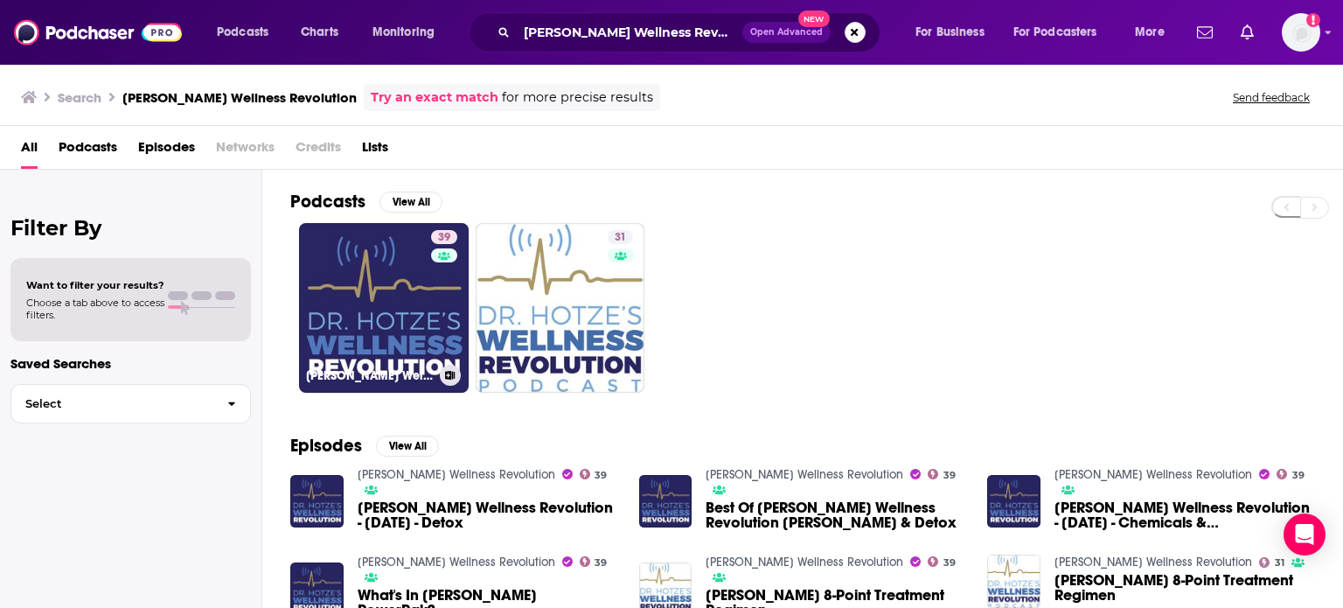
click at [400, 296] on link "39 Dr. Hotze's Wellness Revolution" at bounding box center [384, 308] width 170 height 170
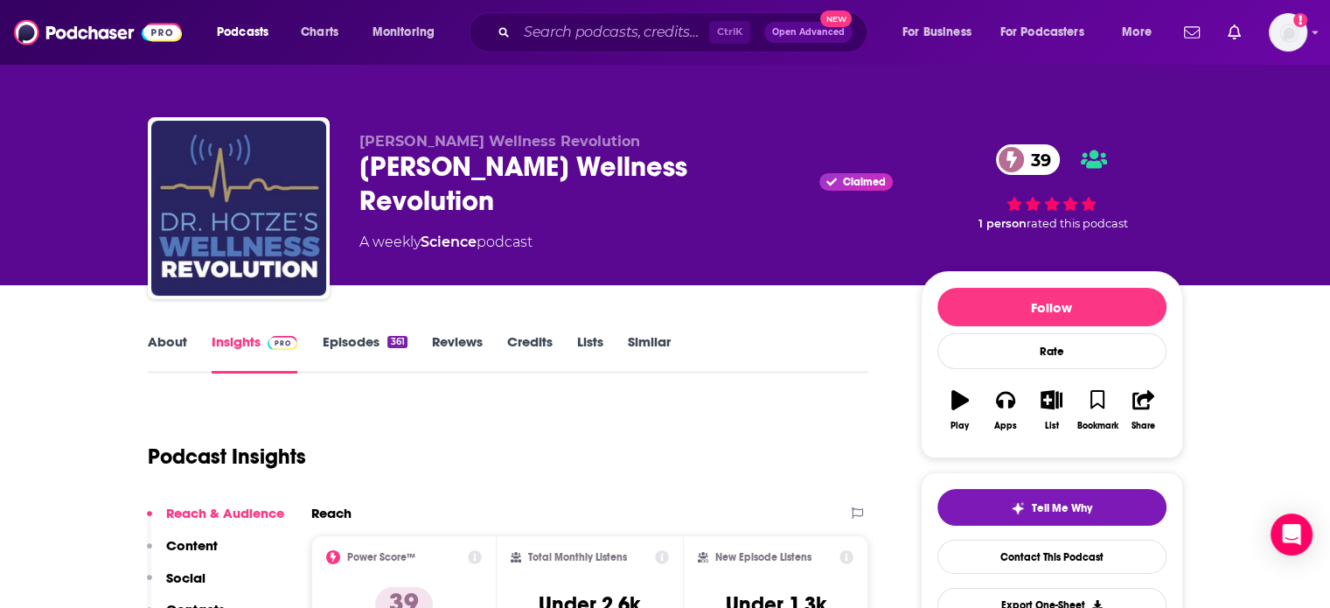
click at [161, 354] on link "About" at bounding box center [167, 353] width 39 height 40
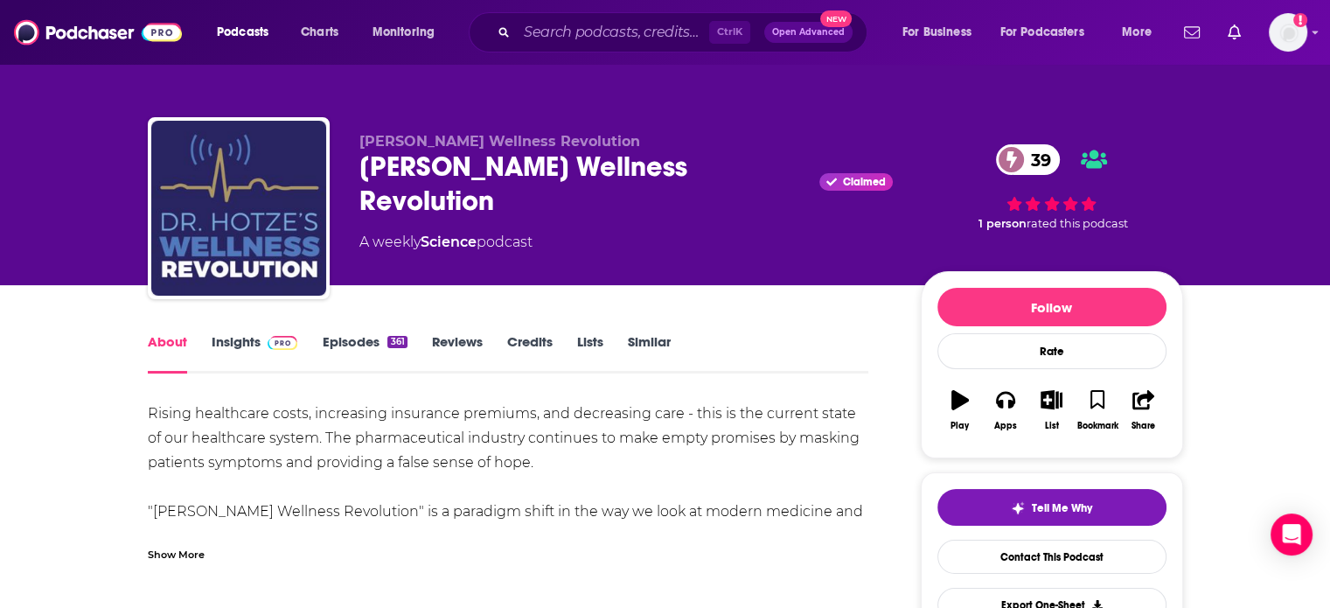
scroll to position [87, 0]
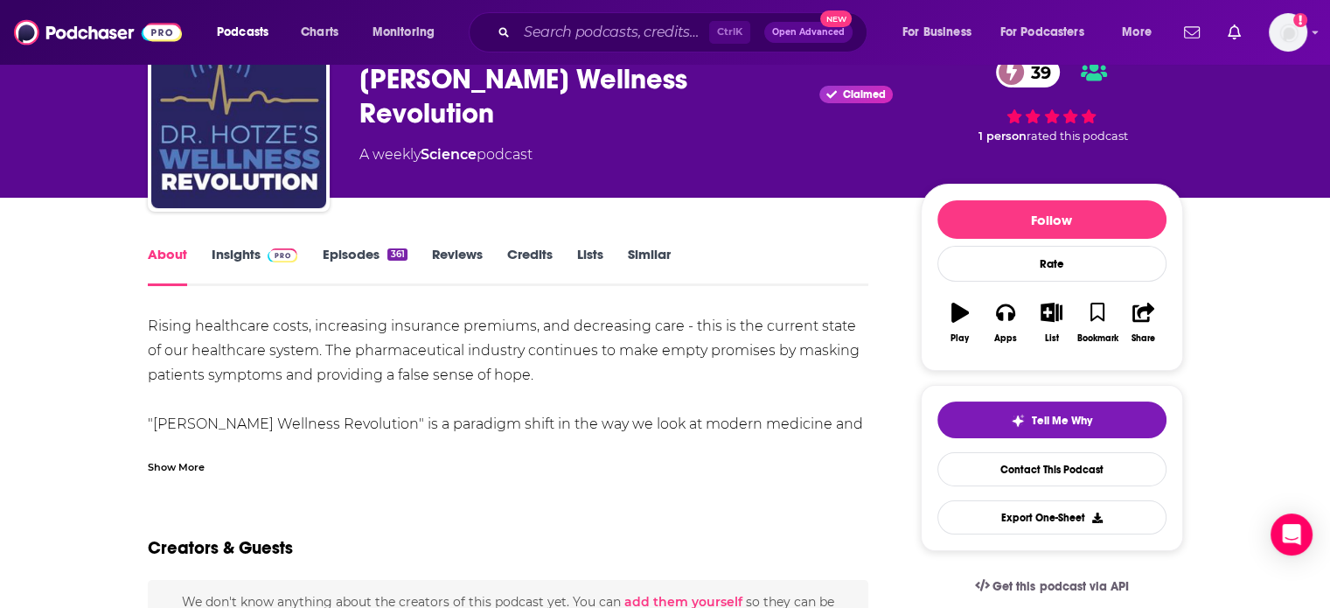
click at [171, 467] on div "Show More" at bounding box center [176, 465] width 57 height 17
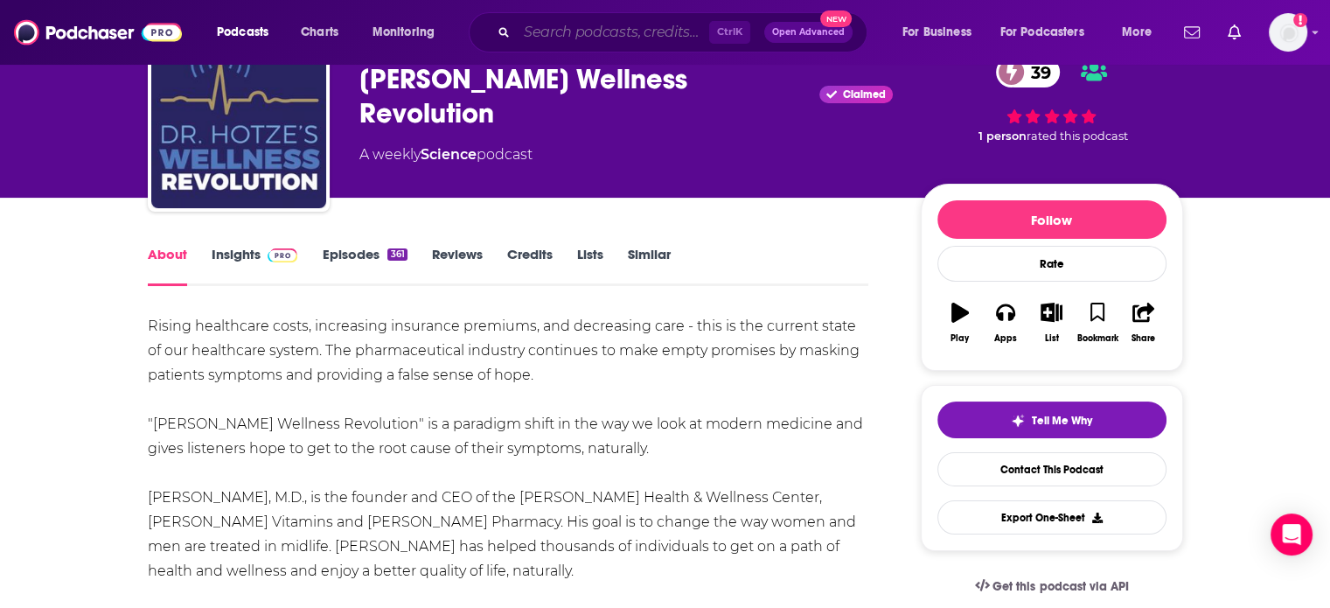
click at [582, 31] on input "Search podcasts, credits, & more..." at bounding box center [613, 32] width 192 height 28
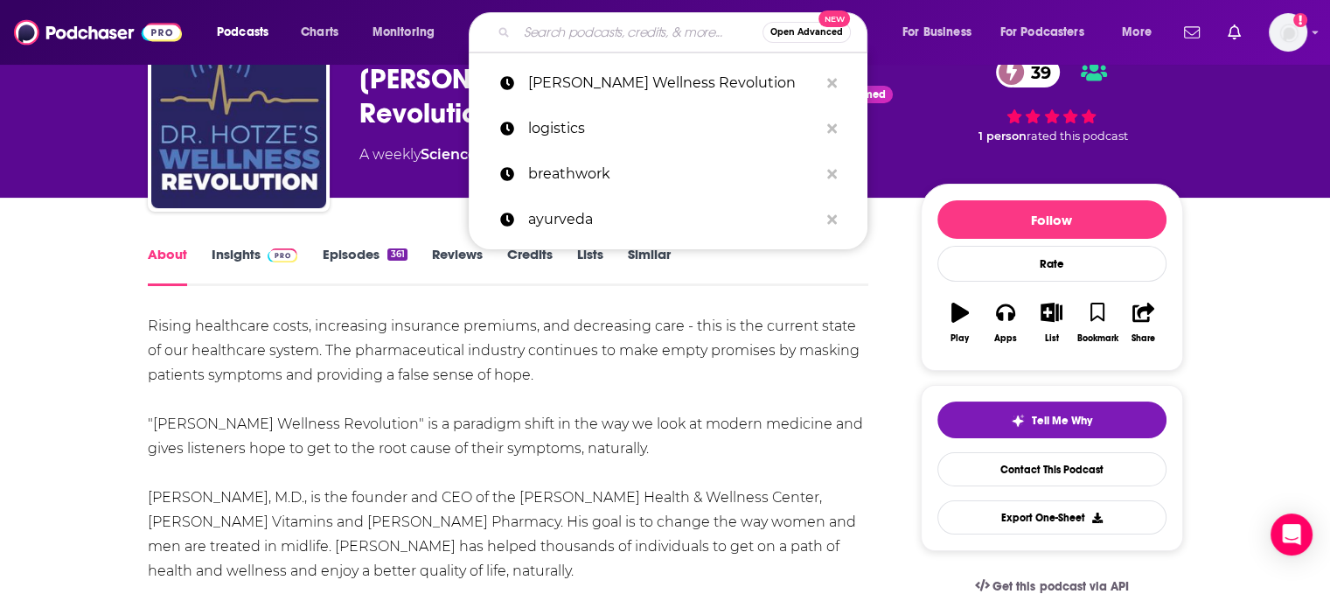
paste input "Medicine and Health w. Dr. Paul"
type input "Medicine and Health w. Dr. Paul"
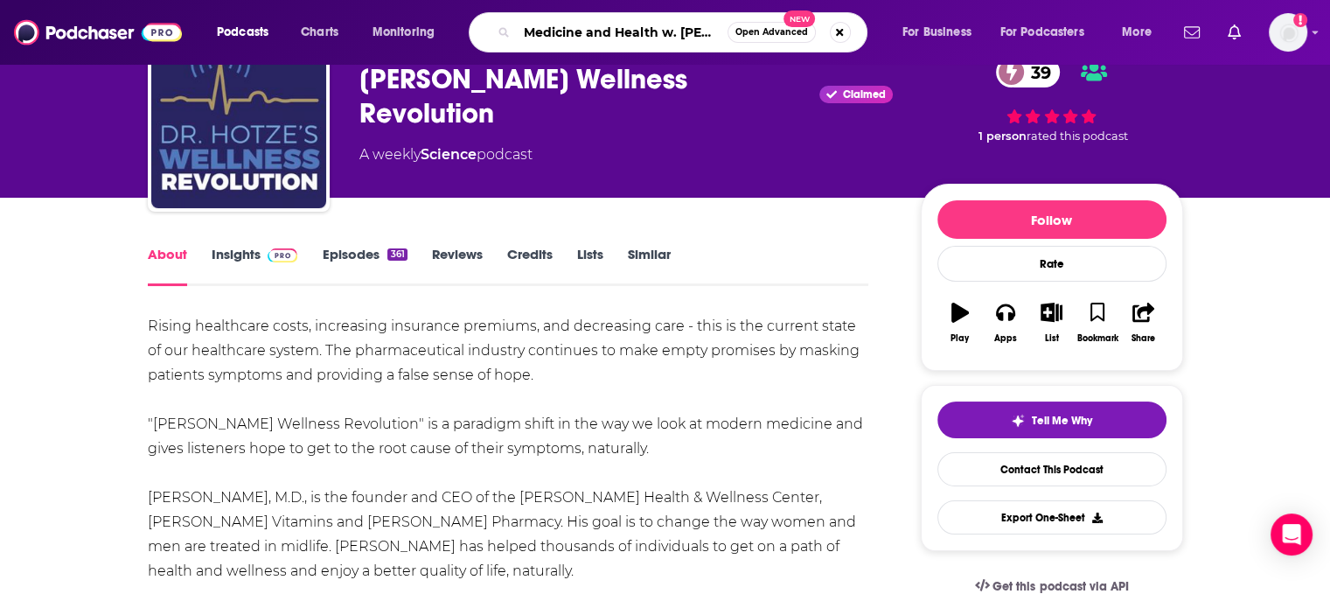
scroll to position [0, 10]
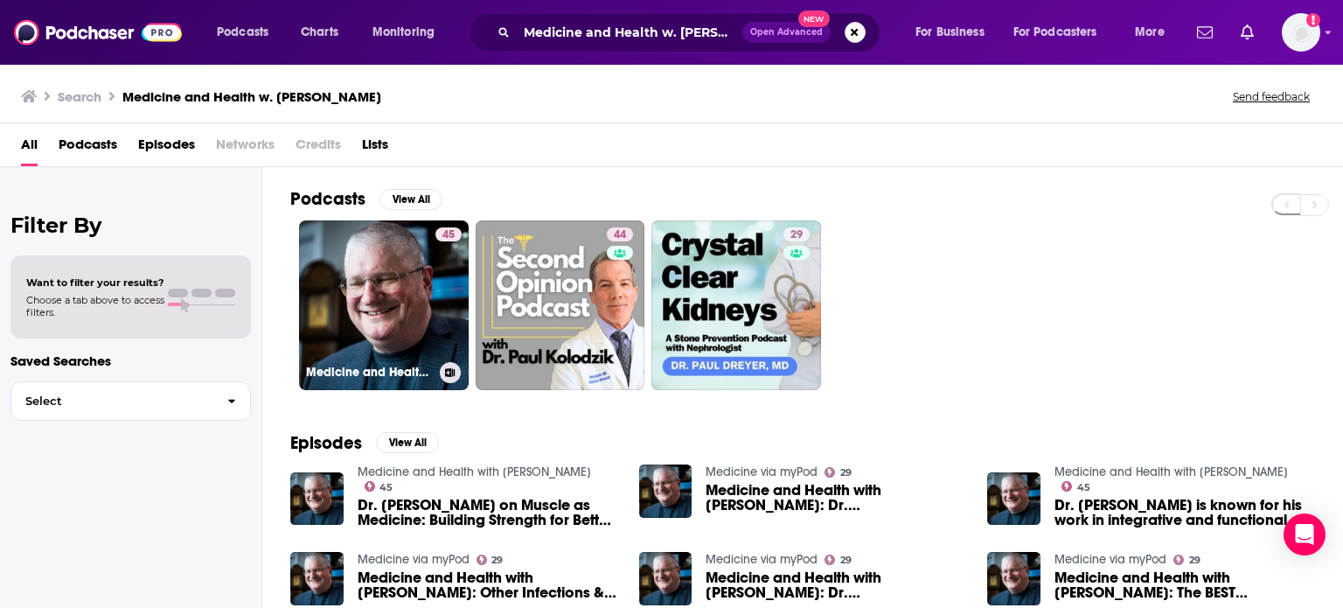
click at [372, 332] on link "45 Medicine and Health with Dr Paul" at bounding box center [384, 305] width 170 height 170
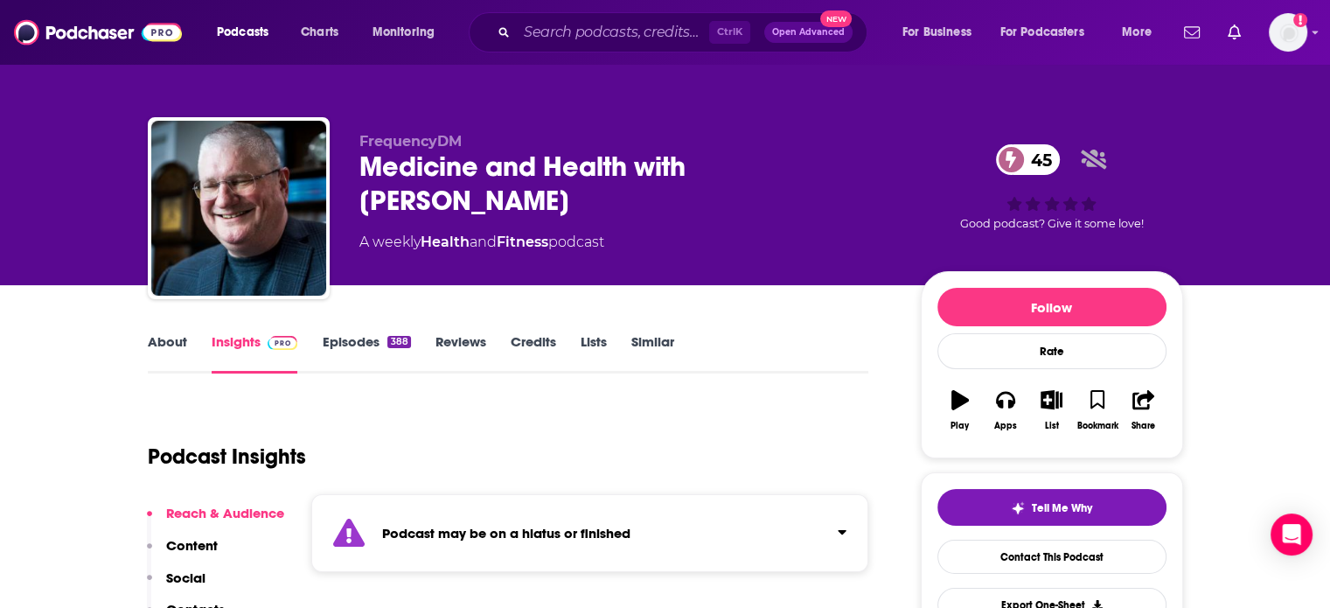
click at [162, 338] on link "About" at bounding box center [167, 353] width 39 height 40
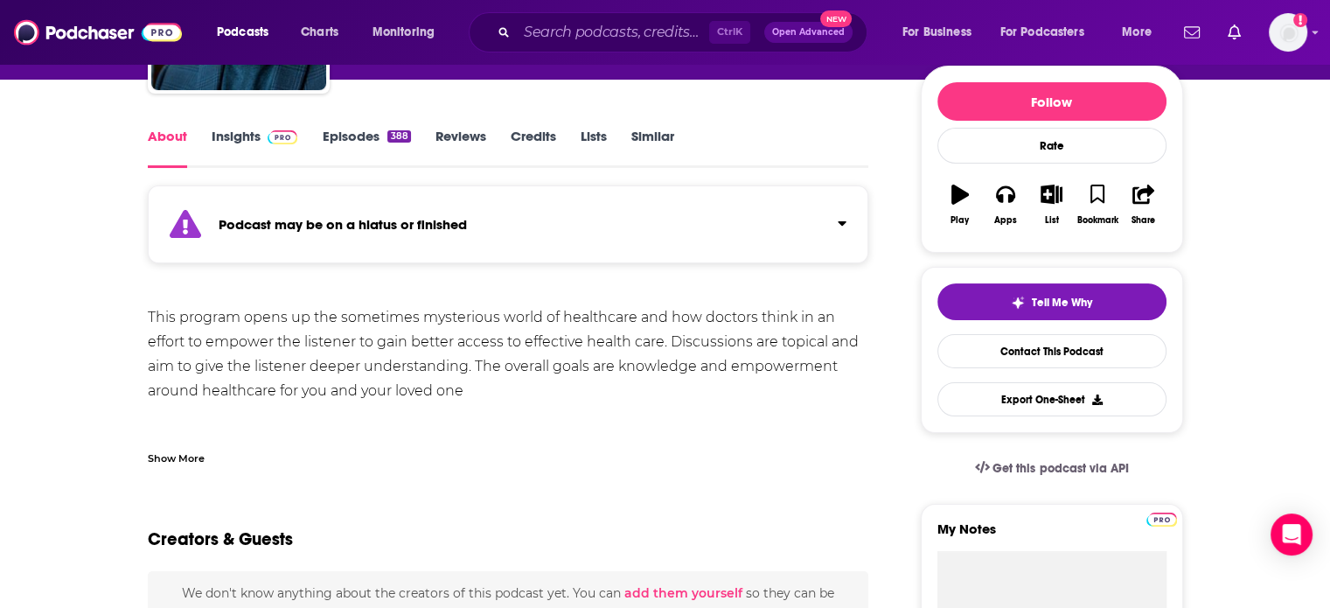
scroll to position [175, 0]
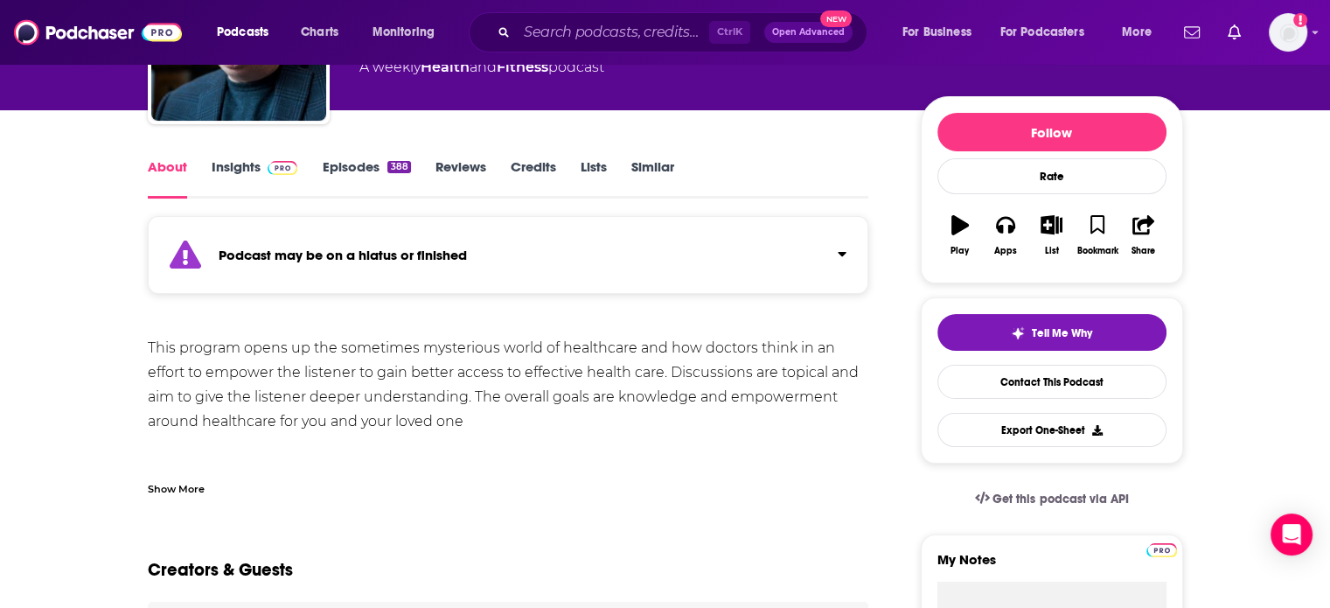
click at [381, 168] on link "Episodes 388" at bounding box center [366, 178] width 88 height 40
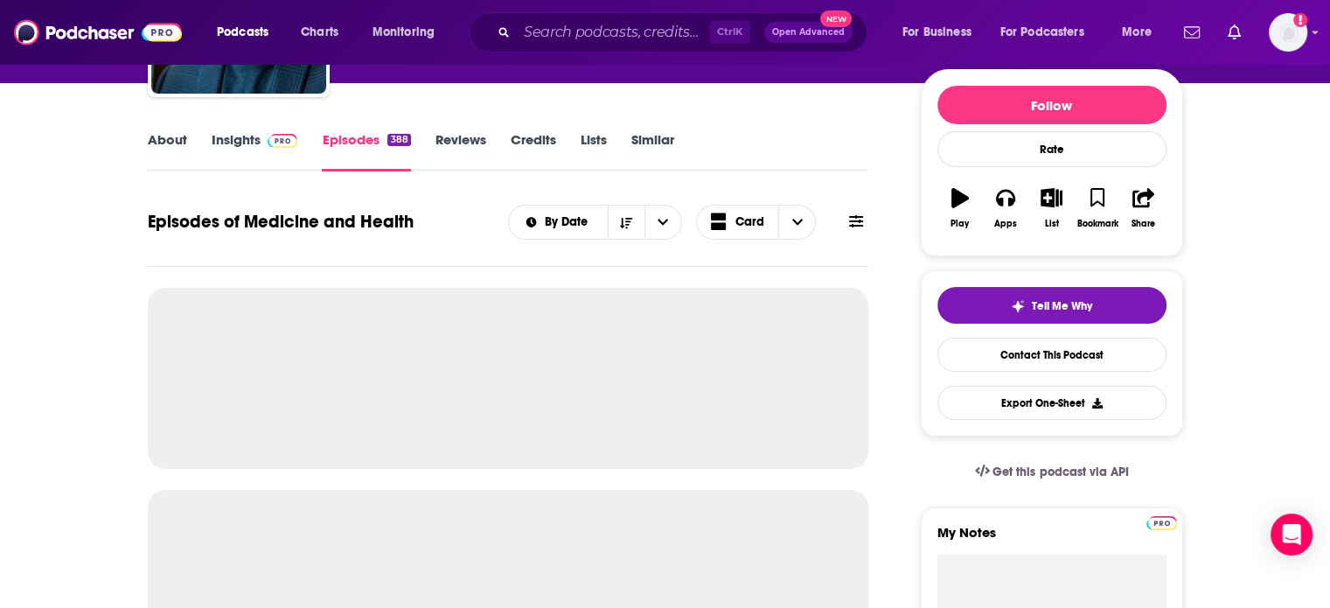
scroll to position [350, 0]
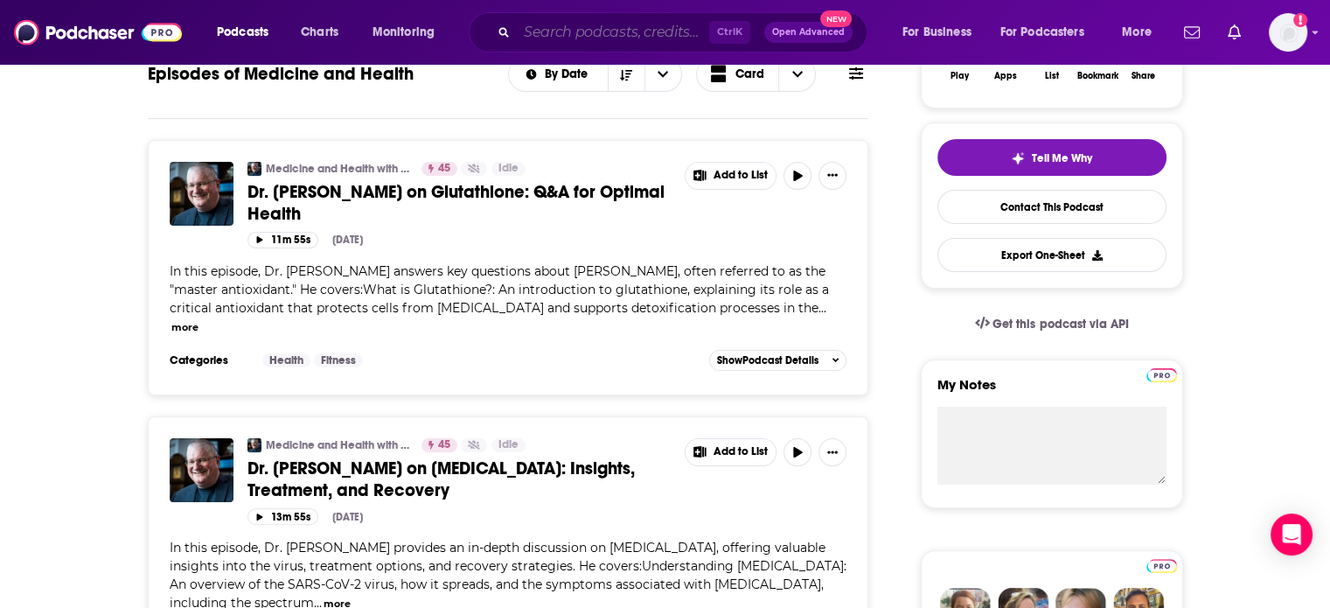
click at [653, 27] on input "Search podcasts, credits, & more..." at bounding box center [613, 32] width 192 height 28
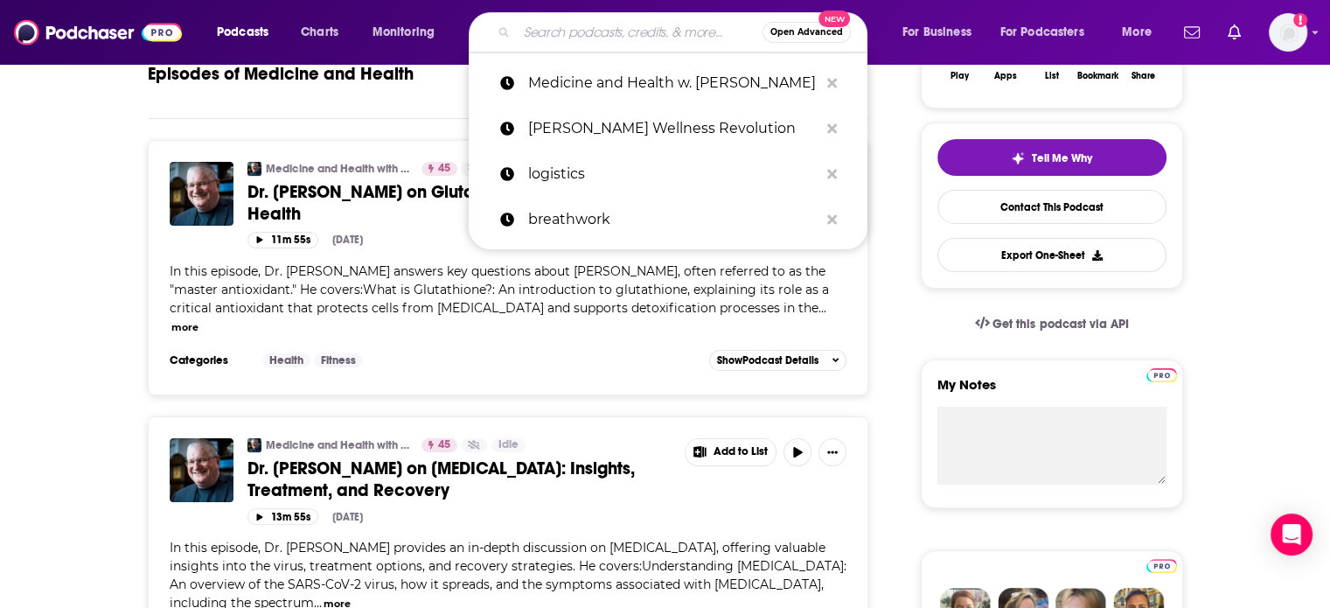
paste input "The Healthcare Entrepreneur"
type input "The Healthcare Entrepreneur"
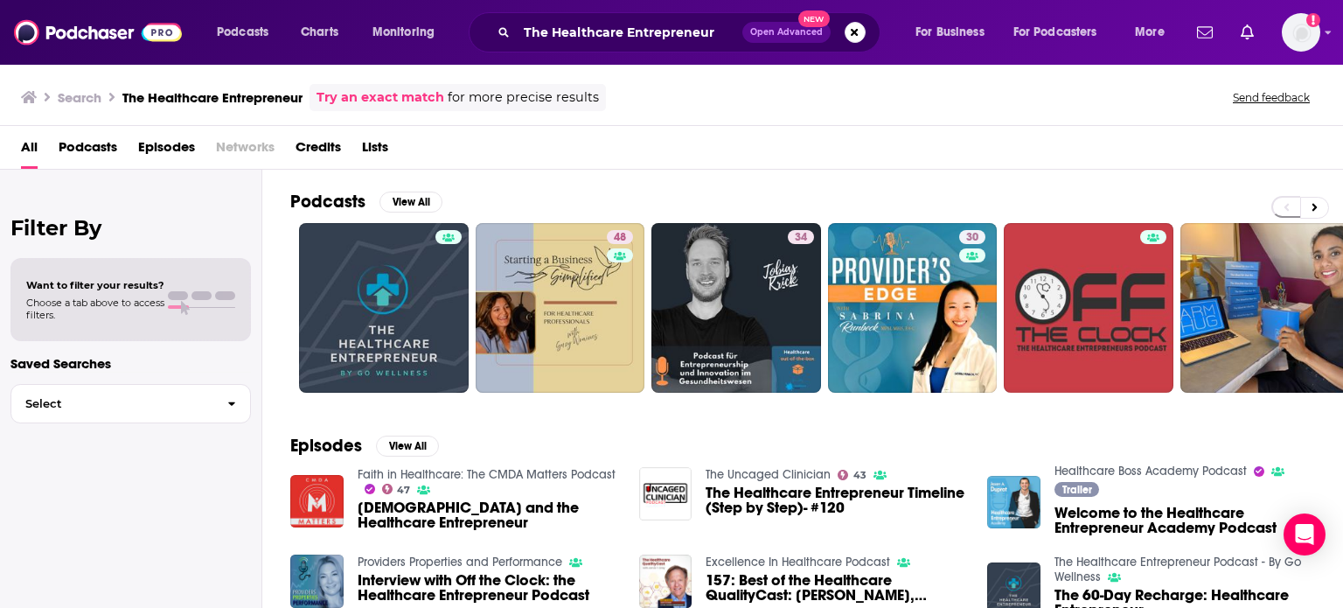
click at [374, 281] on link at bounding box center [384, 308] width 170 height 170
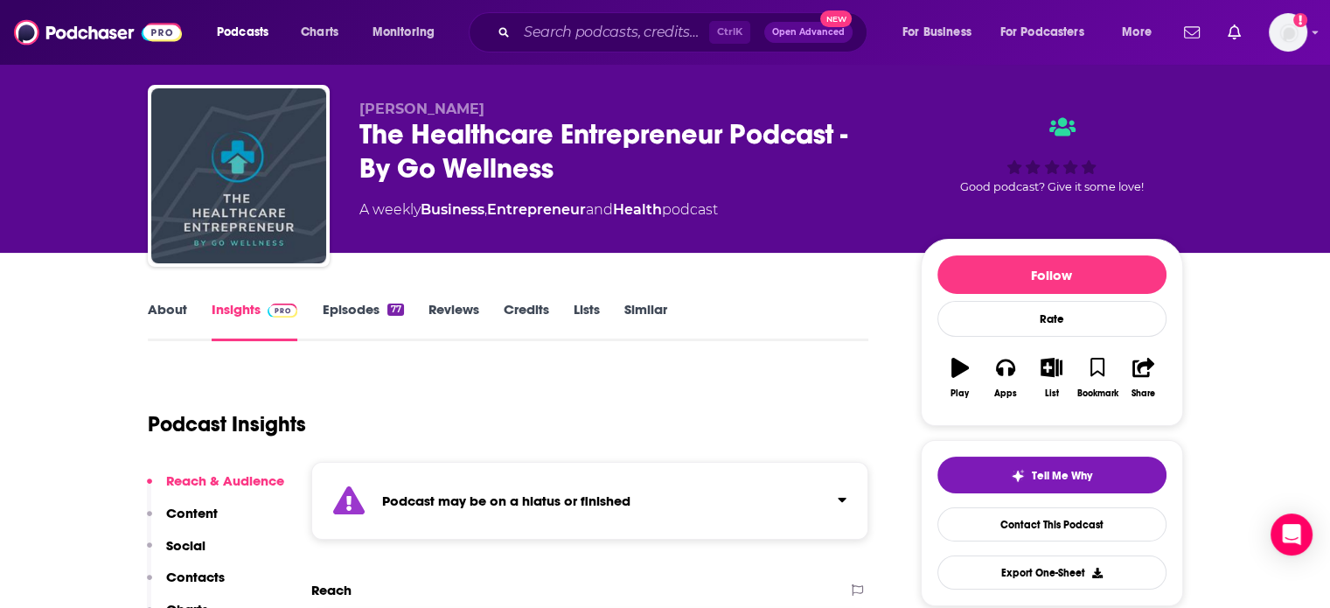
scroll to position [87, 0]
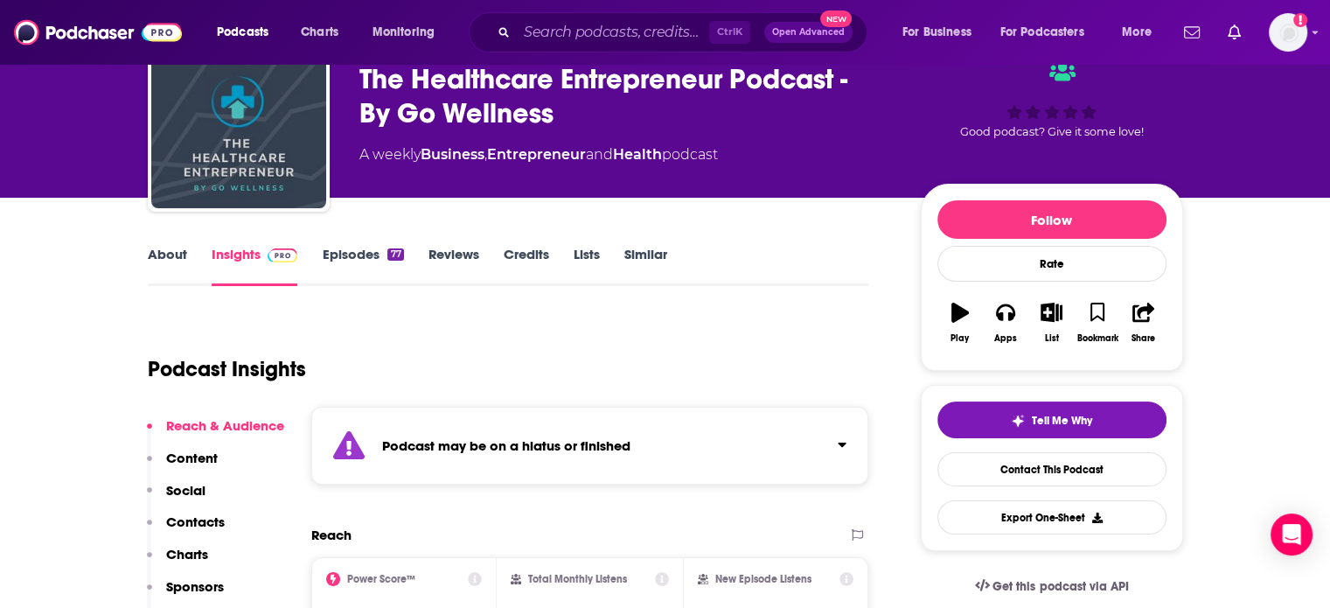
click at [381, 261] on link "Episodes 77" at bounding box center [362, 266] width 81 height 40
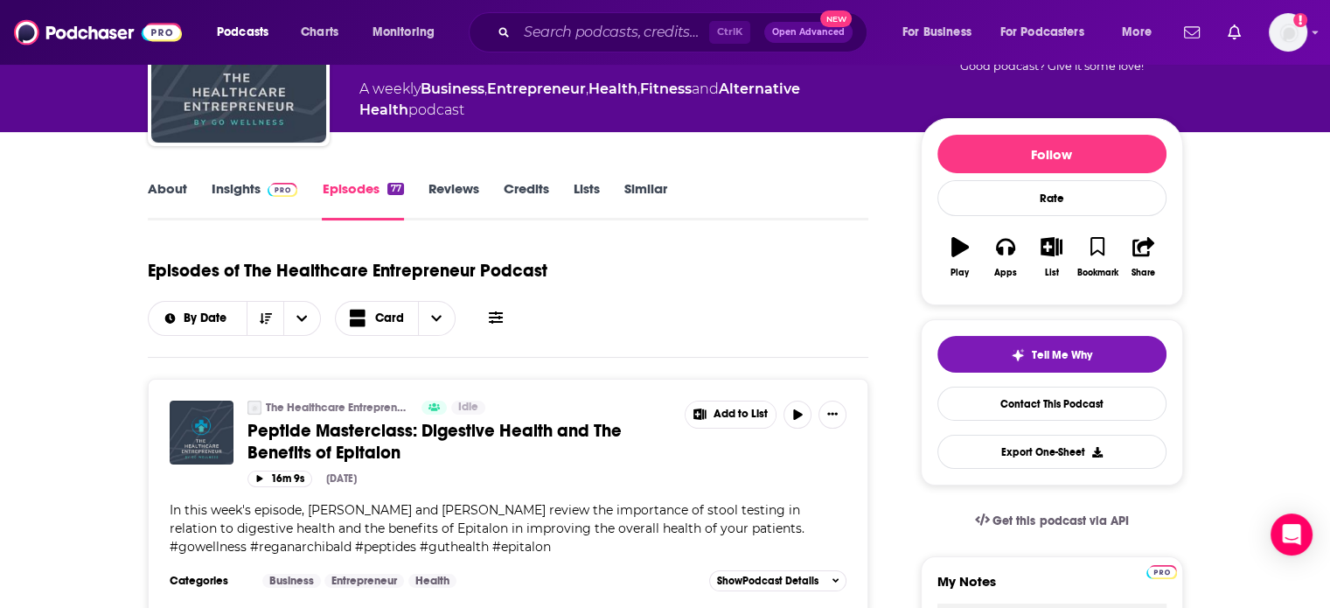
scroll to position [350, 0]
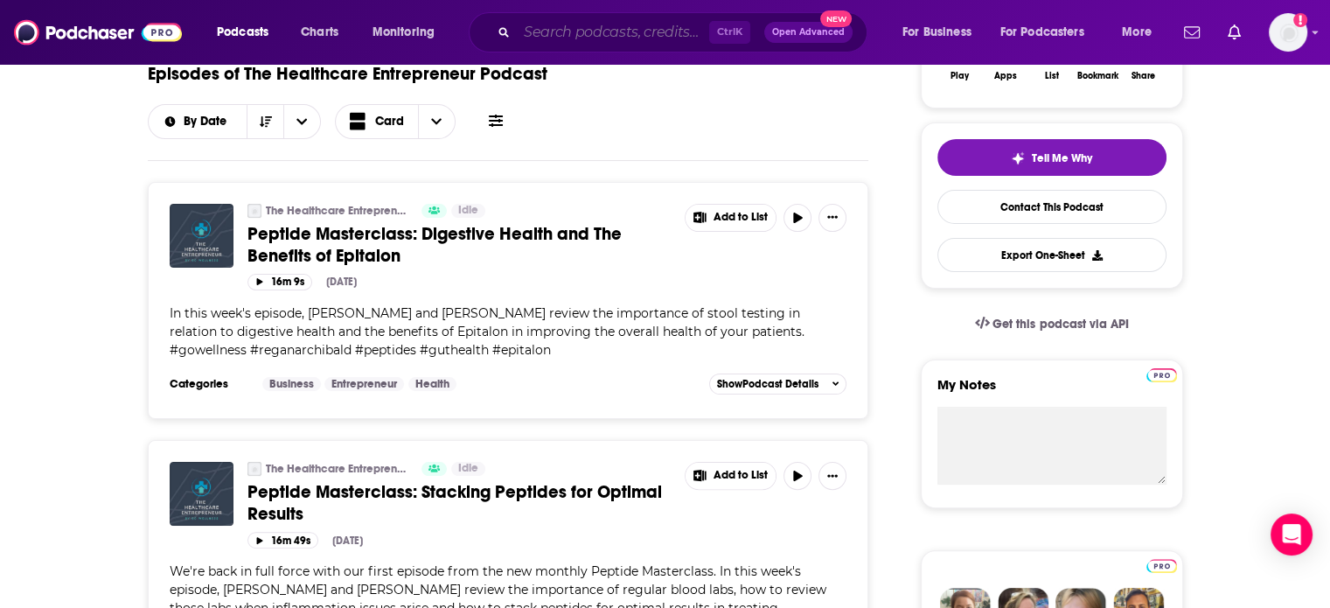
click at [601, 24] on input "Search podcasts, credits, & more..." at bounding box center [613, 32] width 192 height 28
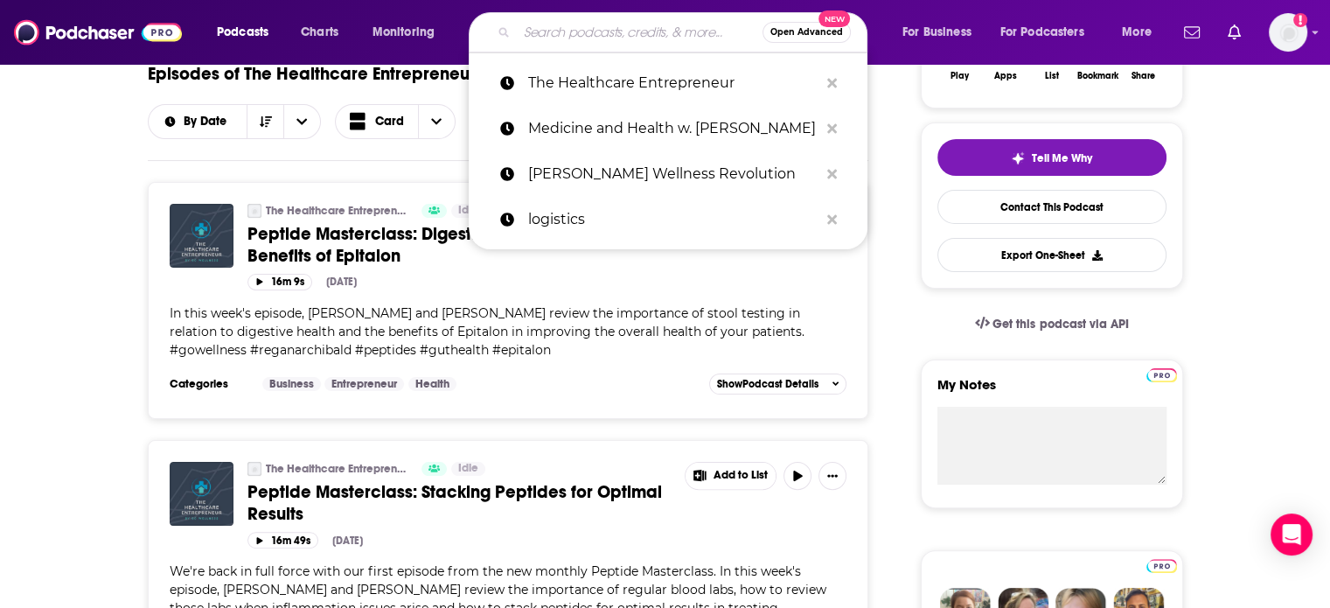
paste input "Beyond Wellness Radio"
type input "Beyond Wellness Radio"
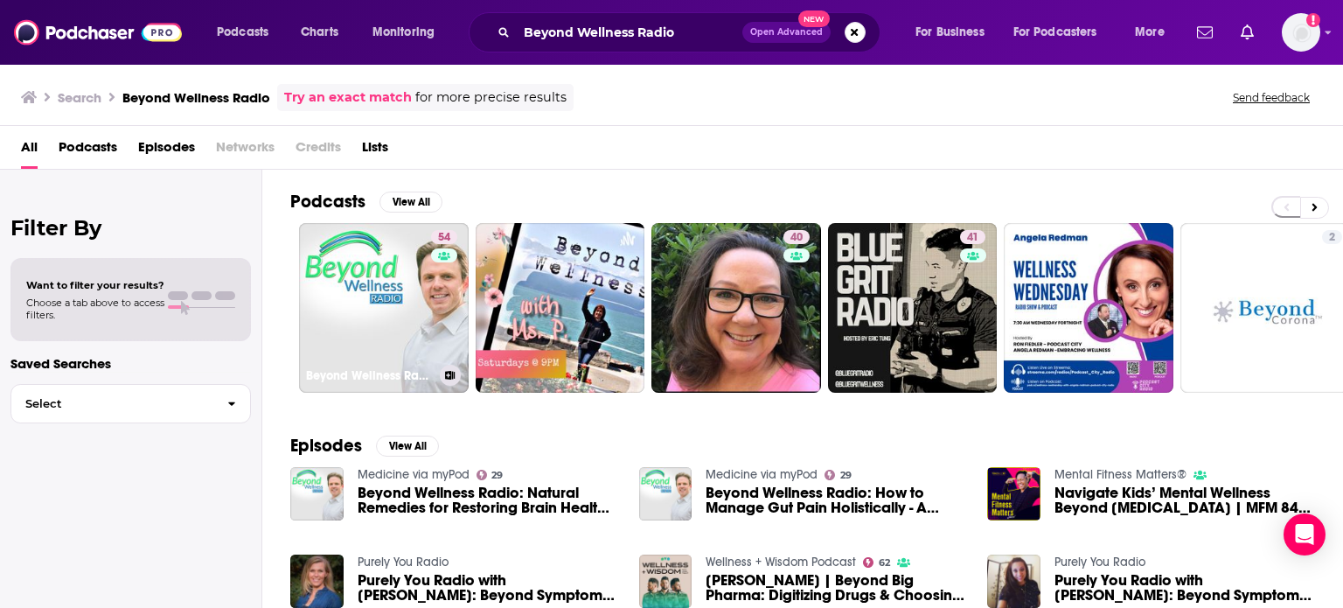
click at [413, 263] on link "54 Beyond Wellness Radio" at bounding box center [384, 308] width 170 height 170
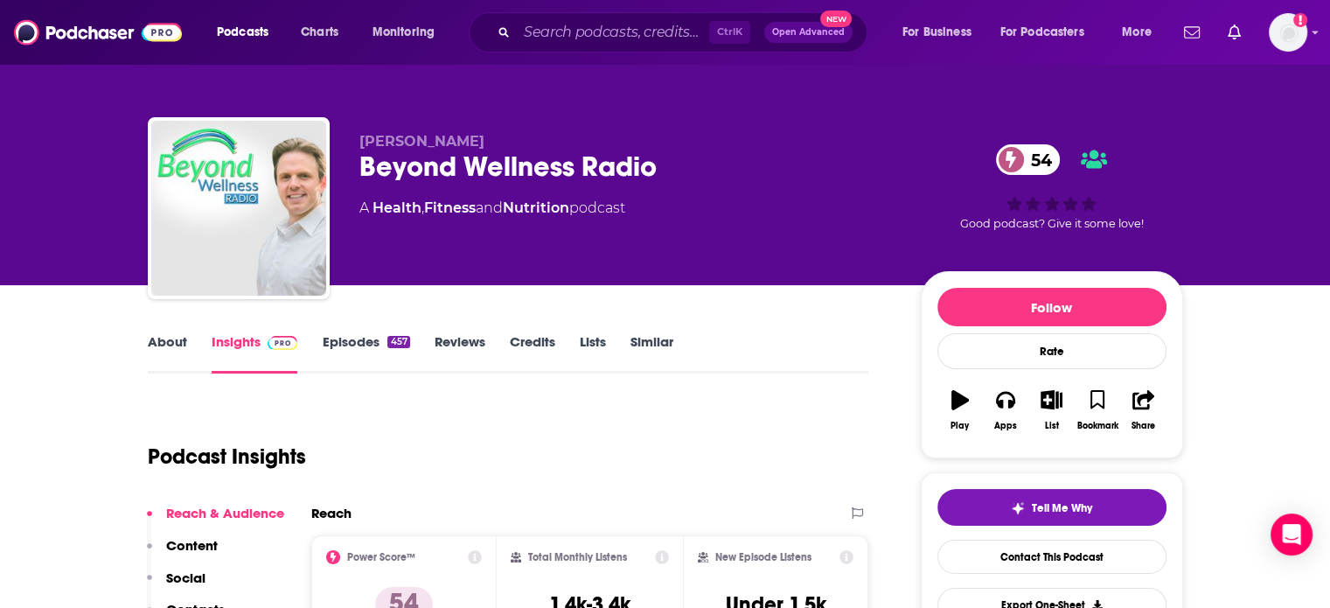
click at [157, 343] on link "About" at bounding box center [167, 353] width 39 height 40
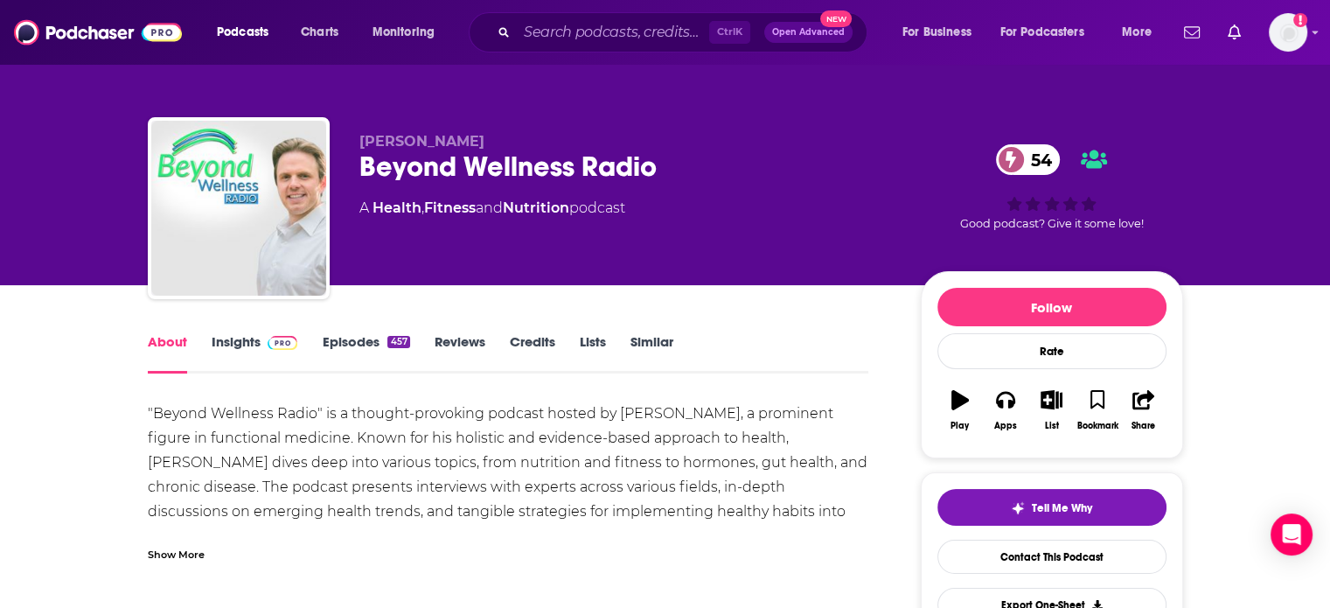
drag, startPoint x: 225, startPoint y: 343, endPoint x: 358, endPoint y: 13, distance: 355.4
click at [225, 343] on link "Insights" at bounding box center [255, 353] width 87 height 40
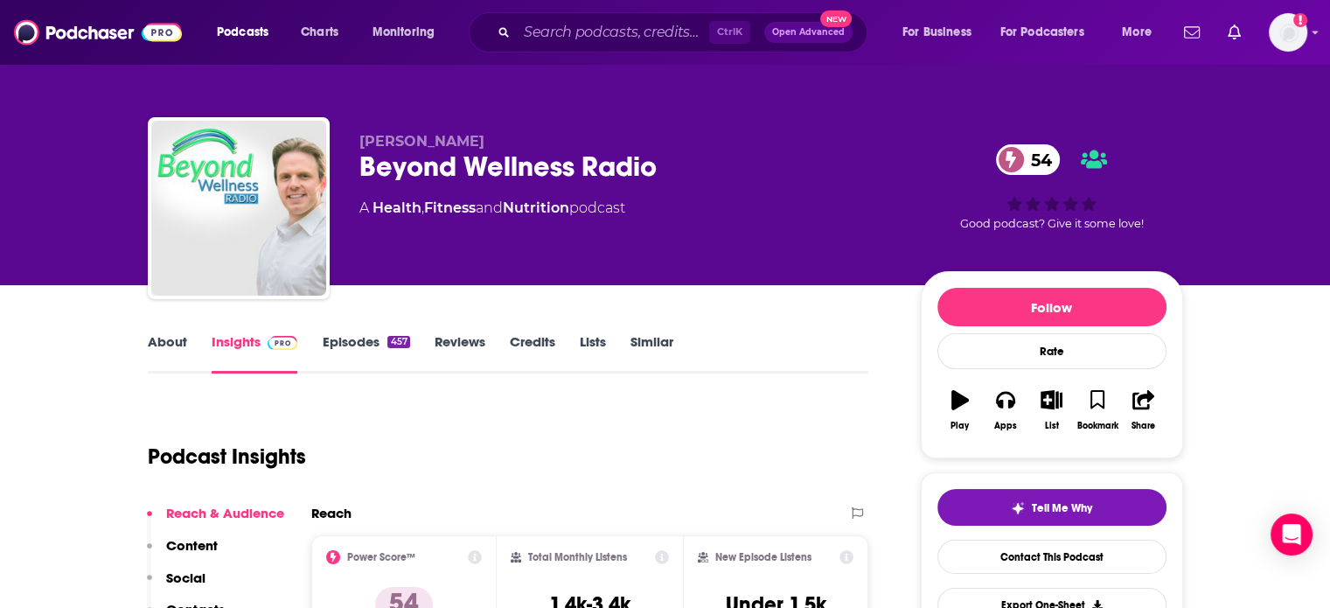
click at [571, 17] on div "Ctrl K Open Advanced New" at bounding box center [668, 32] width 399 height 40
click at [571, 24] on input "Search podcasts, credits, & more..." at bounding box center [613, 32] width 192 height 28
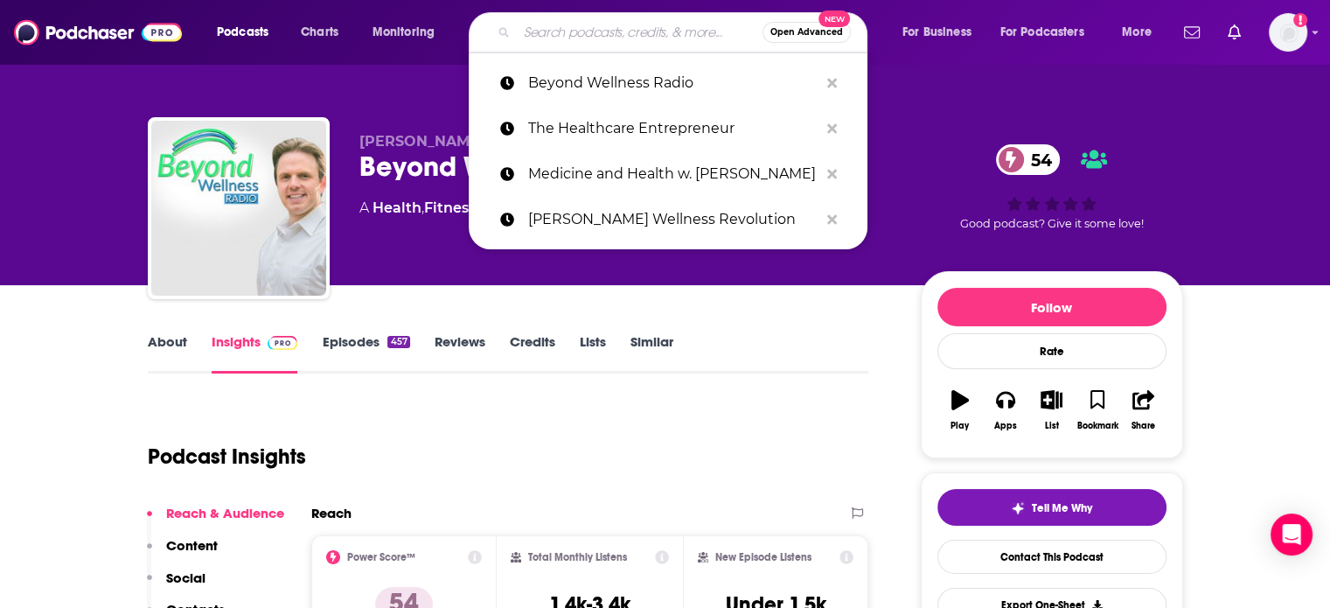
paste input "The Female Health Solution Podcast"
type input "The Female Health Solution Podcast"
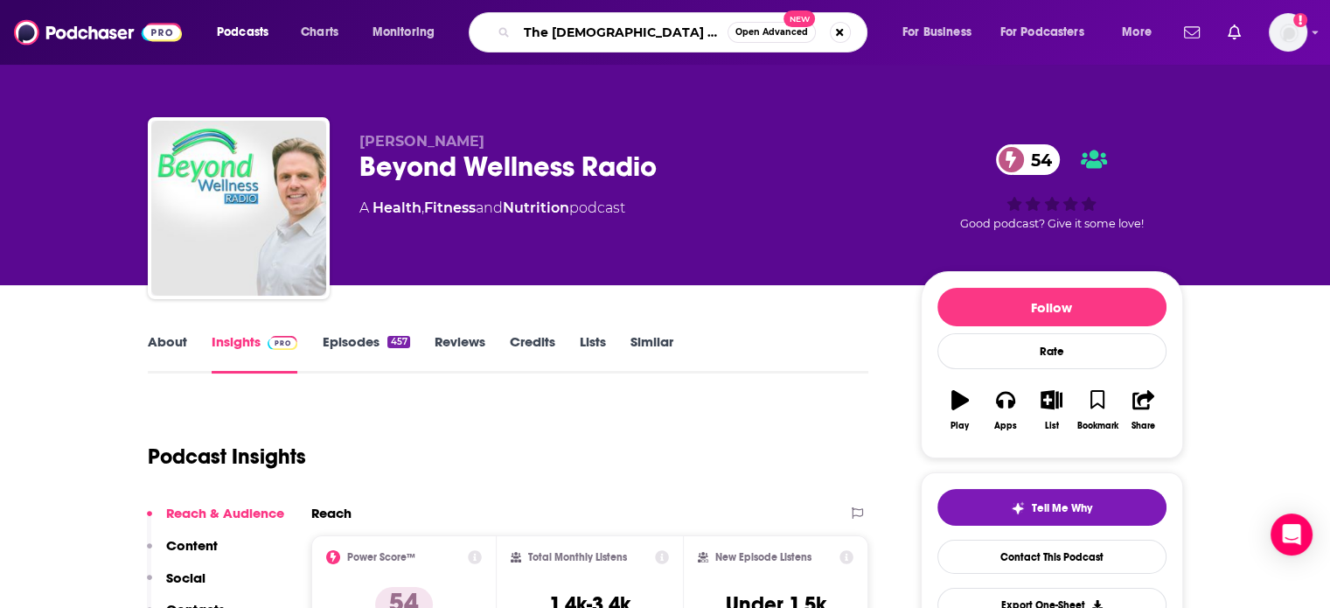
scroll to position [0, 38]
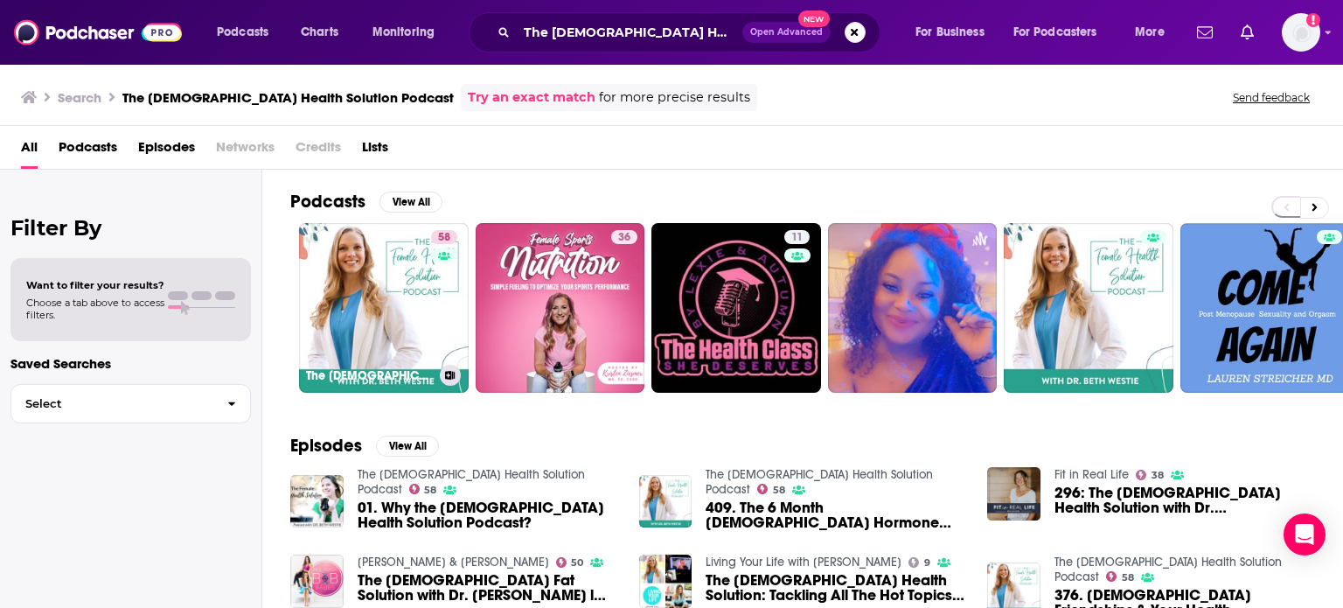
click at [341, 265] on link "58 The Female Health Solution Podcast" at bounding box center [384, 308] width 170 height 170
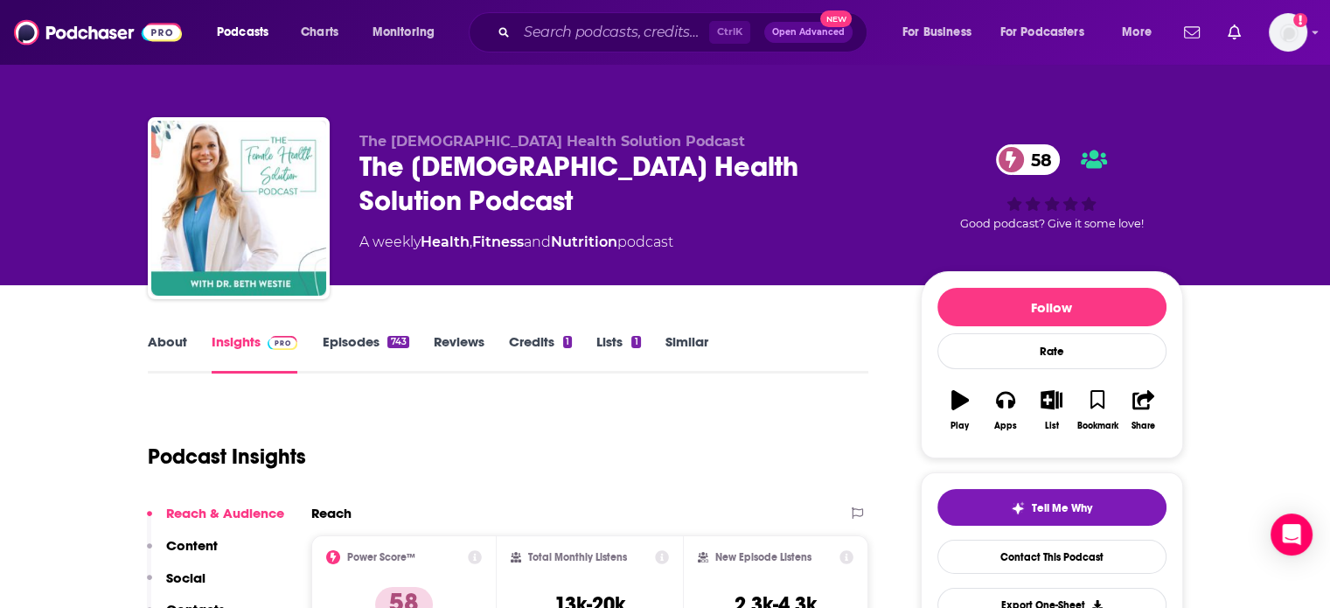
click at [171, 348] on link "About" at bounding box center [167, 353] width 39 height 40
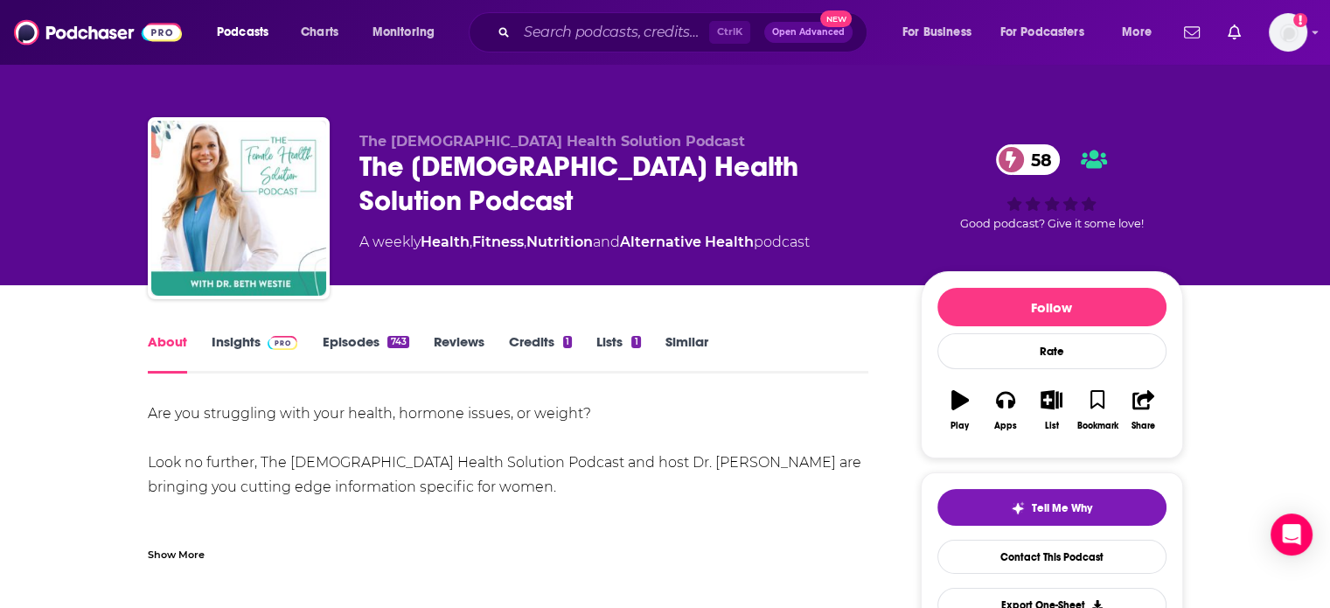
click at [193, 530] on div "Are you struggling with your health, hormone issues, or weight? Look no further…" at bounding box center [508, 481] width 721 height 160
click at [203, 552] on div "Show More" at bounding box center [176, 553] width 57 height 17
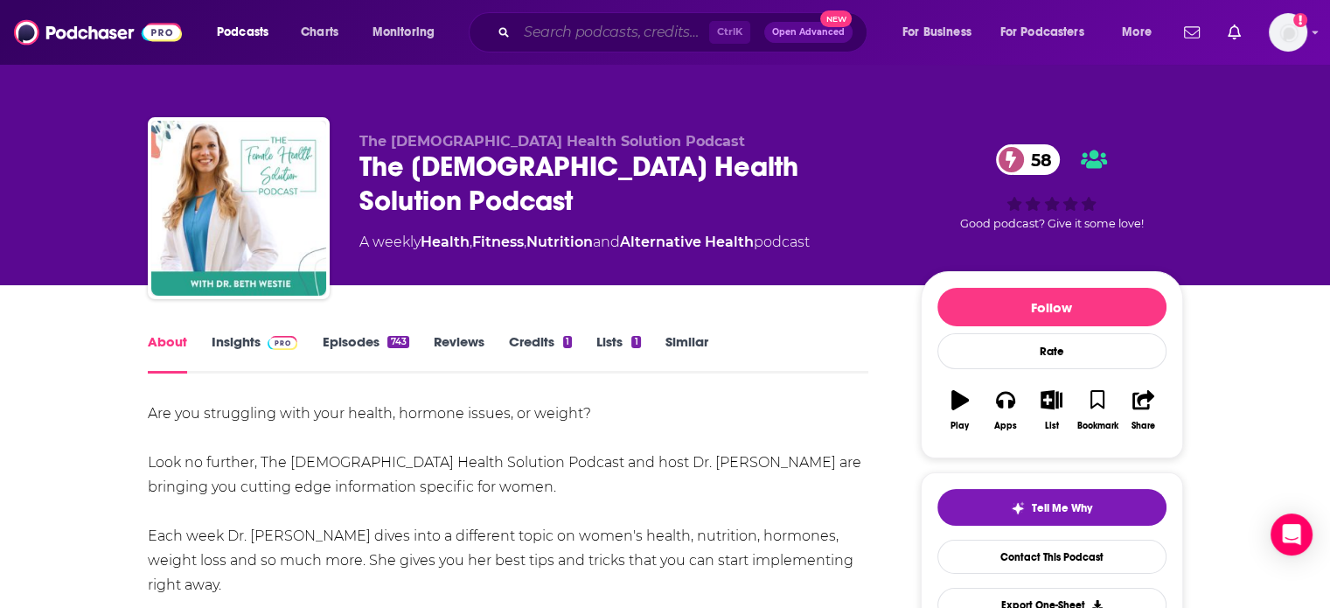
click at [617, 38] on input "Search podcasts, credits, & more..." at bounding box center [613, 32] width 192 height 28
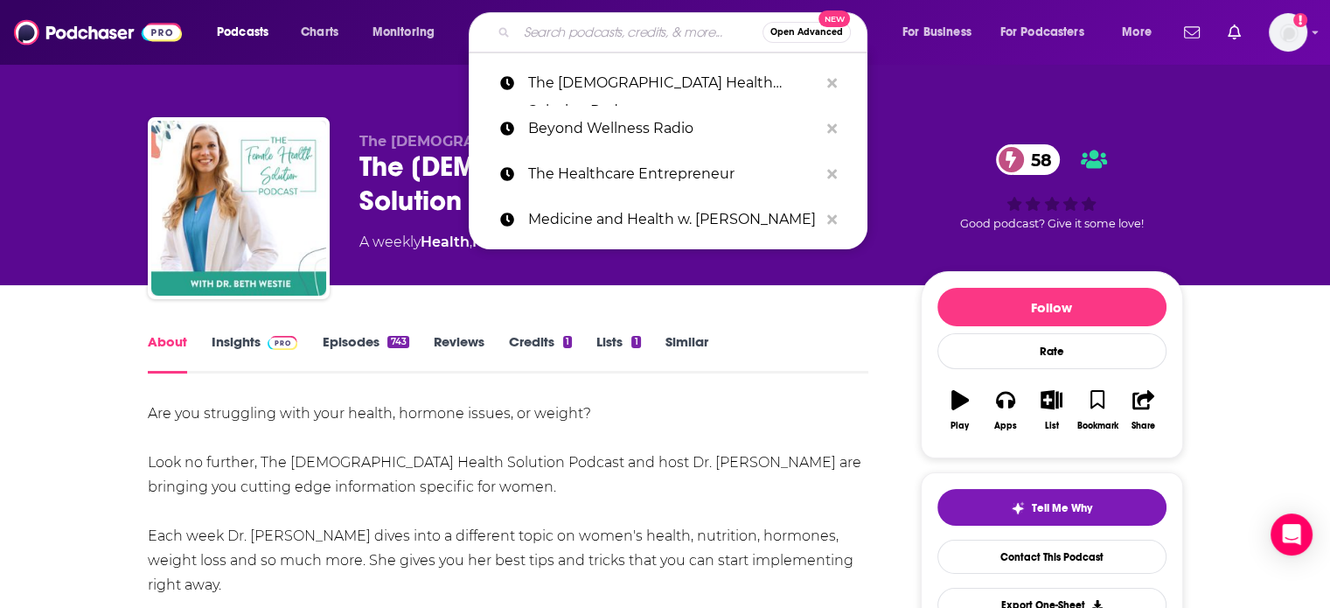
paste input "Curate Your Health with Dr Heather Hammerstedt"
type input "Curate Your Health with Dr Heather Hammerstedt"
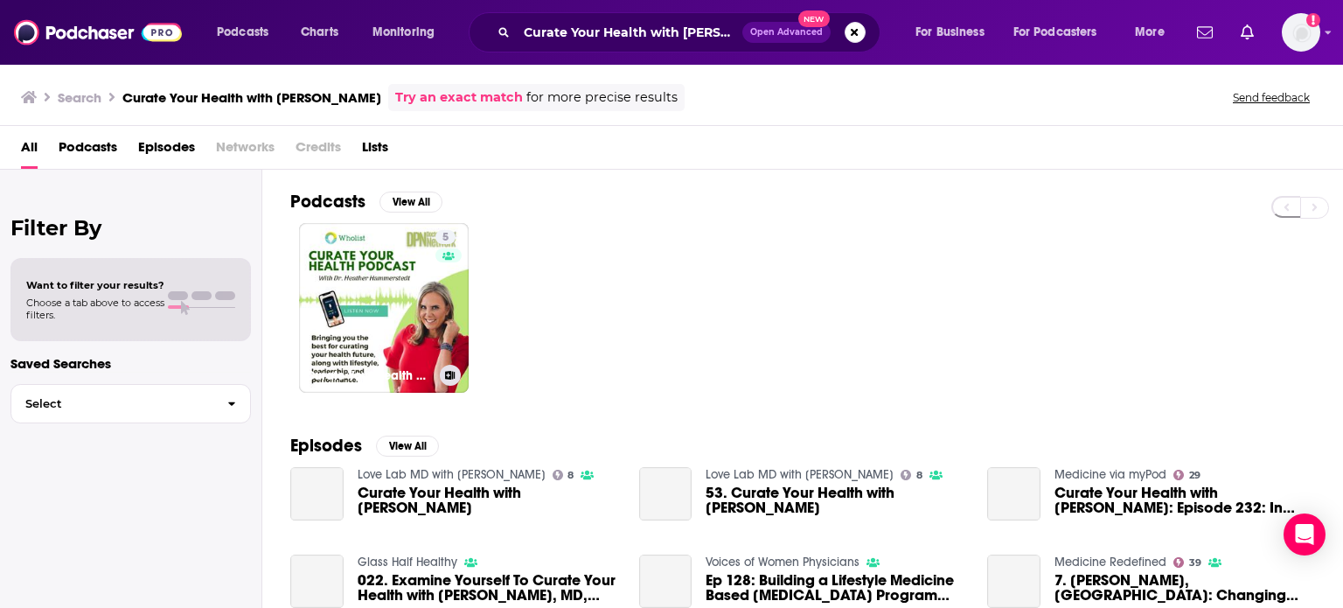
click at [344, 324] on link "5 Curate Your Health with Dr Heather Hammerstedt" at bounding box center [384, 308] width 170 height 170
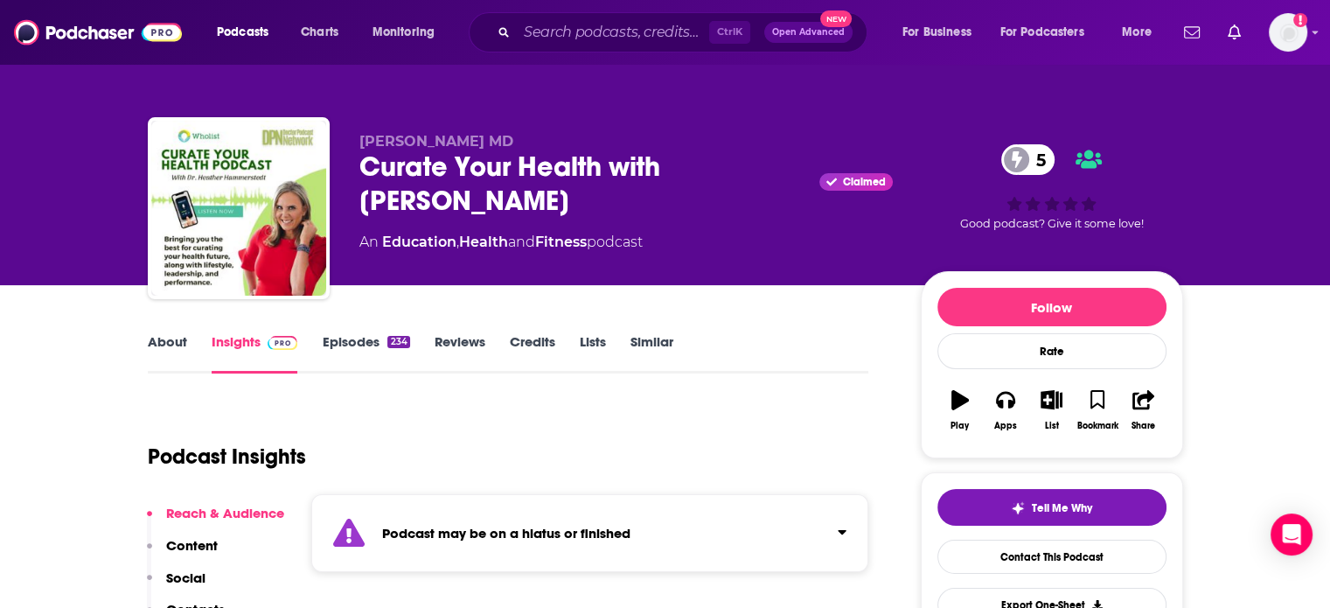
click at [364, 345] on link "Episodes 234" at bounding box center [365, 353] width 87 height 40
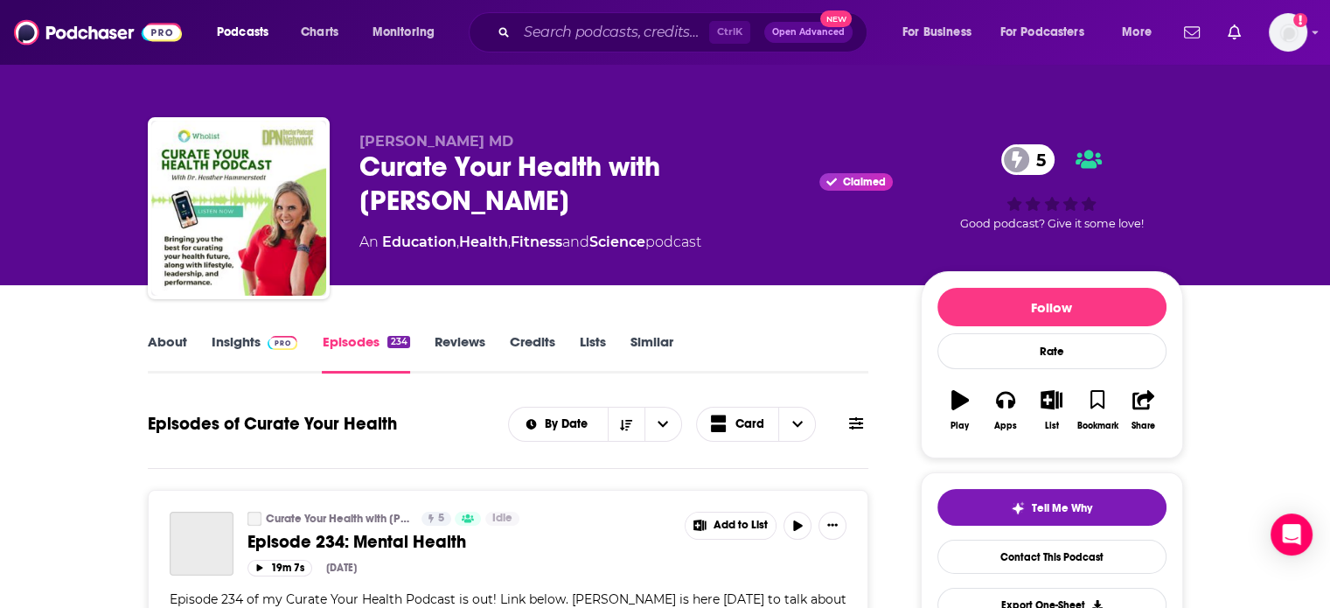
scroll to position [87, 0]
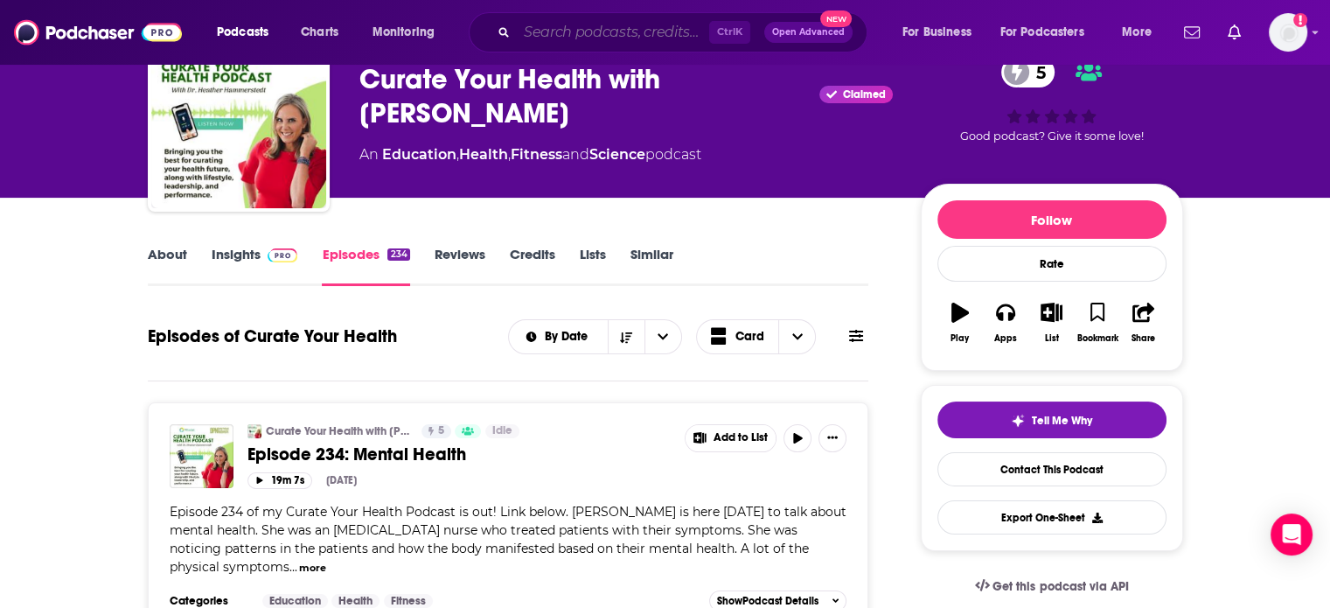
click at [571, 43] on input "Search podcasts, credits, & more..." at bounding box center [613, 32] width 192 height 28
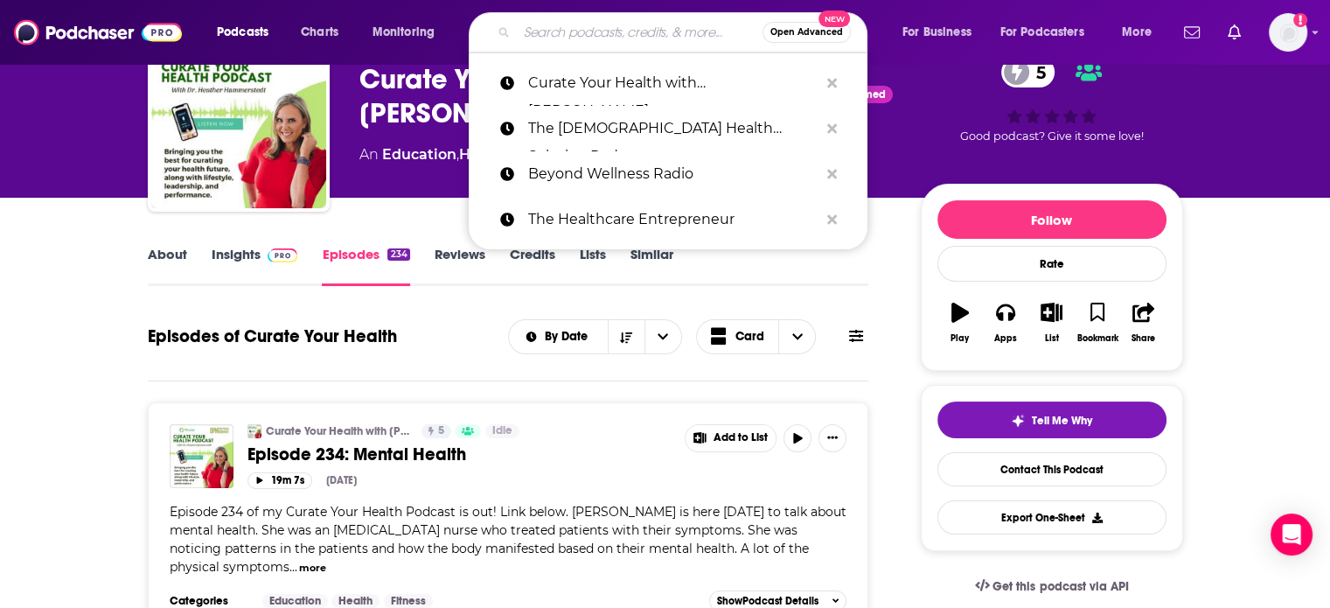
paste input "Wise Health for Women Radio"
type input "Wise Health for Women Radio"
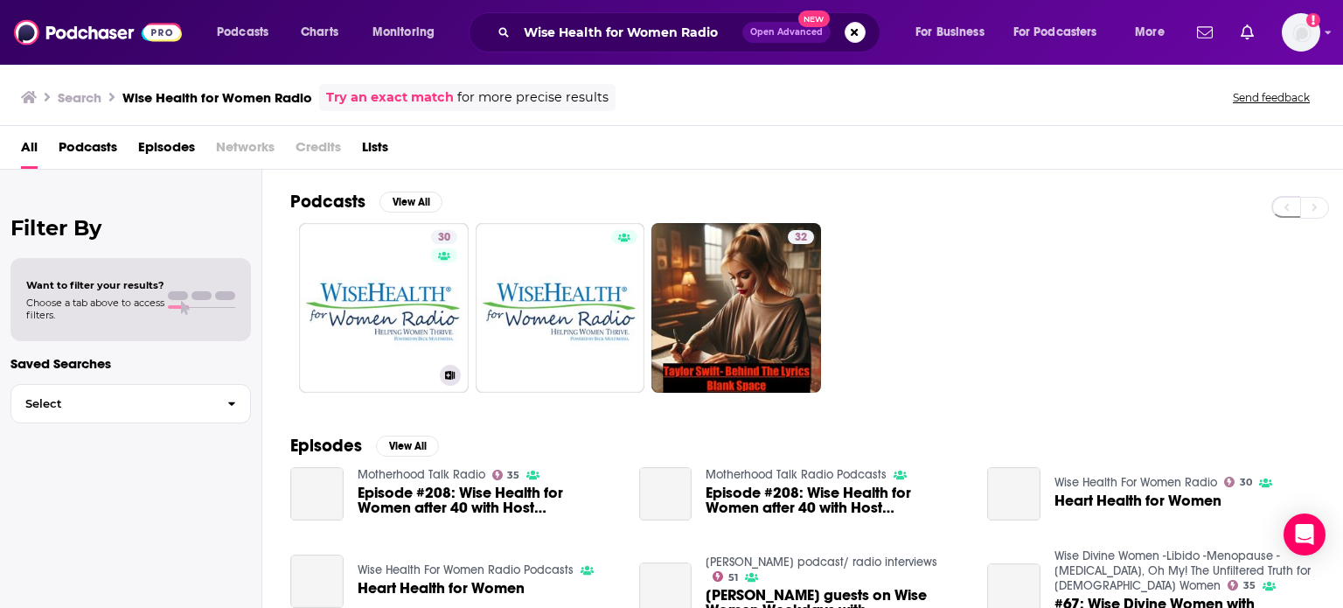
drag, startPoint x: 406, startPoint y: 356, endPoint x: 397, endPoint y: 366, distance: 13.0
click at [397, 366] on div "Wise Health For Women Radio" at bounding box center [384, 375] width 156 height 21
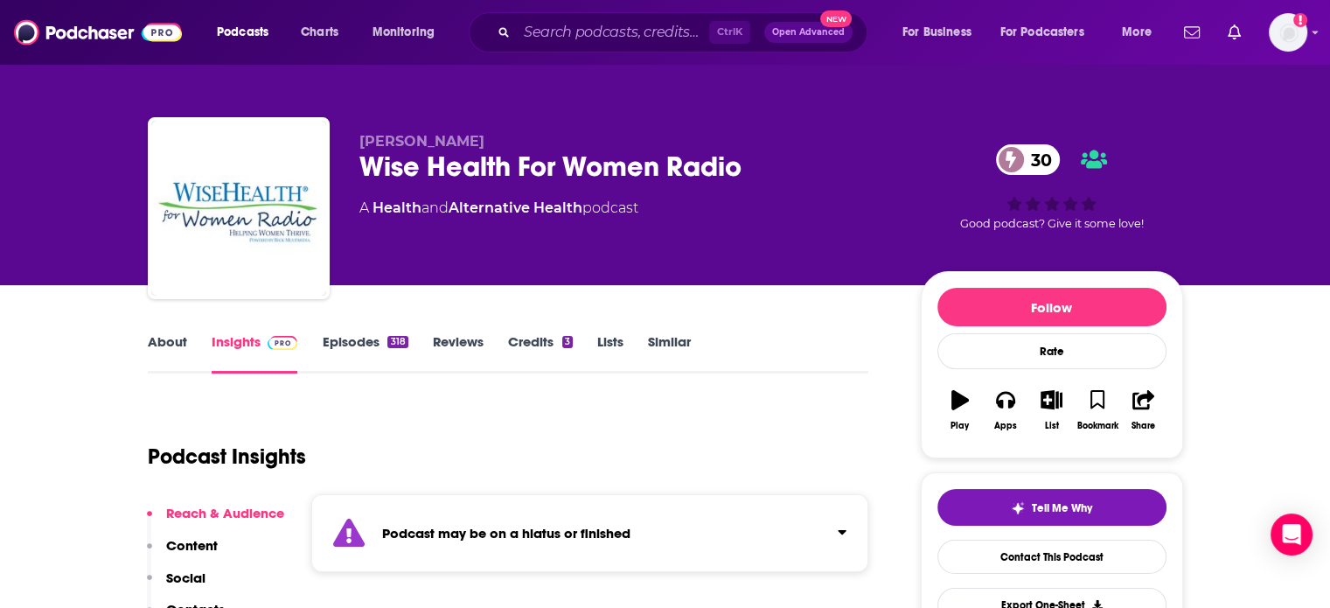
click at [352, 345] on link "Episodes 318" at bounding box center [365, 353] width 86 height 40
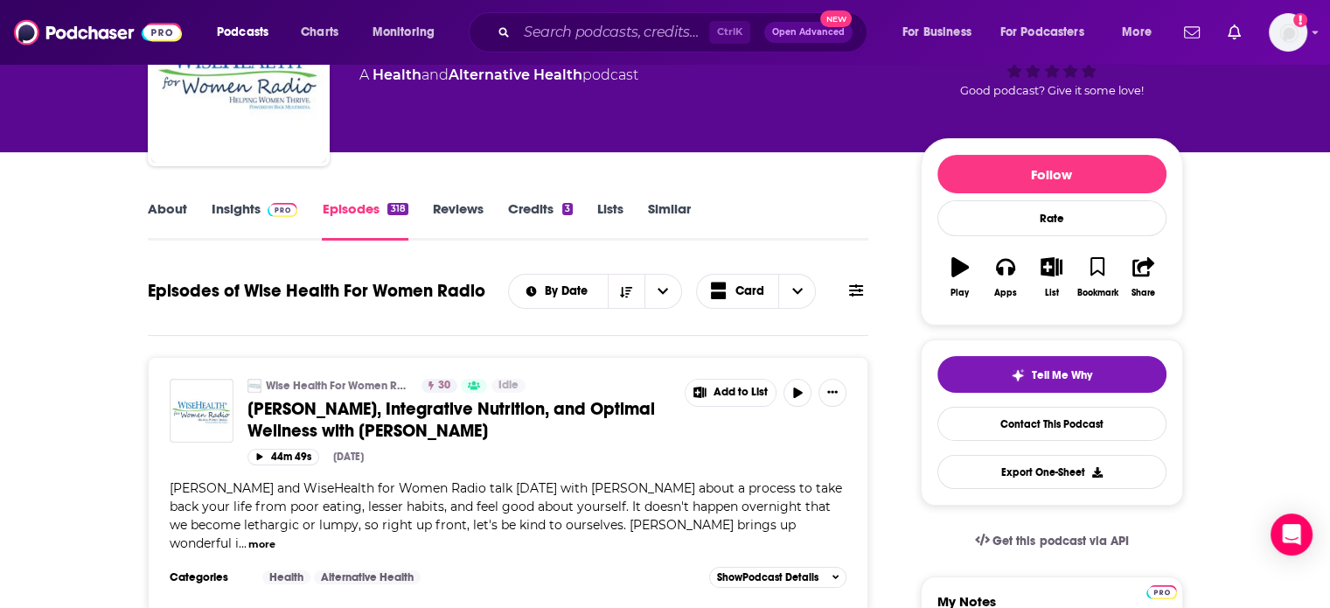
scroll to position [175, 0]
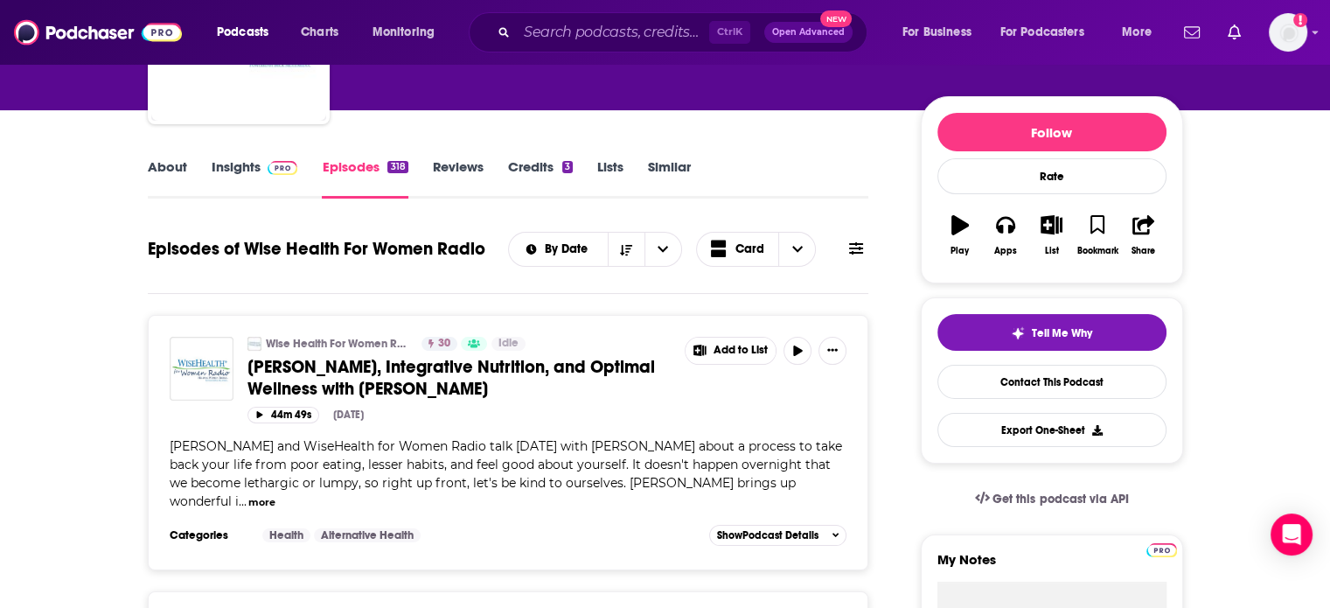
click at [254, 174] on link "Insights" at bounding box center [255, 178] width 87 height 40
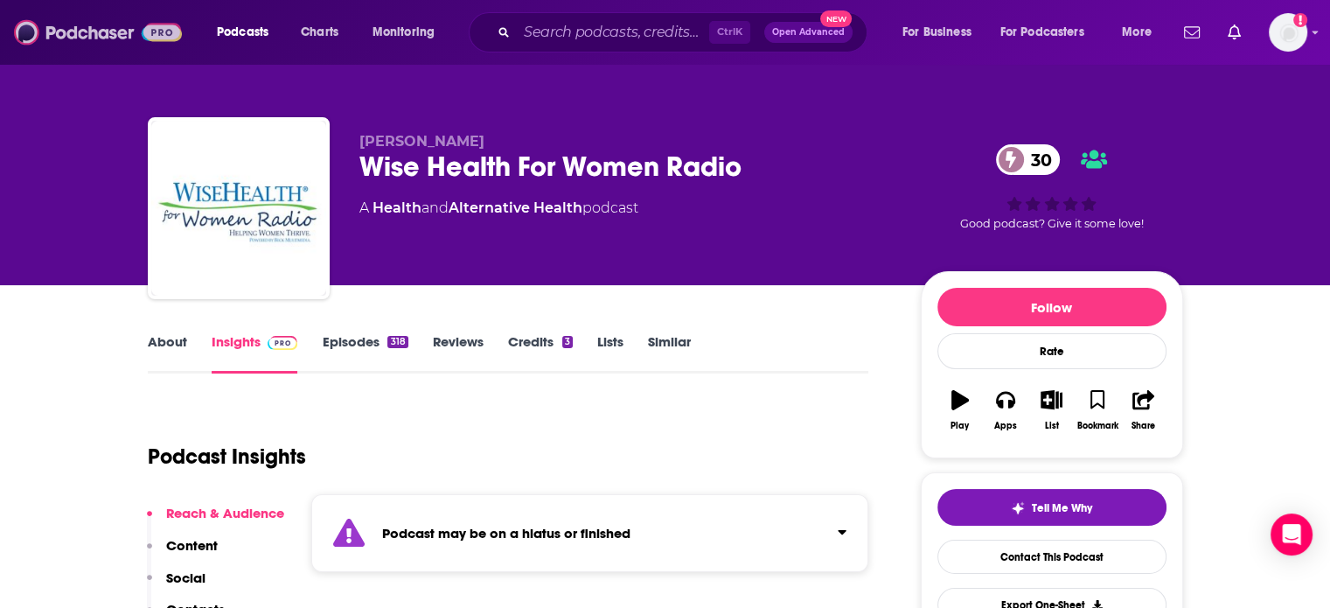
click at [150, 48] on img at bounding box center [98, 32] width 168 height 33
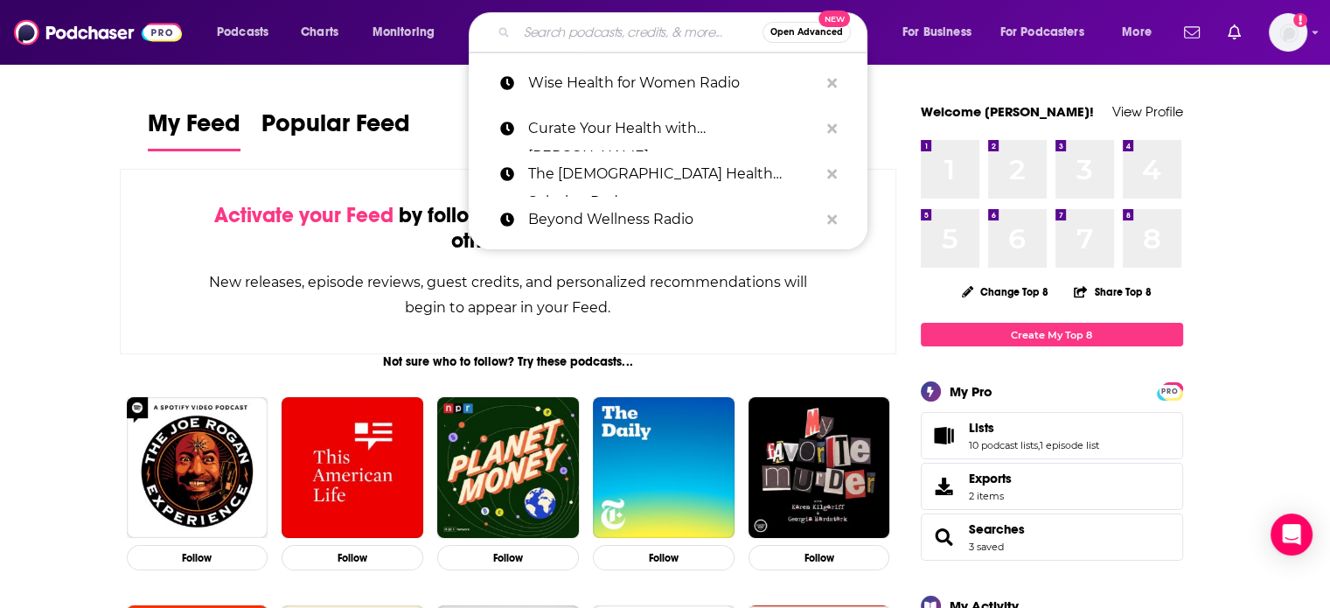
click at [570, 38] on input "Search podcasts, credits, & more..." at bounding box center [640, 32] width 246 height 28
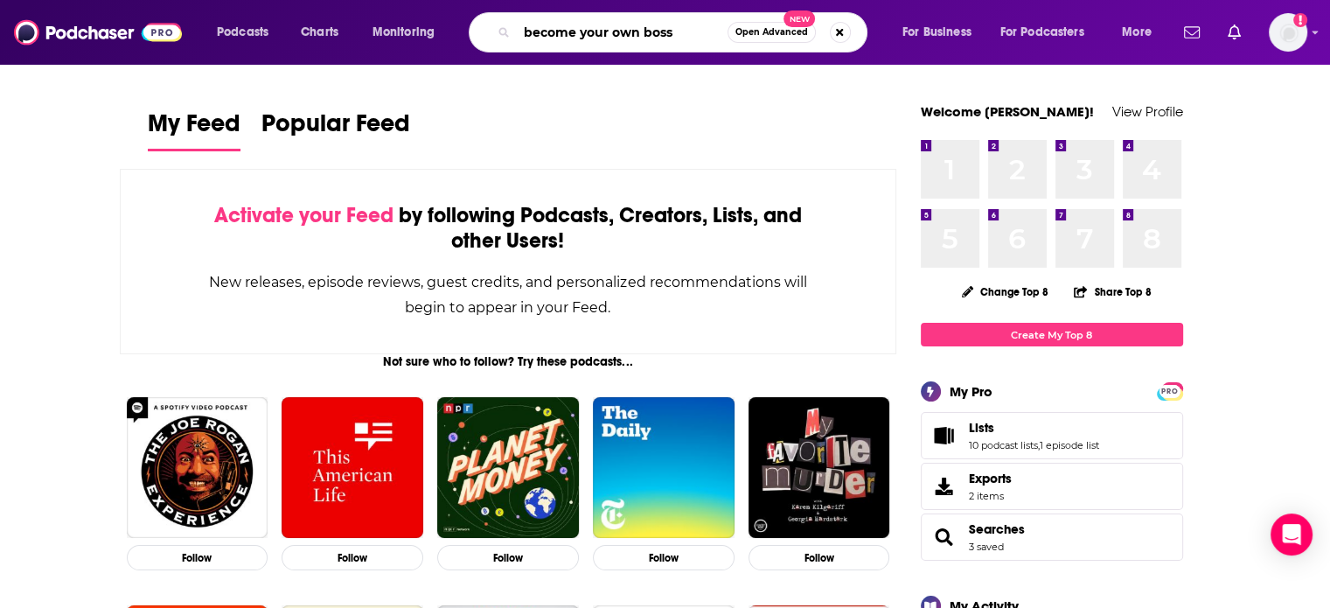
type input "become your own boss"
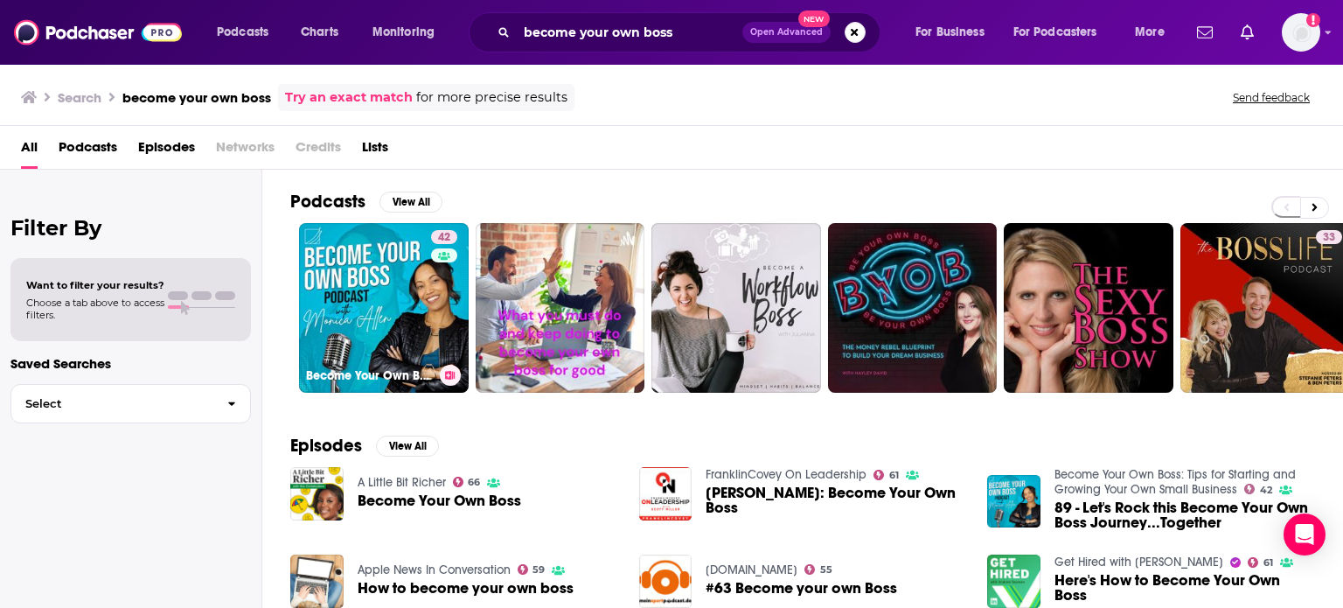
click at [431, 331] on div "42" at bounding box center [446, 297] width 31 height 135
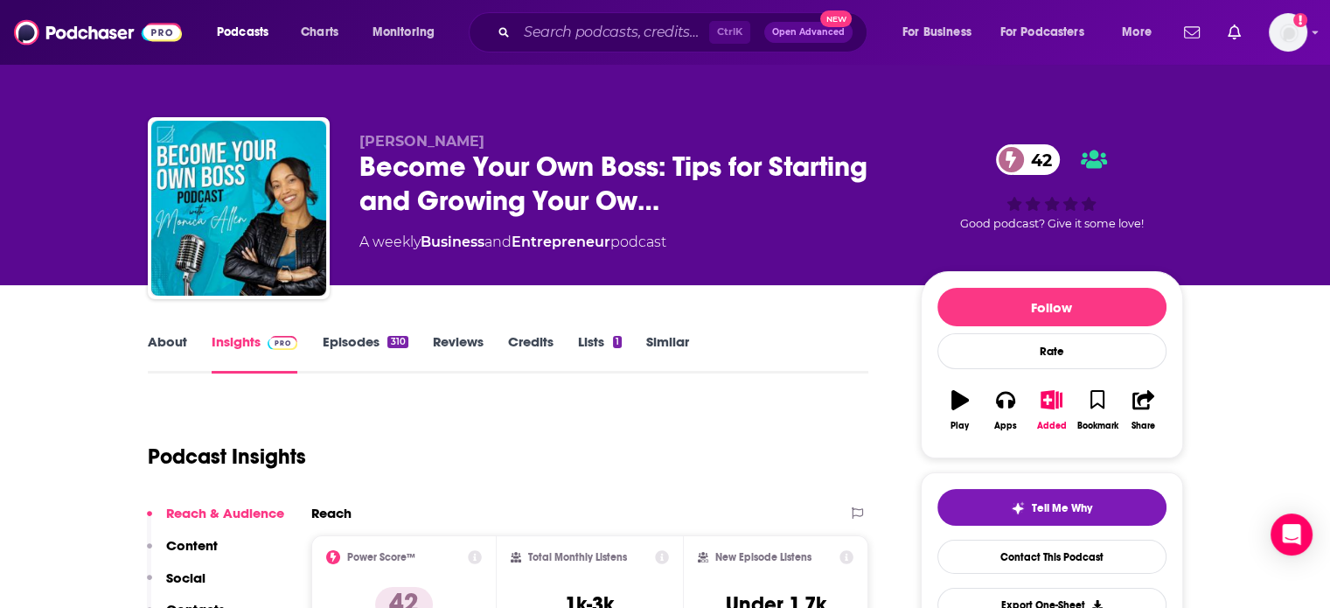
click at [162, 352] on link "About" at bounding box center [167, 353] width 39 height 40
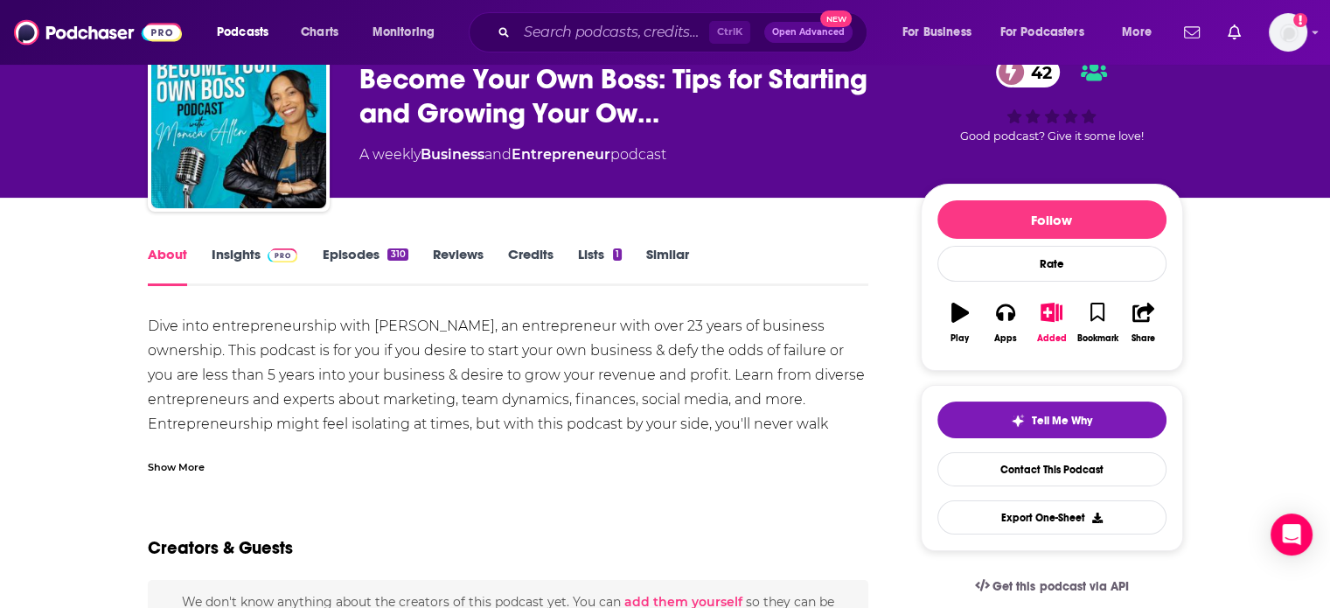
click at [215, 467] on div "Show More" at bounding box center [508, 460] width 721 height 30
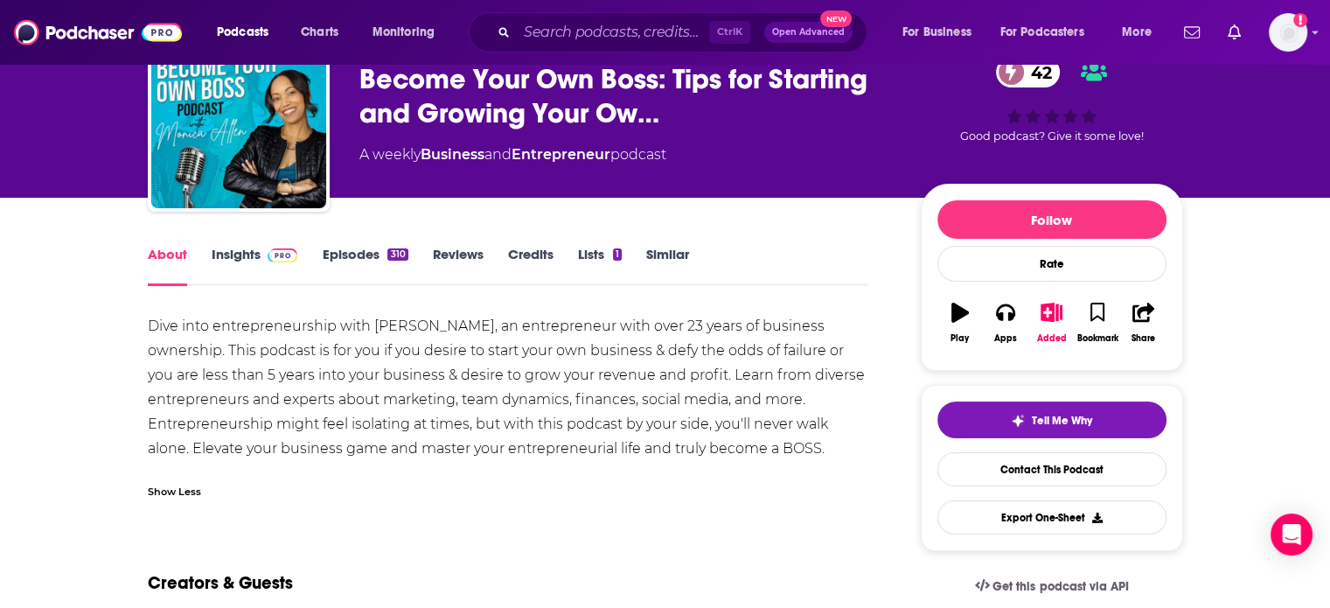
scroll to position [175, 0]
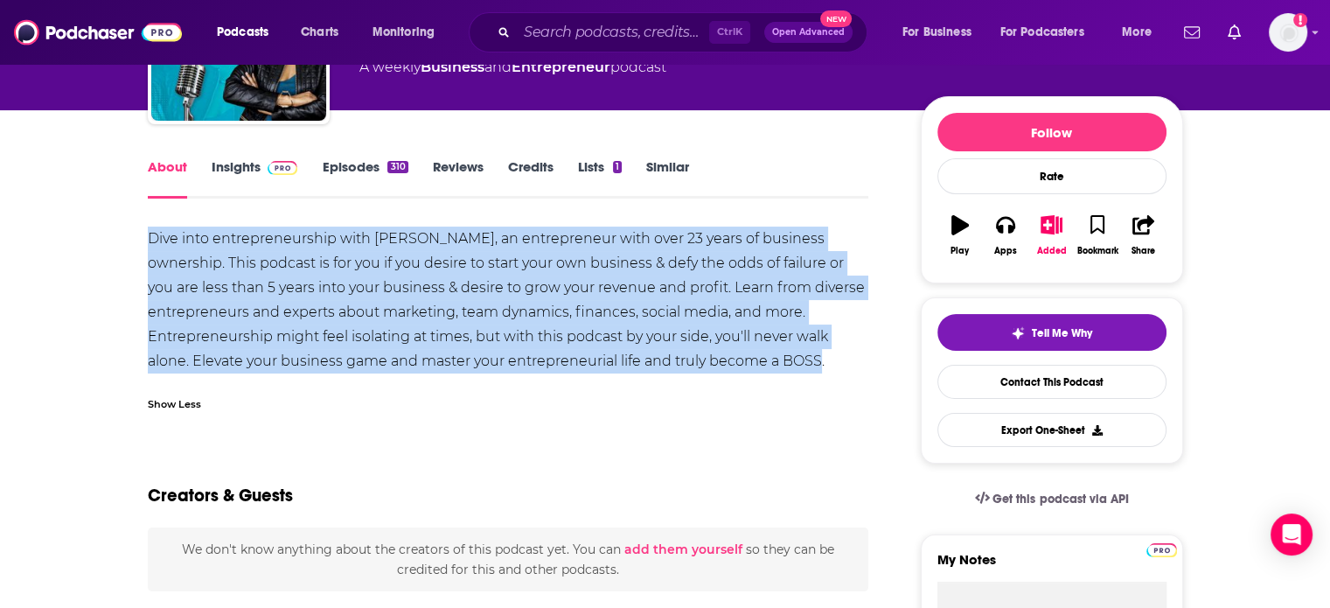
drag, startPoint x: 843, startPoint y: 363, endPoint x: 125, endPoint y: 226, distance: 730.7
copy div "Dive into entrepreneurship with Monica Allen, an entrepreneur with over 23 year…"
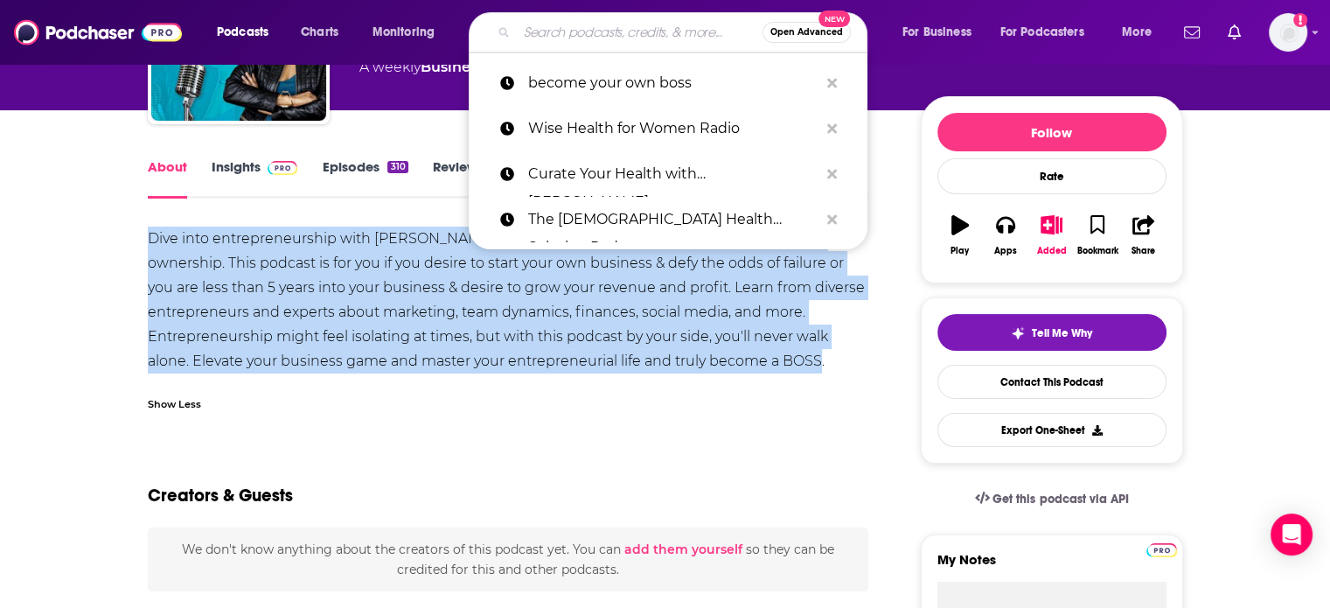
click at [518, 31] on input "Search podcasts, credits, & more..." at bounding box center [640, 32] width 246 height 28
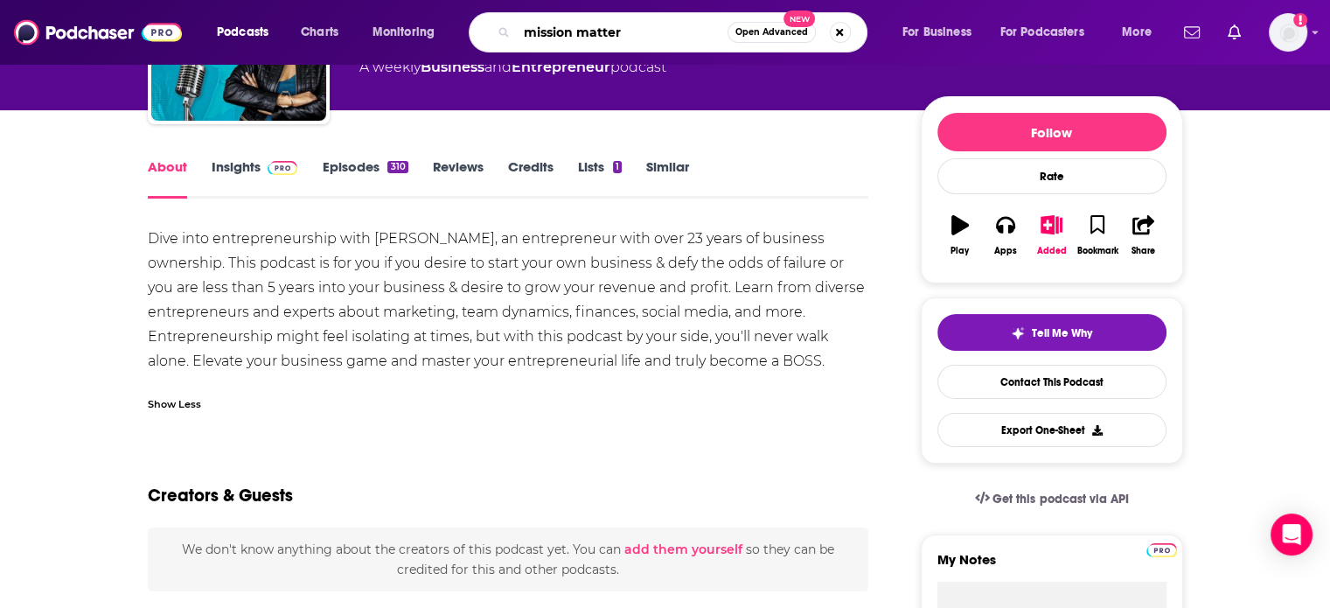
type input "mission matters"
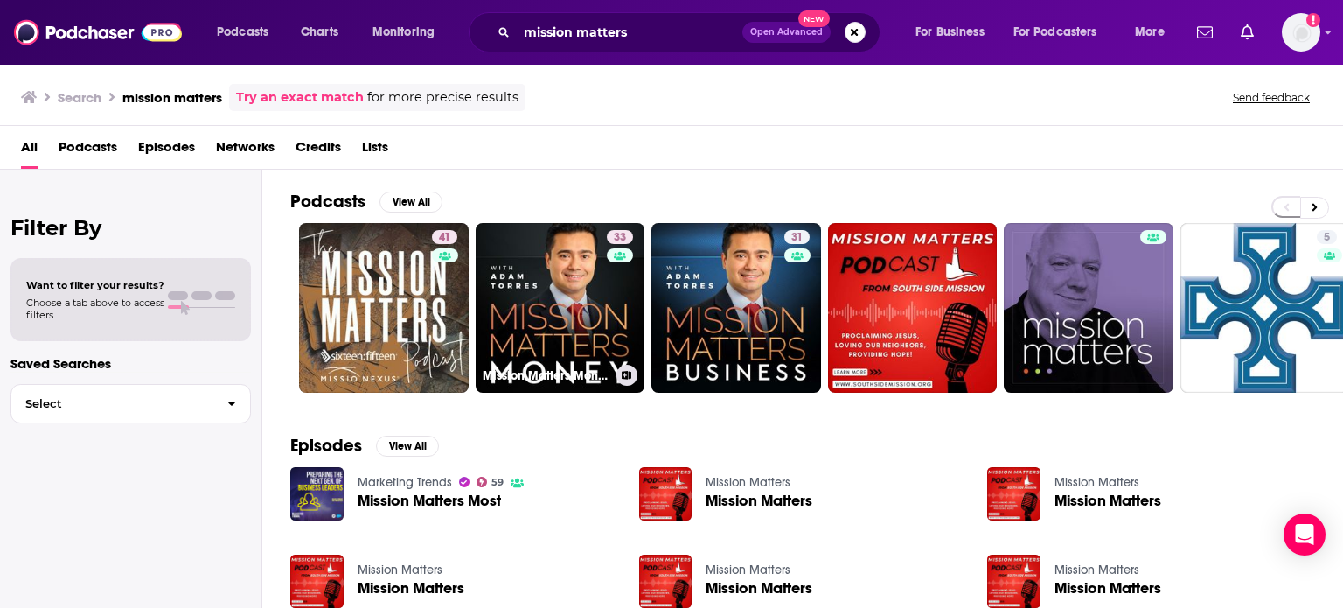
click at [602, 328] on link "33 Mission Matters Money with Adam Torres" at bounding box center [561, 308] width 170 height 170
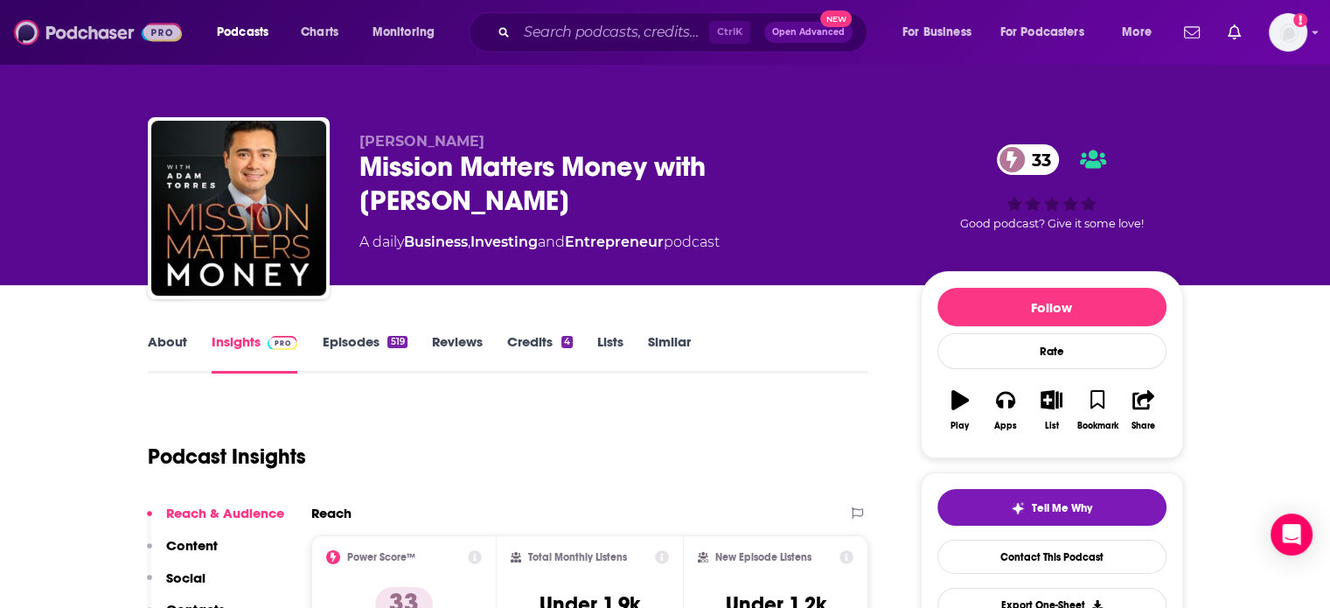
click at [145, 31] on img at bounding box center [98, 32] width 168 height 33
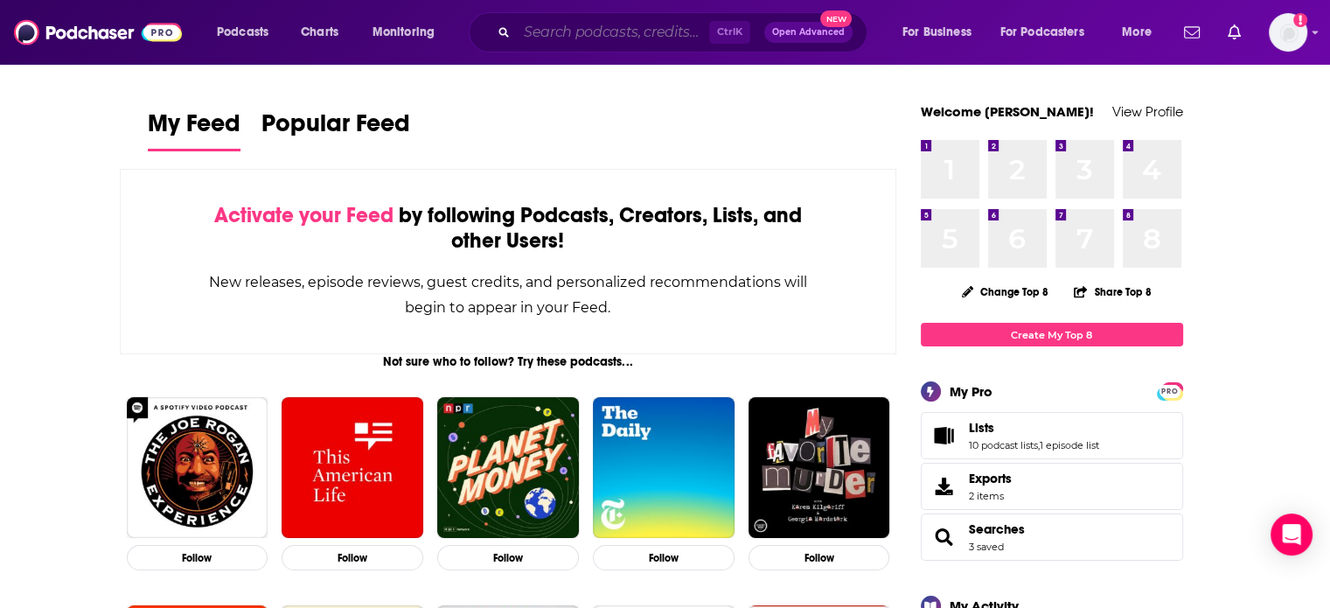
click at [546, 31] on input "Search podcasts, credits, & more..." at bounding box center [613, 32] width 192 height 28
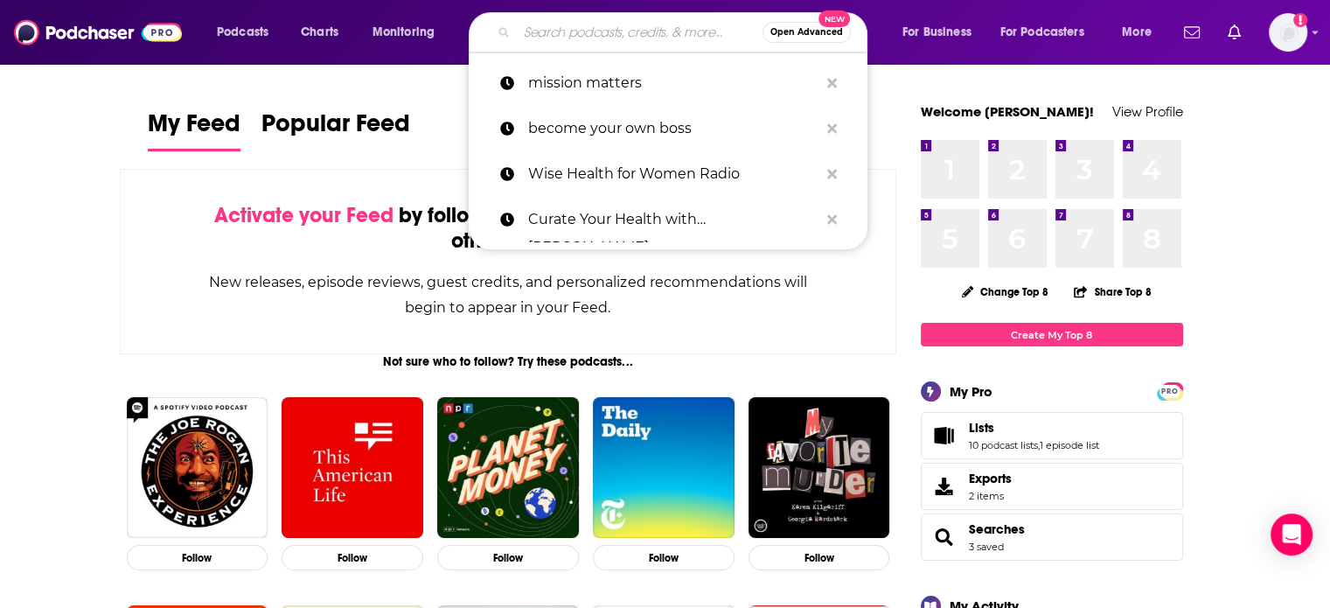
click at [573, 99] on p "mission matters" at bounding box center [673, 82] width 290 height 45
type input "mission matters"
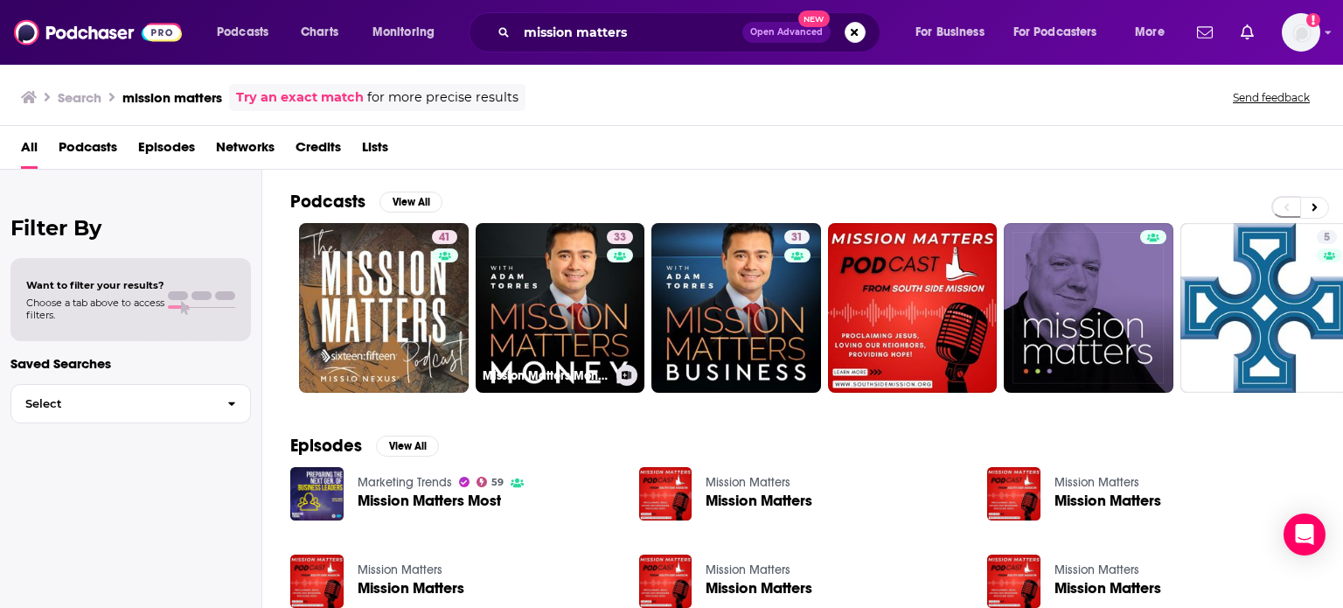
click at [544, 338] on link "33 Mission Matters Money with Adam Torres" at bounding box center [561, 308] width 170 height 170
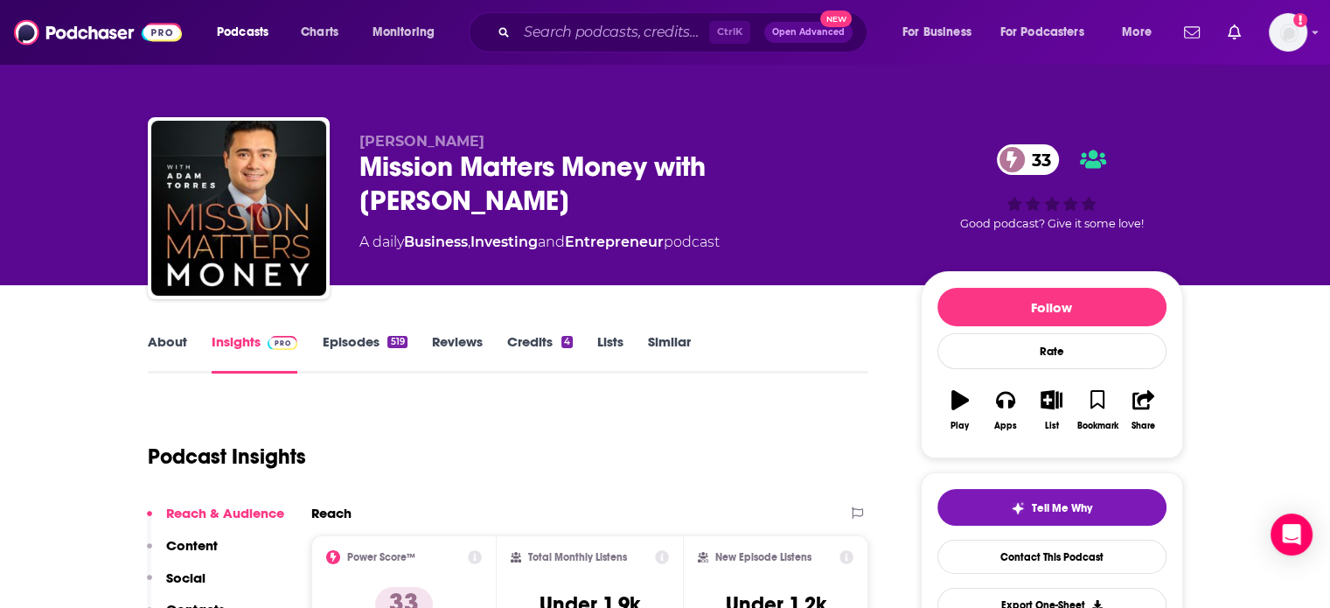
click at [153, 335] on link "About" at bounding box center [167, 353] width 39 height 40
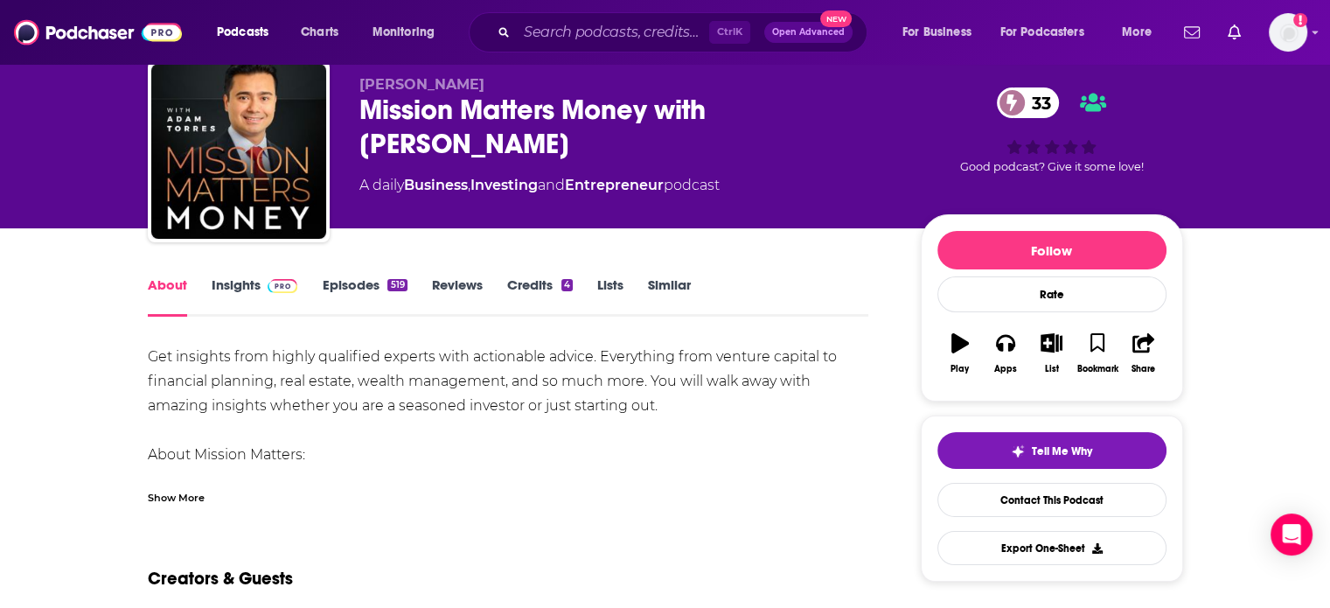
scroll to position [87, 0]
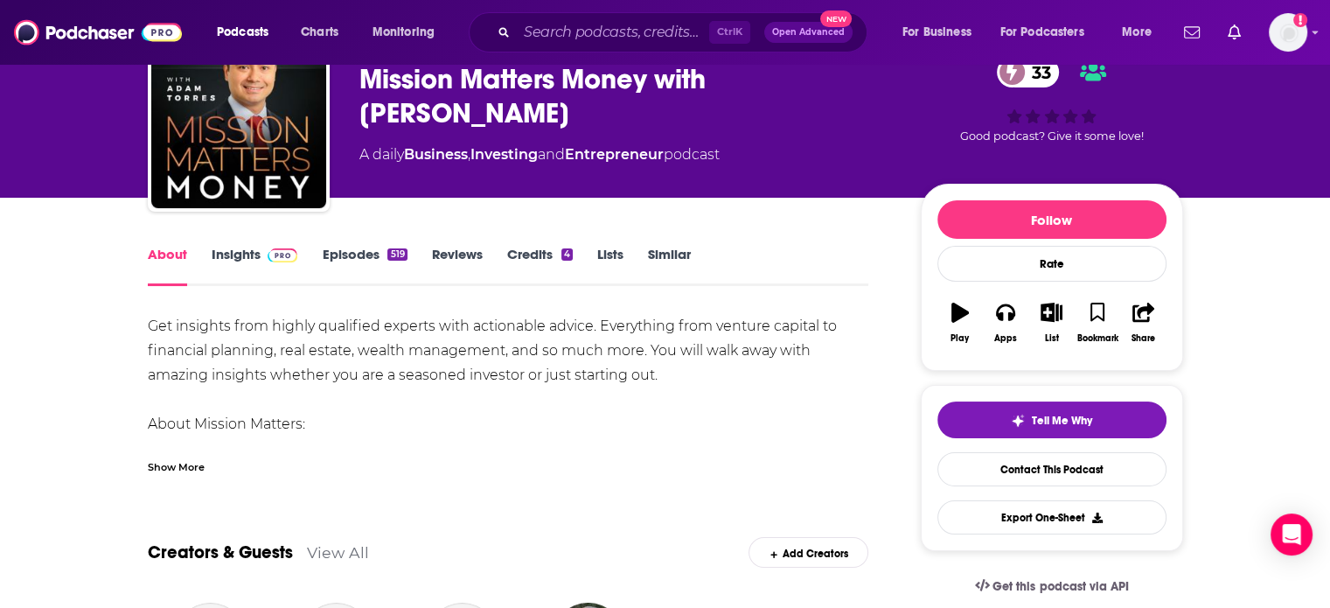
click at [182, 458] on div "Show More" at bounding box center [176, 465] width 57 height 17
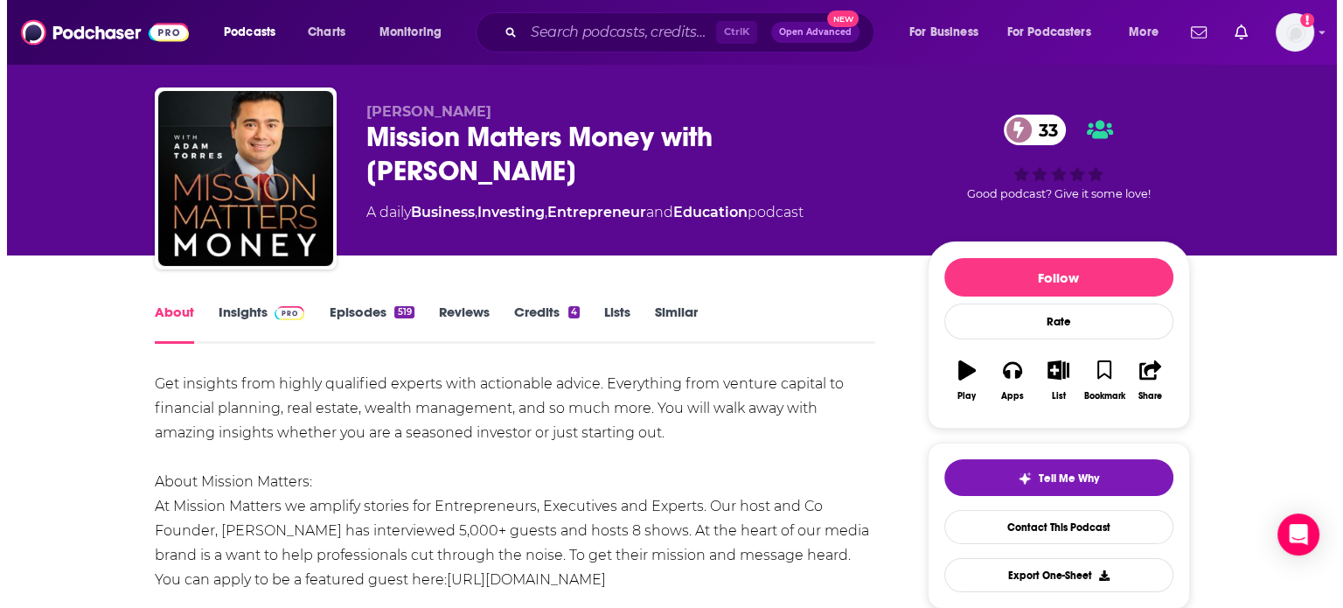
scroll to position [0, 0]
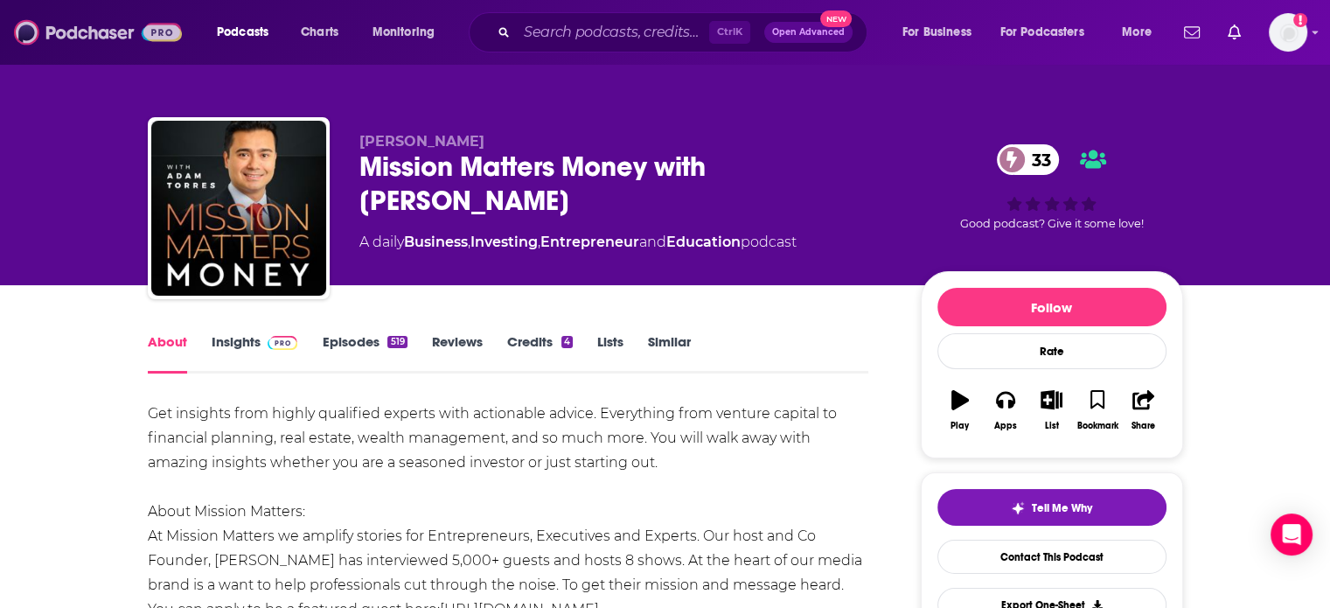
click at [150, 36] on img at bounding box center [98, 32] width 168 height 33
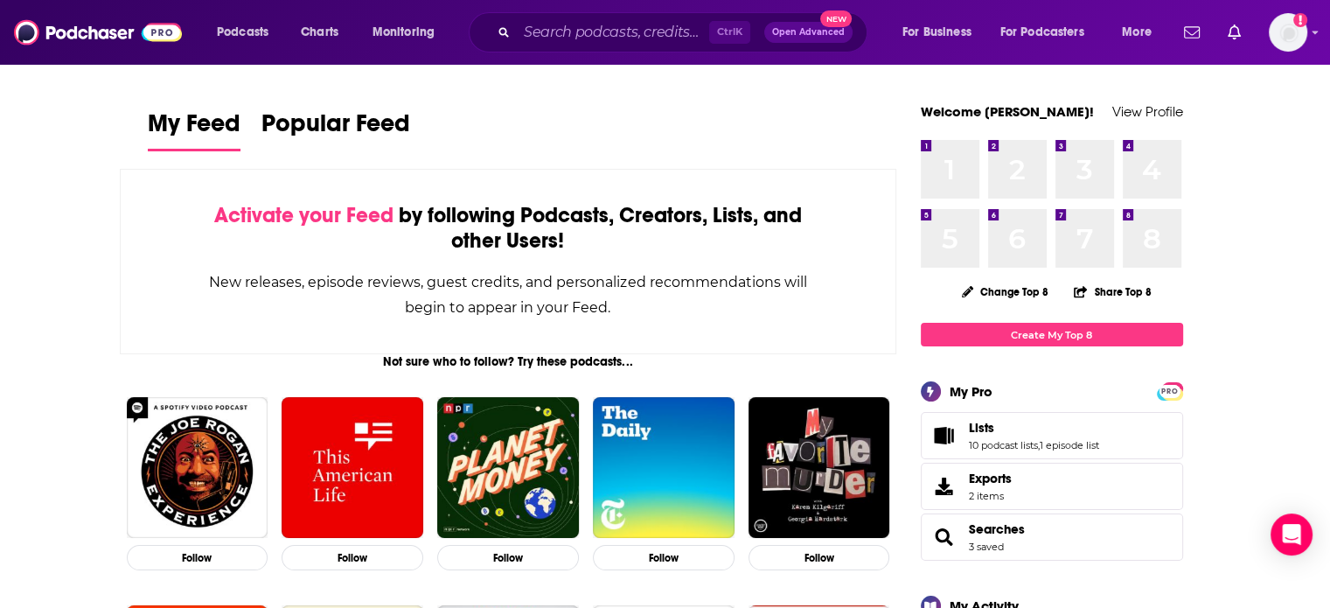
click at [1326, 52] on div "Podcasts Charts Monitoring Ctrl K Open Advanced New For Business For Podcasters…" at bounding box center [665, 32] width 1330 height 65
click at [1306, 24] on div "Logged in as Bcprpro33" at bounding box center [1288, 32] width 38 height 38
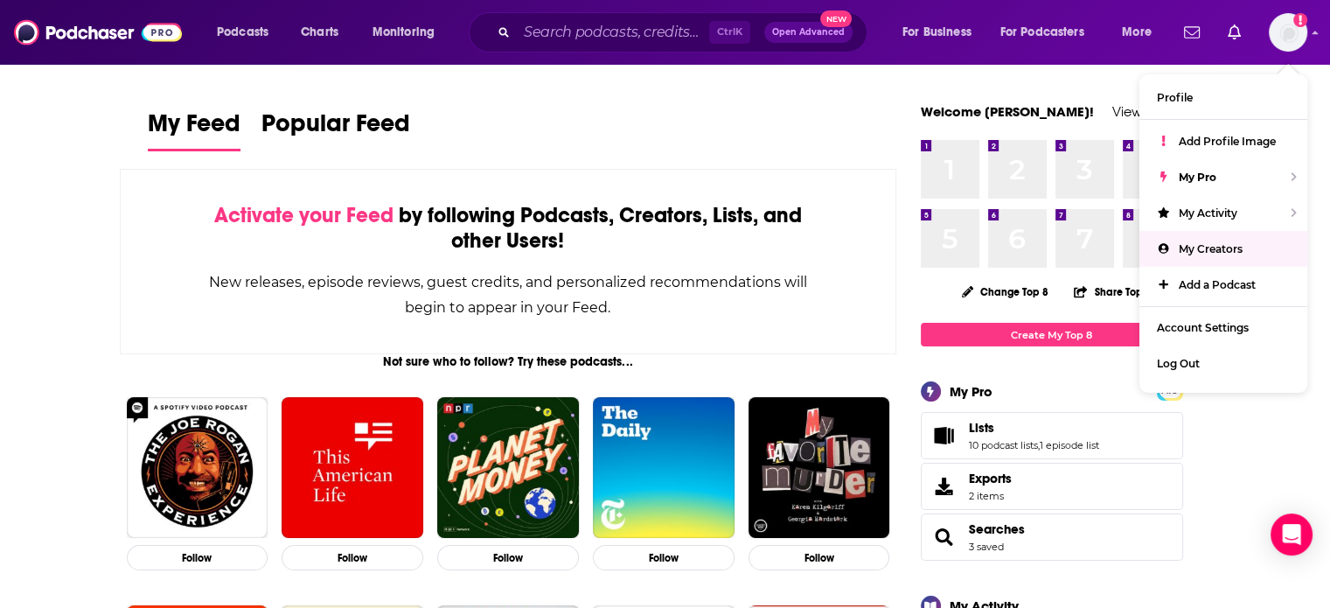
click at [617, 45] on div "Ctrl K Open Advanced New" at bounding box center [668, 32] width 399 height 40
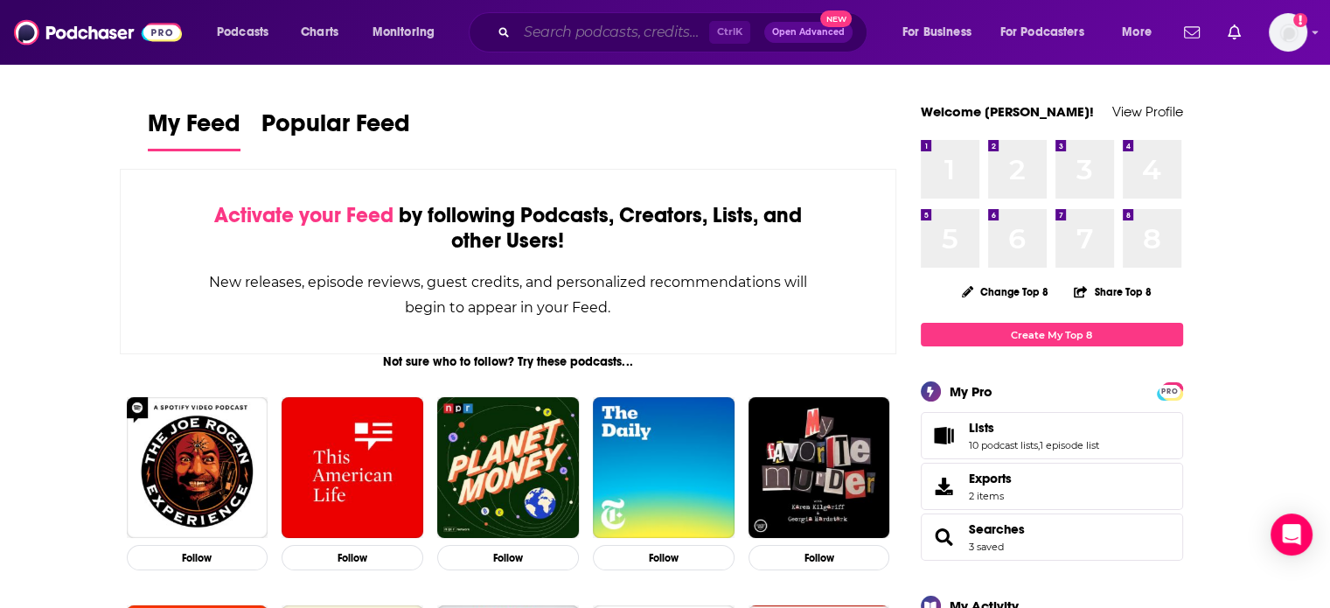
click at [617, 34] on input "Search podcasts, credits, & more..." at bounding box center [613, 32] width 192 height 28
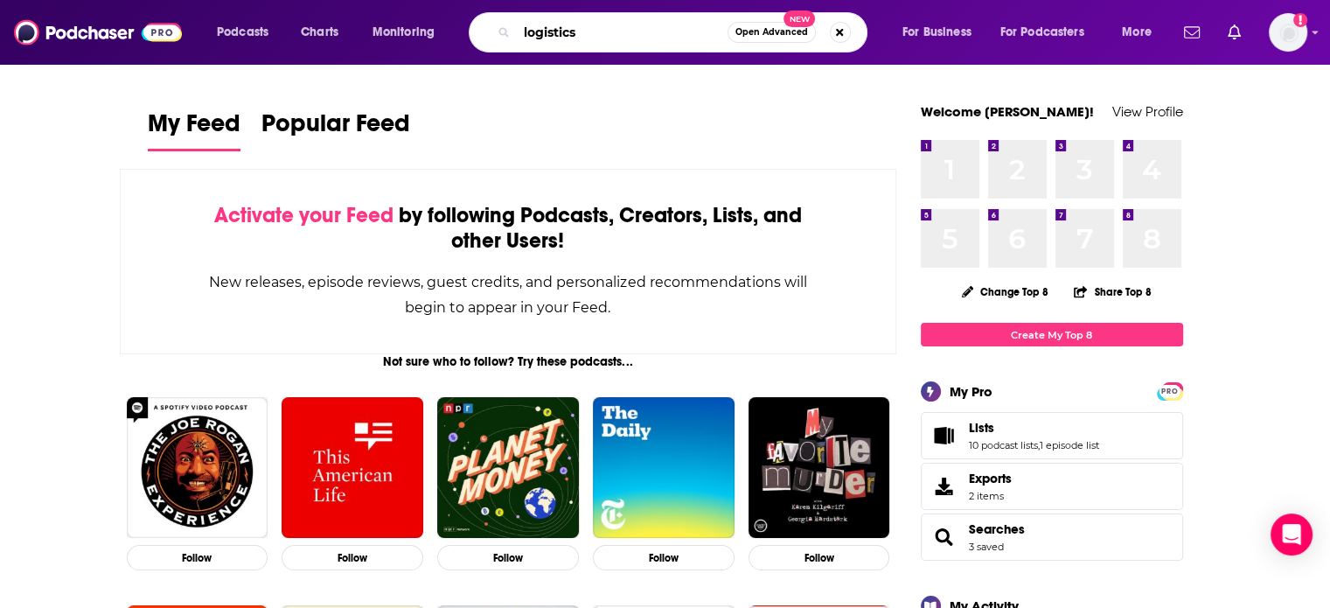
type input "logistics"
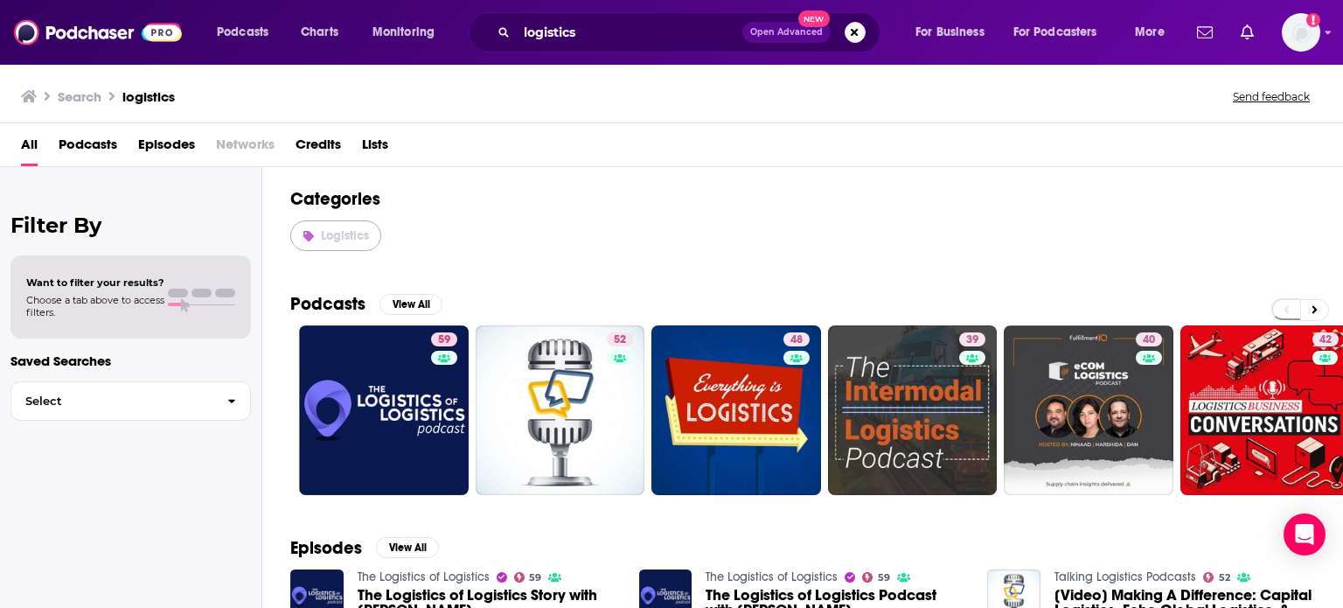
click at [352, 234] on span "Logistics" at bounding box center [345, 235] width 48 height 15
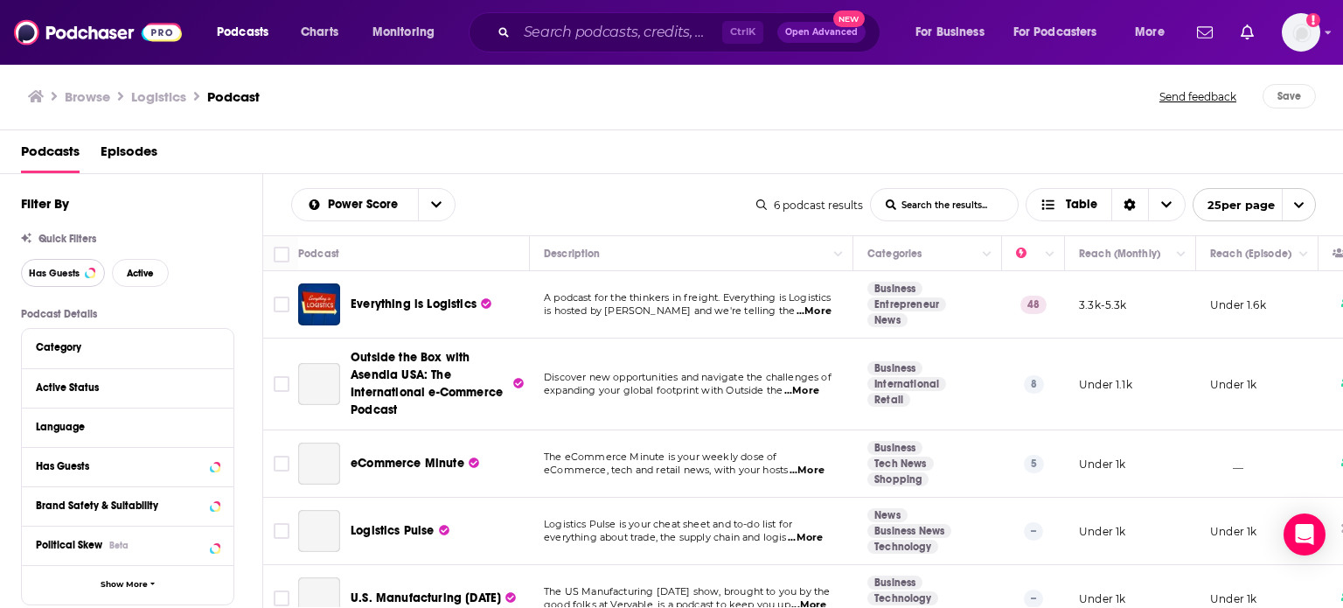
click at [87, 272] on div at bounding box center [90, 272] width 7 height 7
click at [171, 271] on div "Has Guests Active" at bounding box center [141, 273] width 241 height 28
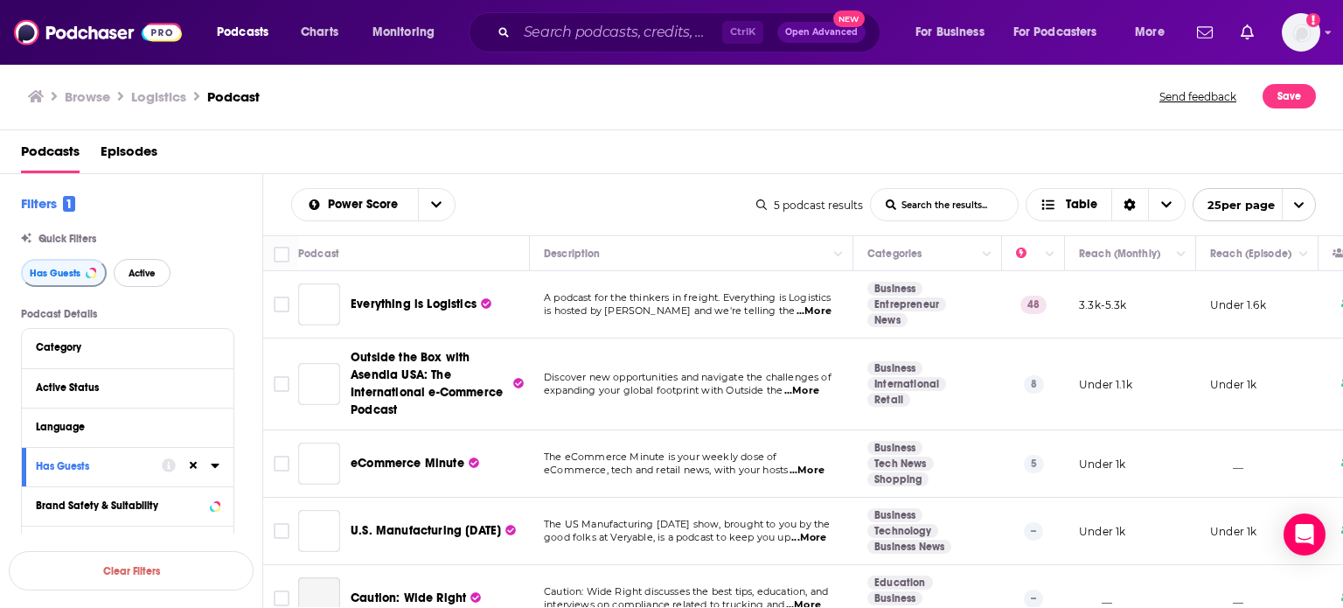
click at [159, 278] on button "Active" at bounding box center [142, 273] width 57 height 28
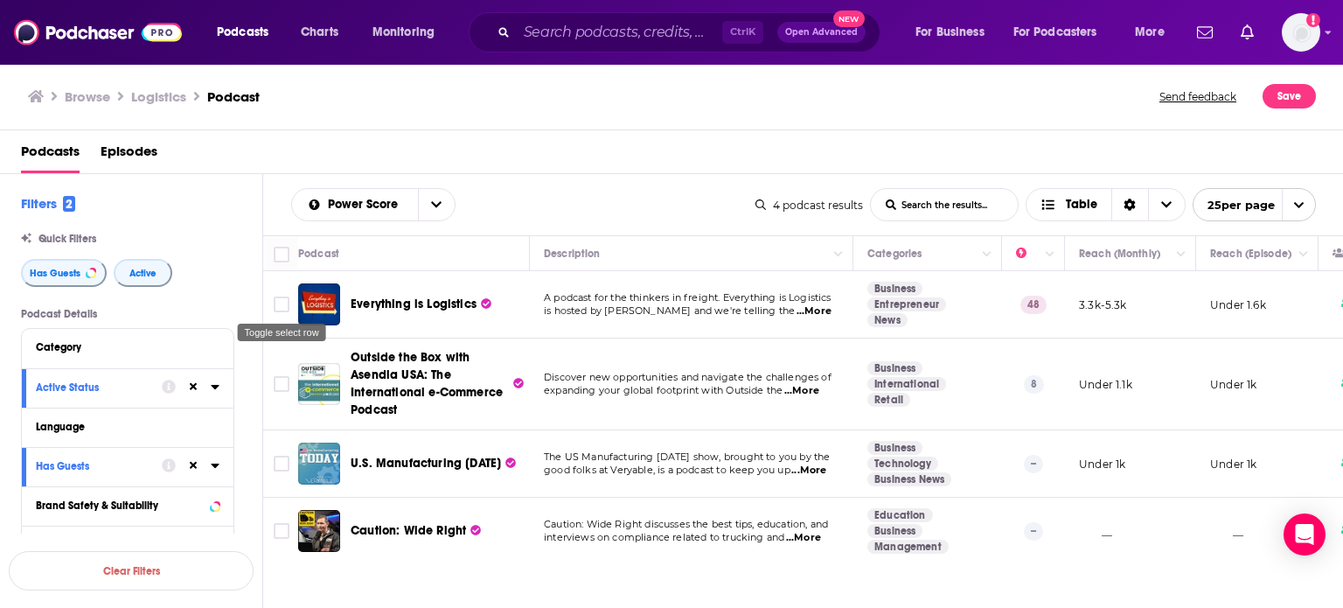
click at [280, 307] on input "Toggle select row" at bounding box center [282, 304] width 16 height 16
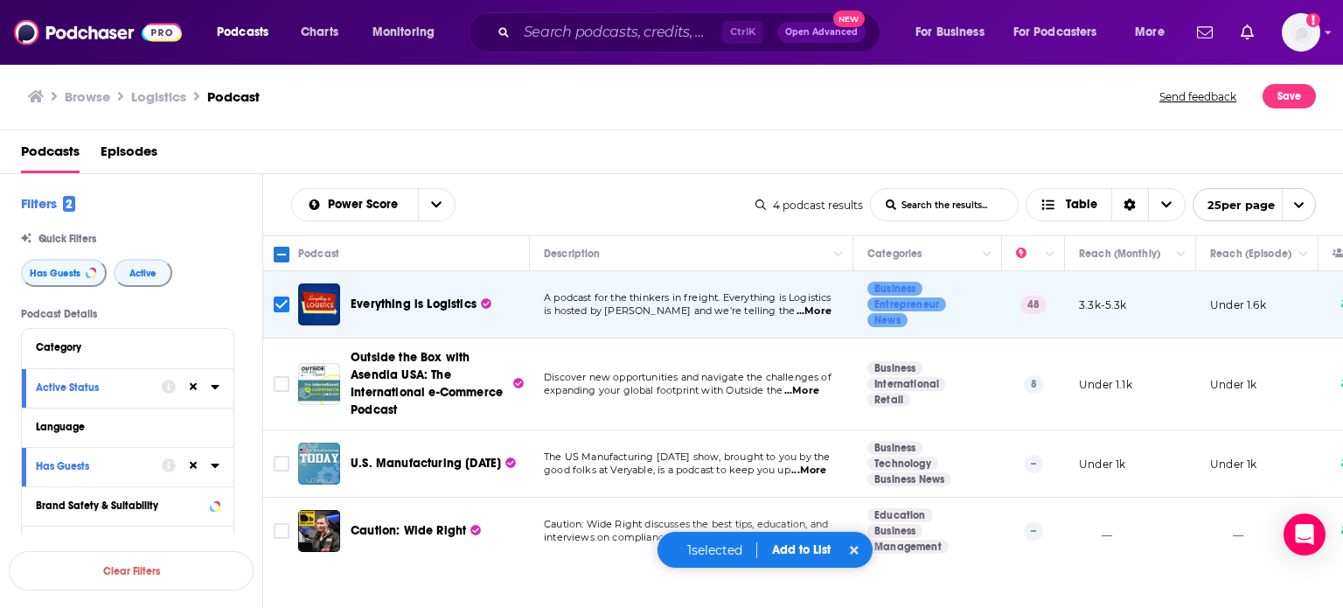
click at [278, 391] on input "Toggle select row" at bounding box center [282, 384] width 16 height 16
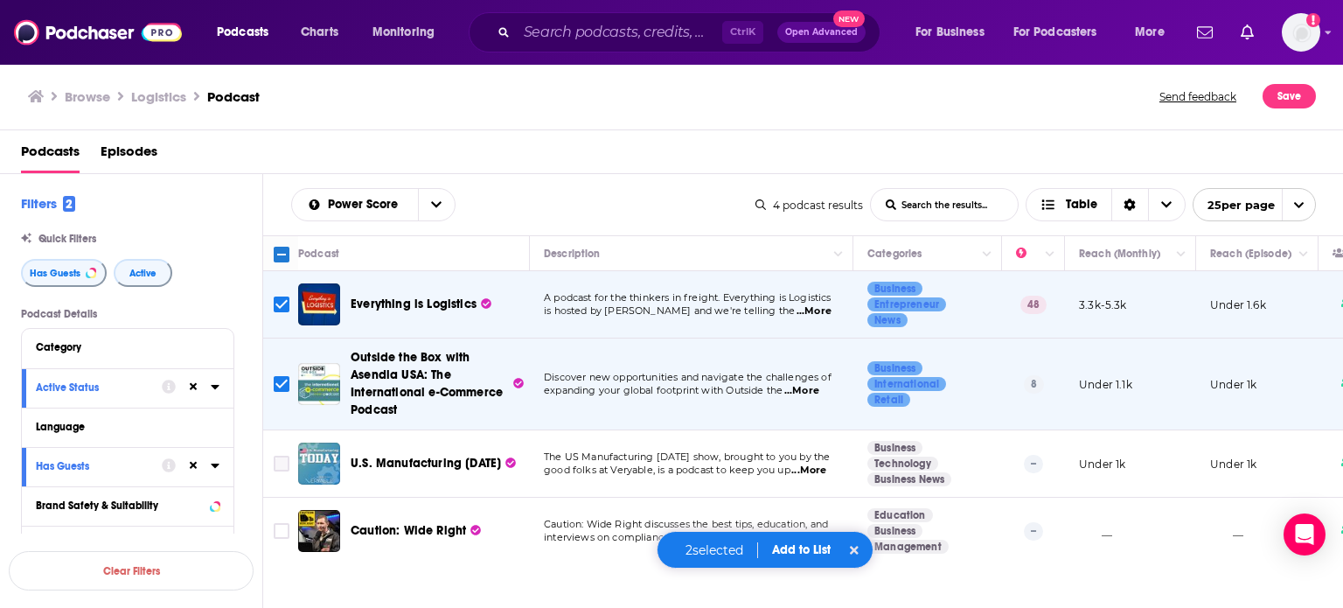
click at [278, 466] on input "Toggle select row" at bounding box center [282, 464] width 16 height 16
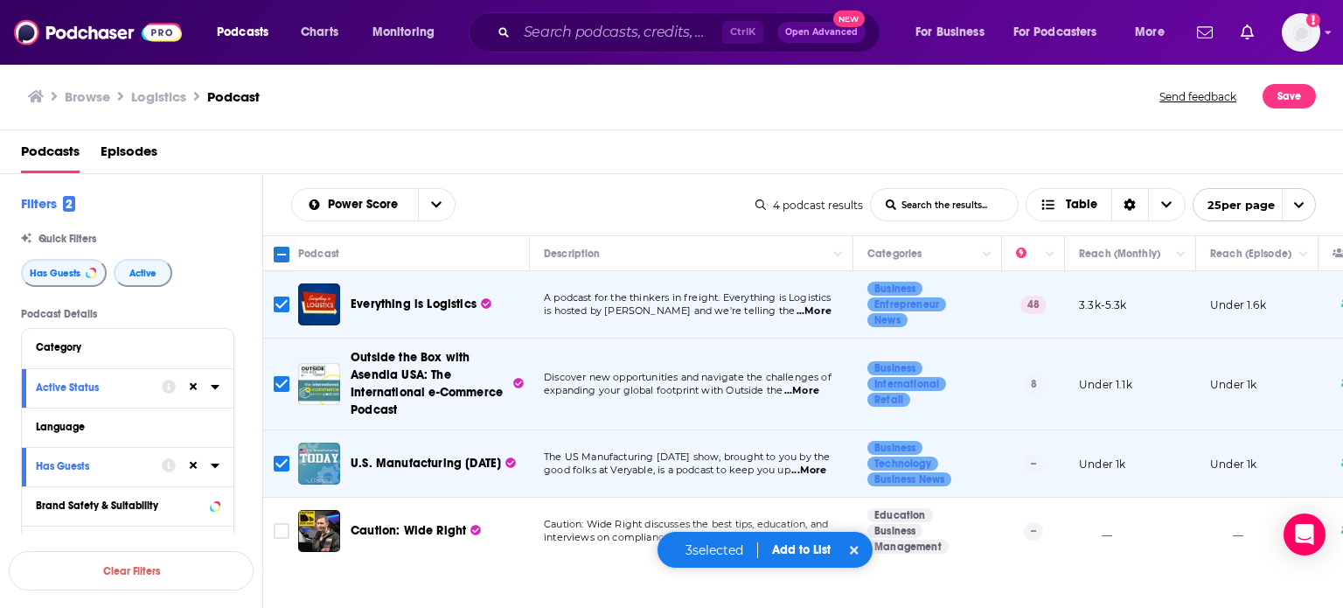
click at [275, 534] on input "Toggle select row" at bounding box center [282, 531] width 16 height 16
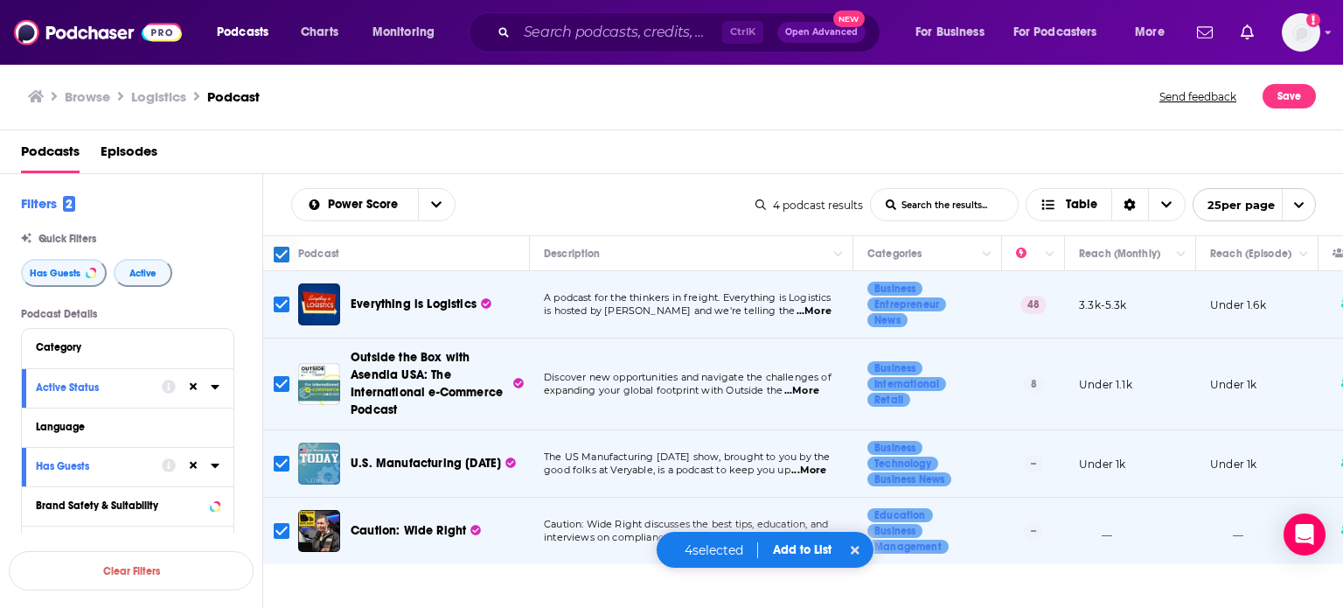
click at [797, 550] on button "Add to List" at bounding box center [802, 549] width 87 height 15
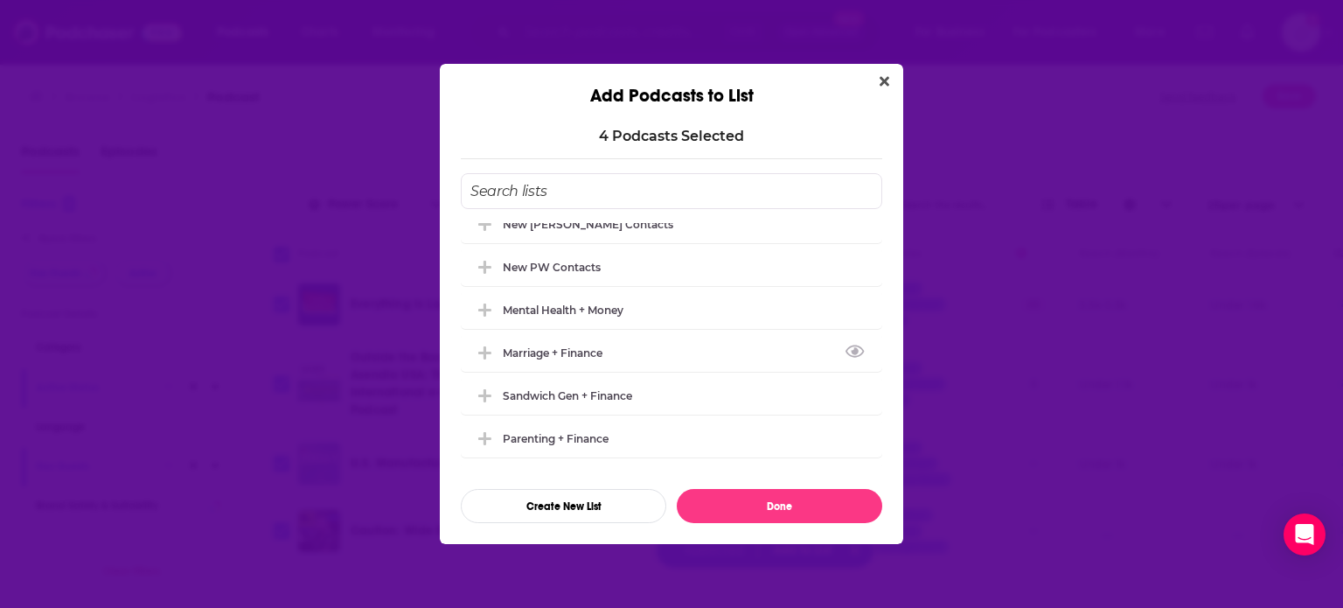
scroll to position [87, 0]
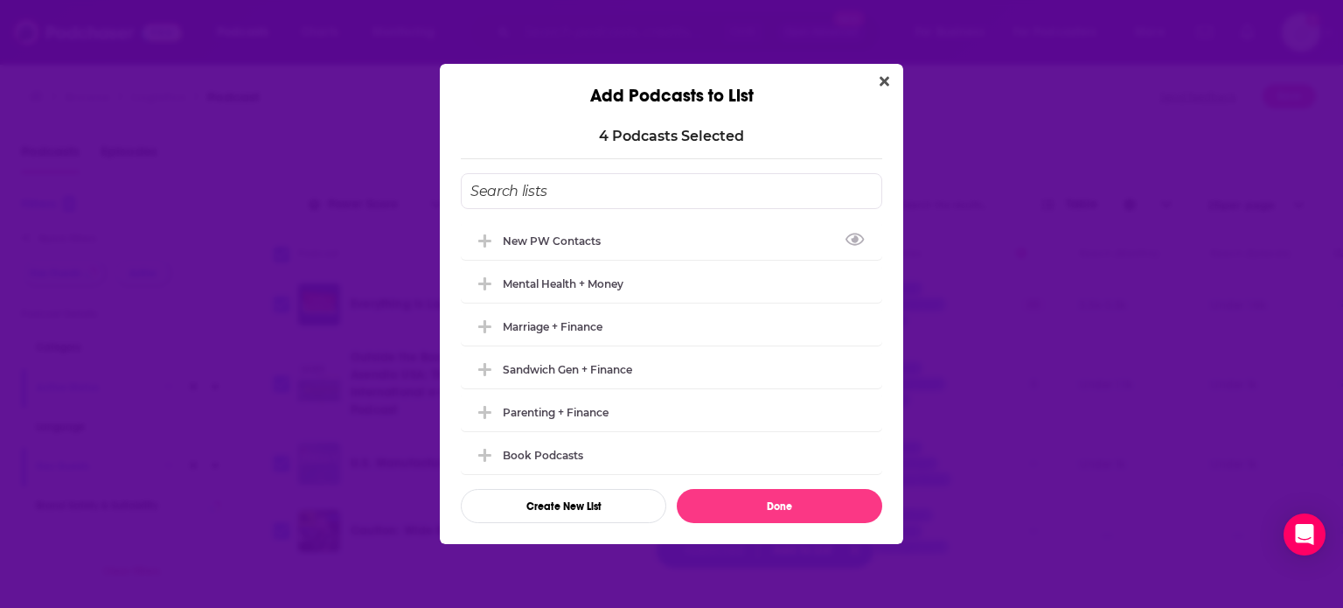
click at [611, 250] on div "New PW Contacts" at bounding box center [671, 240] width 421 height 38
click at [611, 250] on div "New PW Contacts" at bounding box center [671, 244] width 421 height 38
click at [881, 76] on icon "Close" at bounding box center [885, 81] width 10 height 14
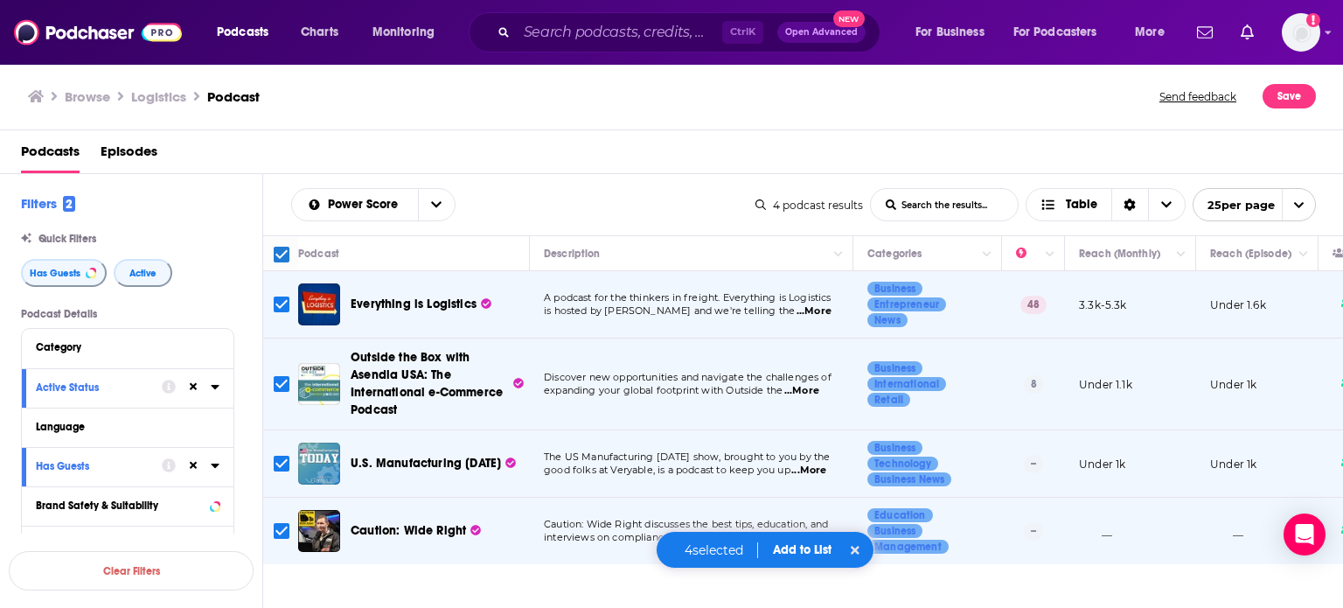
click at [850, 552] on button at bounding box center [855, 549] width 19 height 17
checkbox input "false"
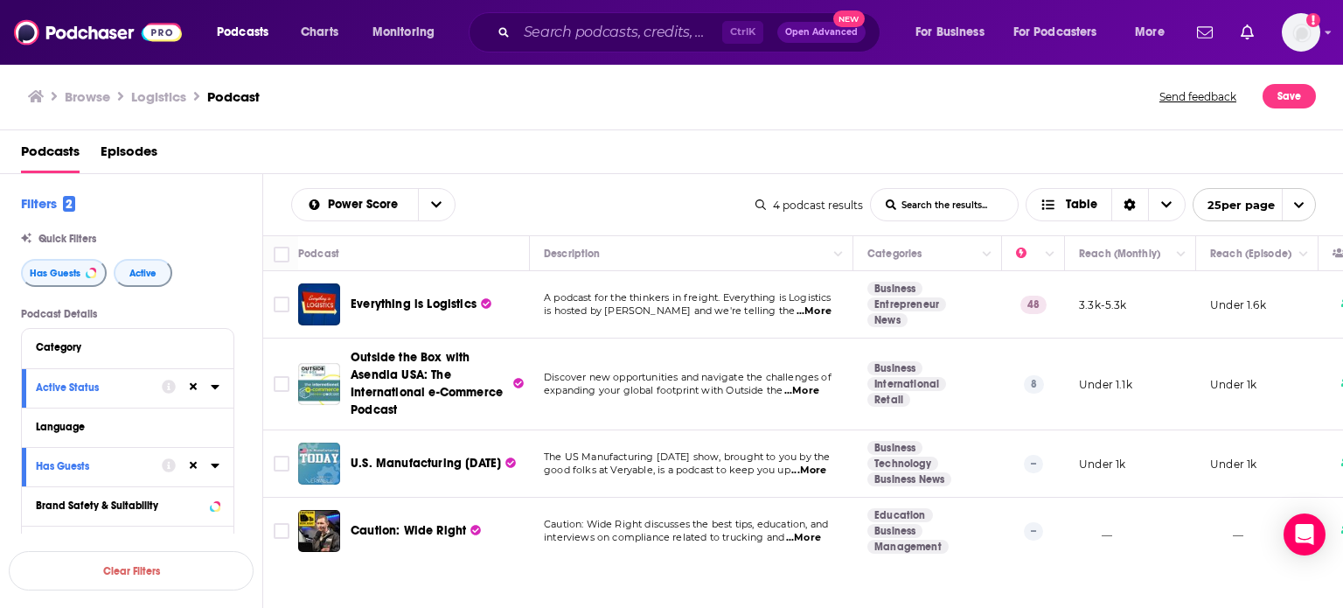
click at [443, 255] on div "Podcast" at bounding box center [406, 253] width 217 height 21
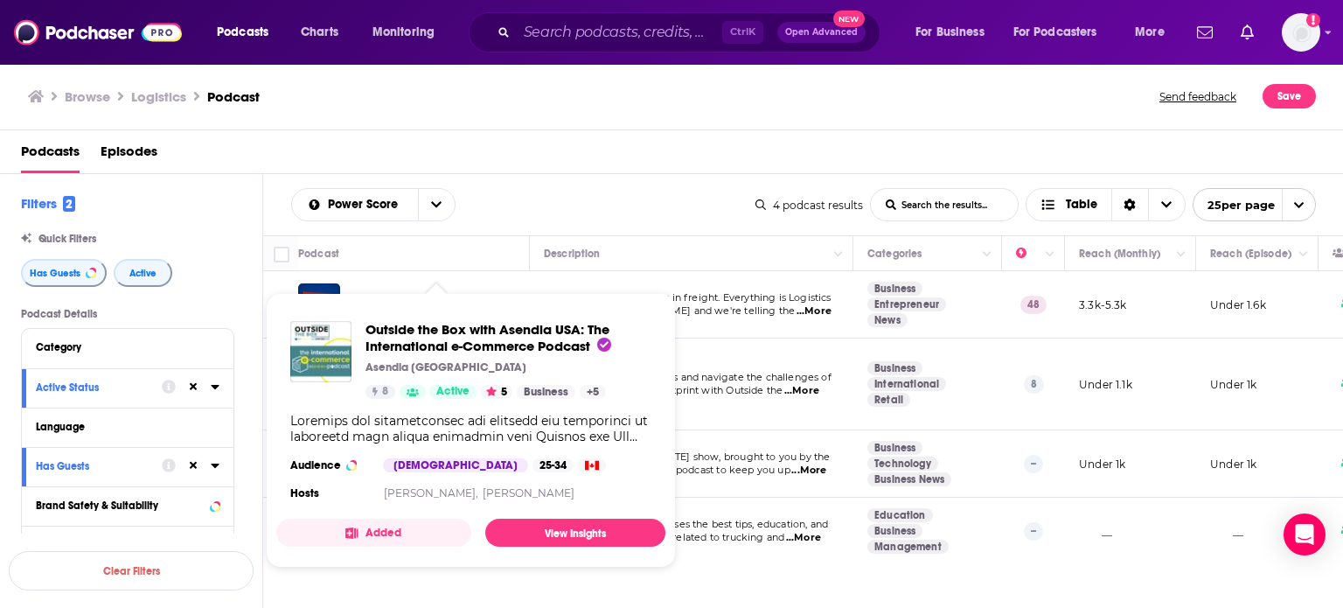
click at [479, 230] on div "Power Score List Search Input Search the results... Table 4 podcast results Lis…" at bounding box center [803, 204] width 1081 height 61
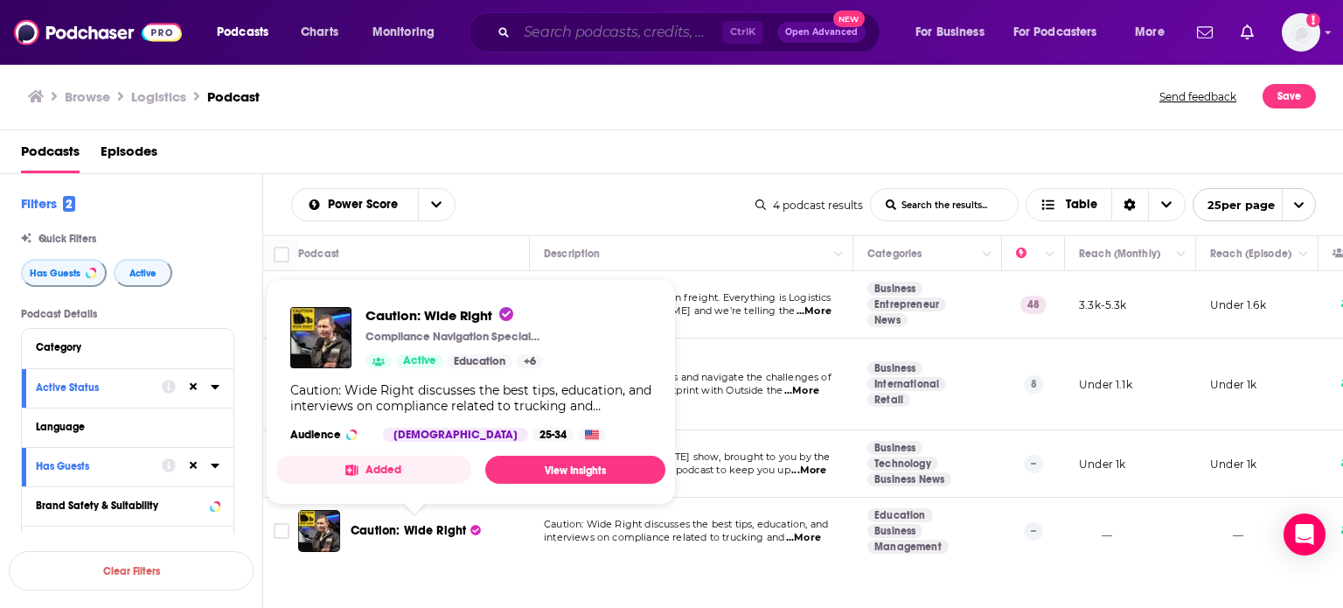
click at [603, 28] on input "Search podcasts, credits, & more..." at bounding box center [619, 32] width 205 height 28
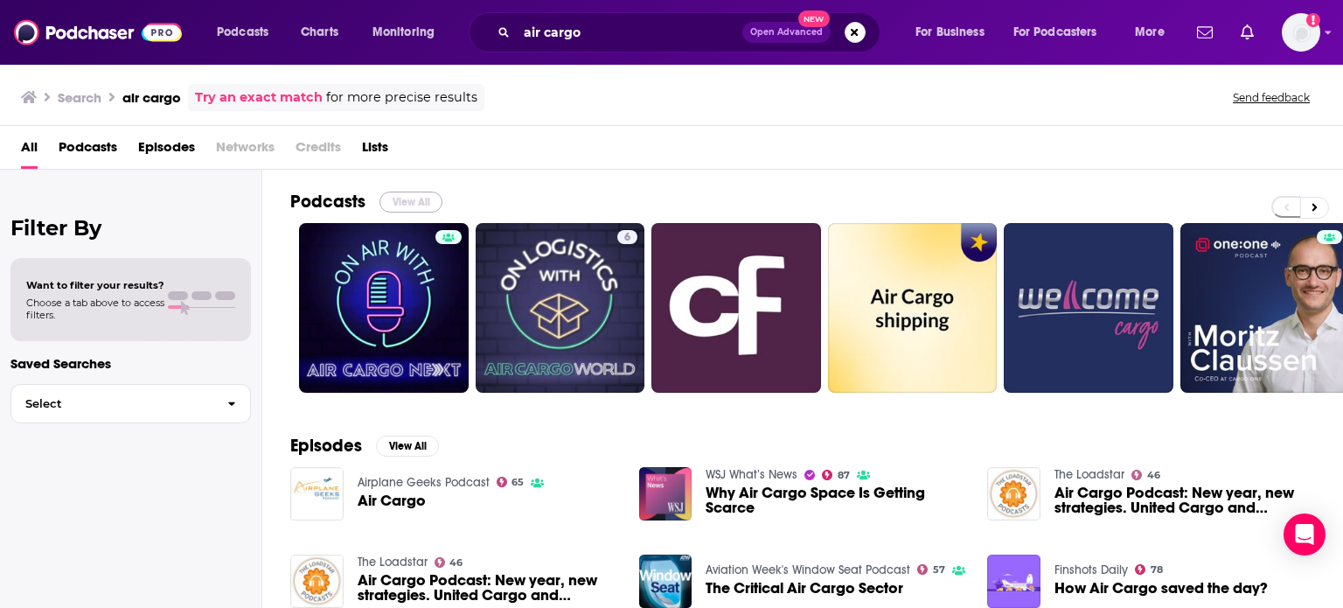
click at [397, 197] on button "View All" at bounding box center [410, 201] width 63 height 21
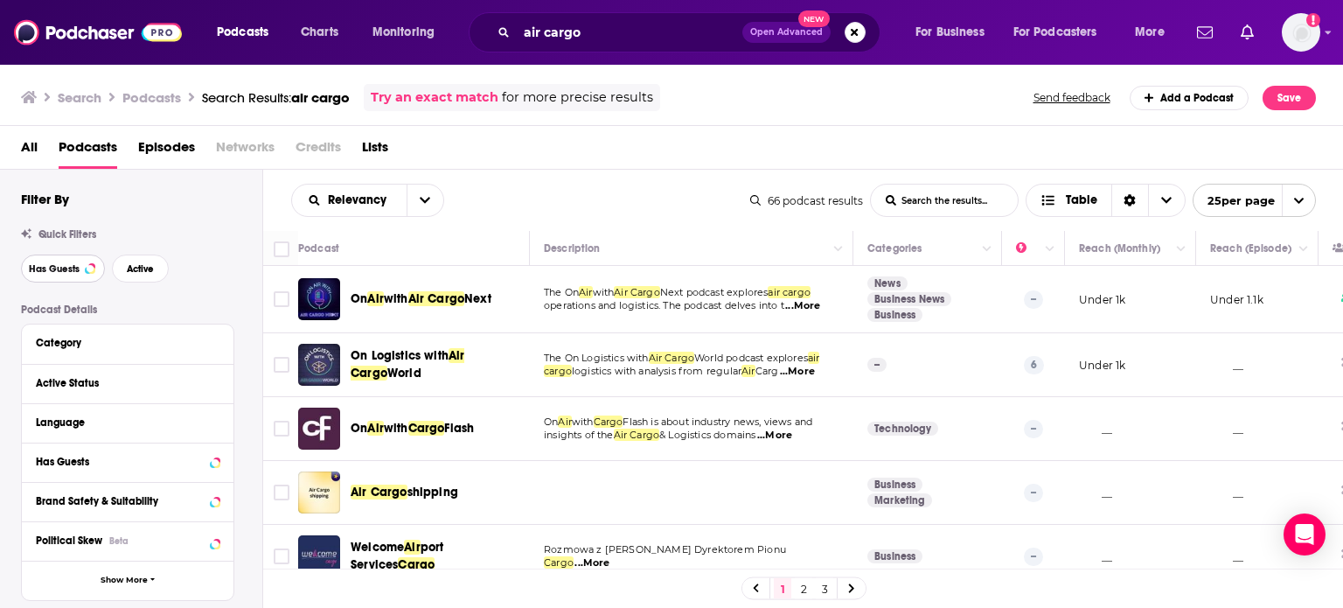
click at [89, 275] on button "Has Guests" at bounding box center [63, 268] width 84 height 28
click at [164, 278] on button "Active" at bounding box center [140, 268] width 57 height 28
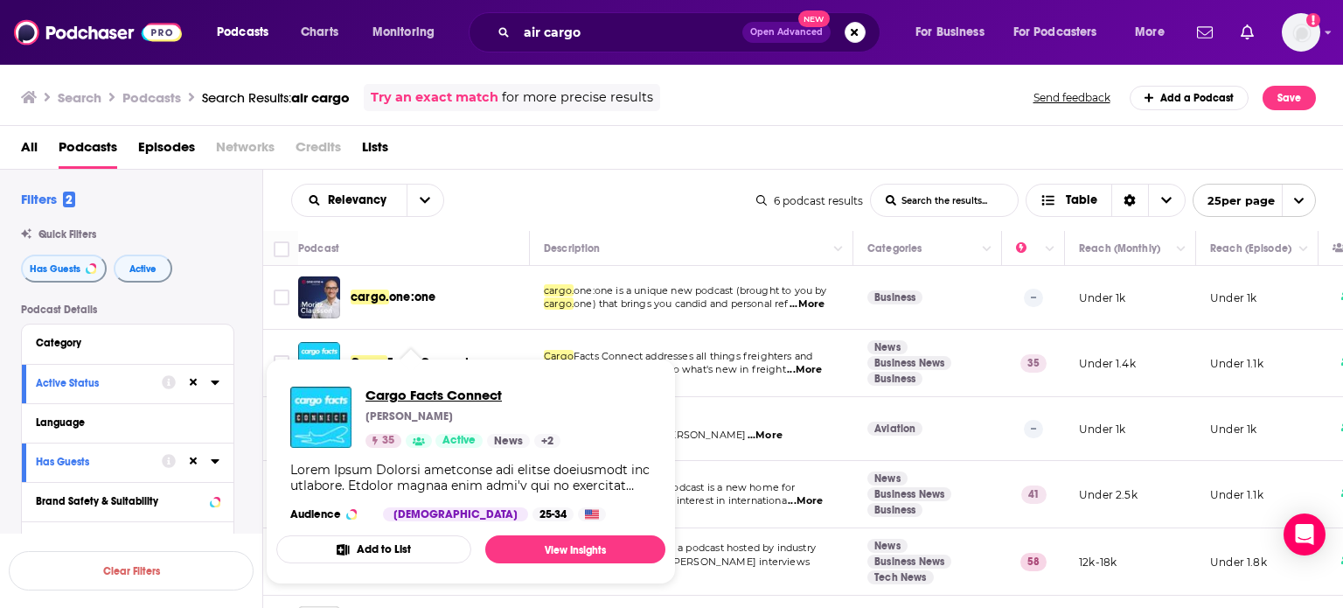
drag, startPoint x: 427, startPoint y: 361, endPoint x: 457, endPoint y: 393, distance: 44.5
click at [516, 190] on div "Relevancy List Search Input Search the results... Table" at bounding box center [523, 200] width 465 height 33
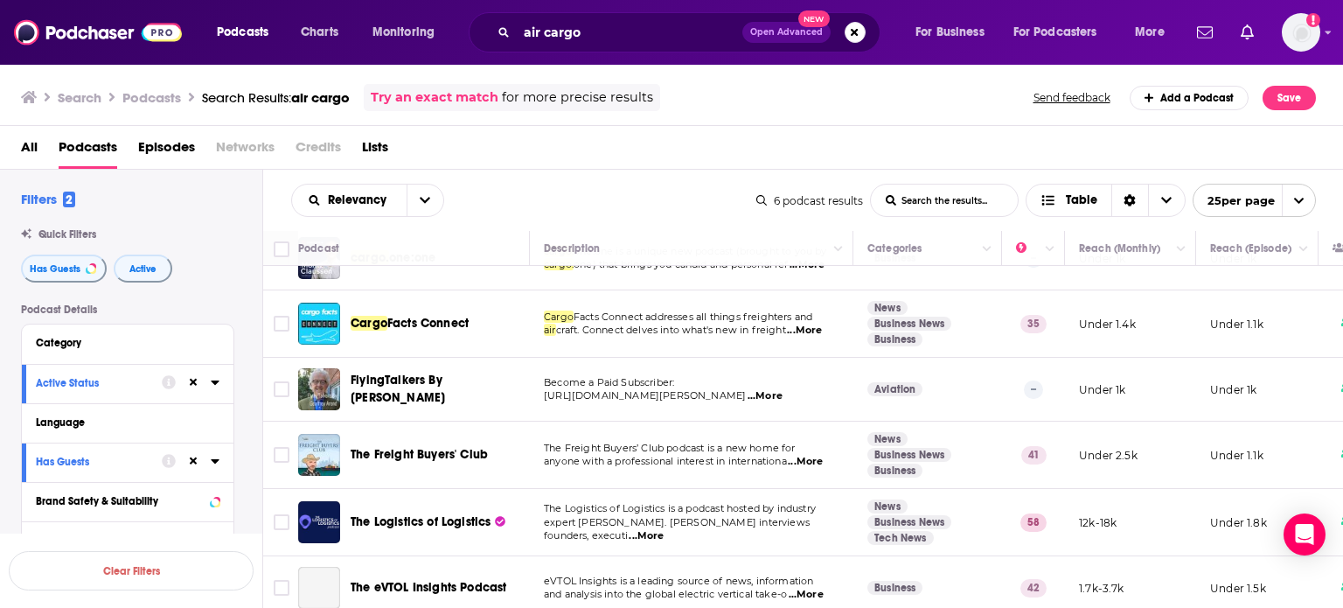
scroll to position [59, 0]
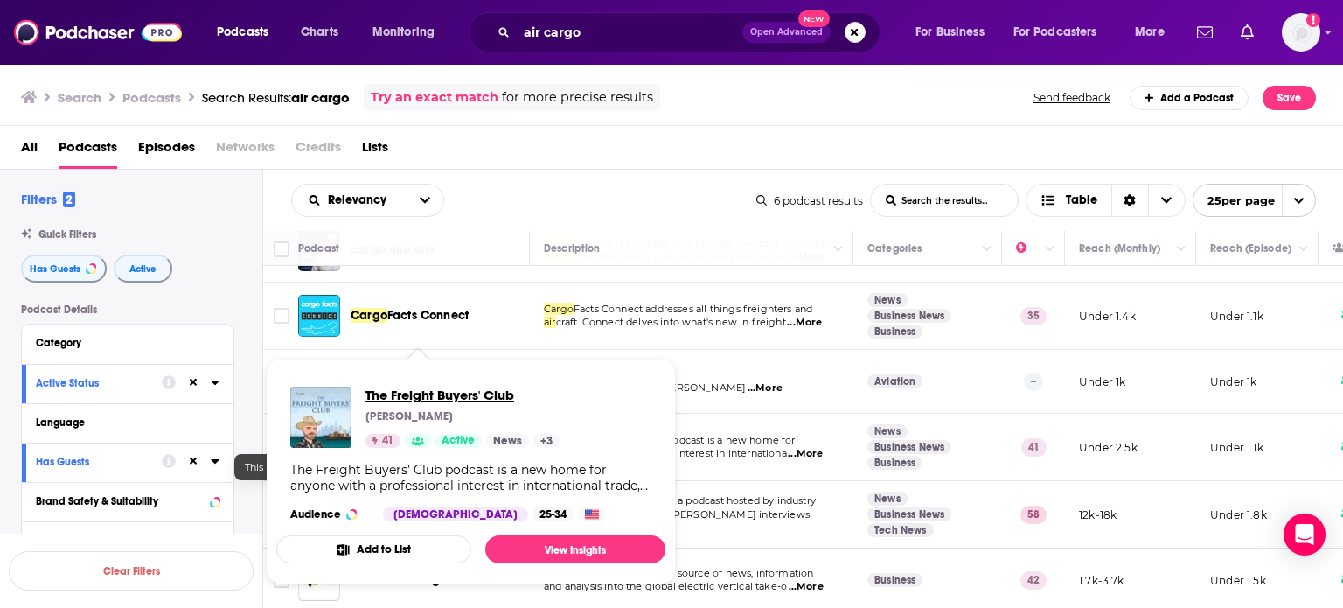
drag, startPoint x: 469, startPoint y: 437, endPoint x: 414, endPoint y: 398, distance: 67.0
click at [509, 226] on div "Relevancy List Search Input Search the results... Table 6 podcast results List …" at bounding box center [803, 200] width 1081 height 61
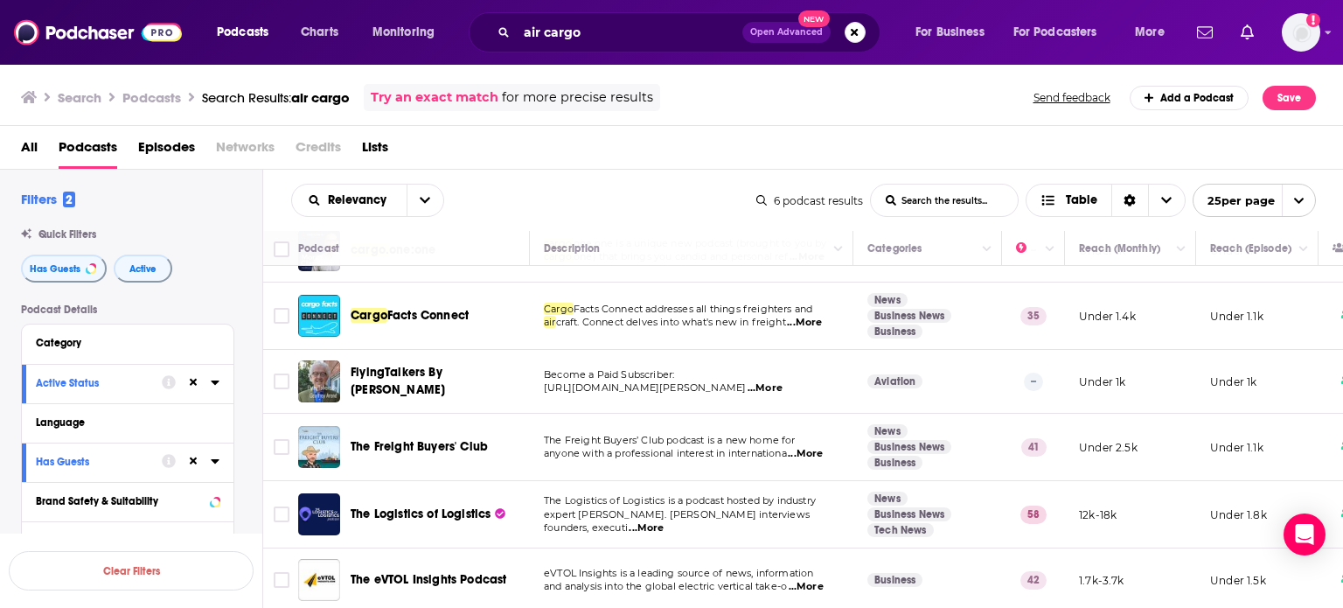
scroll to position [0, 0]
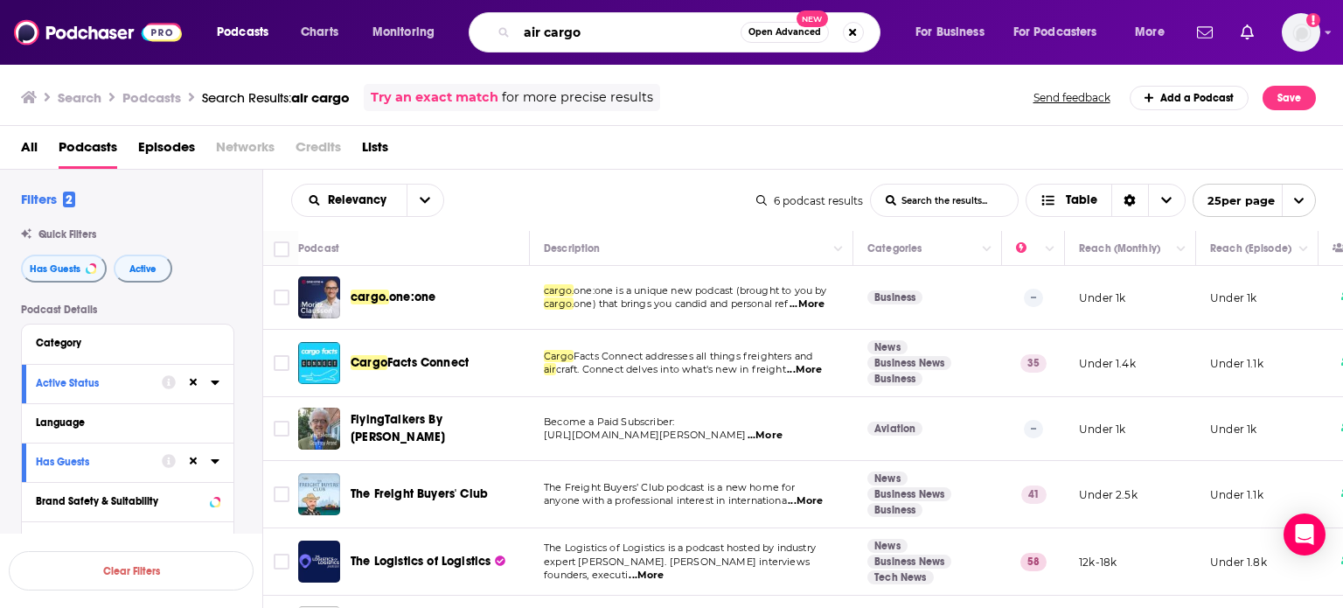
drag, startPoint x: 595, startPoint y: 35, endPoint x: 443, endPoint y: 26, distance: 152.4
click at [443, 26] on div "Podcasts Charts Monitoring air cargo Open Advanced New For Business For Podcast…" at bounding box center [693, 32] width 977 height 40
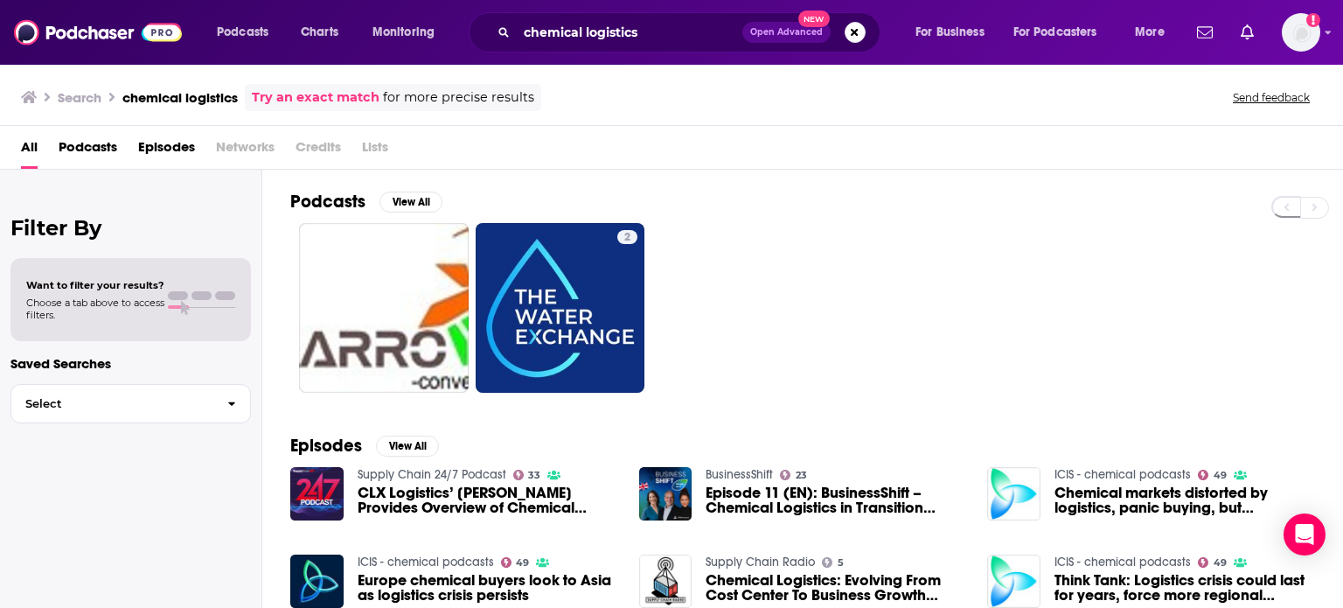
click at [428, 189] on div "Podcasts View All 2" at bounding box center [816, 292] width 1053 height 244
drag, startPoint x: 416, startPoint y: 203, endPoint x: 500, endPoint y: 27, distance: 194.8
click at [416, 203] on button "View All" at bounding box center [410, 201] width 63 height 21
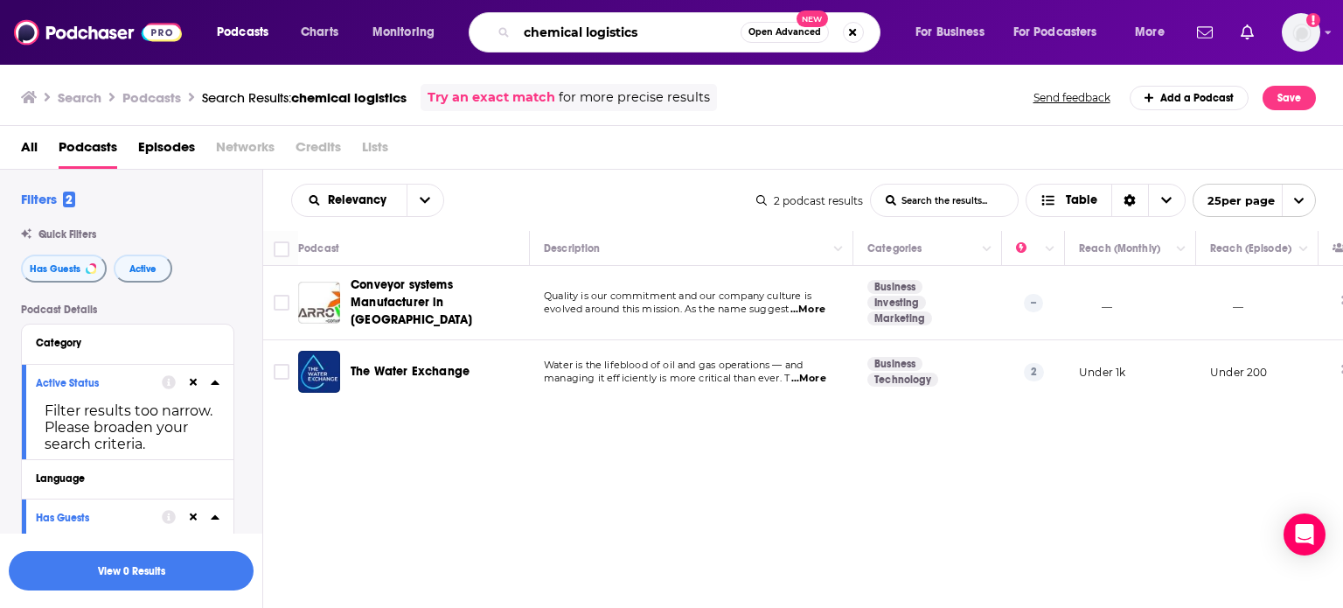
drag, startPoint x: 654, startPoint y: 29, endPoint x: 526, endPoint y: 25, distance: 128.6
click at [526, 25] on input "chemical logistics" at bounding box center [629, 32] width 224 height 28
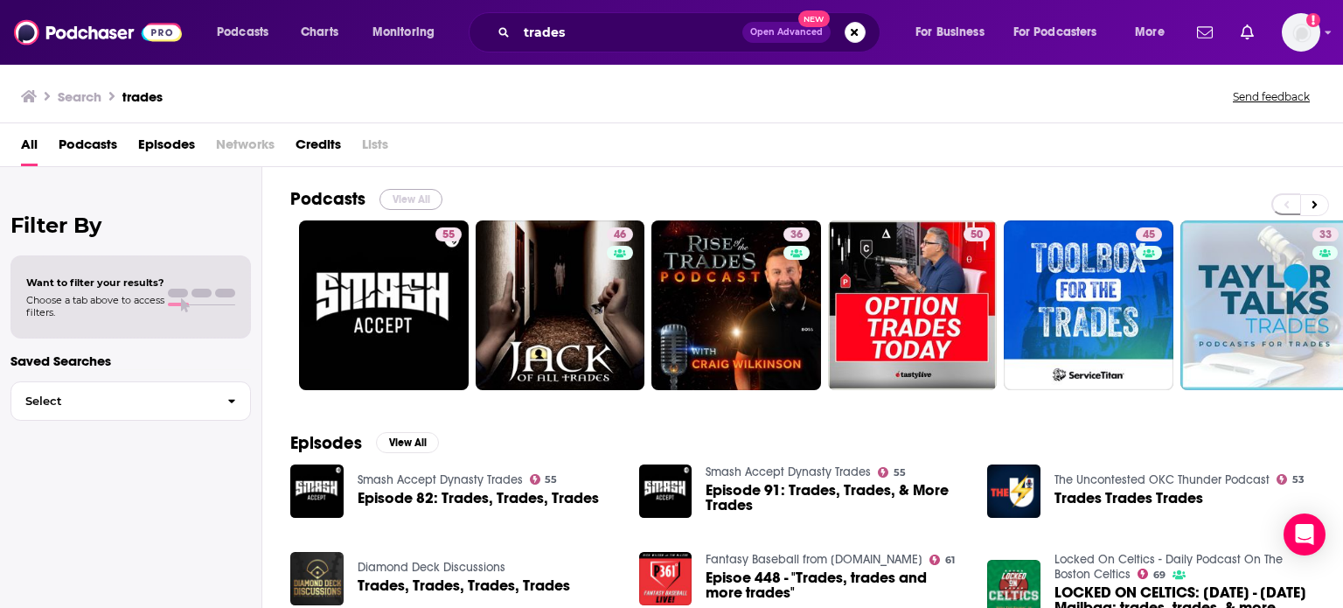
click at [402, 196] on button "View All" at bounding box center [410, 199] width 63 height 21
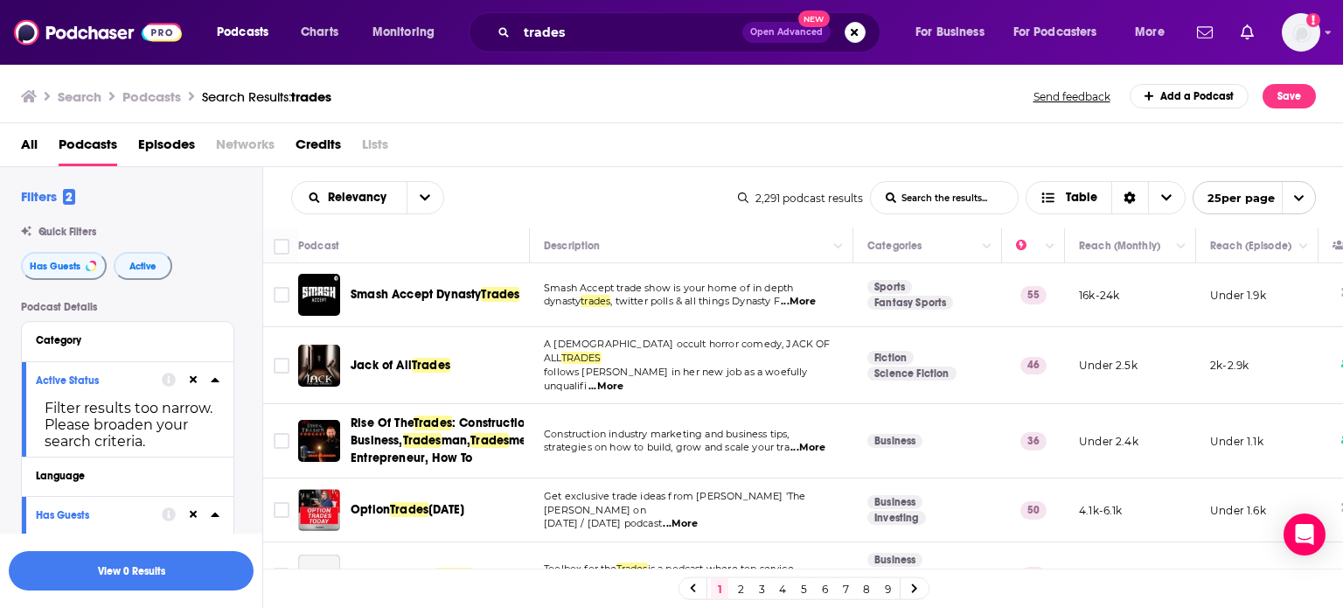
click at [567, 44] on div "trades Open Advanced New" at bounding box center [675, 32] width 412 height 40
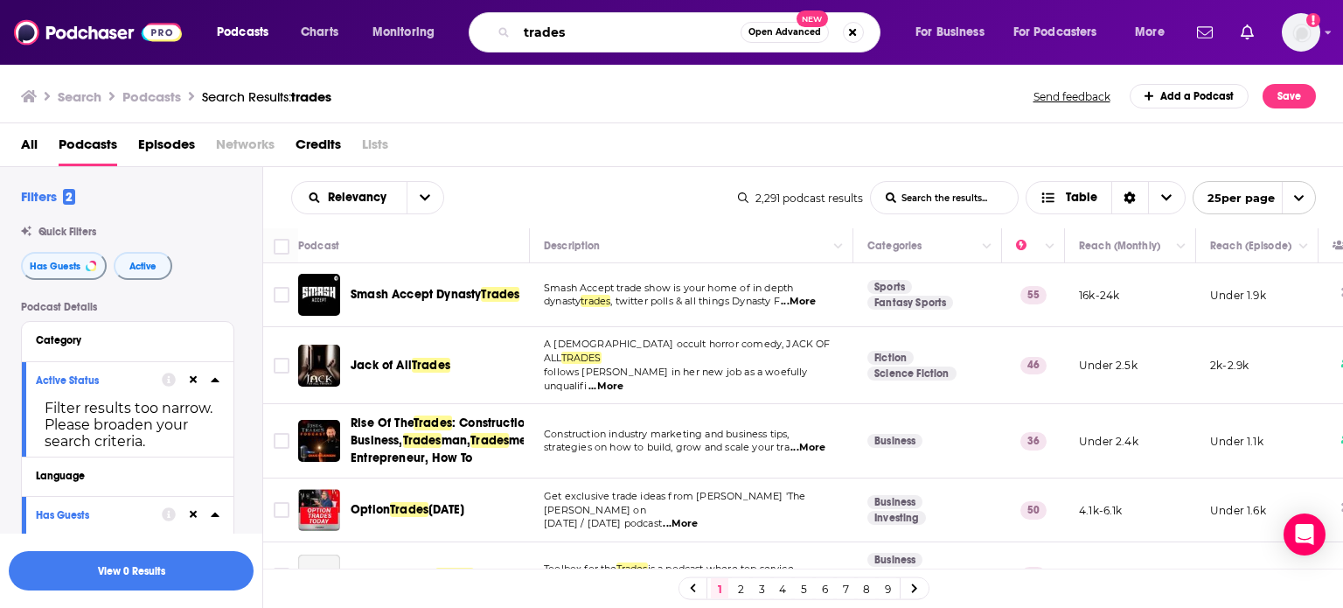
drag, startPoint x: 569, startPoint y: 35, endPoint x: 530, endPoint y: 31, distance: 39.6
click at [530, 31] on input "trades" at bounding box center [629, 32] width 224 height 28
type input "t"
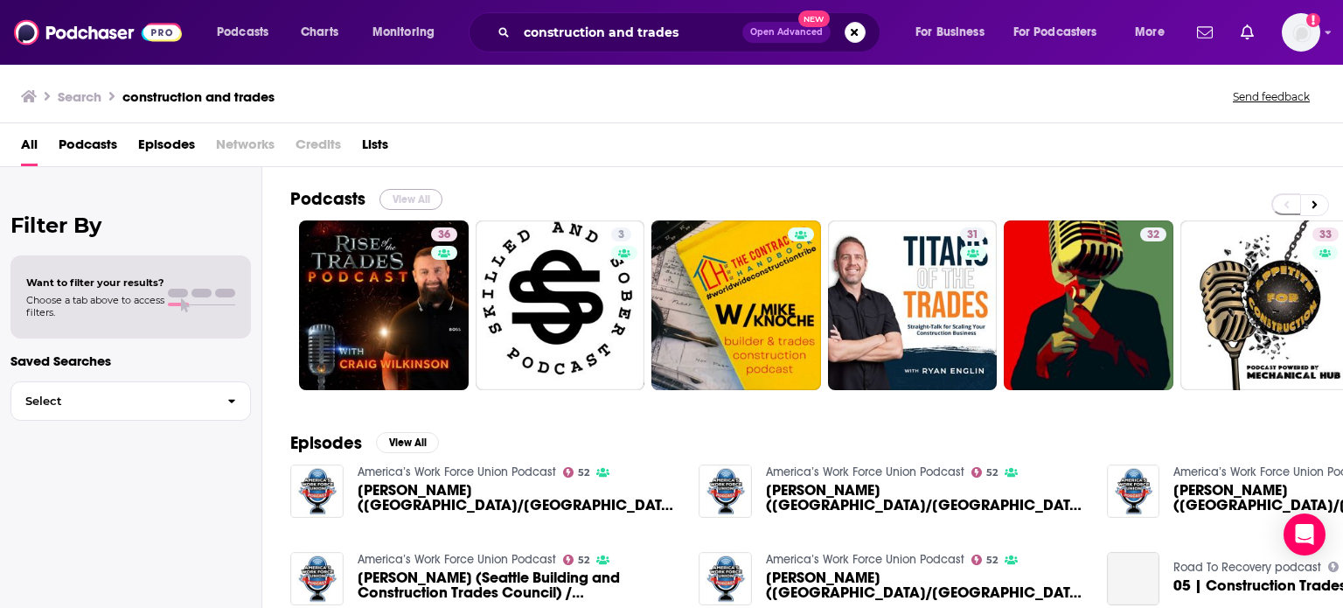
click at [414, 200] on button "View All" at bounding box center [410, 199] width 63 height 21
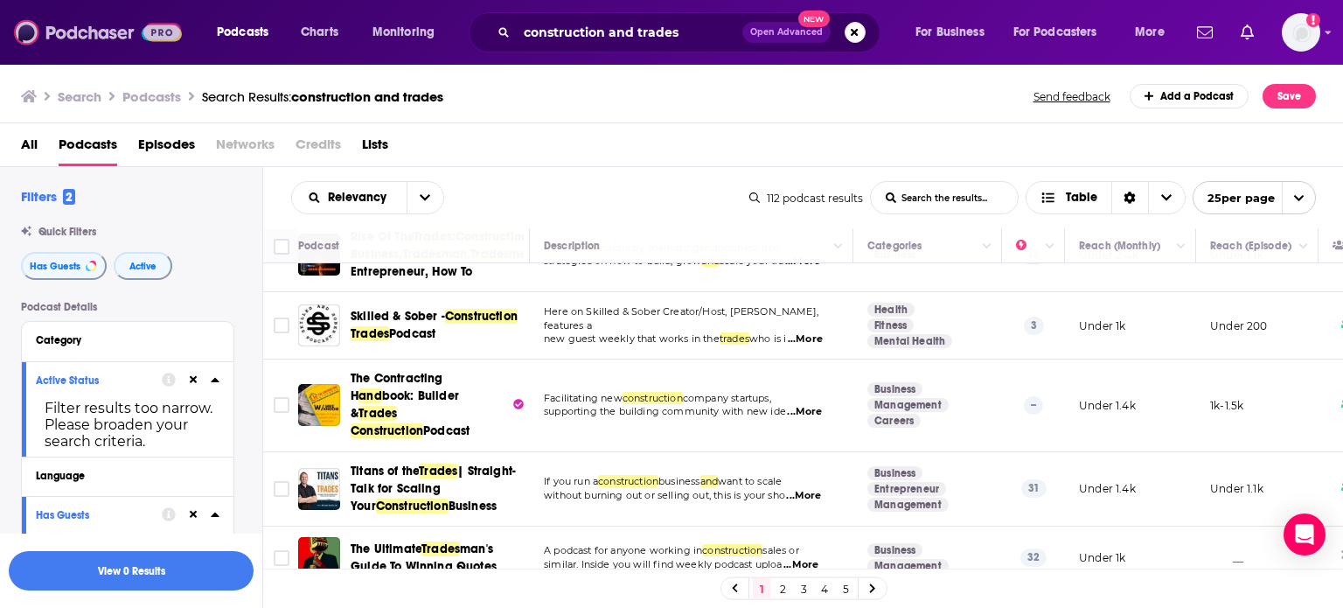
scroll to position [87, 0]
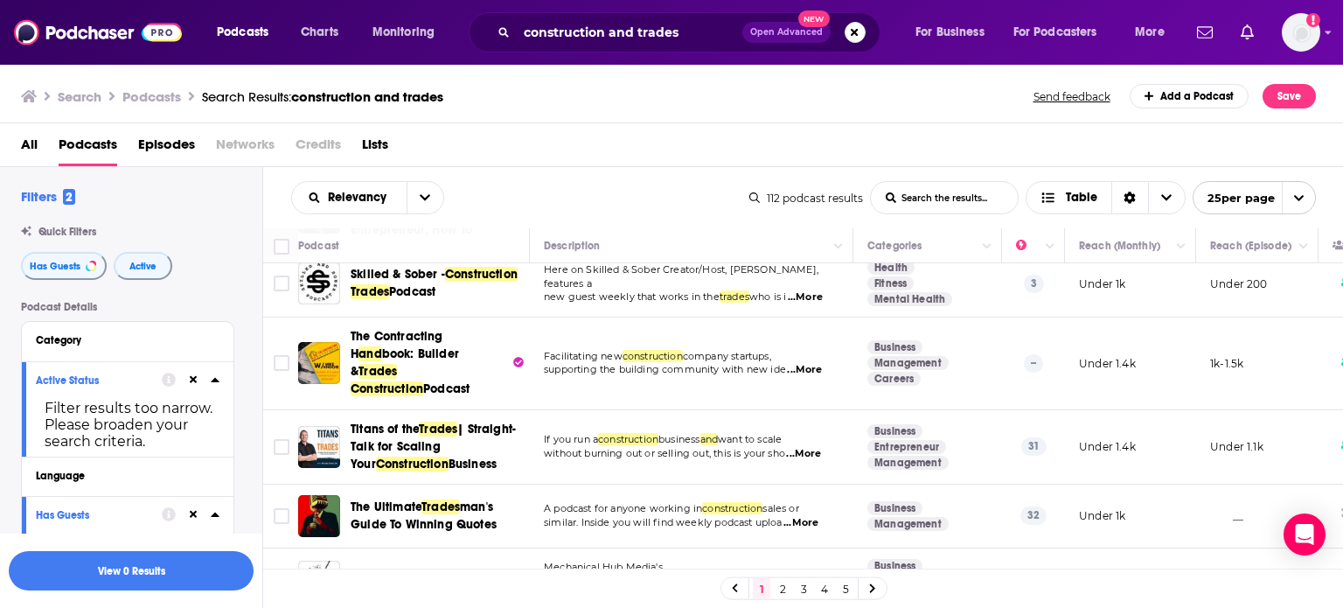
click at [811, 304] on span "...More" at bounding box center [805, 297] width 35 height 14
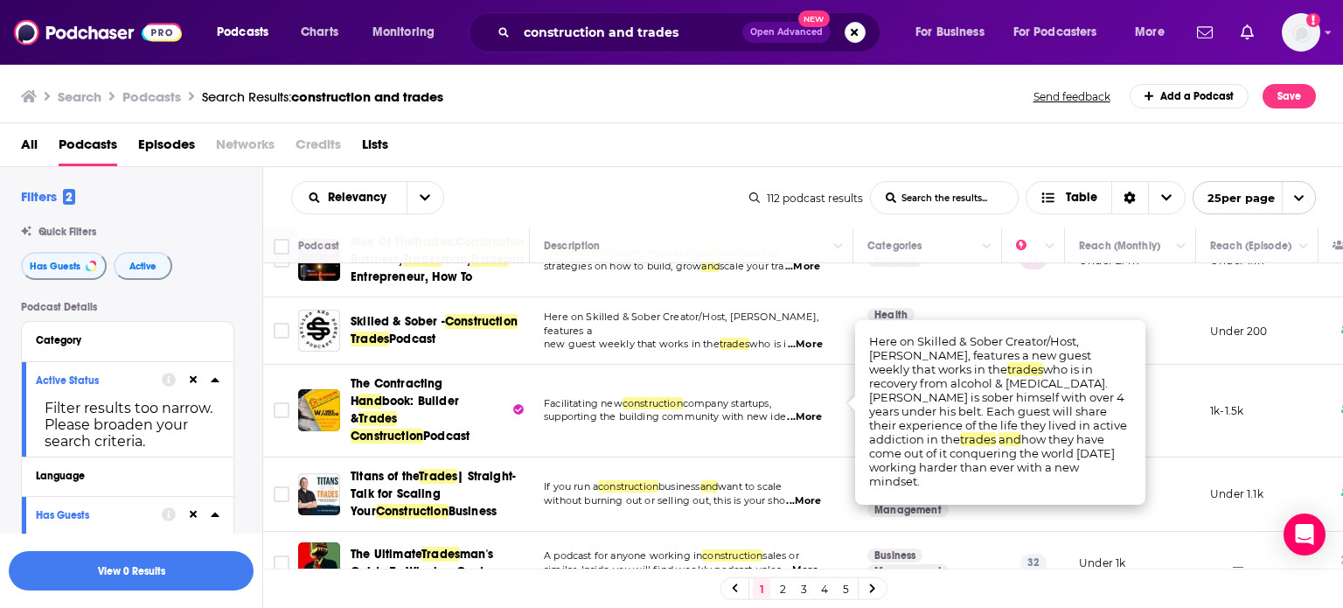
scroll to position [0, 0]
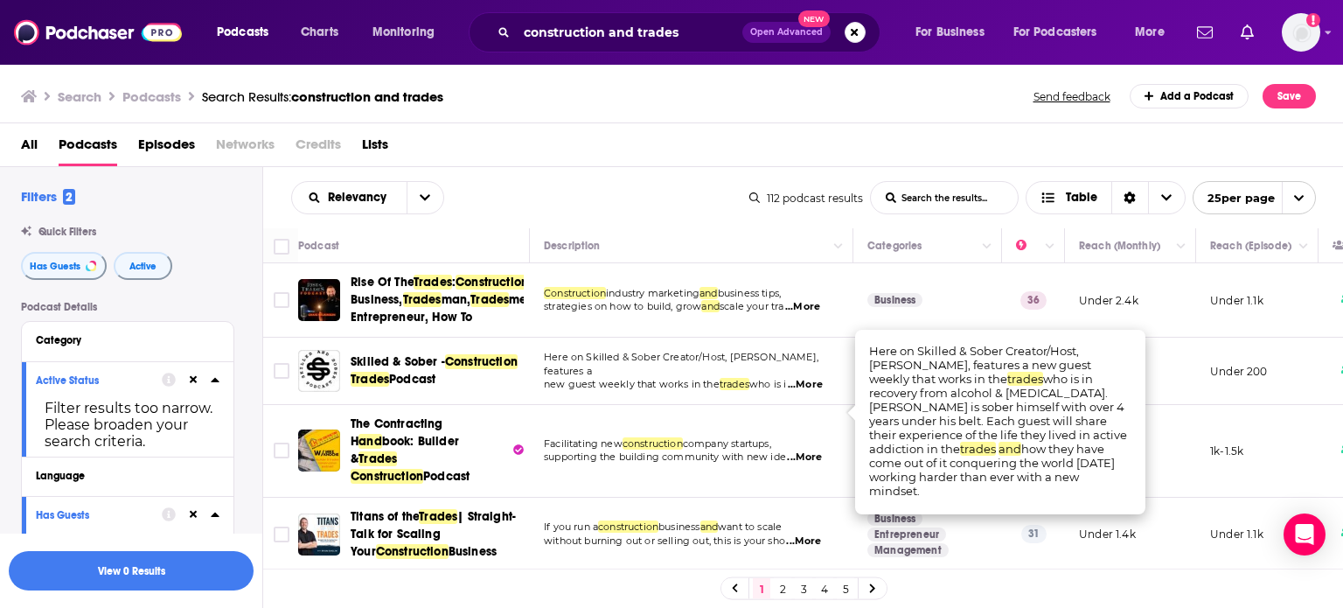
click at [661, 167] on div "Relevancy List Search Input Search the results... Table 112 podcast results Lis…" at bounding box center [803, 197] width 1081 height 61
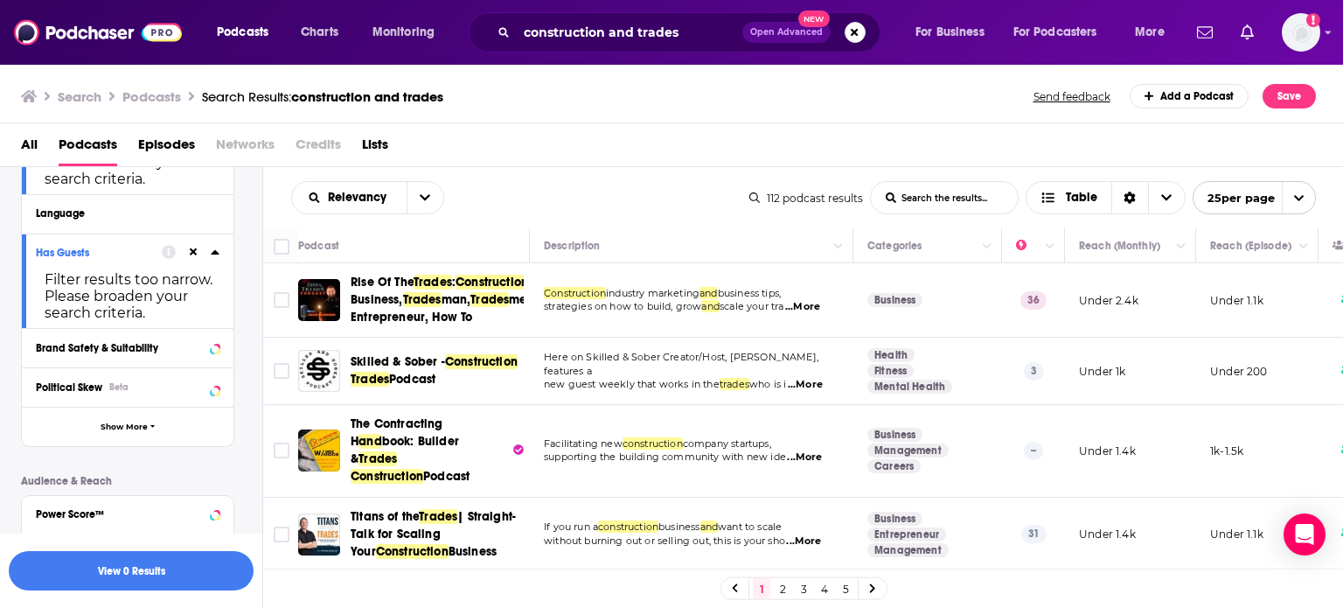
scroll to position [350, 0]
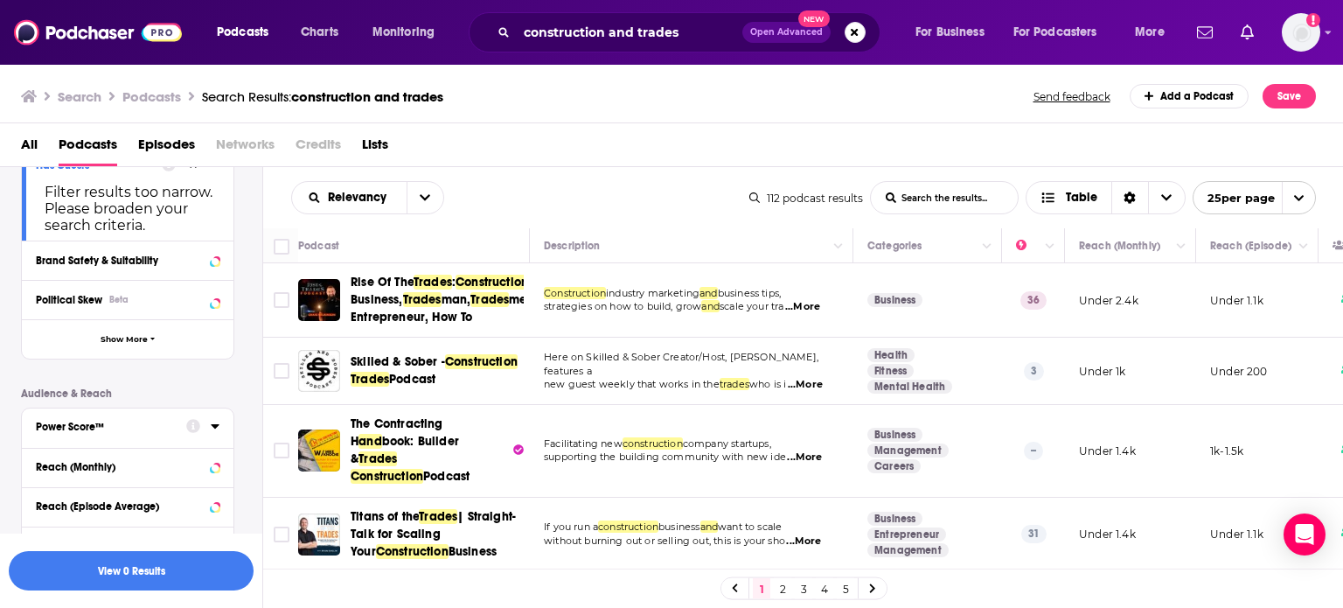
click at [191, 422] on icon at bounding box center [193, 427] width 14 height 14
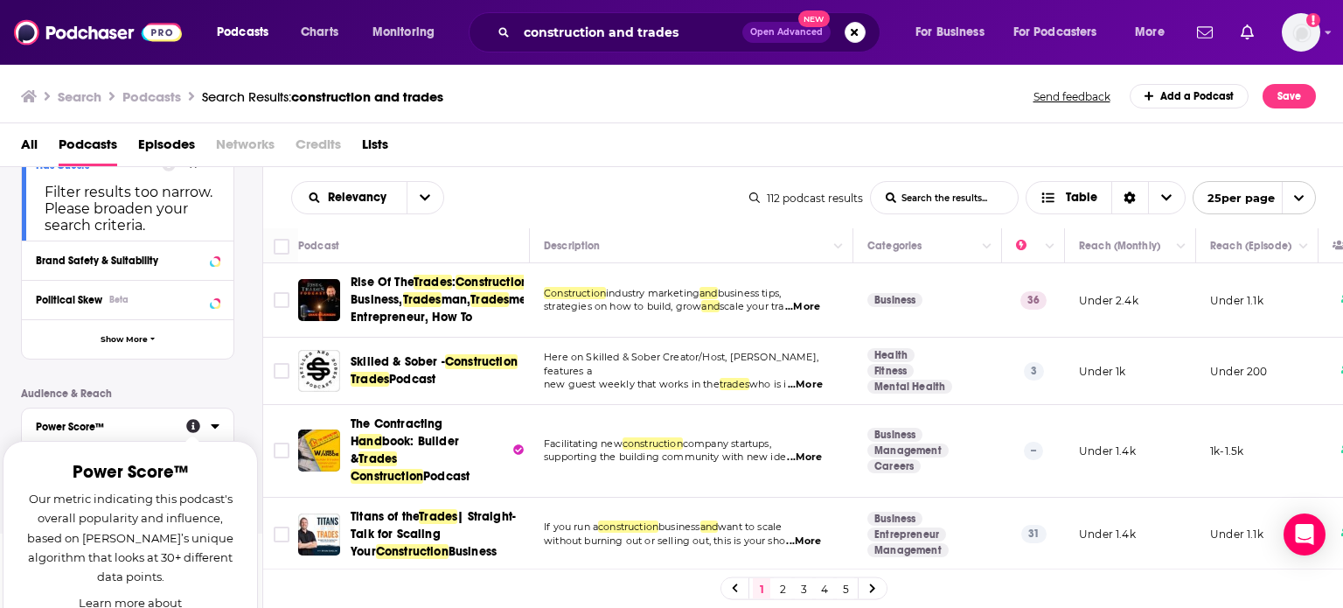
scroll to position [525, 0]
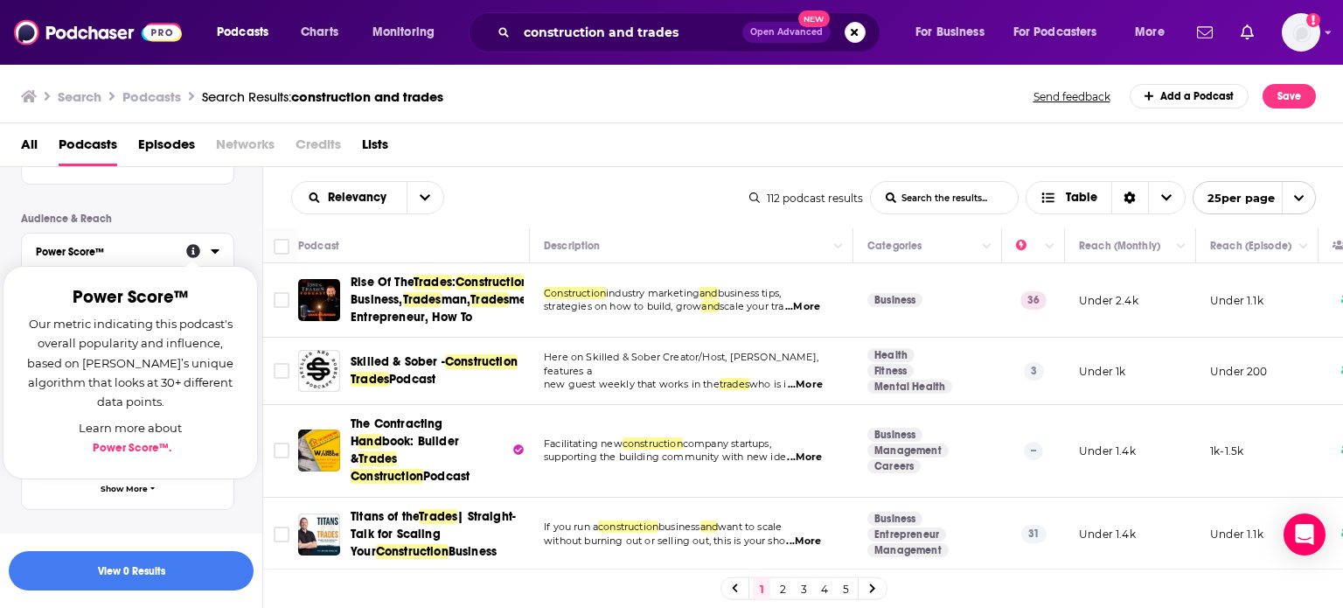
click at [208, 236] on div "Power Score™ Power Score™ Our metric indicating this podcast's overall populari…" at bounding box center [127, 371] width 213 height 277
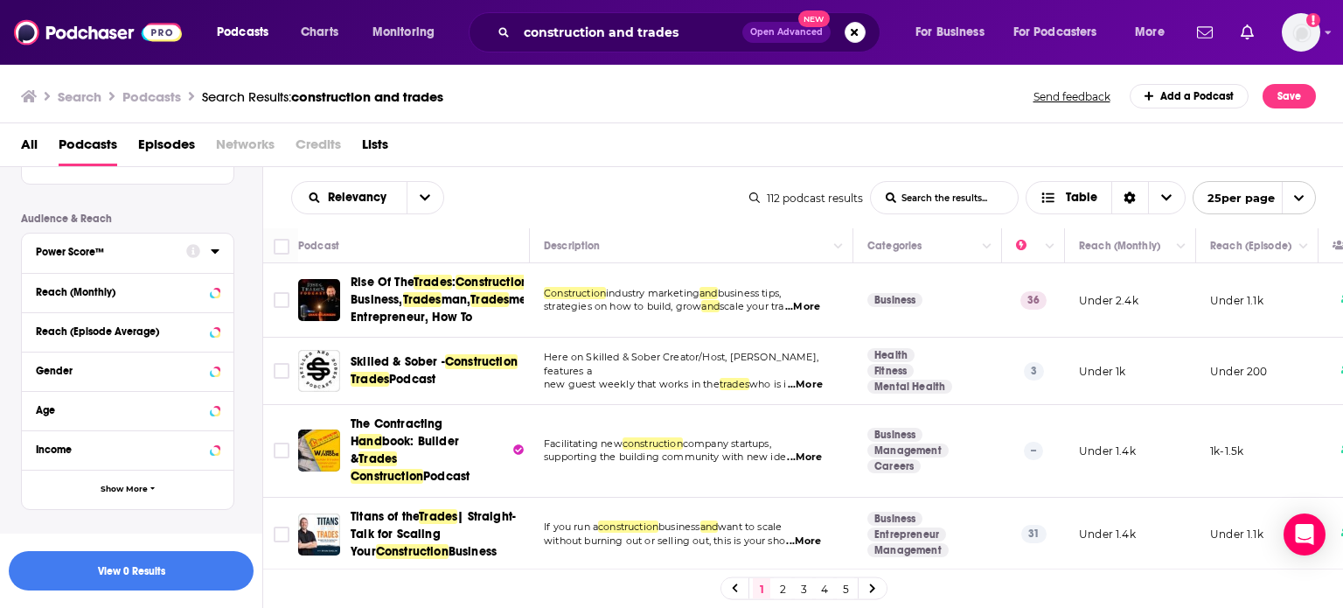
click at [219, 249] on icon at bounding box center [215, 251] width 9 height 14
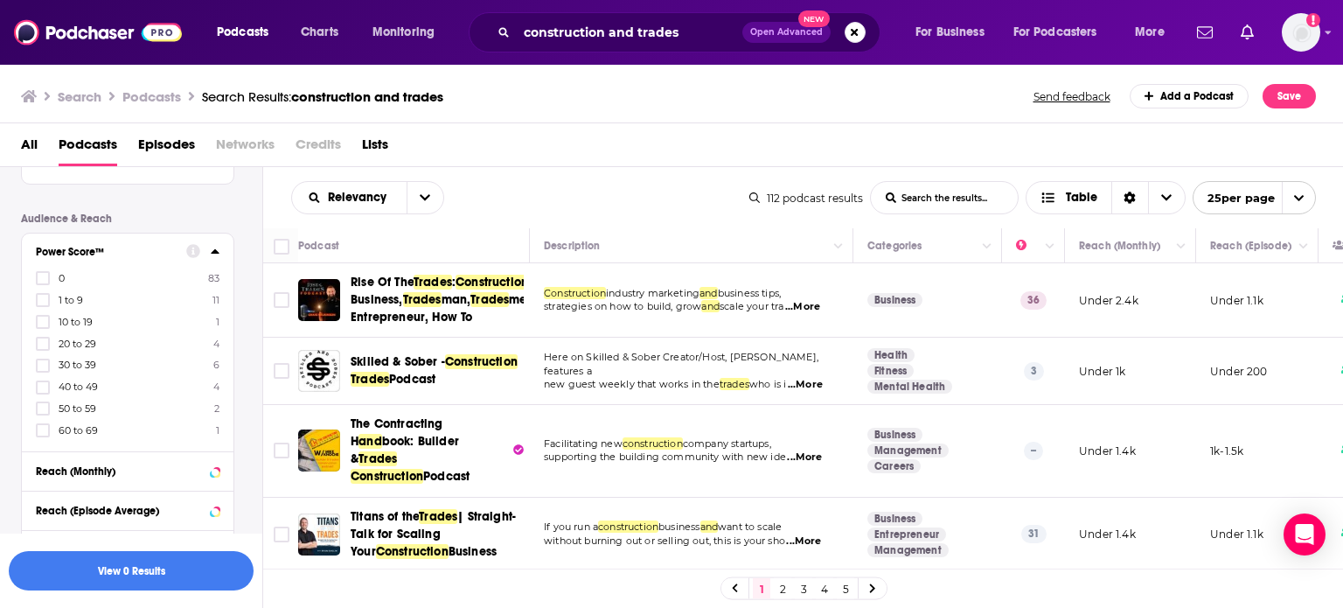
click at [43, 433] on icon at bounding box center [43, 431] width 10 height 8
click at [48, 429] on label at bounding box center [43, 430] width 14 height 14
click at [45, 434] on icon at bounding box center [43, 430] width 10 height 10
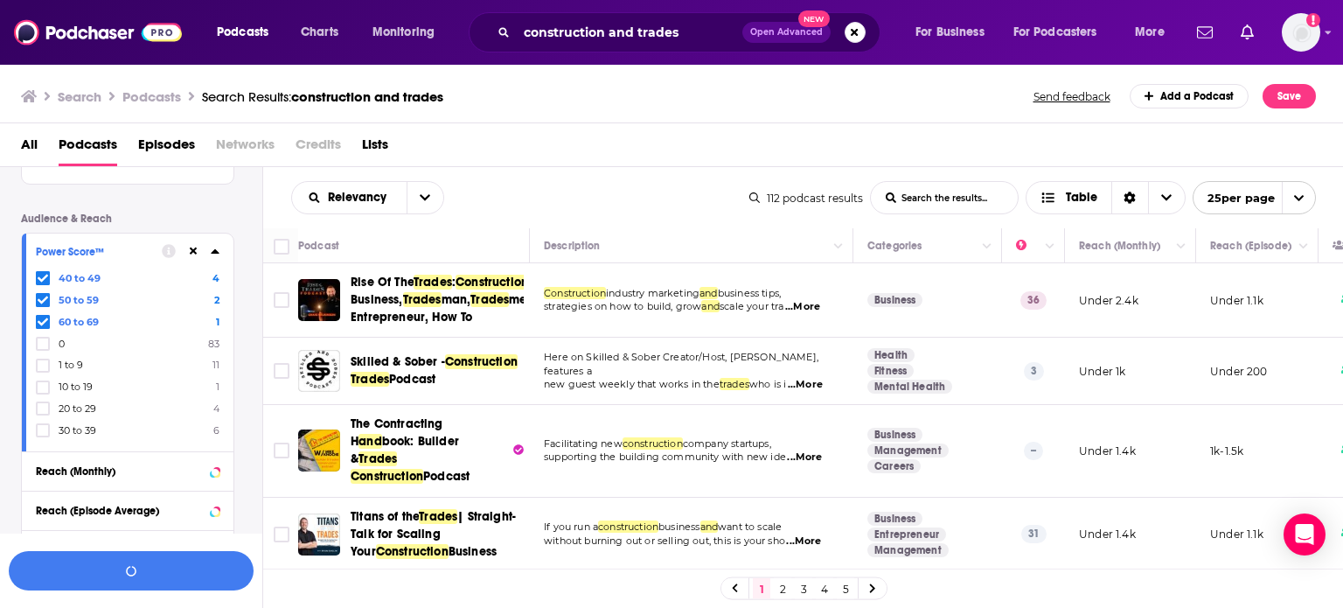
click at [45, 426] on label at bounding box center [43, 430] width 14 height 14
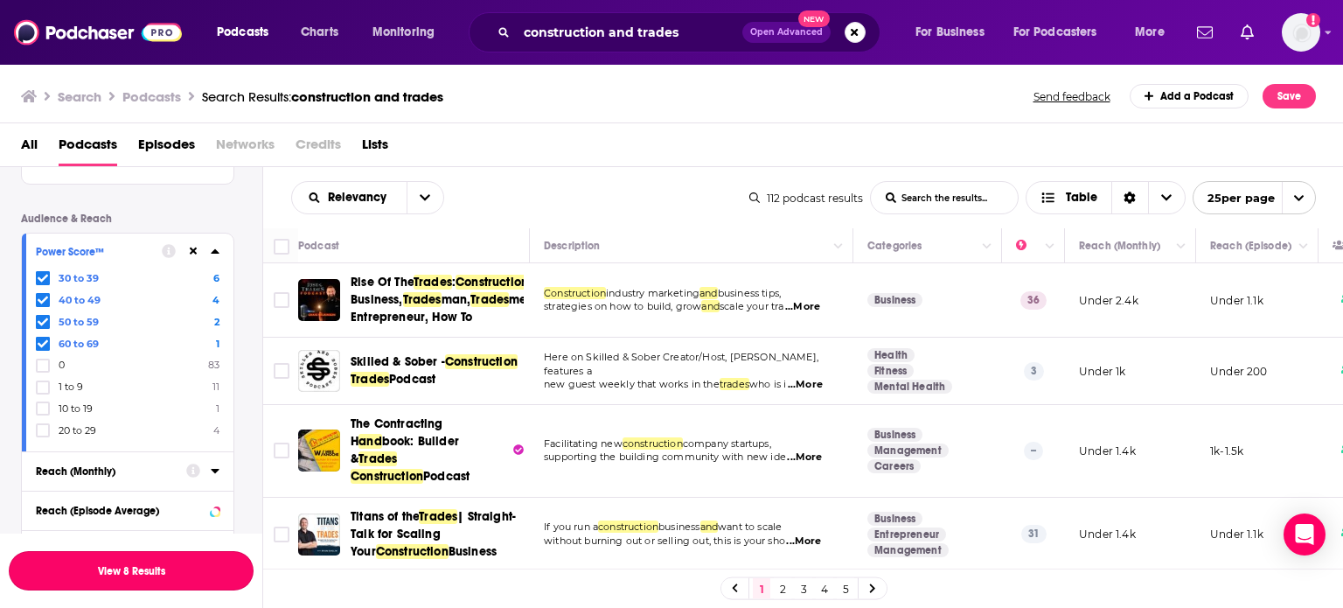
click at [178, 561] on button "View 8 Results" at bounding box center [131, 570] width 245 height 39
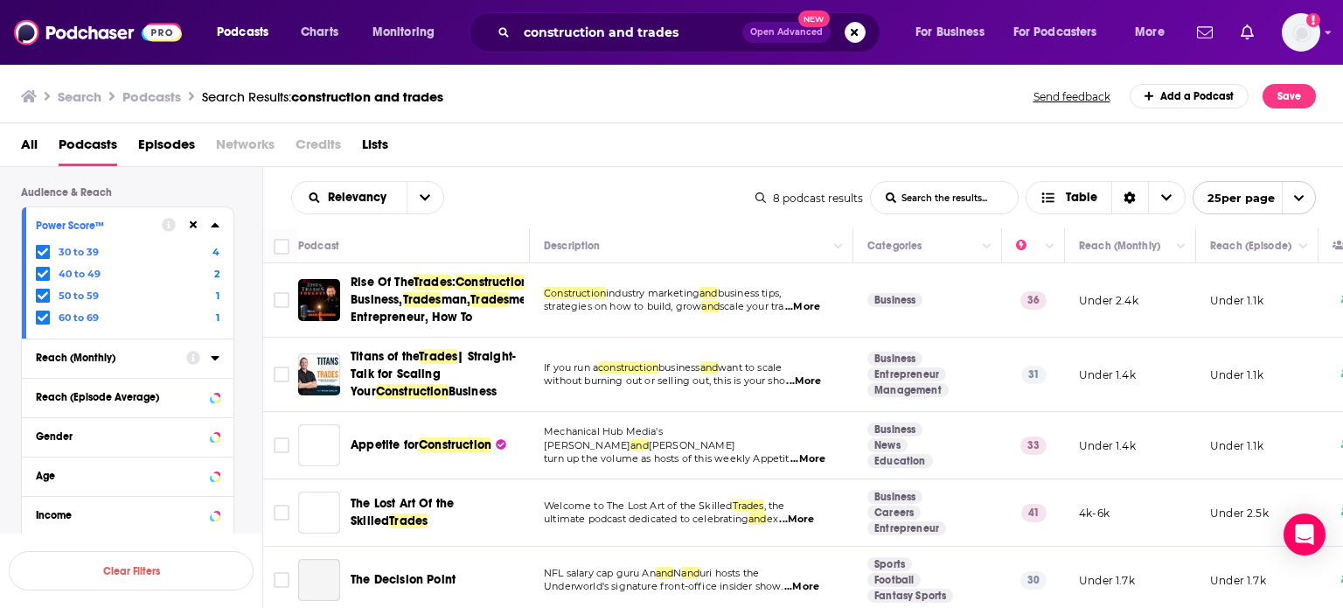
scroll to position [479, 0]
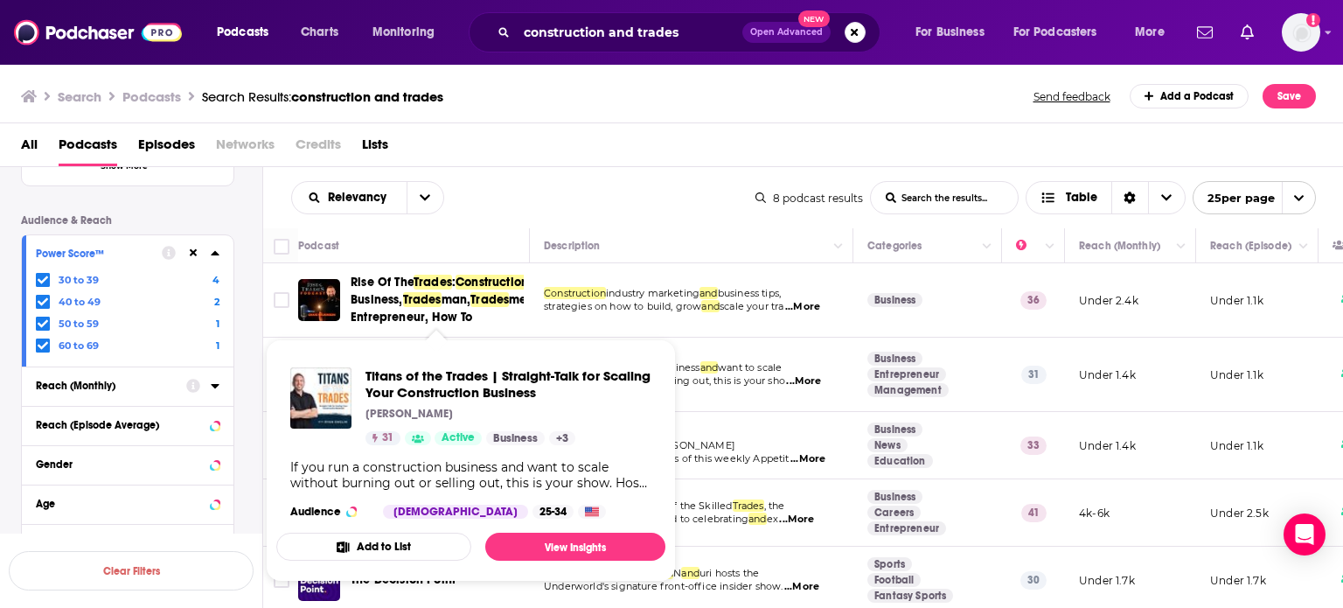
click at [534, 198] on div "Relevancy List Search Input Search the results... Table" at bounding box center [523, 197] width 464 height 33
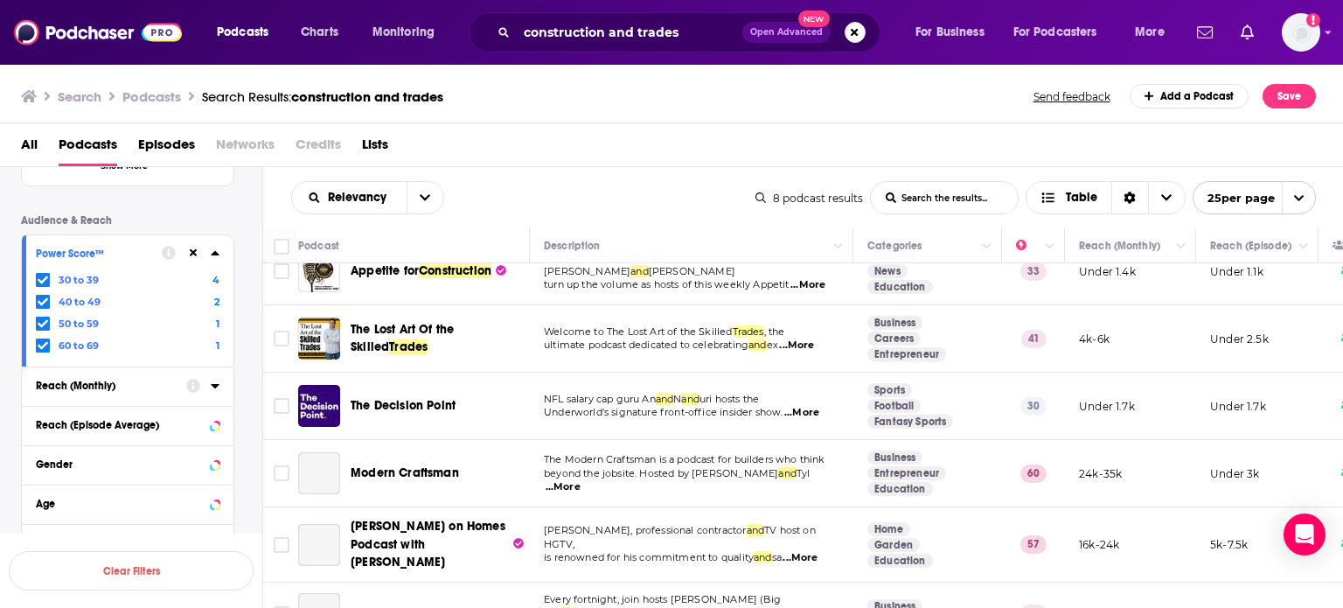
scroll to position [175, 0]
click at [808, 291] on span "...More" at bounding box center [807, 284] width 35 height 14
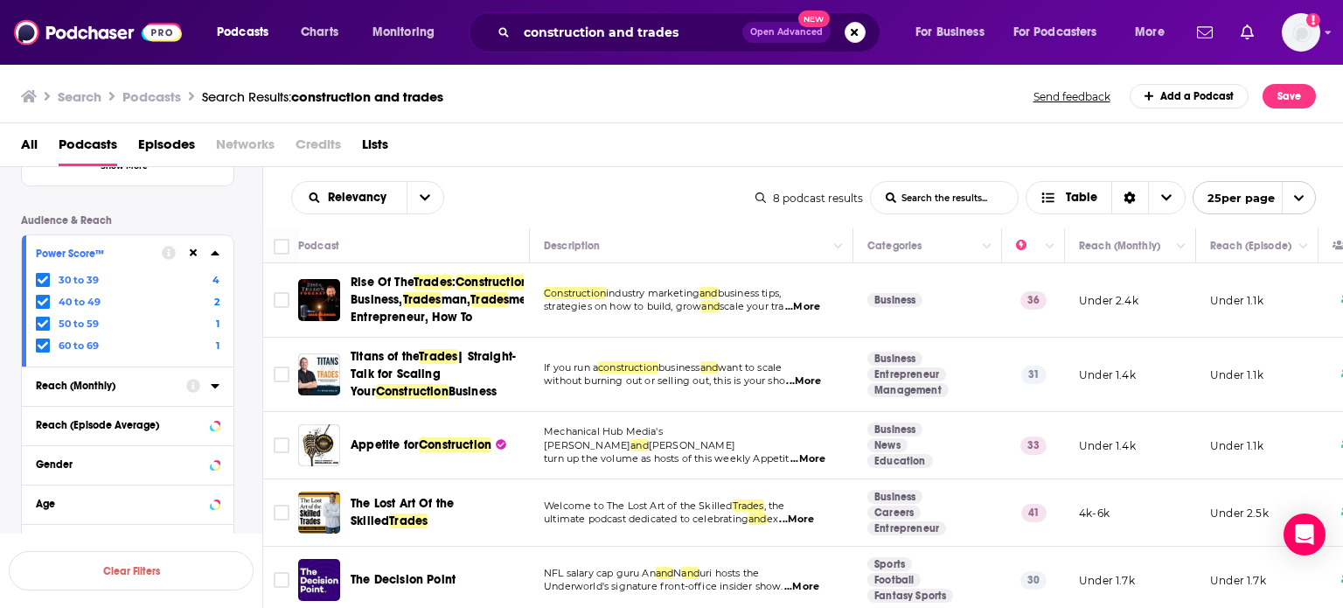
scroll to position [250, 0]
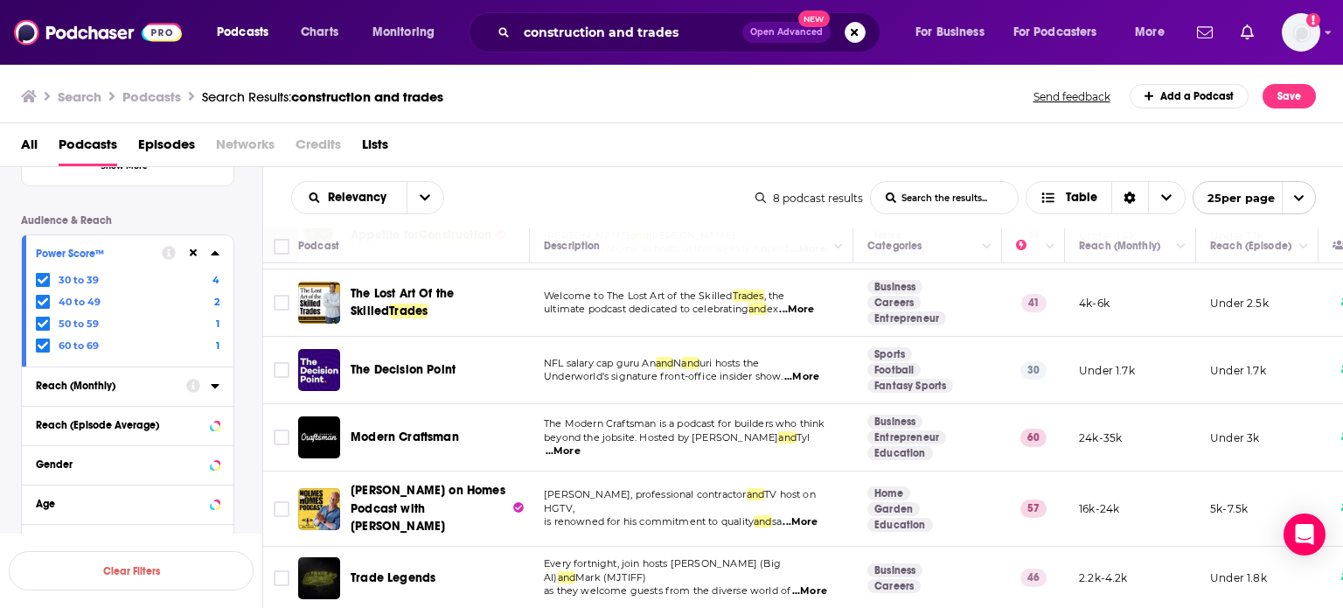
click at [185, 254] on div at bounding box center [191, 253] width 58 height 22
click at [191, 253] on icon at bounding box center [194, 252] width 8 height 11
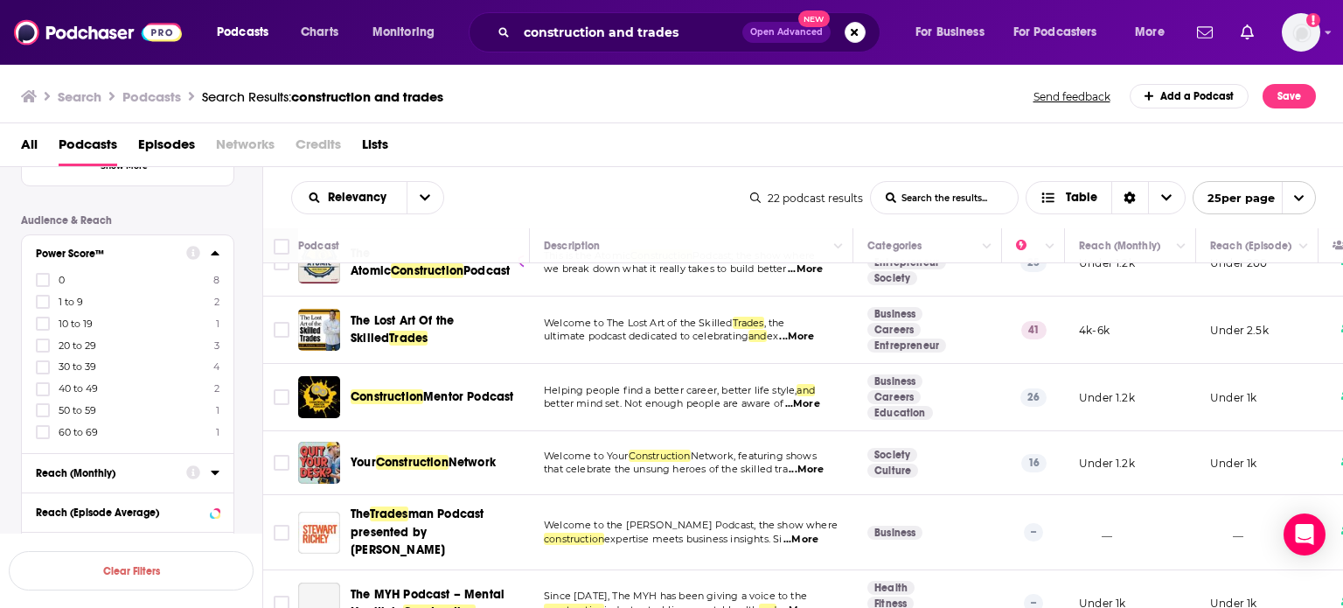
click at [38, 346] on icon at bounding box center [43, 345] width 10 height 10
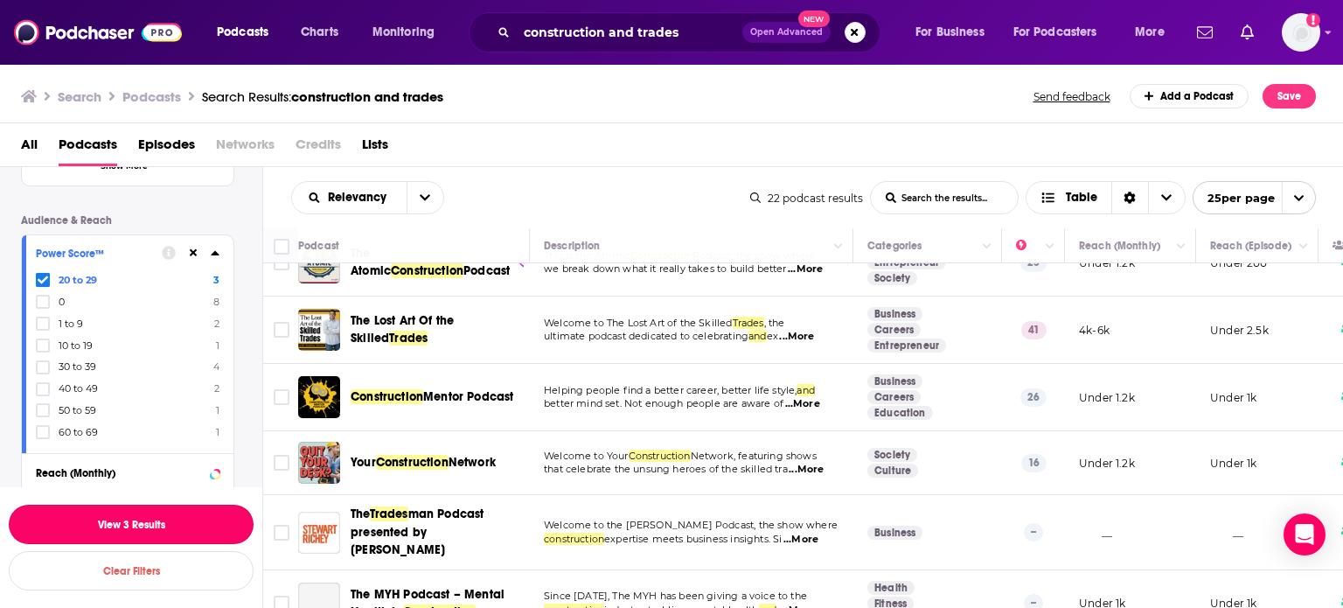
click at [153, 538] on button "View 3 Results" at bounding box center [131, 524] width 245 height 39
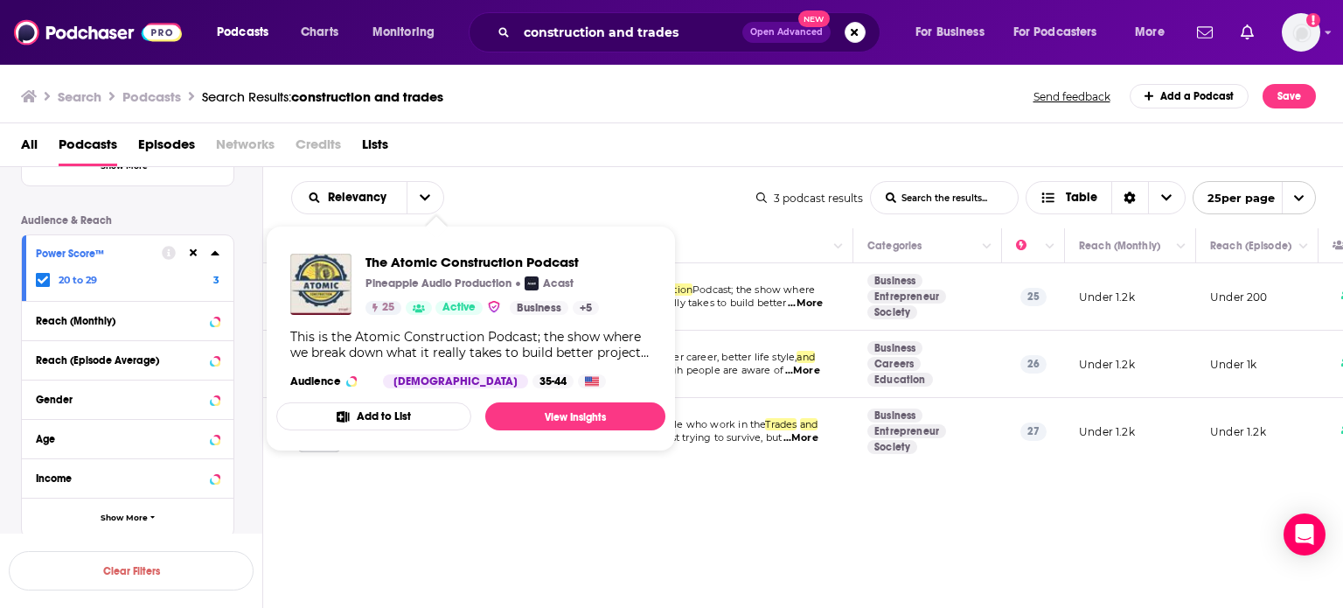
click at [548, 176] on div "Relevancy List Search Input Search the results... Table 3 podcast results List …" at bounding box center [803, 197] width 1081 height 61
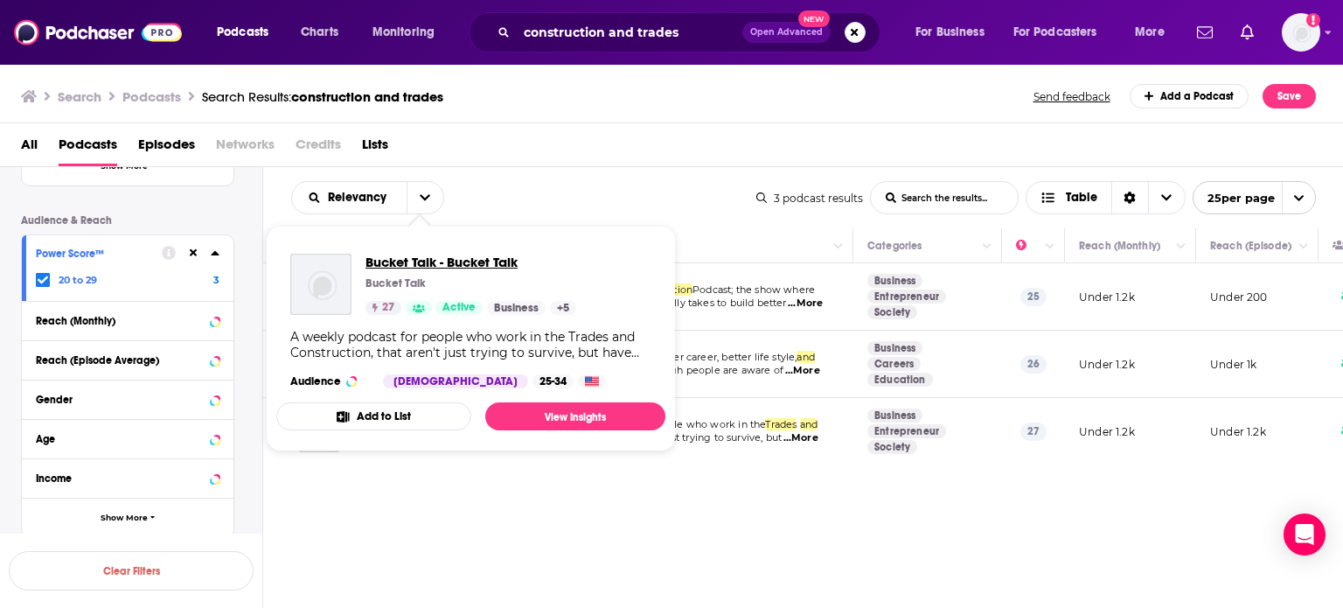
drag, startPoint x: 431, startPoint y: 432, endPoint x: 416, endPoint y: 268, distance: 164.2
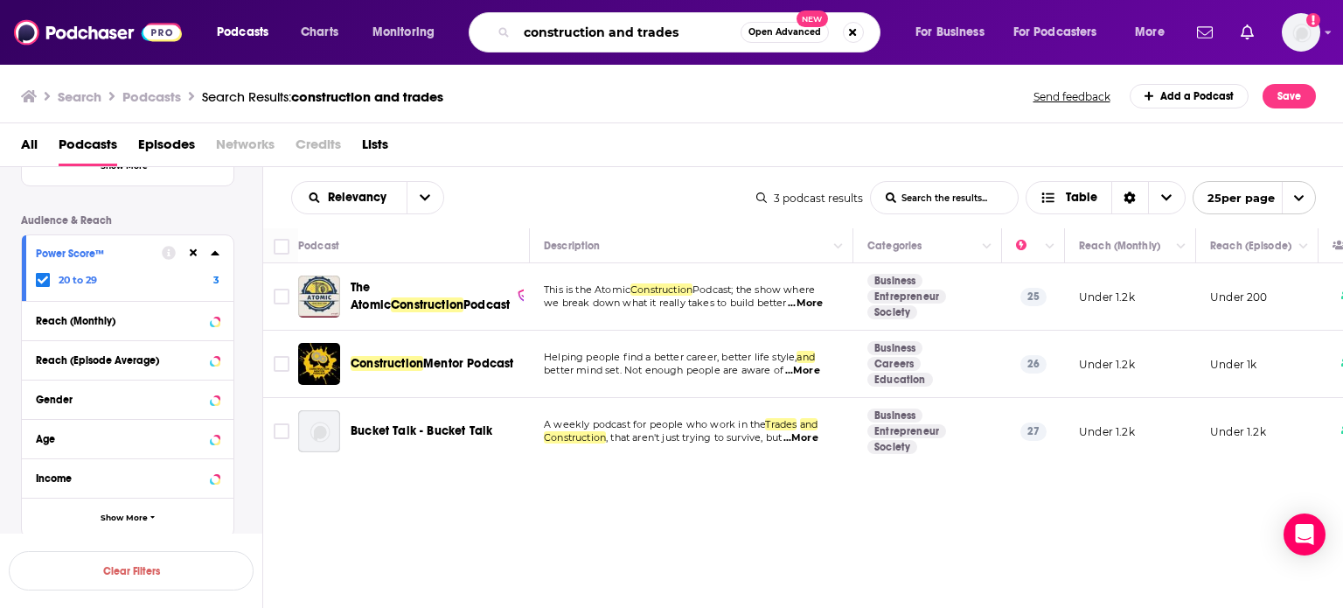
drag, startPoint x: 698, startPoint y: 39, endPoint x: 409, endPoint y: -1, distance: 291.3
click at [409, 0] on html "Podcasts Charts Monitoring construction and trades Open Advanced New For Busine…" at bounding box center [671, 304] width 1343 height 608
type input "construction champions"
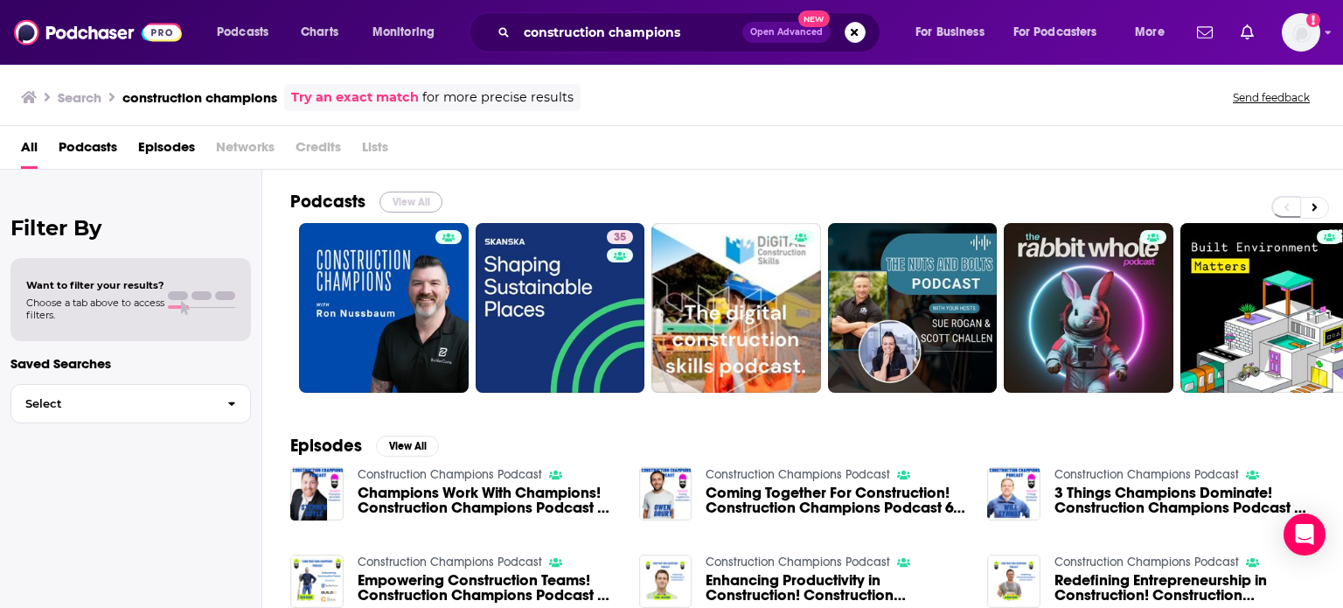
click at [400, 208] on button "View All" at bounding box center [410, 201] width 63 height 21
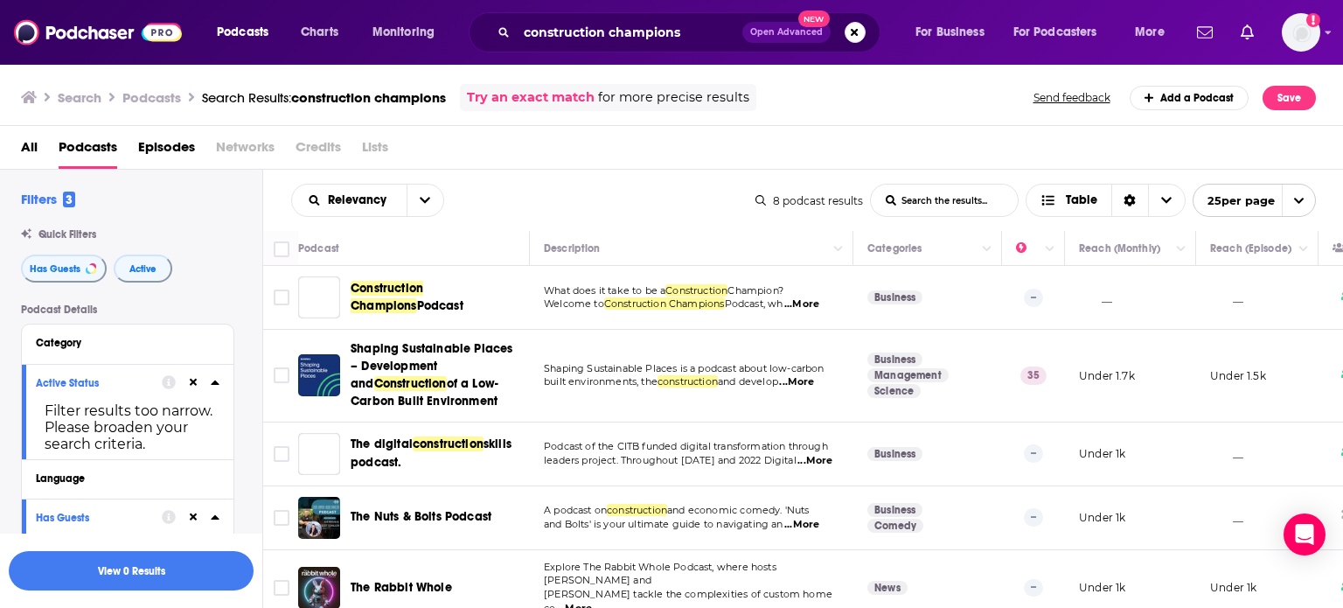
click at [359, 294] on span "Construction Champions" at bounding box center [387, 297] width 73 height 32
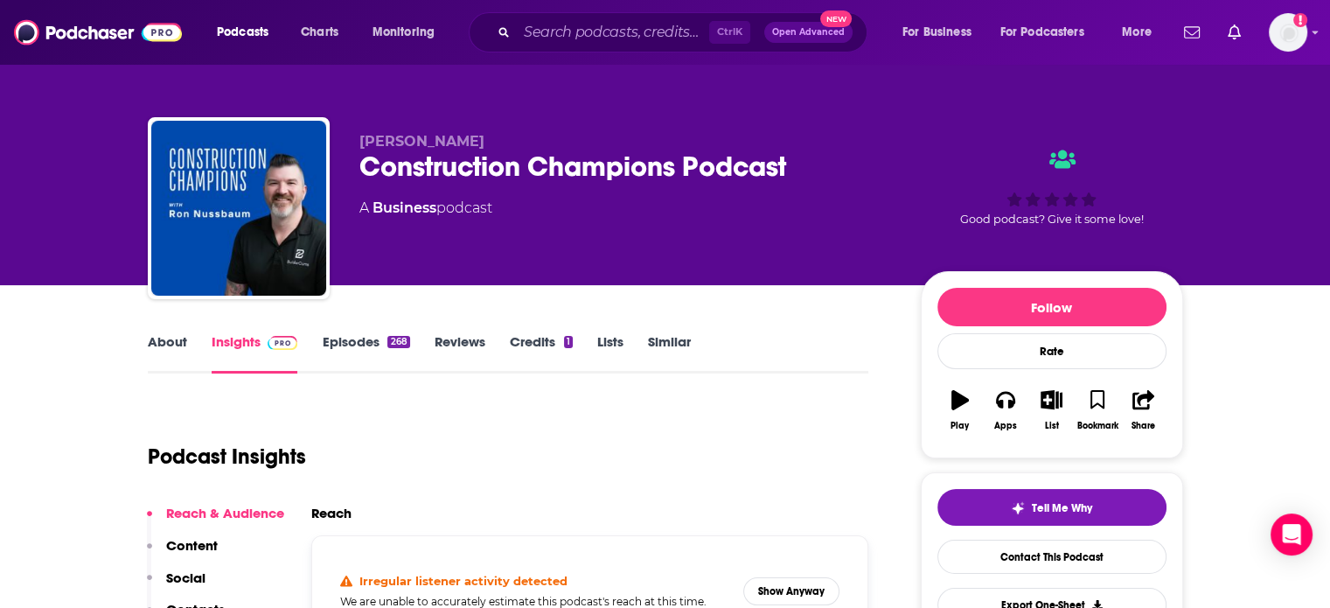
drag, startPoint x: 648, startPoint y: 340, endPoint x: 543, endPoint y: 45, distance: 313.6
click at [648, 340] on link "Similar" at bounding box center [669, 353] width 43 height 40
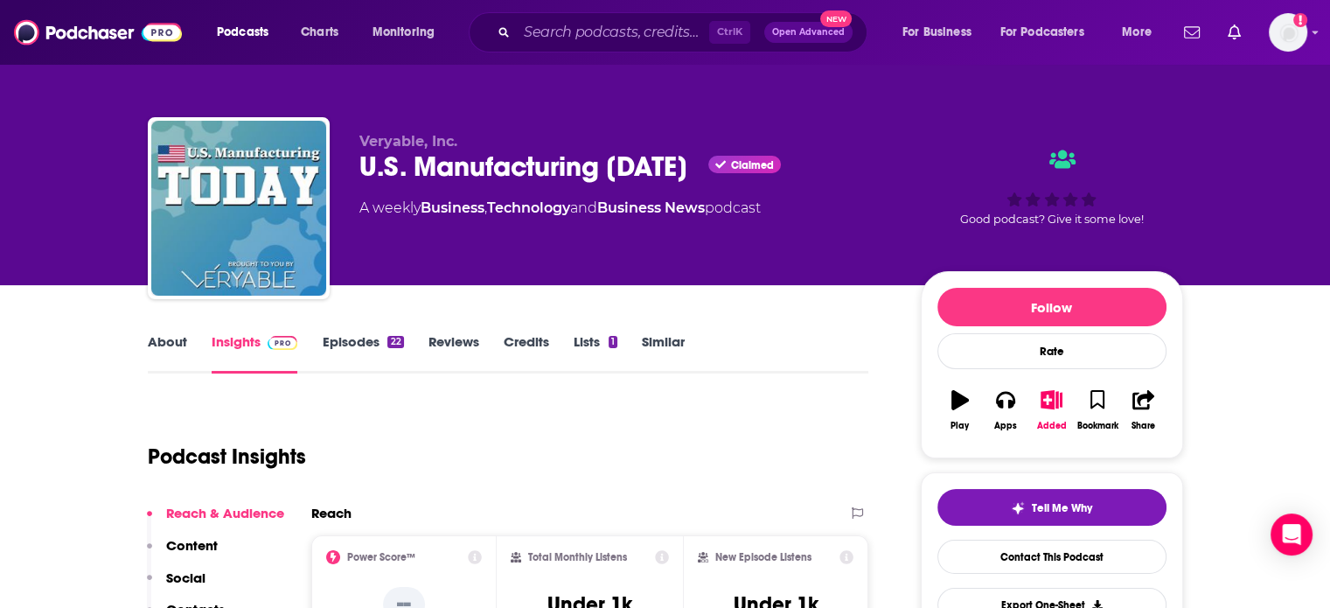
click at [171, 345] on link "About" at bounding box center [167, 353] width 39 height 40
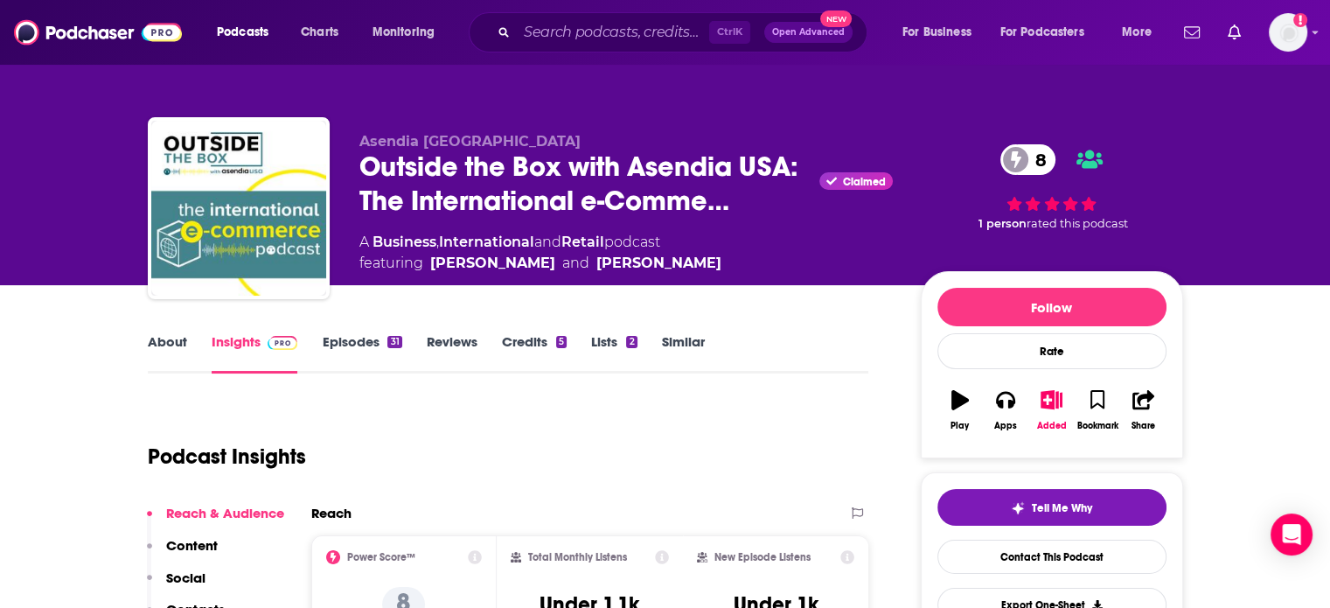
click at [171, 361] on link "About" at bounding box center [167, 353] width 39 height 40
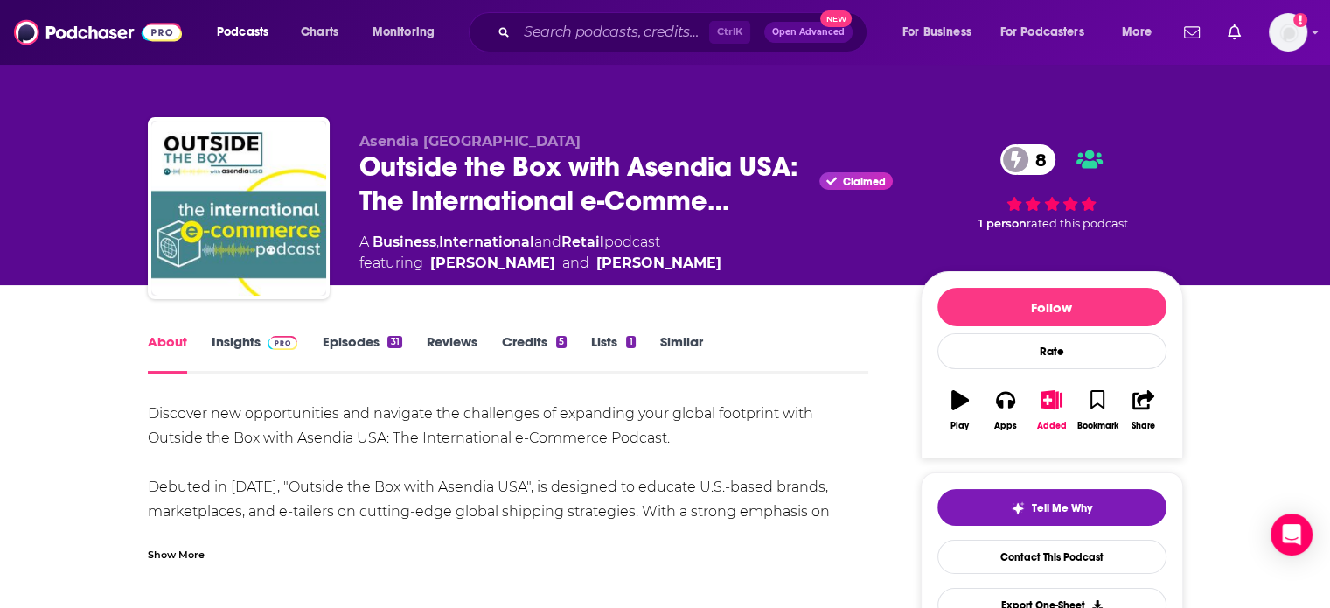
click at [189, 554] on div "Show More" at bounding box center [176, 553] width 57 height 17
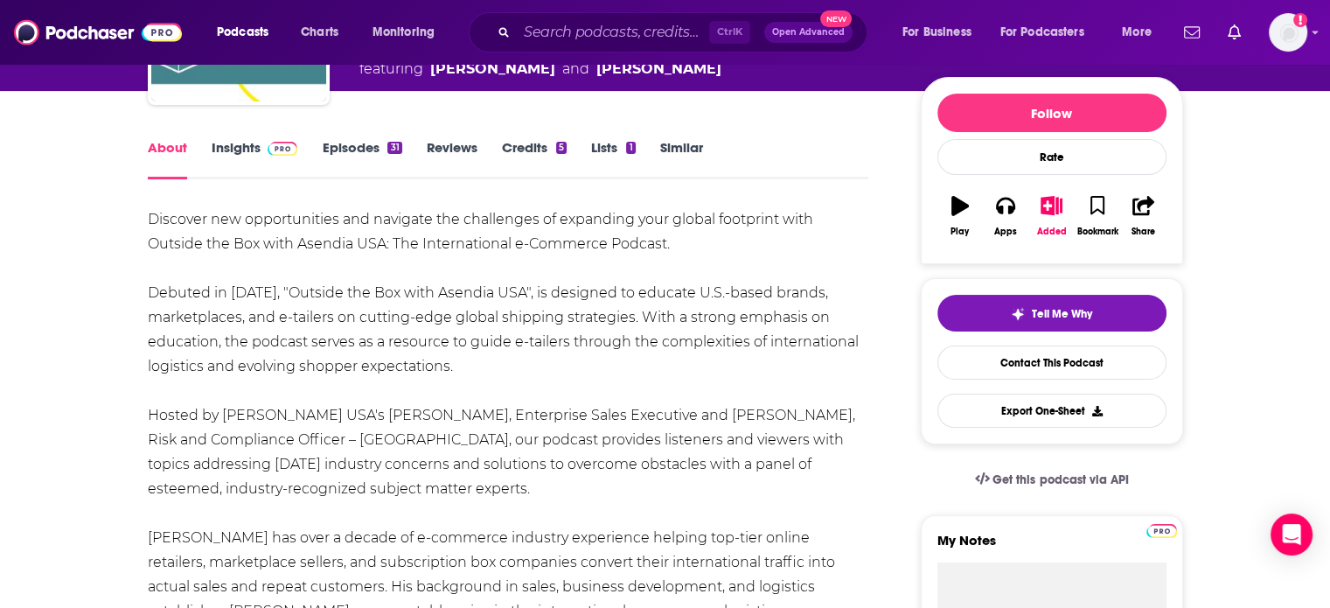
scroll to position [175, 0]
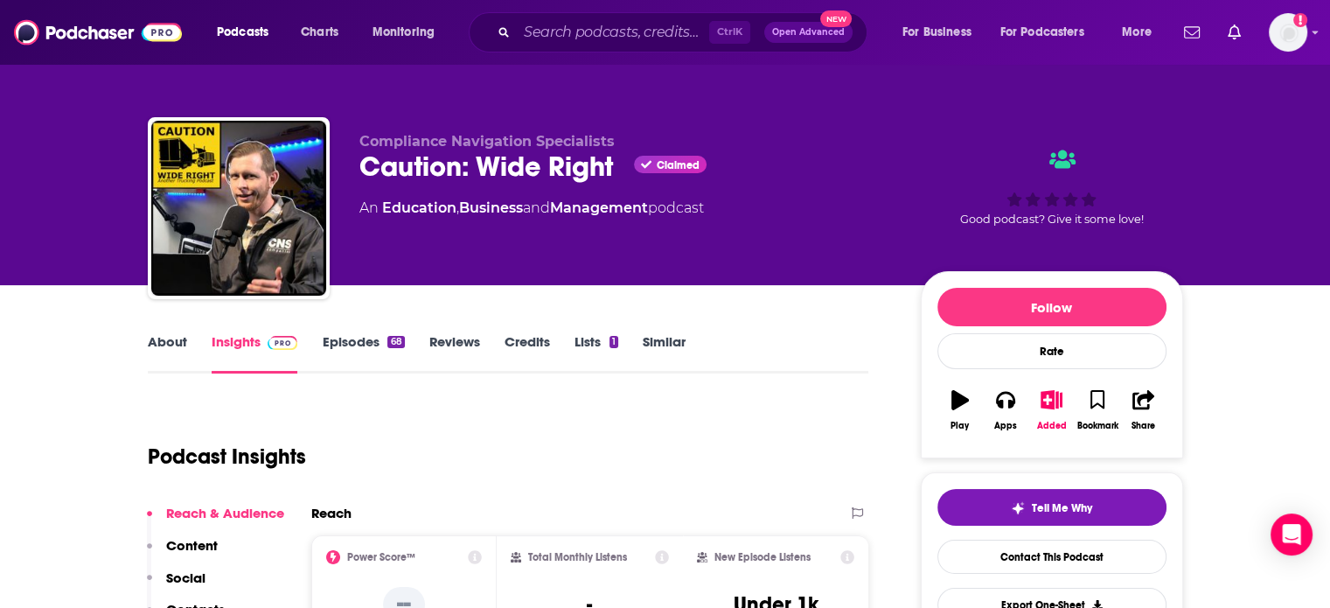
click at [159, 356] on link "About" at bounding box center [167, 353] width 39 height 40
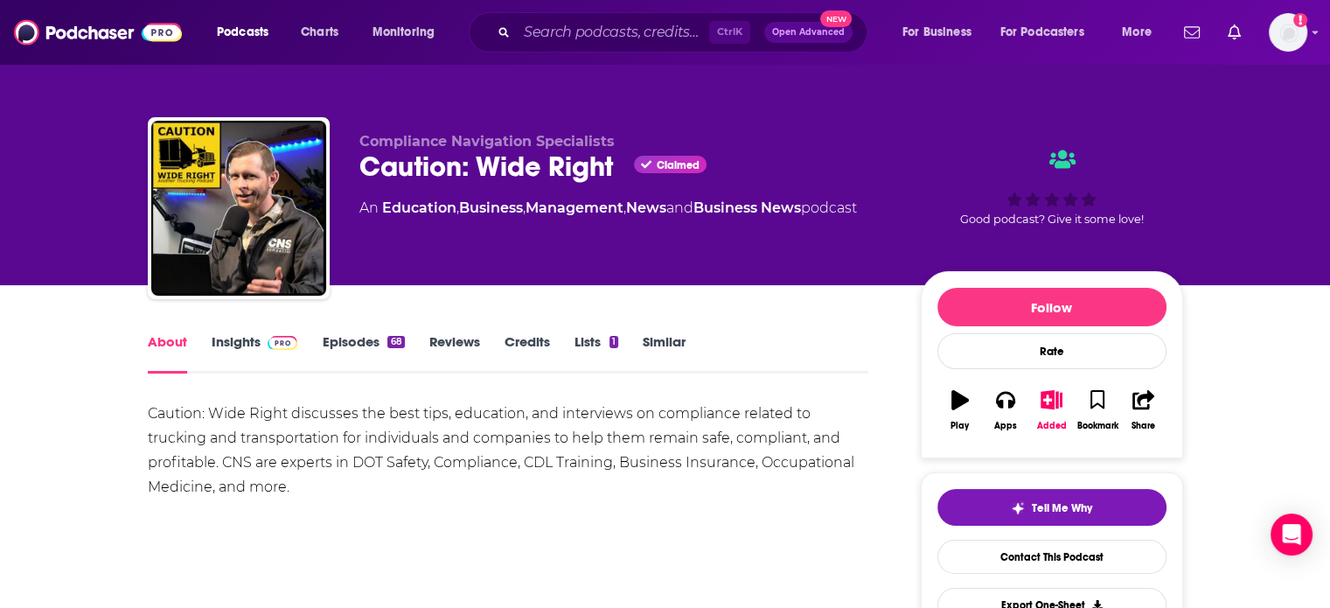
click at [235, 344] on link "Insights" at bounding box center [255, 353] width 87 height 40
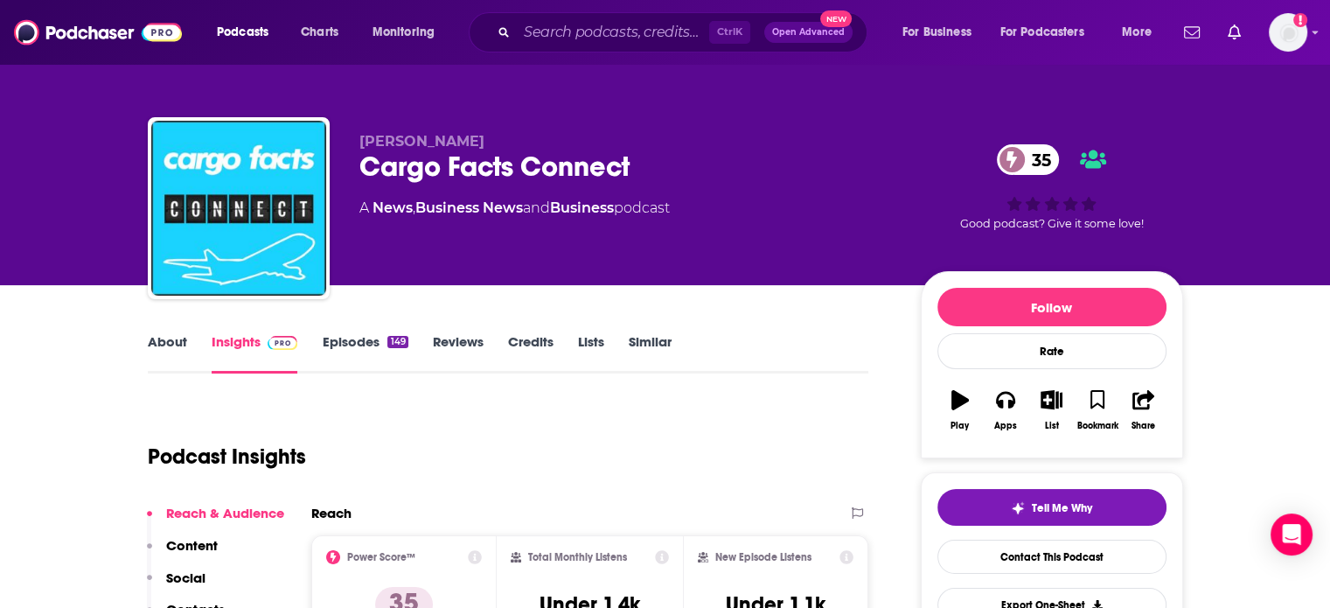
click at [164, 366] on link "About" at bounding box center [167, 353] width 39 height 40
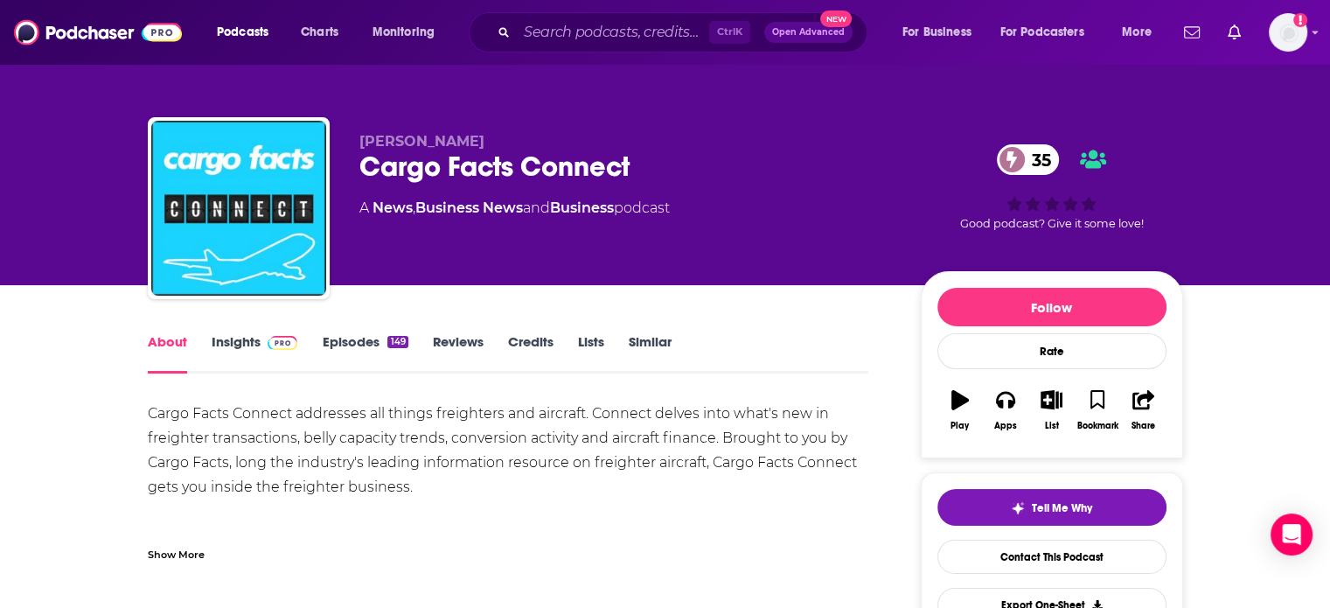
click at [191, 550] on div "Show More" at bounding box center [176, 553] width 57 height 17
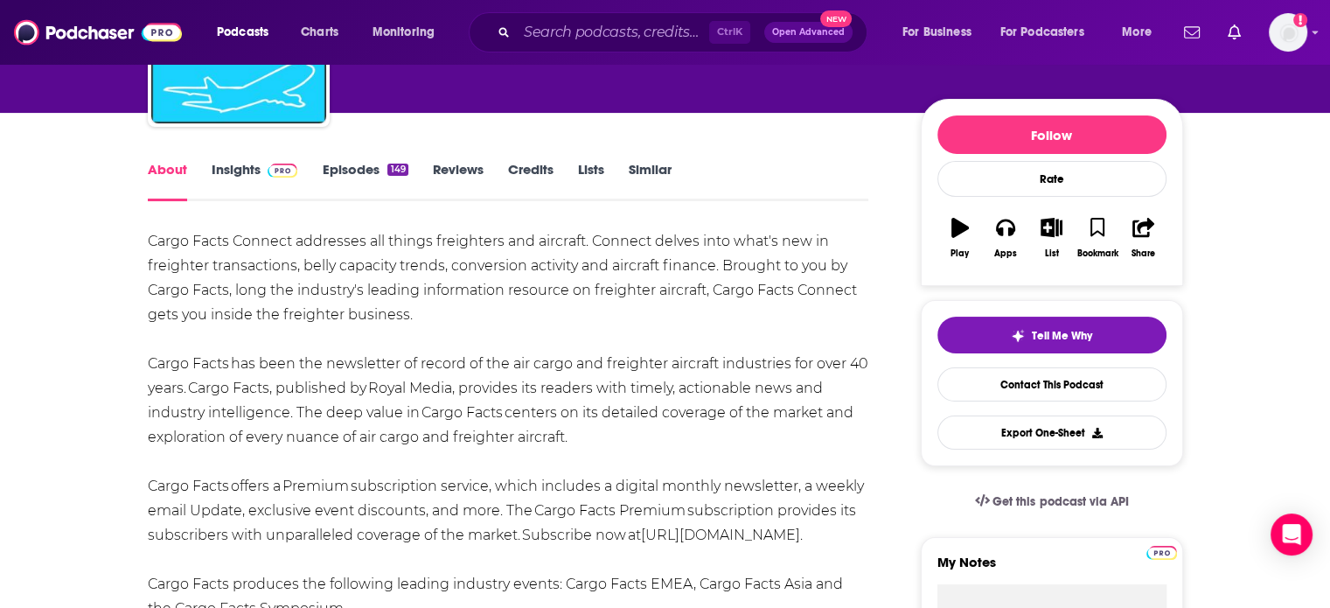
scroll to position [175, 0]
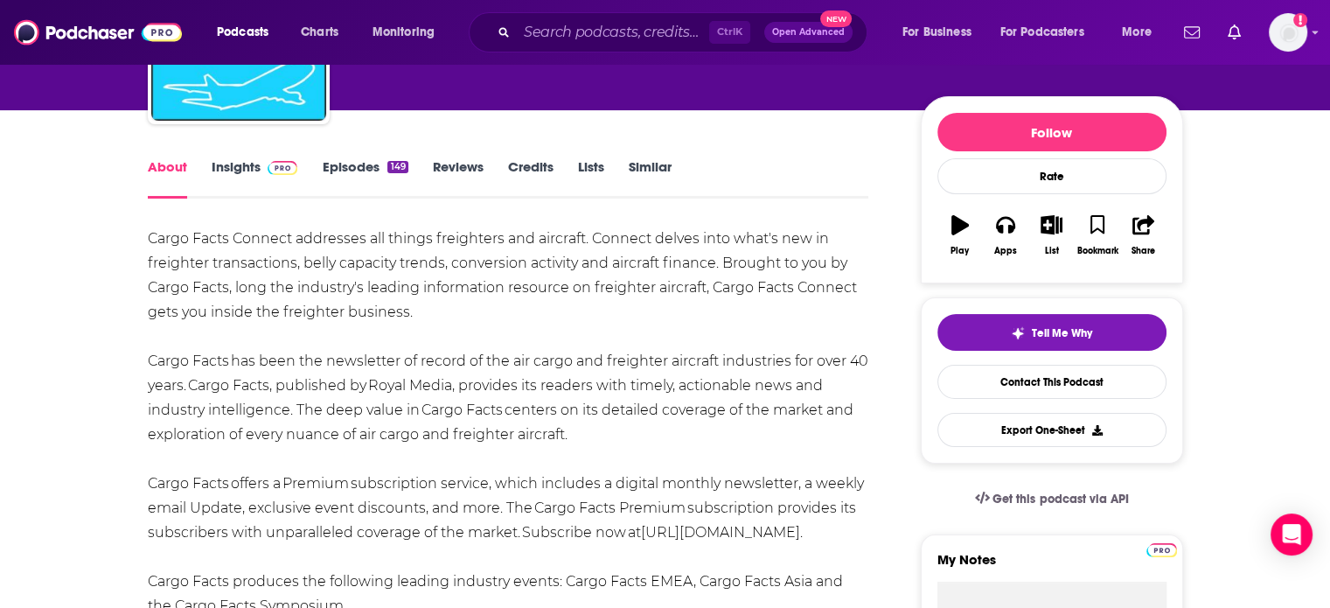
click at [215, 174] on link "Insights" at bounding box center [255, 178] width 87 height 40
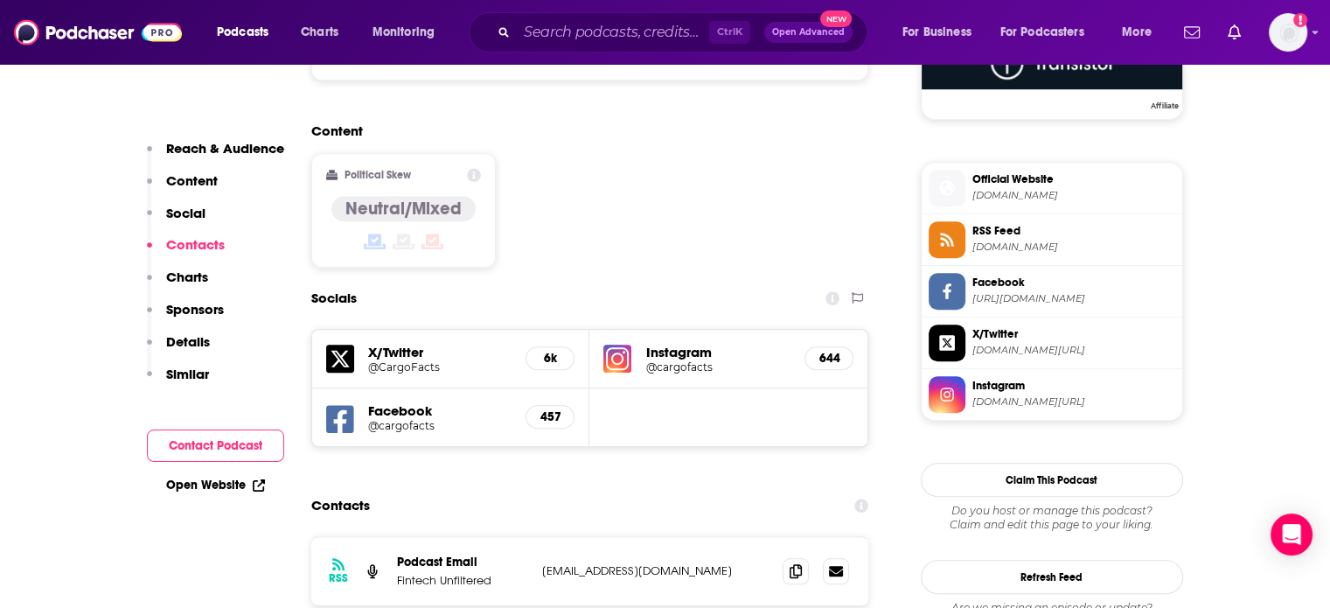
scroll to position [1487, 0]
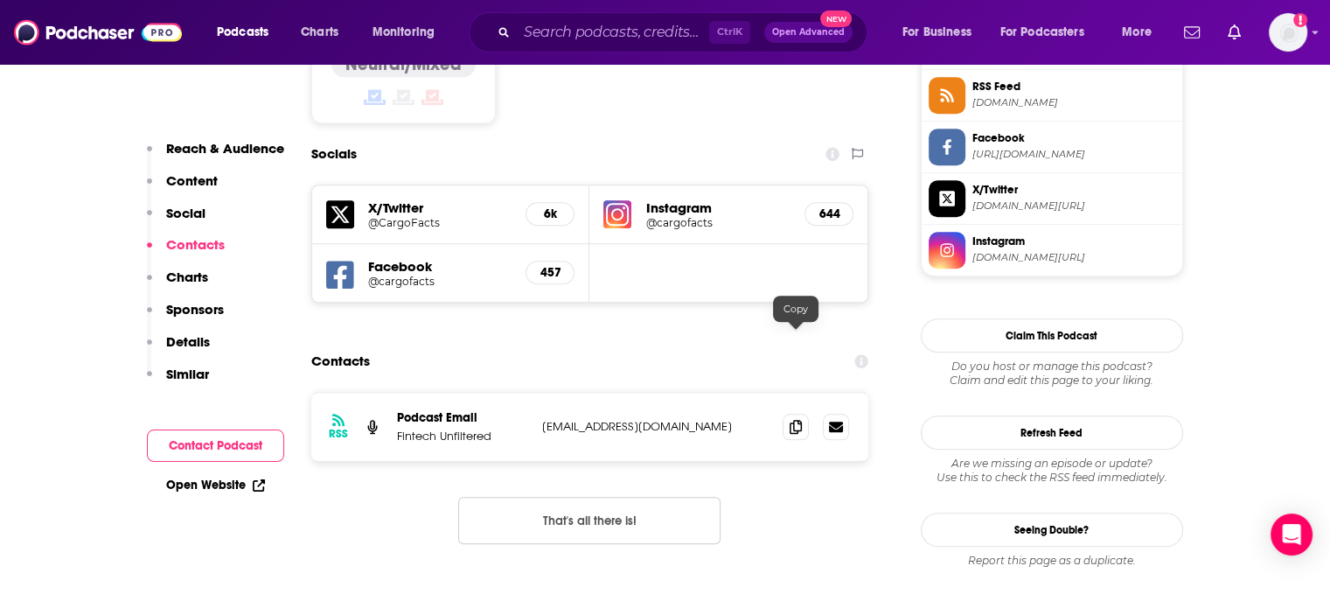
click at [794, 414] on span at bounding box center [796, 427] width 26 height 26
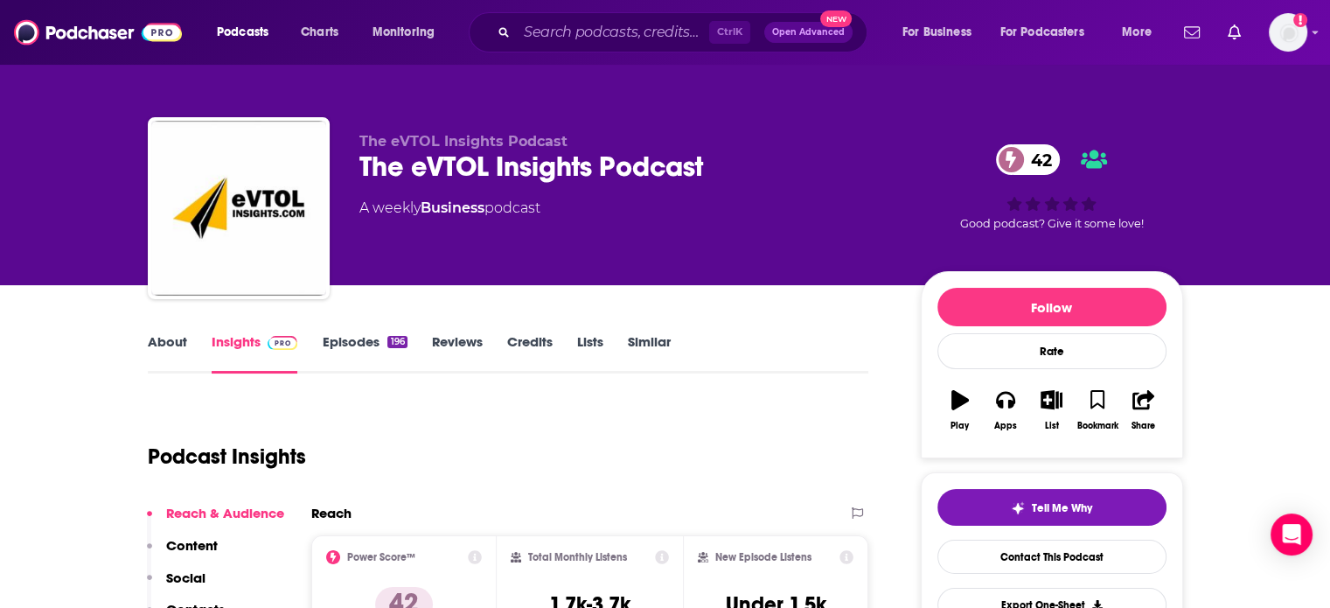
click at [182, 331] on div "About Insights Episodes 196 Reviews Credits Lists Similar" at bounding box center [508, 352] width 721 height 43
click at [188, 341] on div "About" at bounding box center [180, 353] width 64 height 40
click at [176, 341] on link "About" at bounding box center [167, 353] width 39 height 40
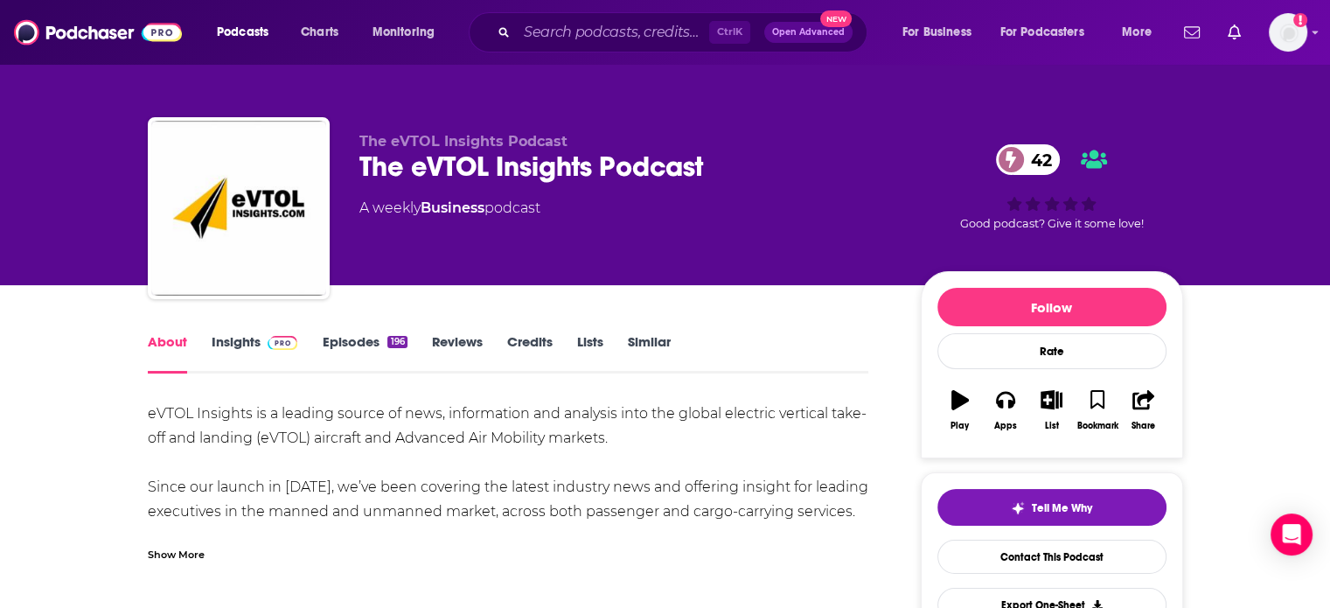
click at [185, 550] on div "Show More" at bounding box center [176, 553] width 57 height 17
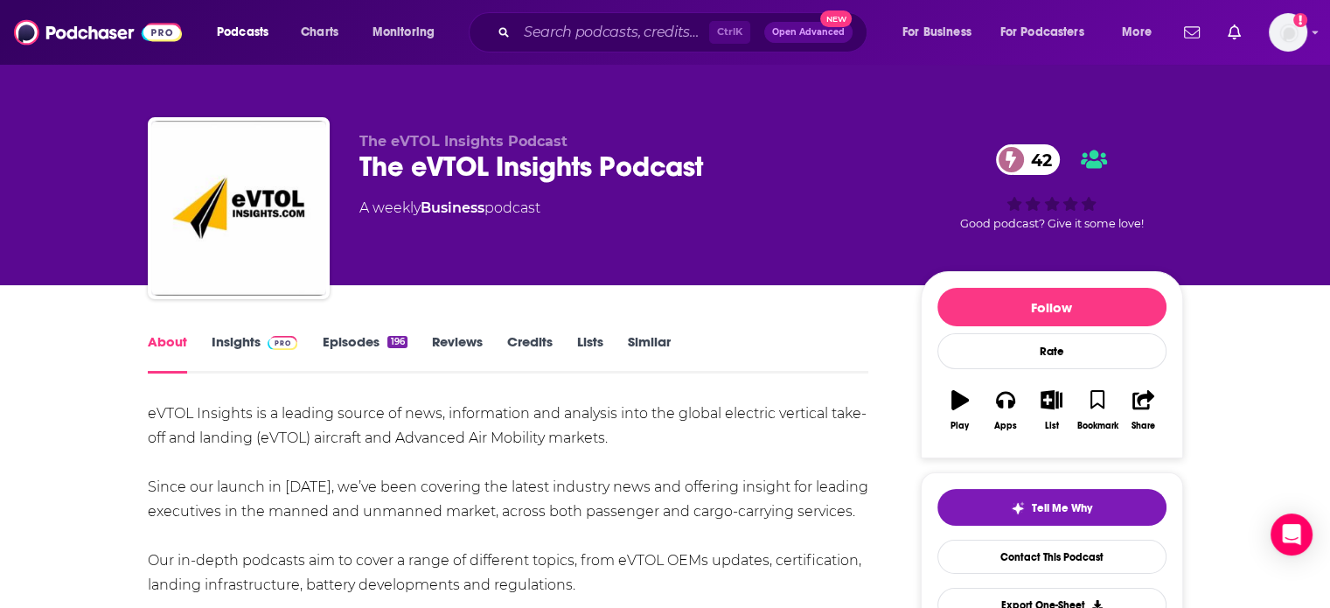
click at [227, 354] on link "Insights" at bounding box center [255, 353] width 87 height 40
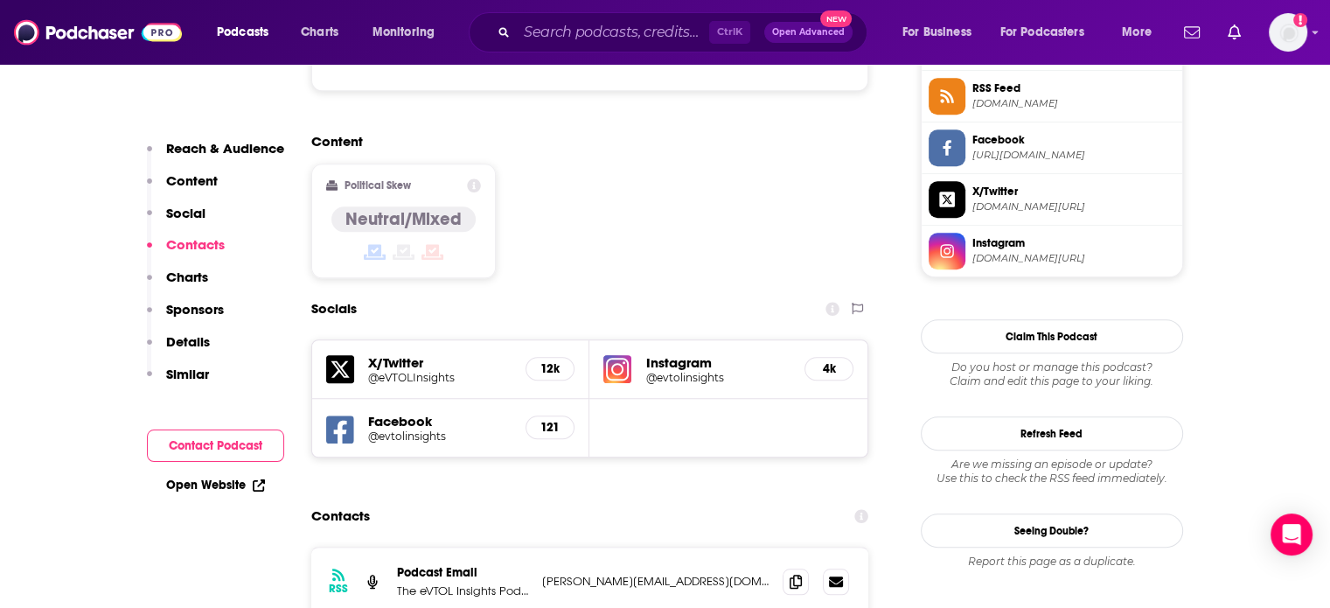
scroll to position [1487, 0]
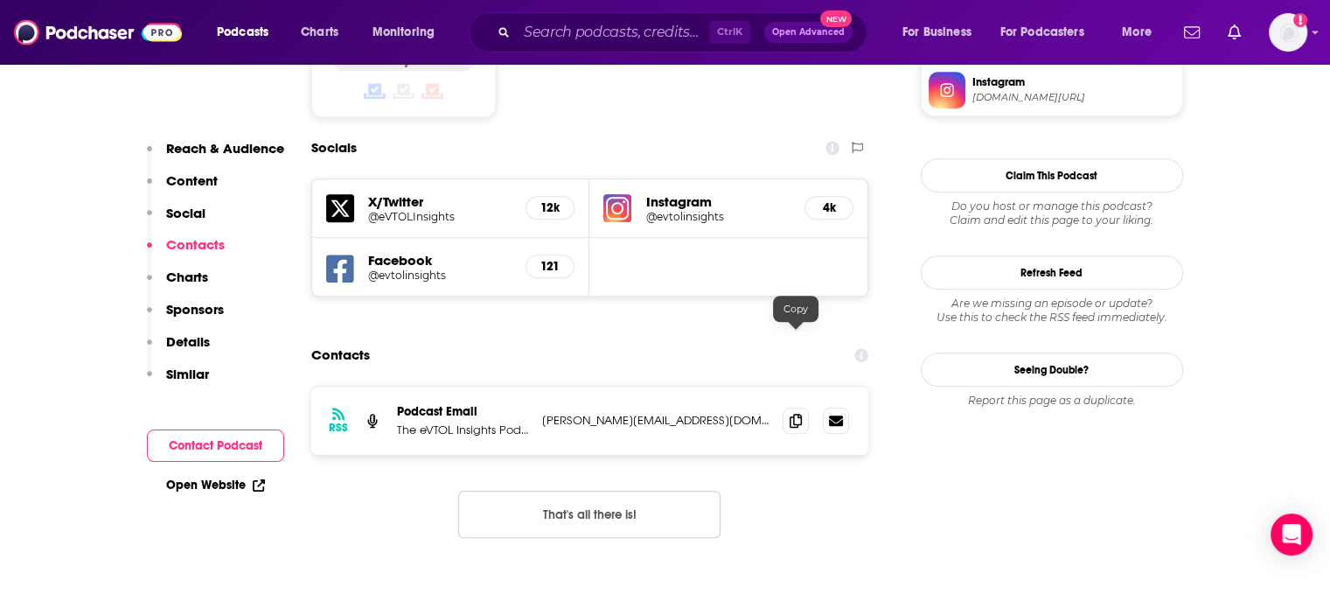
click at [806, 407] on span at bounding box center [796, 420] width 26 height 26
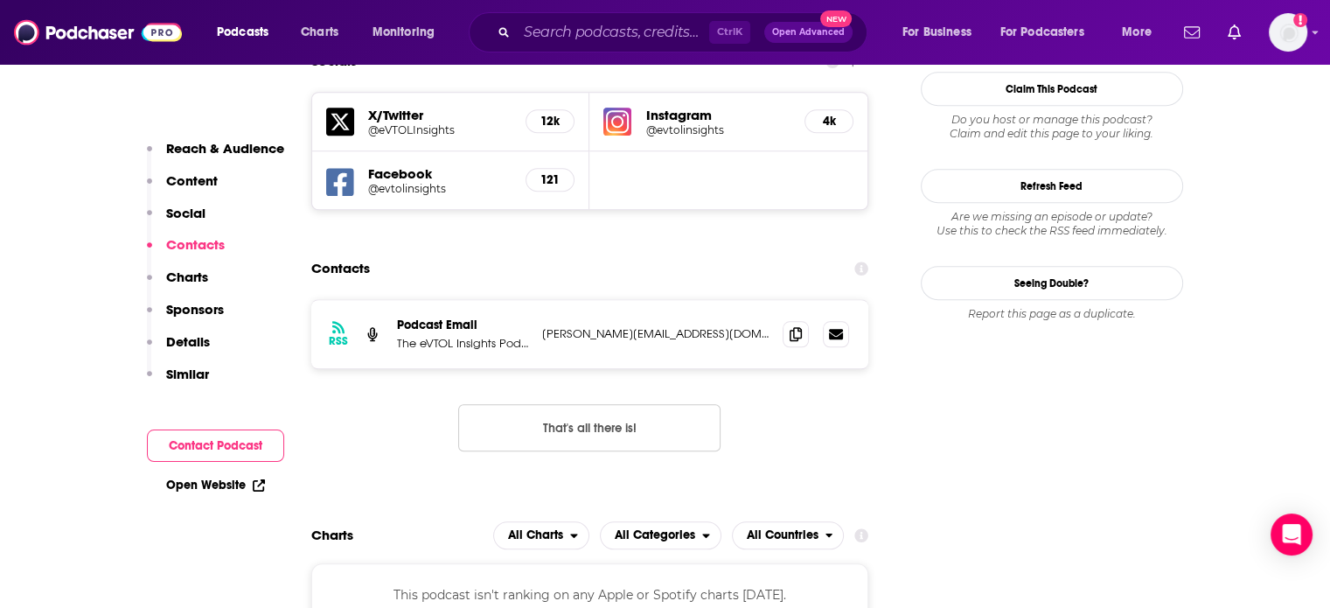
scroll to position [1574, 0]
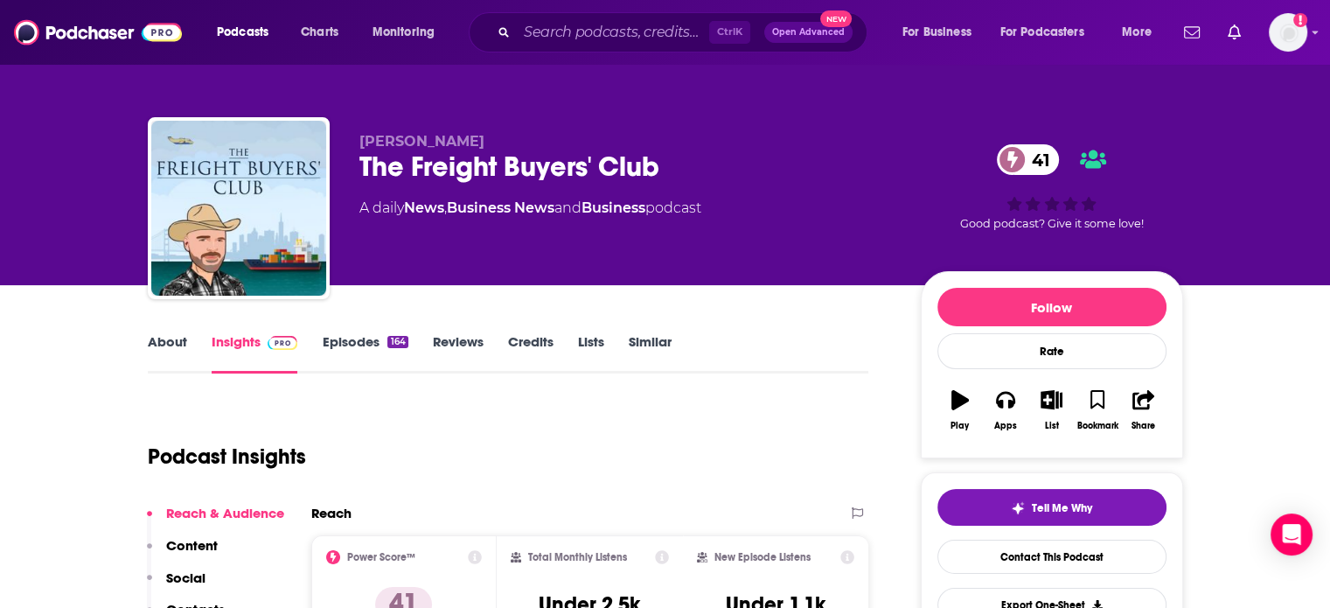
click at [179, 351] on link "About" at bounding box center [167, 353] width 39 height 40
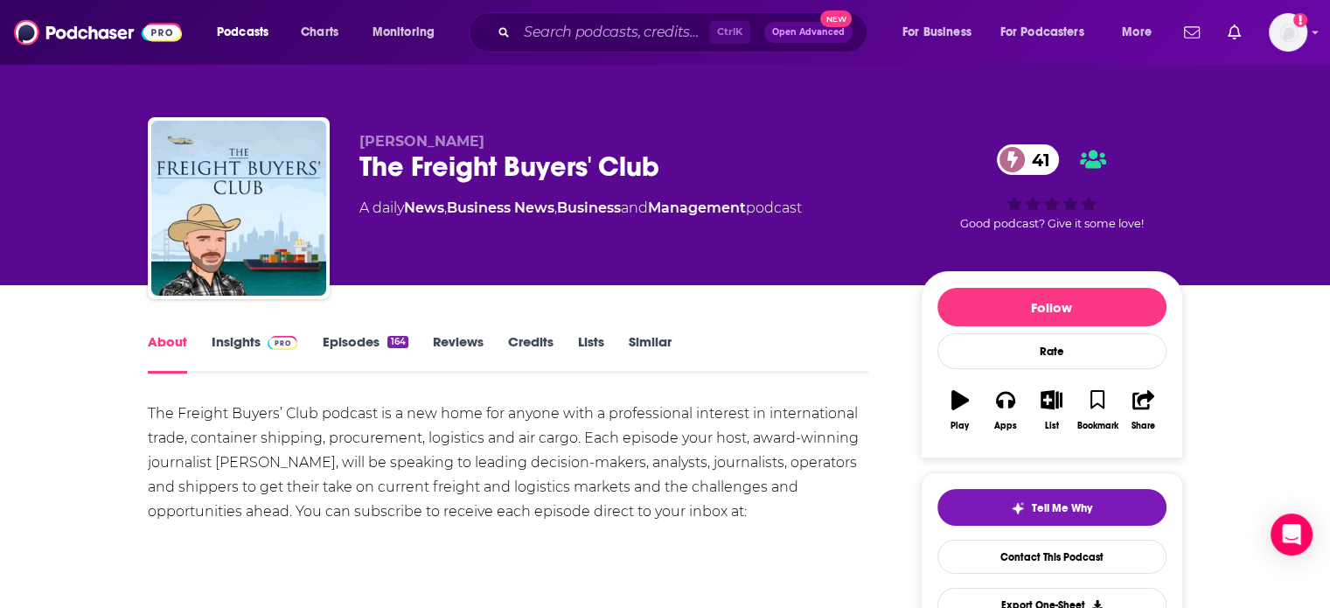
drag, startPoint x: 251, startPoint y: 350, endPoint x: 447, endPoint y: 6, distance: 395.5
click at [251, 350] on link "Insights" at bounding box center [255, 353] width 87 height 40
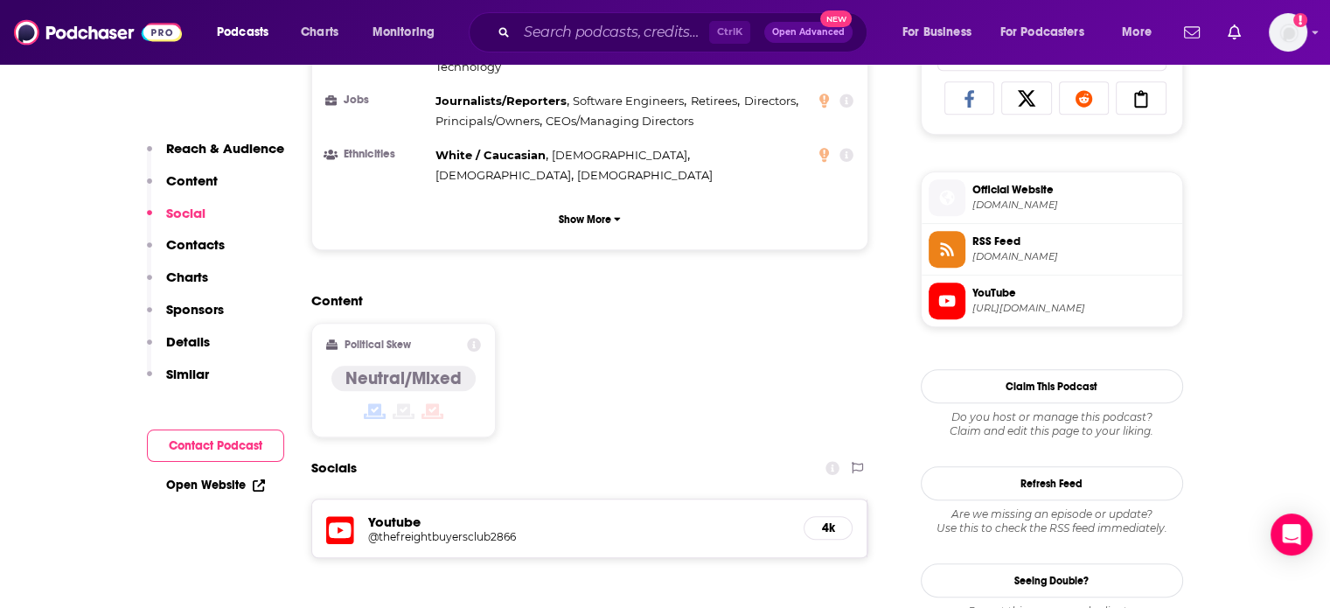
scroll to position [1399, 0]
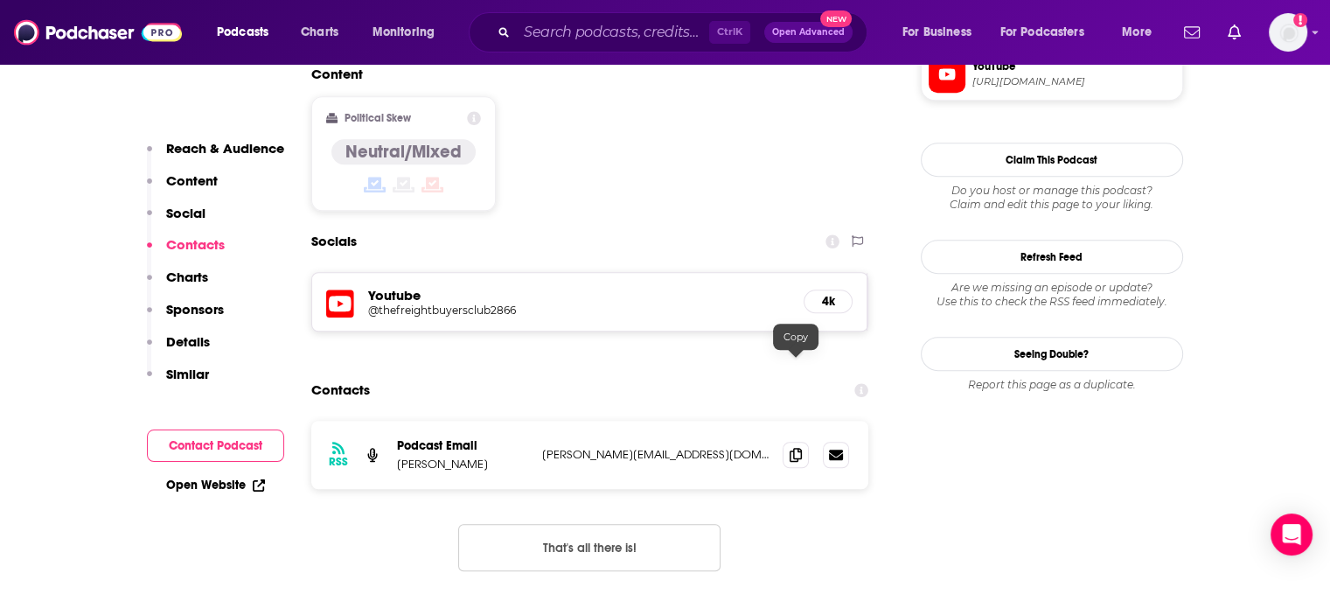
click at [798, 448] on icon at bounding box center [796, 455] width 12 height 14
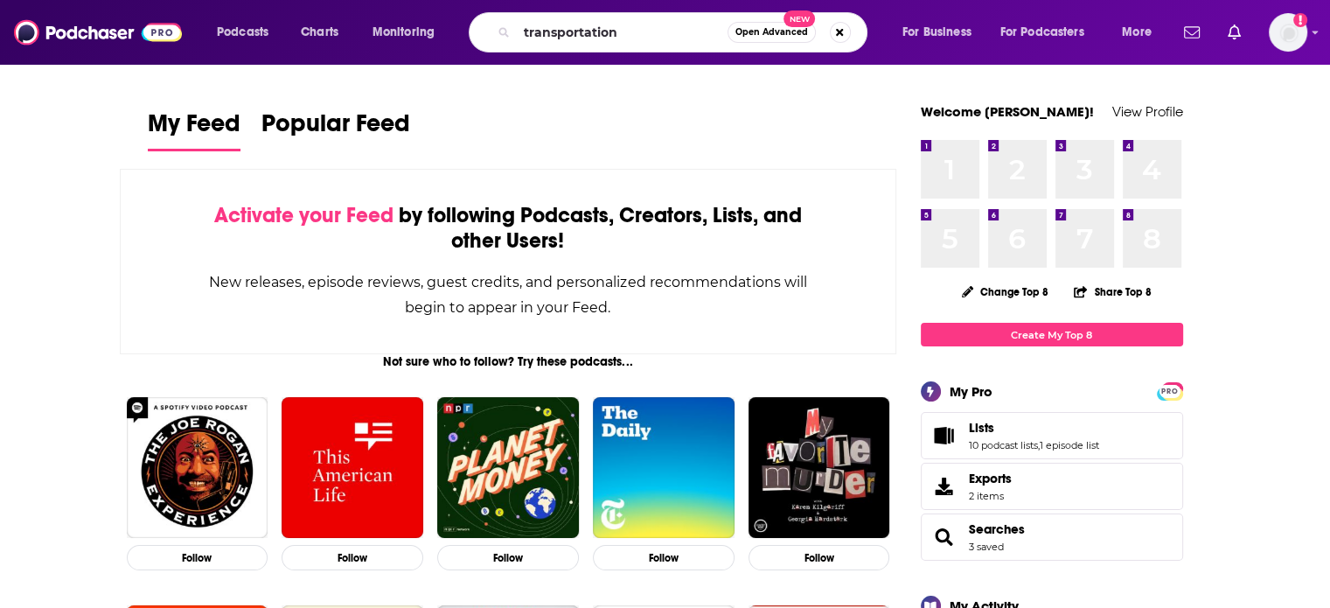
type input "transportation"
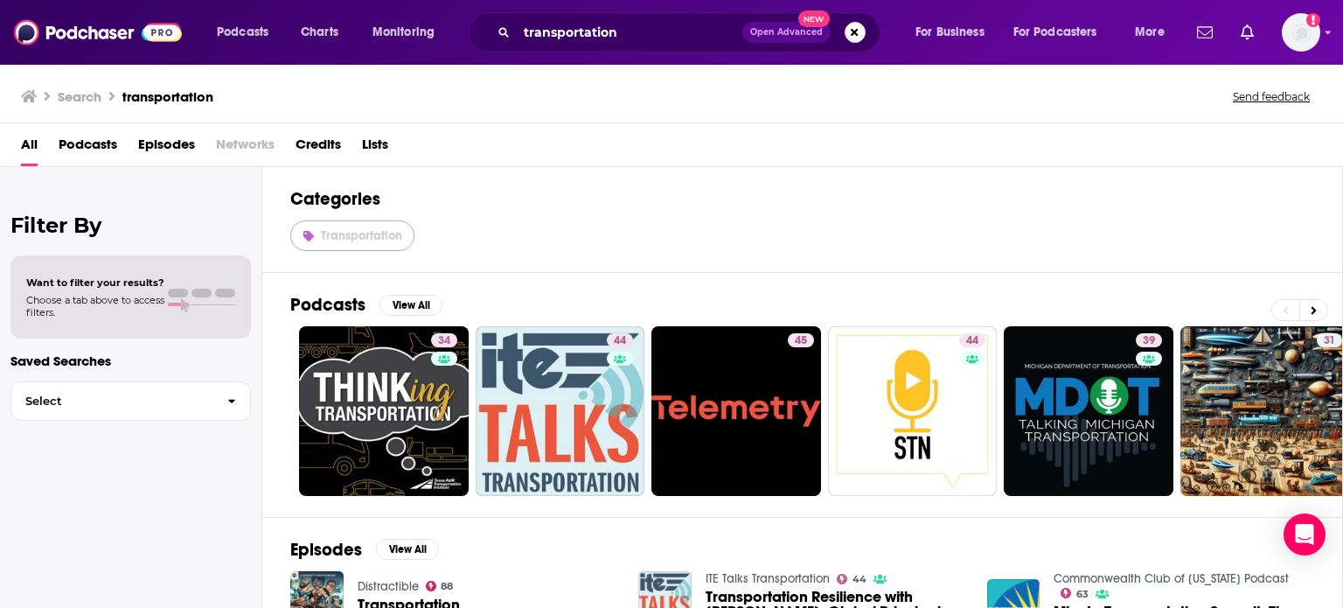
click at [394, 233] on span "Transportation" at bounding box center [361, 235] width 81 height 15
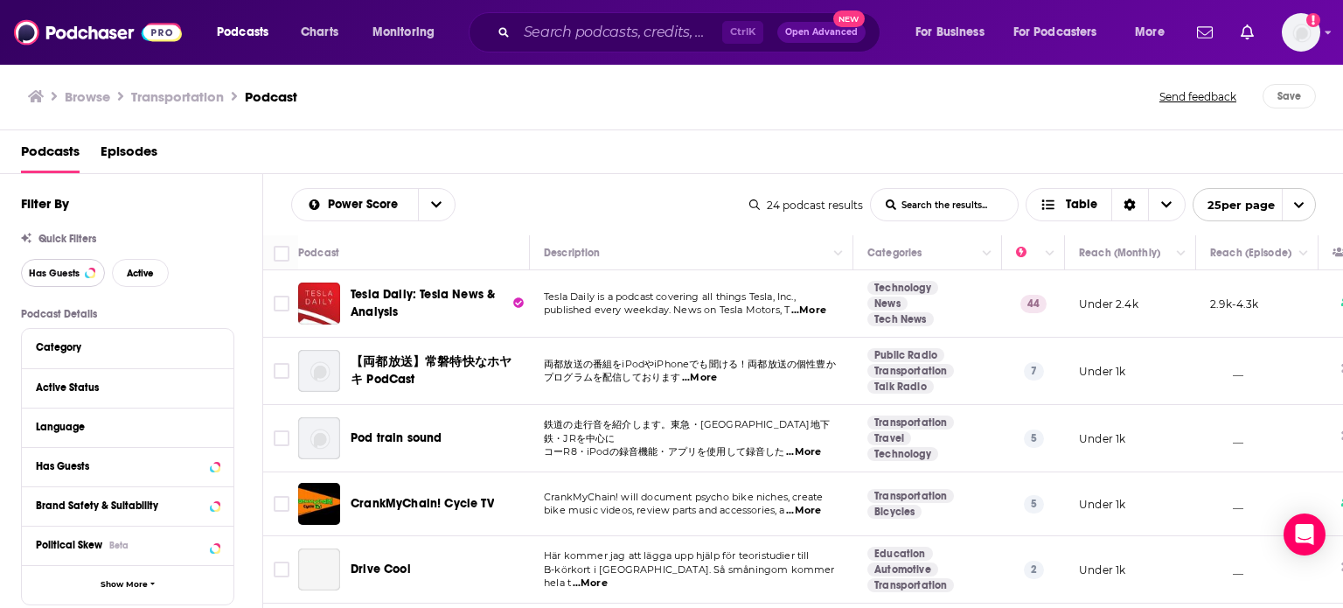
click at [88, 268] on button "Has Guests" at bounding box center [63, 273] width 84 height 28
click at [122, 269] on button "Active" at bounding box center [140, 273] width 57 height 28
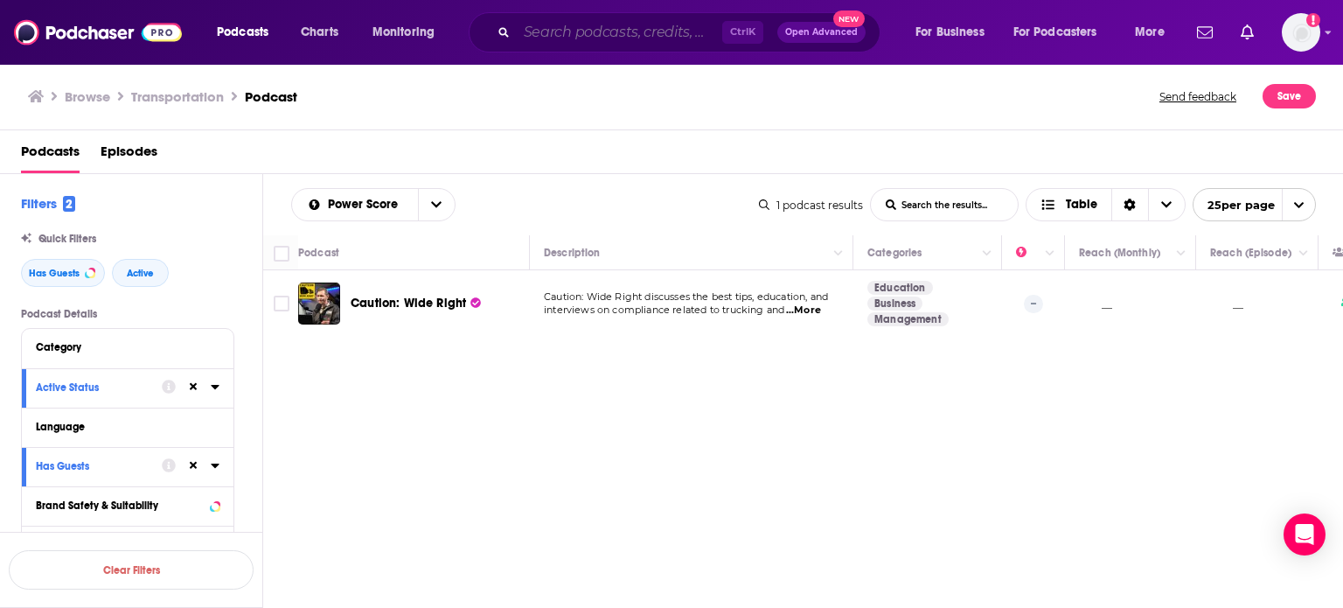
click at [577, 43] on input "Search podcasts, credits, & more..." at bounding box center [619, 32] width 205 height 28
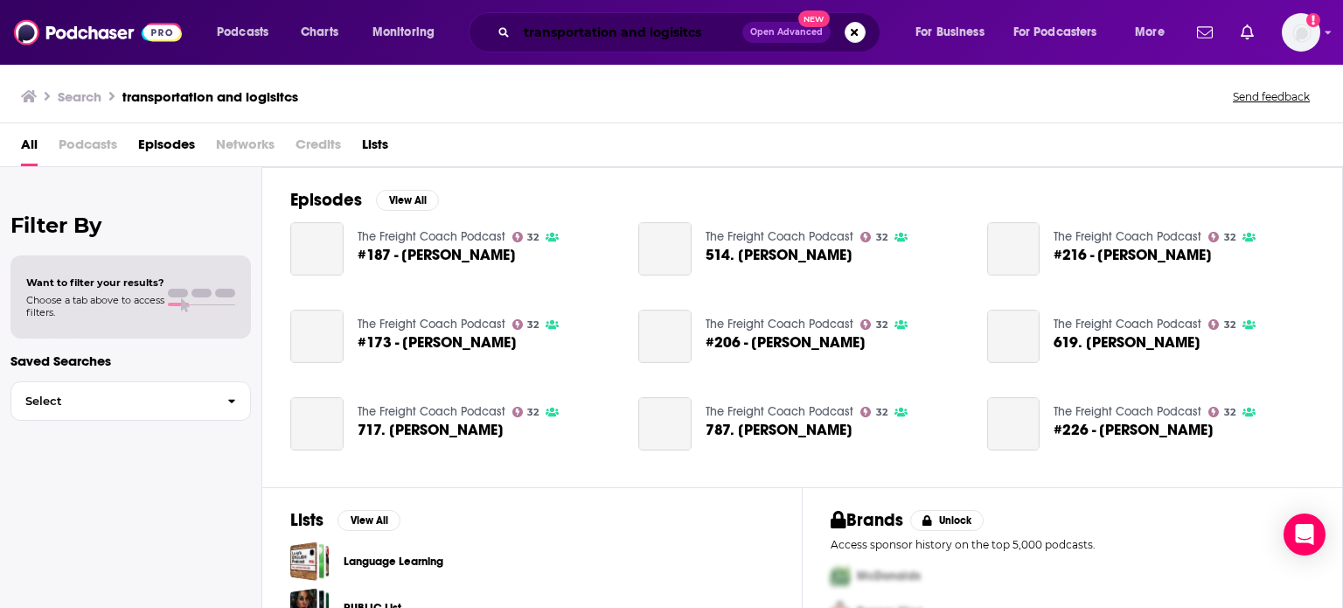
click at [716, 34] on input "transportation and logisitcs" at bounding box center [630, 32] width 226 height 28
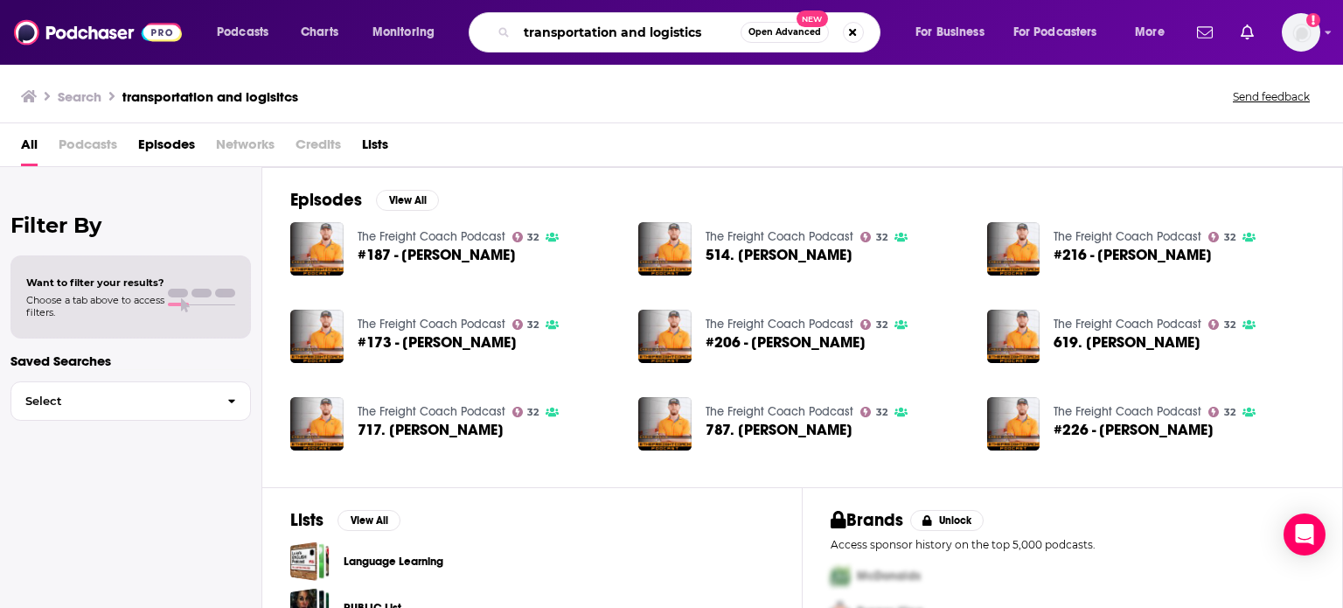
type input "transportation and logistics"
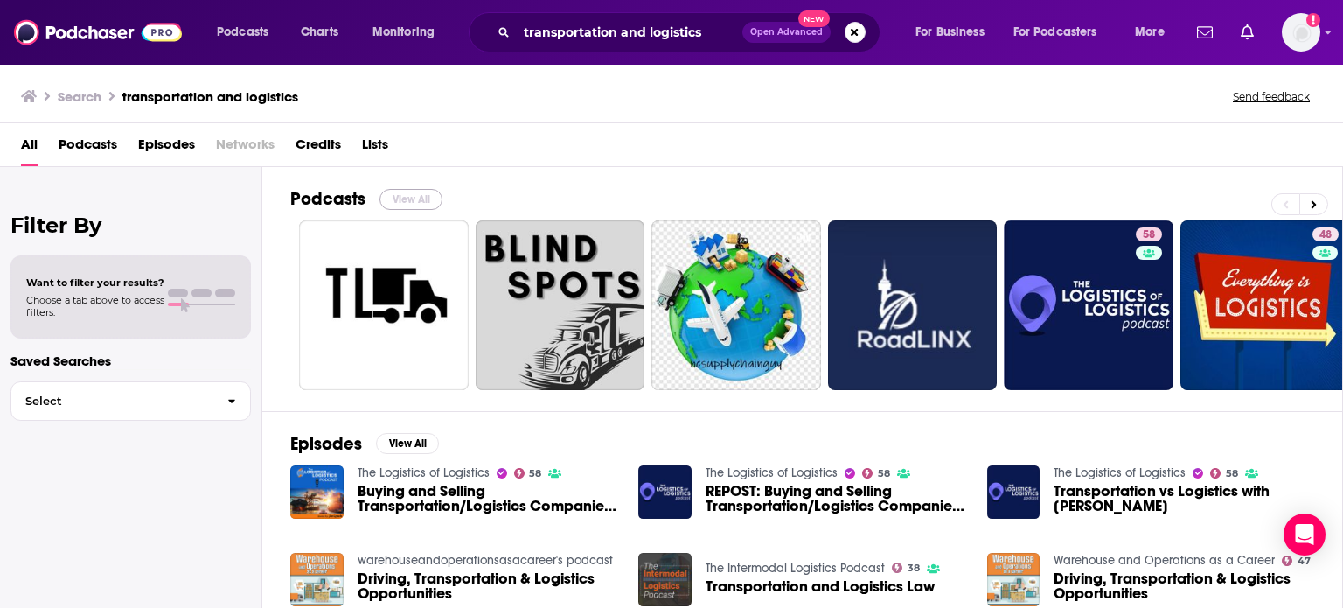
click at [401, 194] on button "View All" at bounding box center [410, 199] width 63 height 21
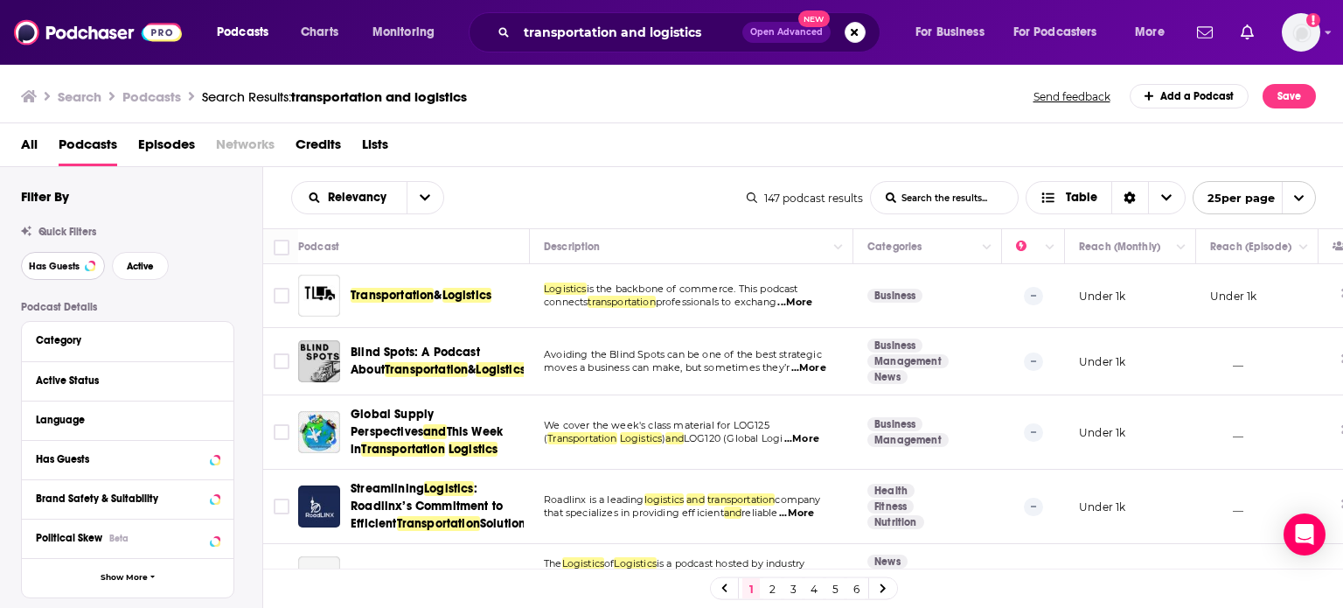
click at [94, 272] on button "Has Guests" at bounding box center [63, 266] width 84 height 28
click at [136, 270] on span "Active" at bounding box center [140, 266] width 27 height 10
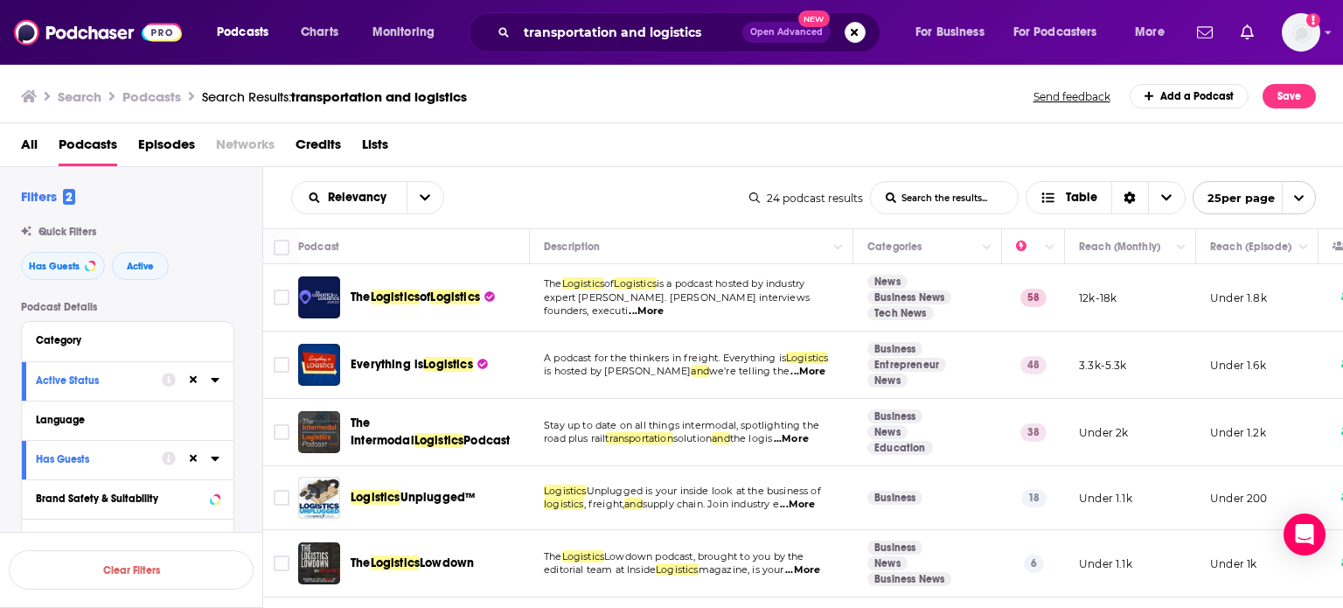
click at [572, 84] on div "Search Podcasts Search Results: transportation and logistics Send feedback Add …" at bounding box center [668, 96] width 1295 height 24
click at [465, 291] on span "Logistics" at bounding box center [455, 296] width 50 height 15
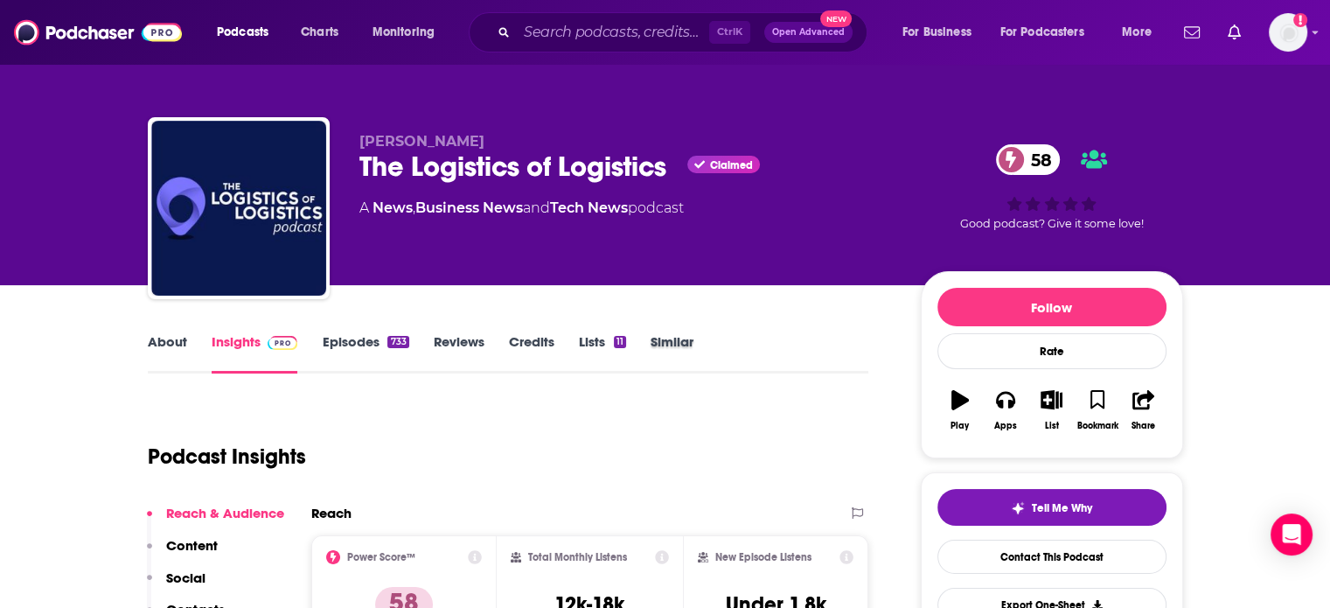
click at [694, 340] on div "Similar" at bounding box center [684, 353] width 67 height 40
click at [682, 349] on link "Similar" at bounding box center [672, 353] width 43 height 40
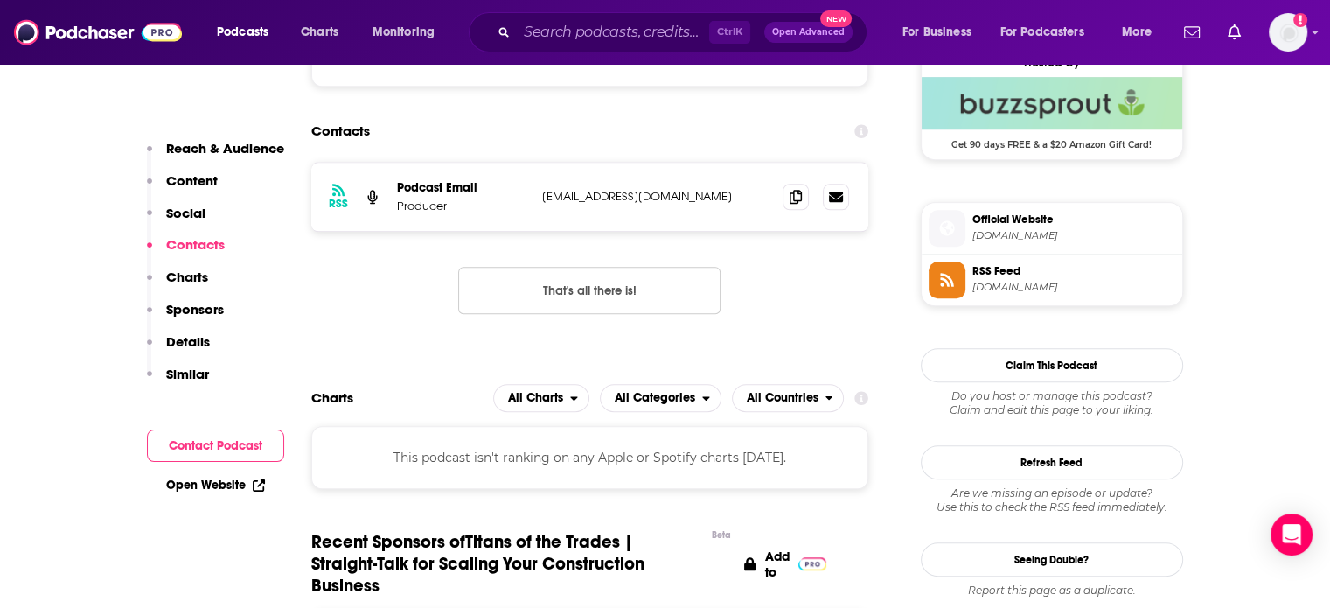
scroll to position [1312, 0]
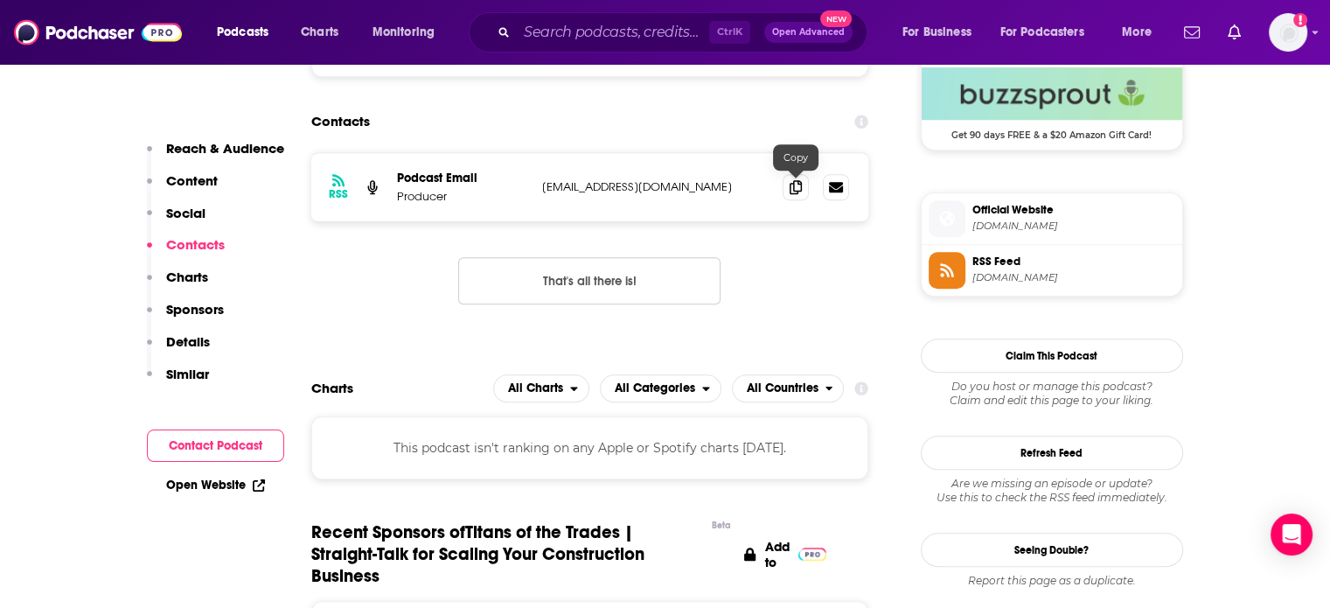
click at [797, 185] on icon at bounding box center [796, 187] width 12 height 14
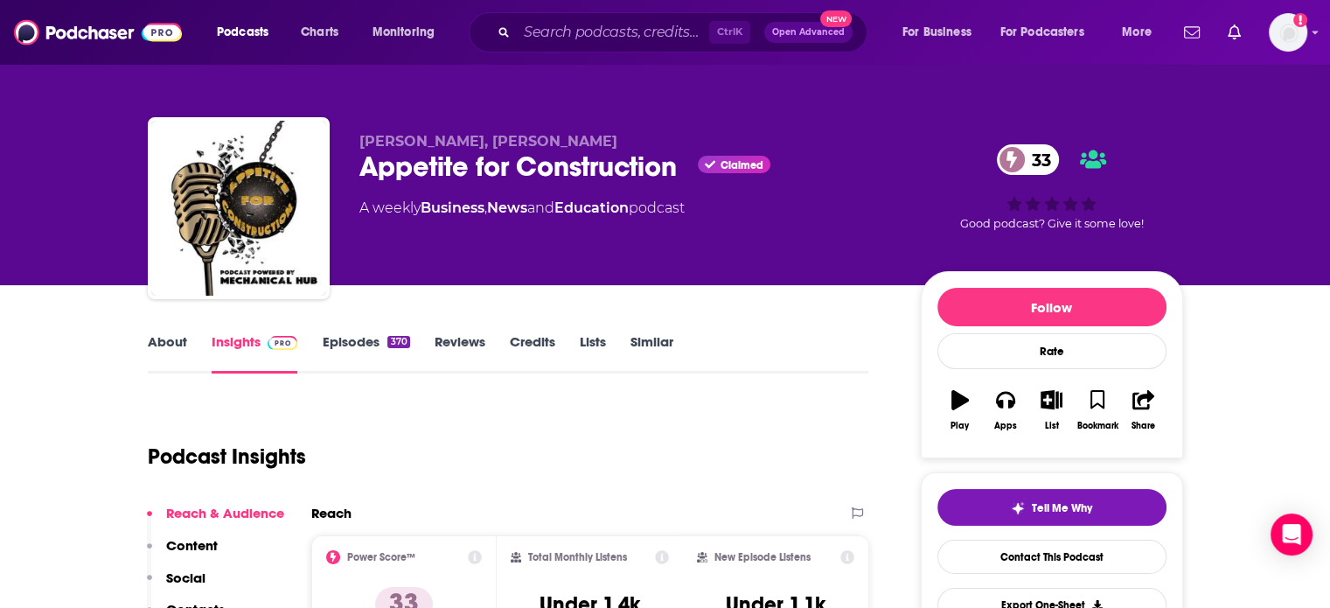
click at [172, 345] on link "About" at bounding box center [167, 353] width 39 height 40
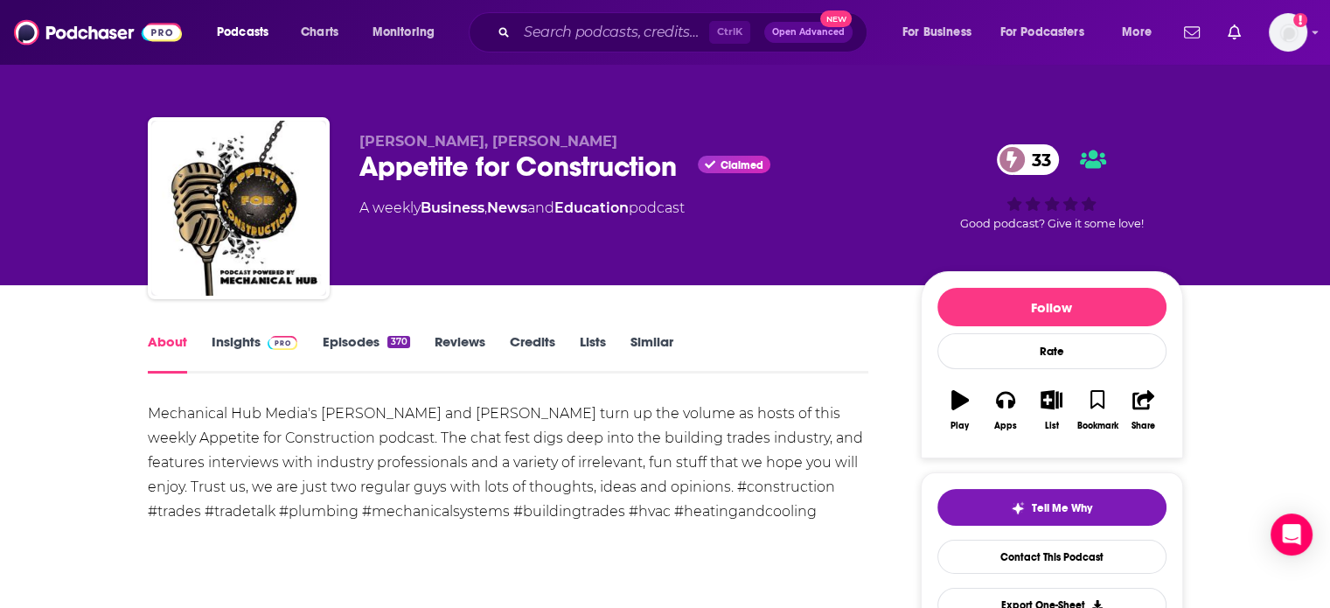
drag, startPoint x: 172, startPoint y: 345, endPoint x: 231, endPoint y: 344, distance: 58.6
click at [231, 344] on link "Insights" at bounding box center [255, 353] width 87 height 40
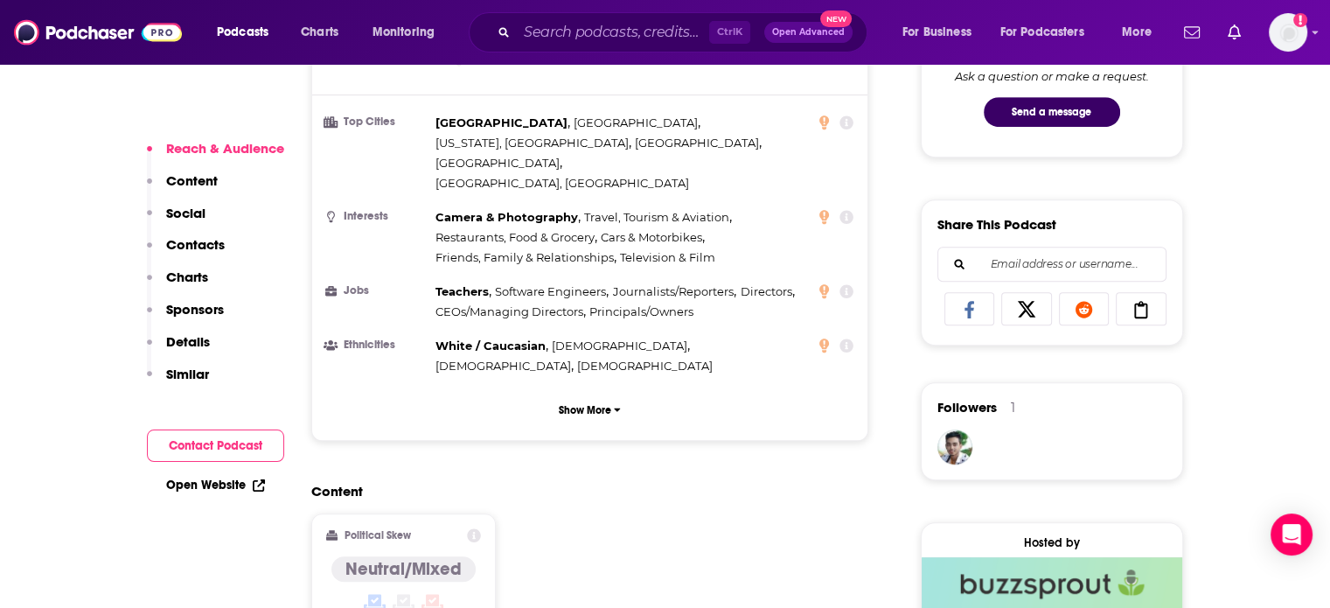
scroll to position [1312, 0]
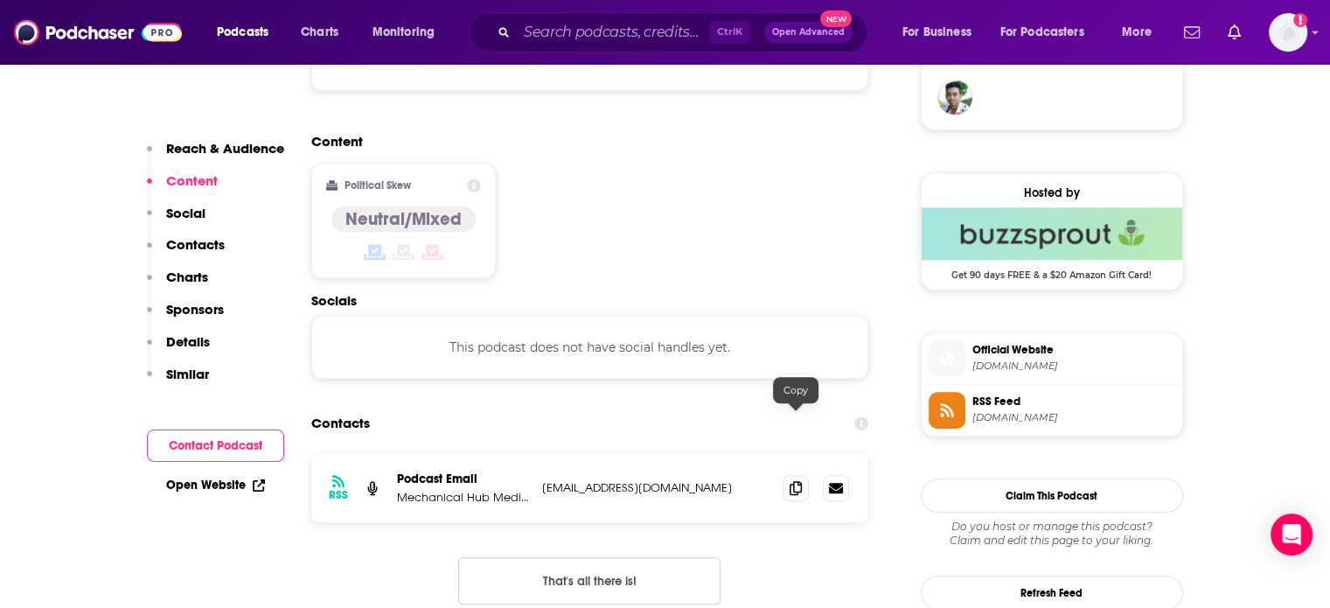
click at [790, 481] on icon at bounding box center [796, 488] width 12 height 14
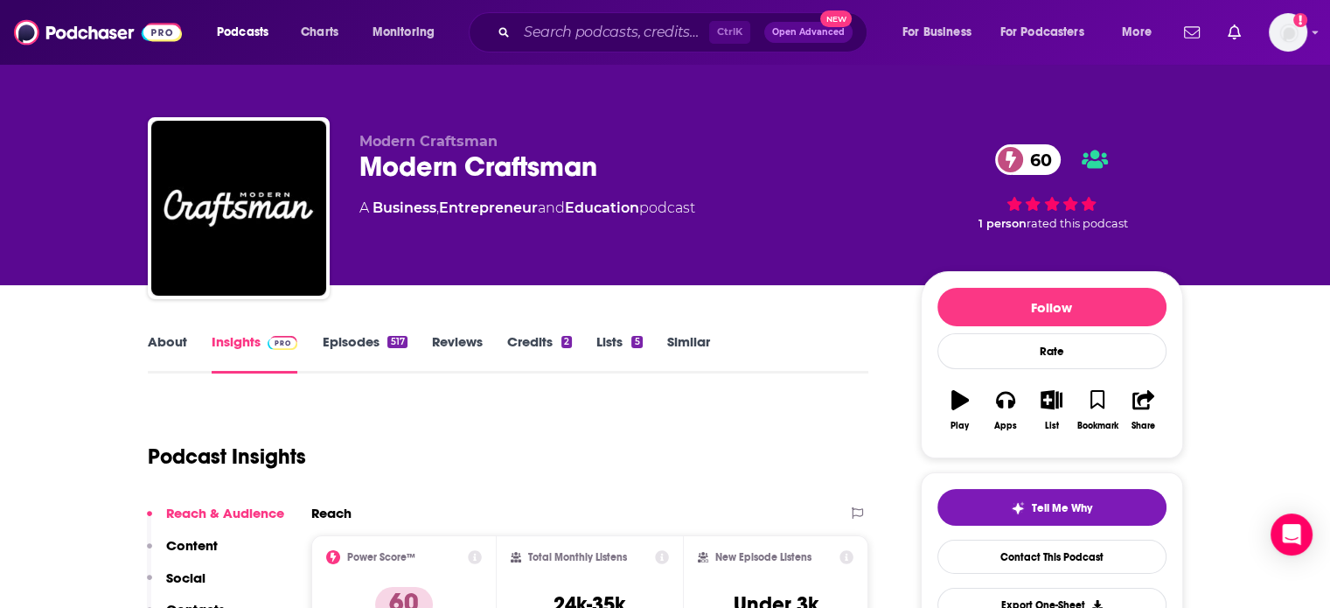
click at [168, 356] on link "About" at bounding box center [167, 353] width 39 height 40
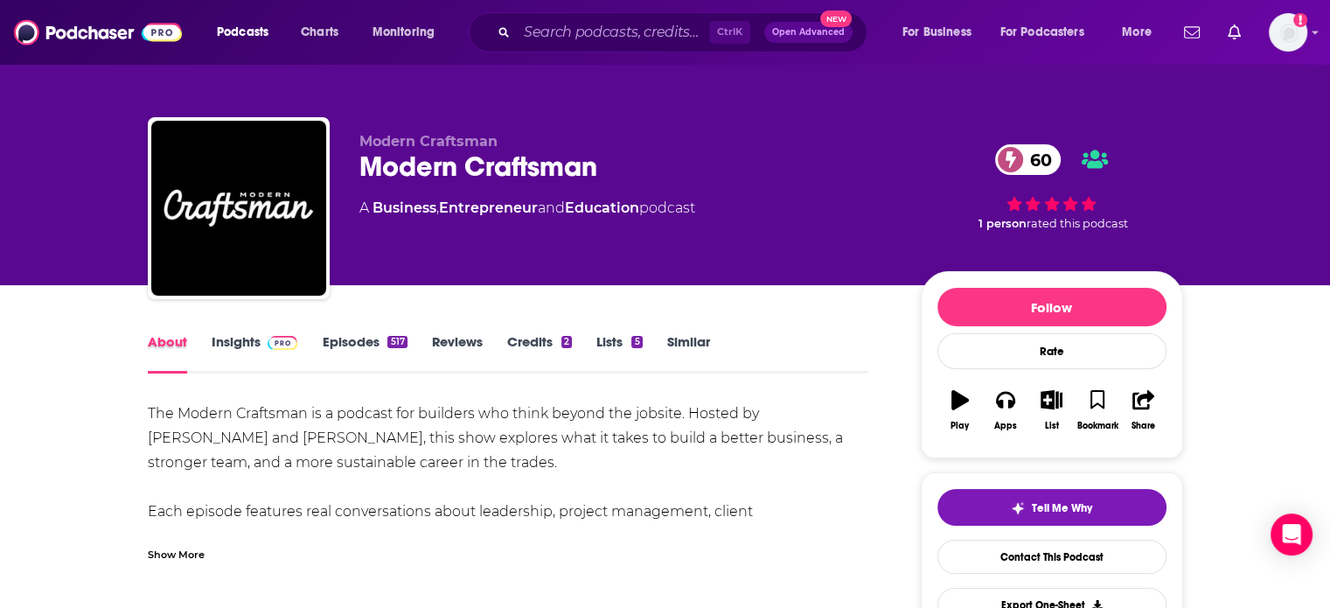
click at [203, 373] on div "About" at bounding box center [180, 353] width 64 height 40
click at [220, 356] on link "Insights" at bounding box center [255, 353] width 87 height 40
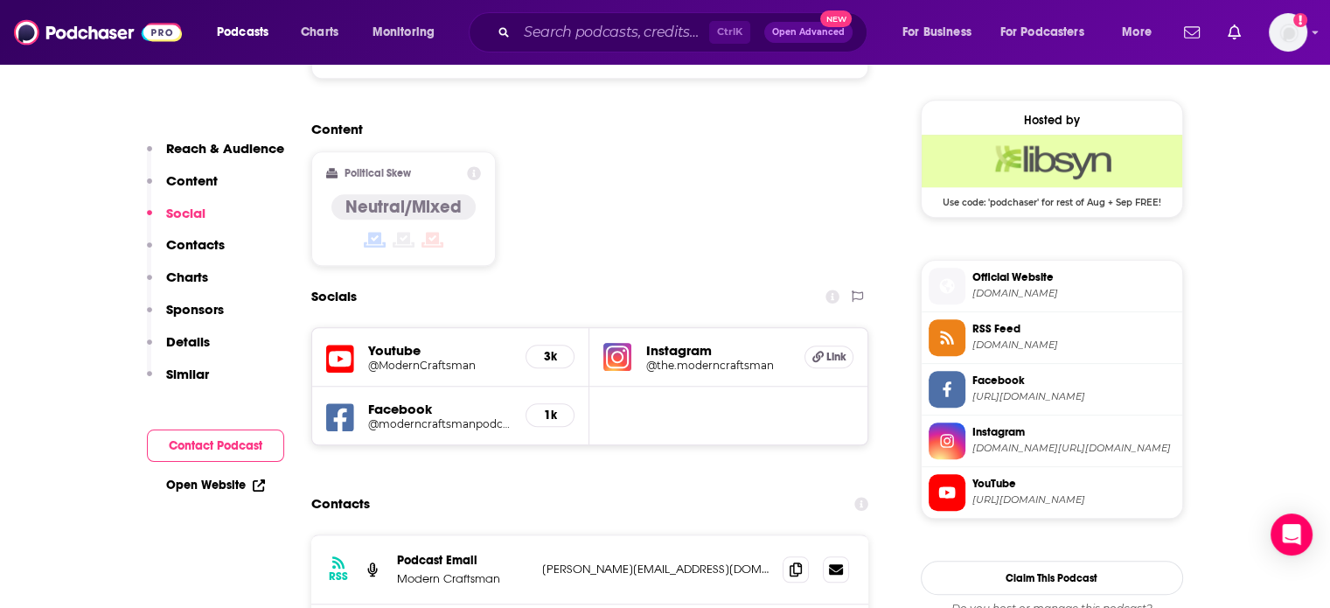
scroll to position [1487, 0]
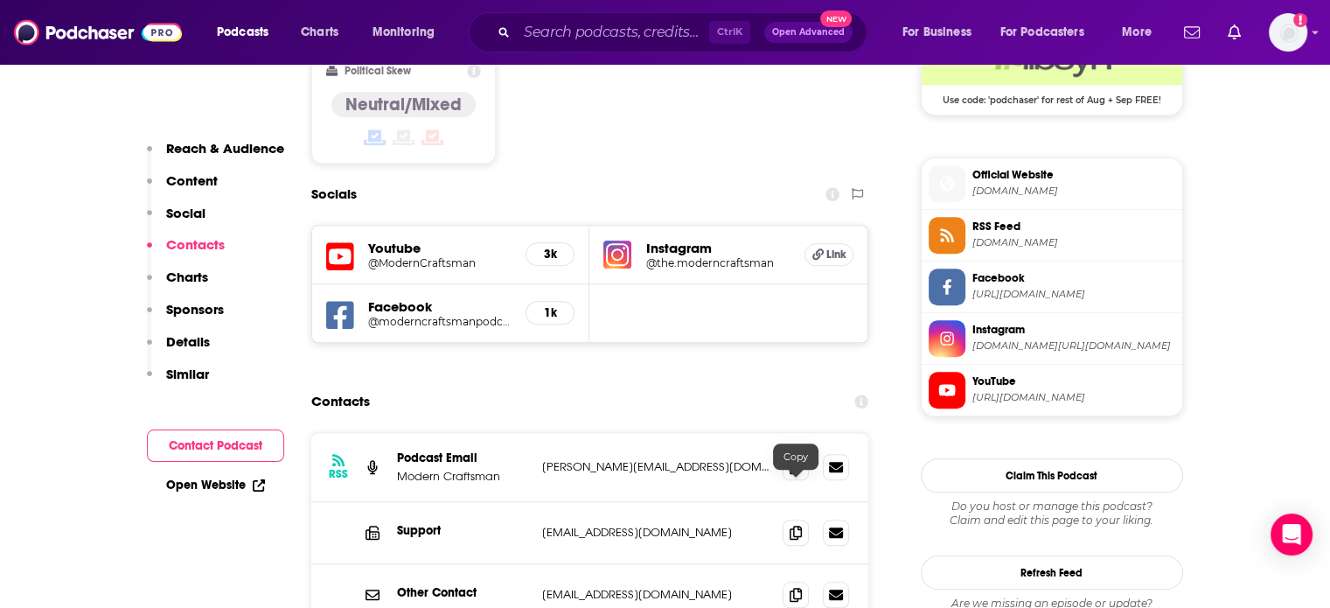
click at [796, 588] on icon at bounding box center [796, 595] width 12 height 14
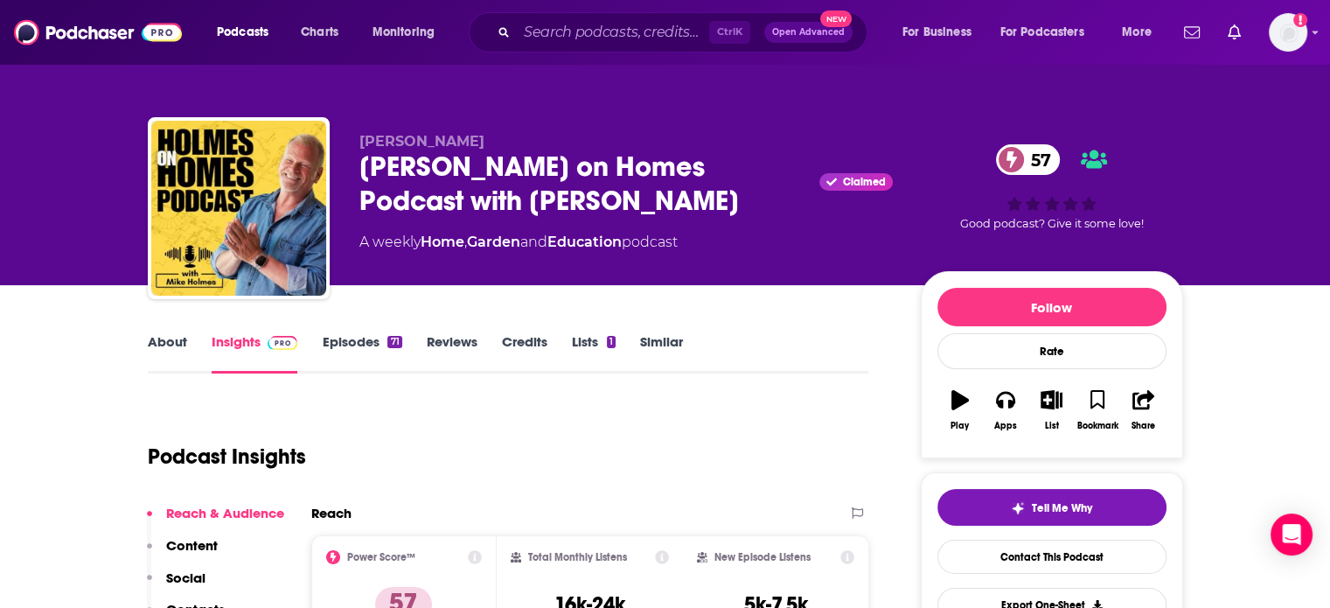
click at [179, 338] on link "About" at bounding box center [167, 353] width 39 height 40
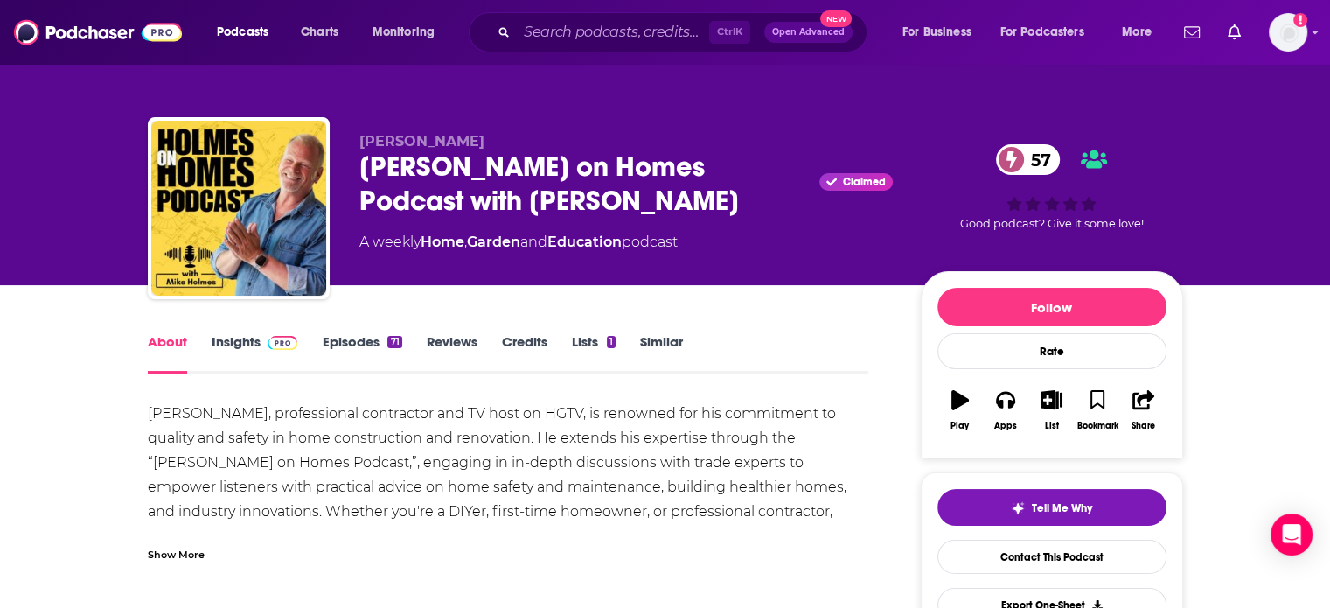
click at [192, 555] on div "Show More" at bounding box center [176, 553] width 57 height 17
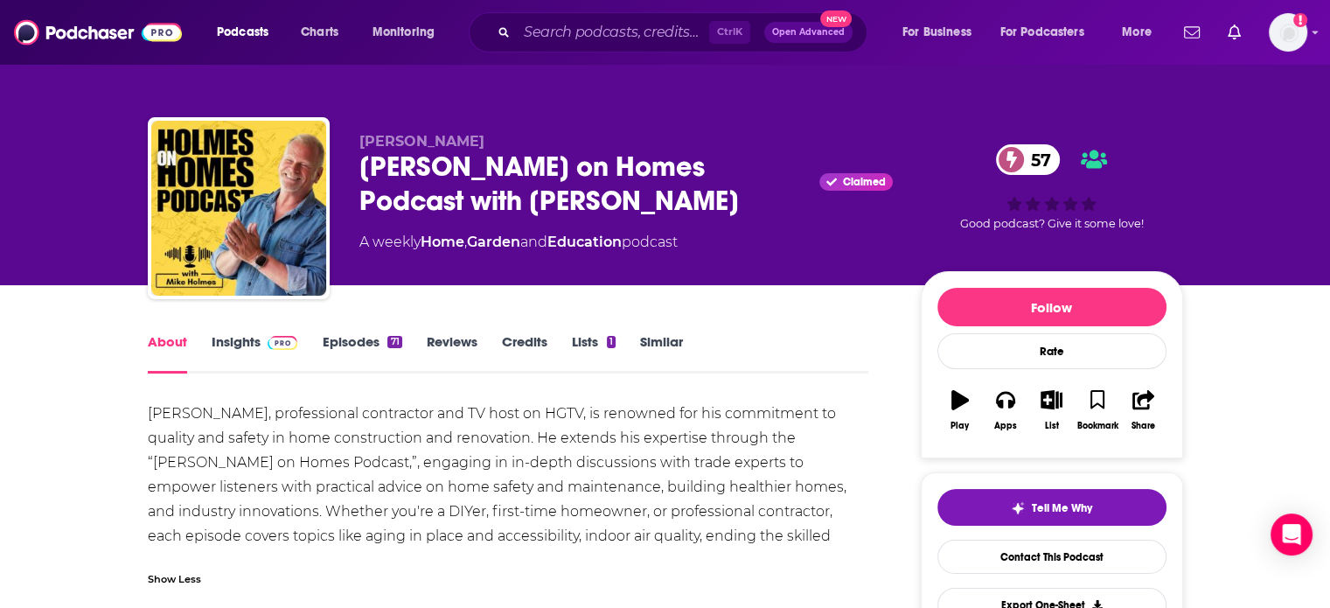
click at [189, 569] on div "Show Less" at bounding box center [174, 577] width 53 height 17
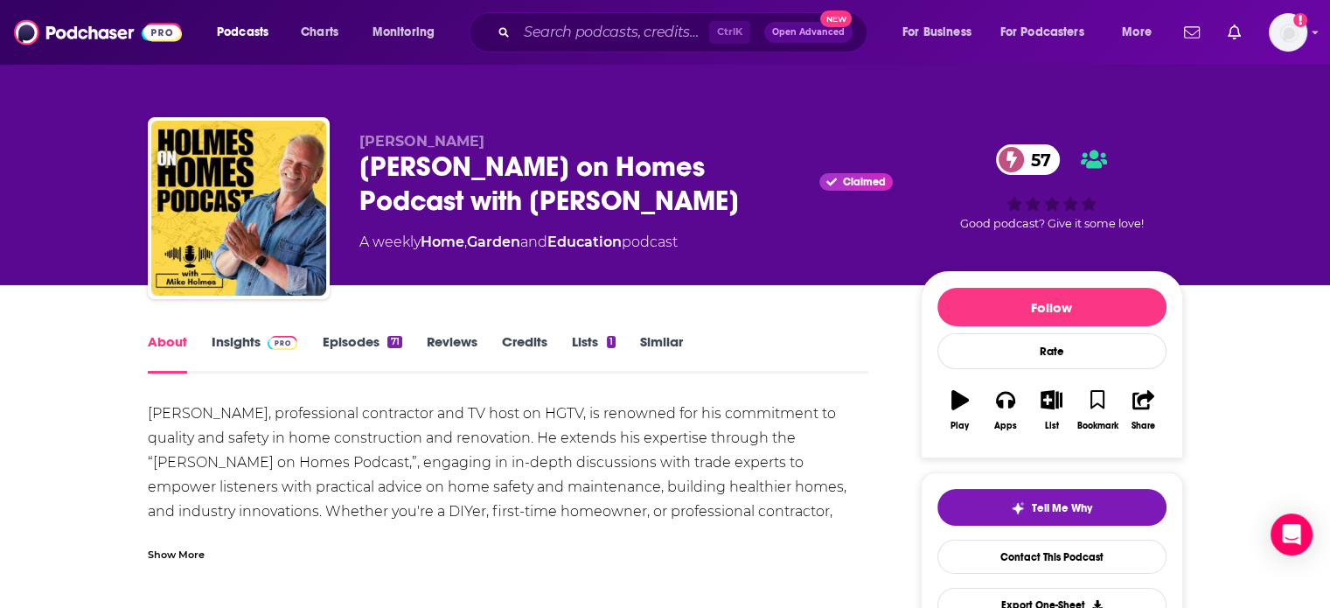
click at [189, 557] on div "Show More" at bounding box center [176, 553] width 57 height 17
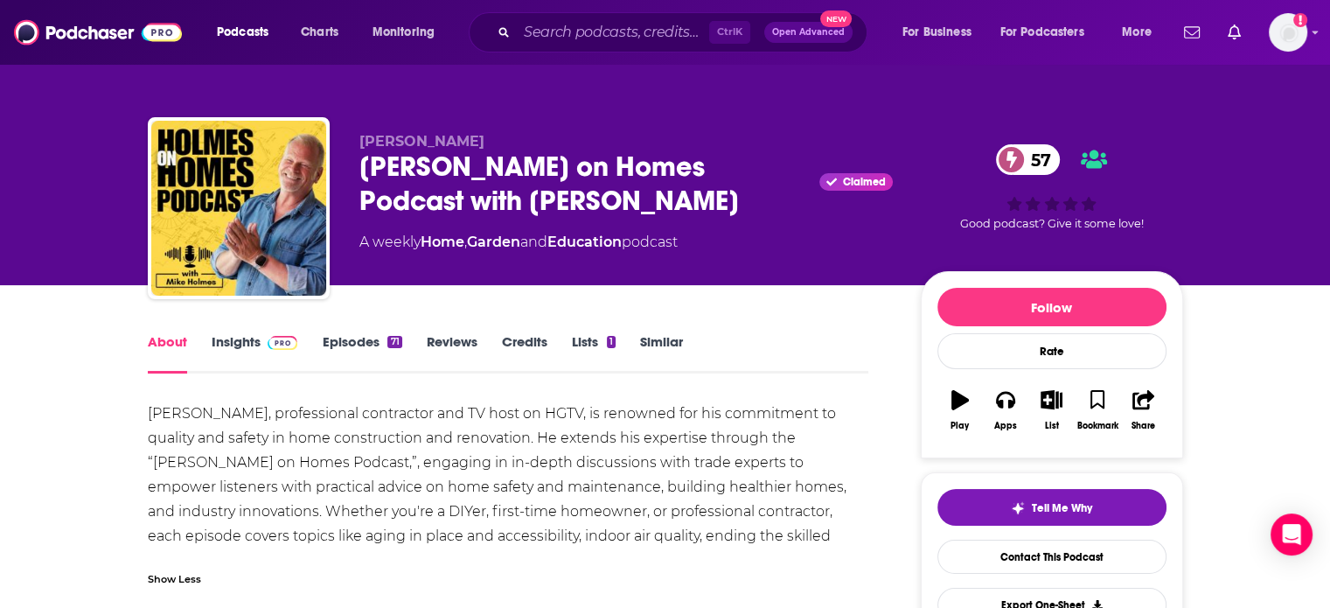
click at [196, 588] on div "[PERSON_NAME], professional contractor and TV host on HGTV, is renowned for his…" at bounding box center [508, 498] width 721 height 195
click at [232, 351] on link "Insights" at bounding box center [255, 353] width 87 height 40
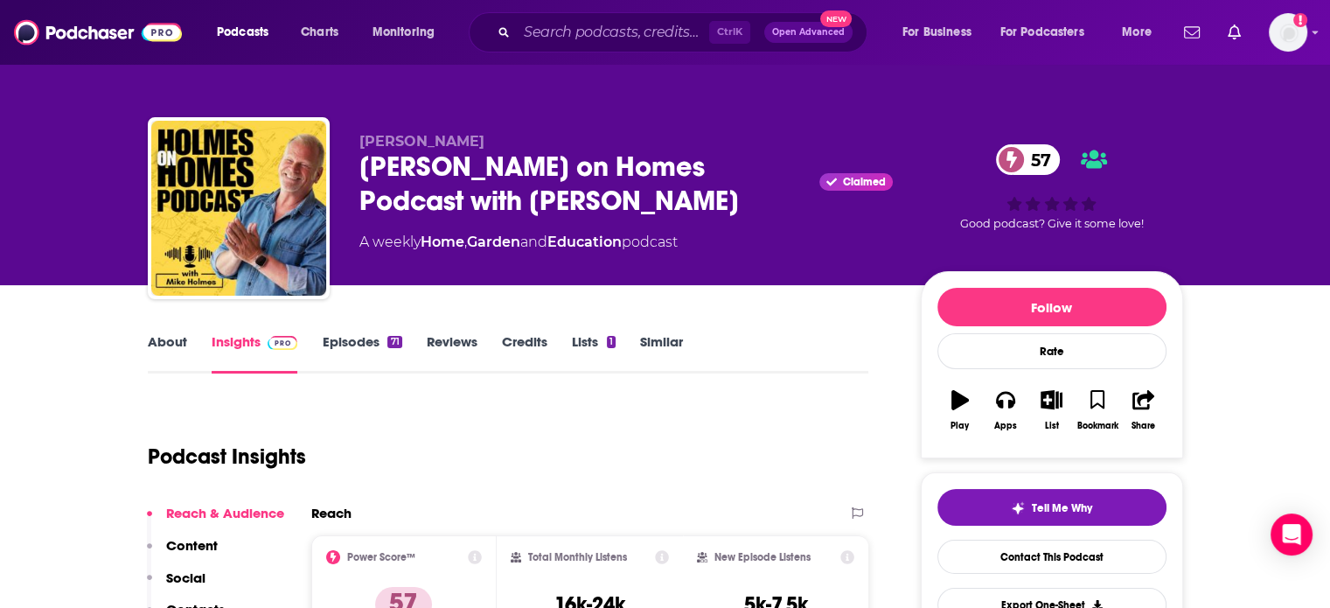
click at [389, 342] on div "71" at bounding box center [394, 342] width 14 height 12
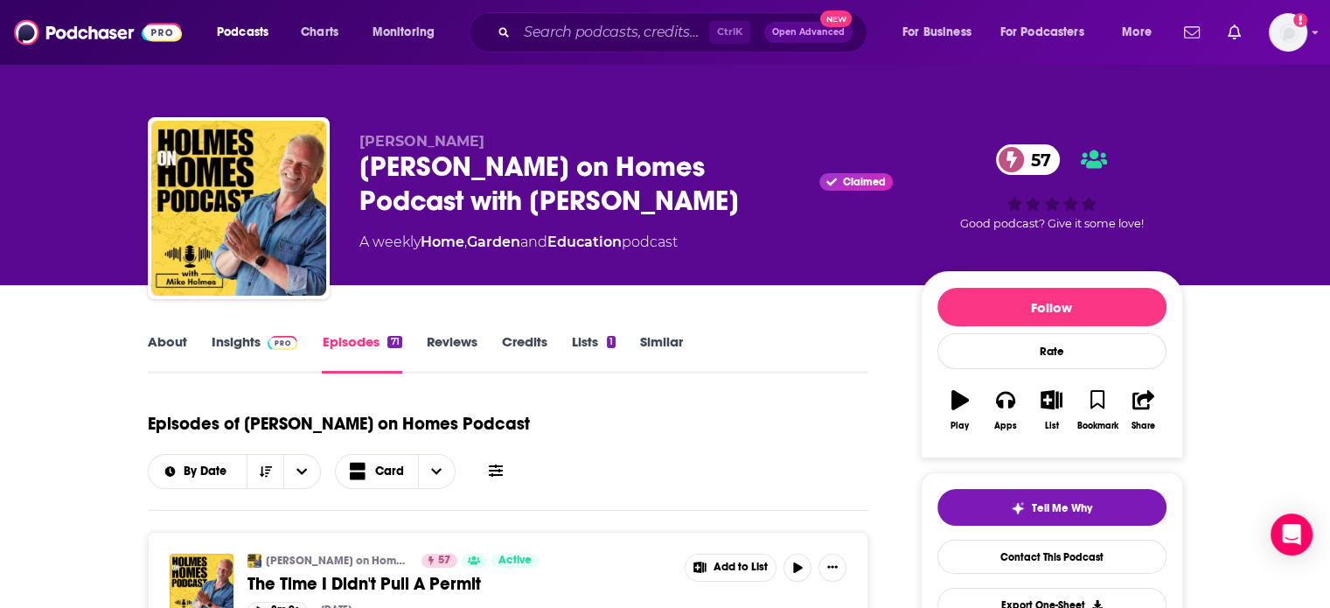
click at [238, 359] on link "Insights" at bounding box center [255, 353] width 87 height 40
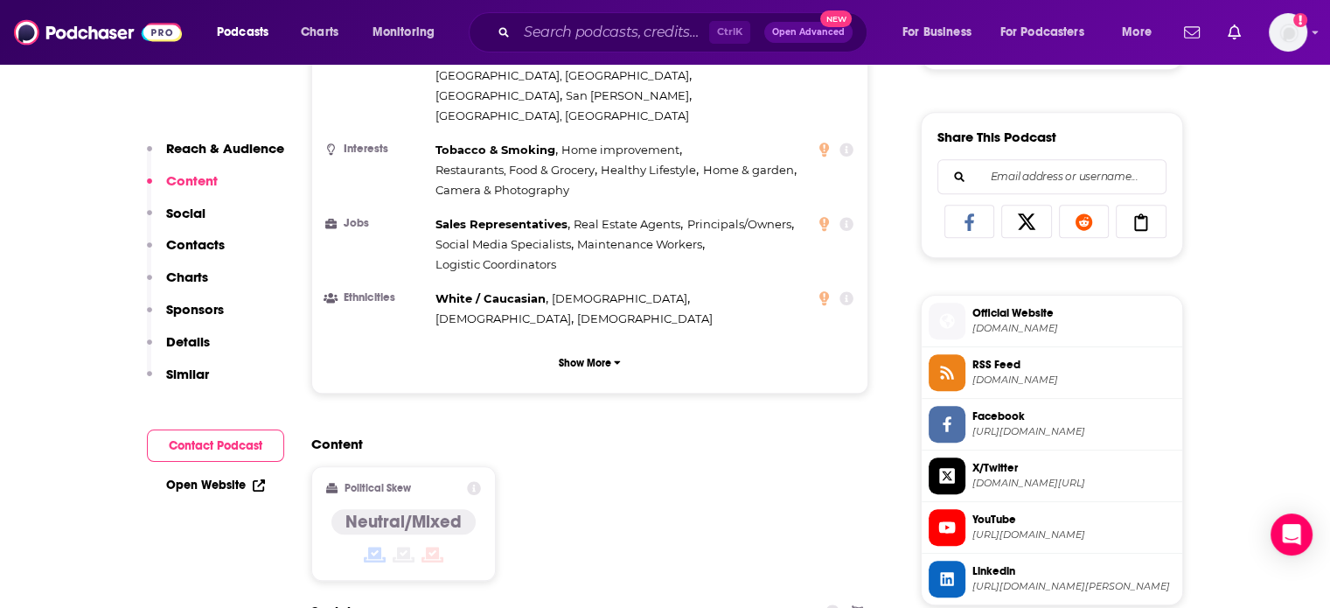
scroll to position [1487, 0]
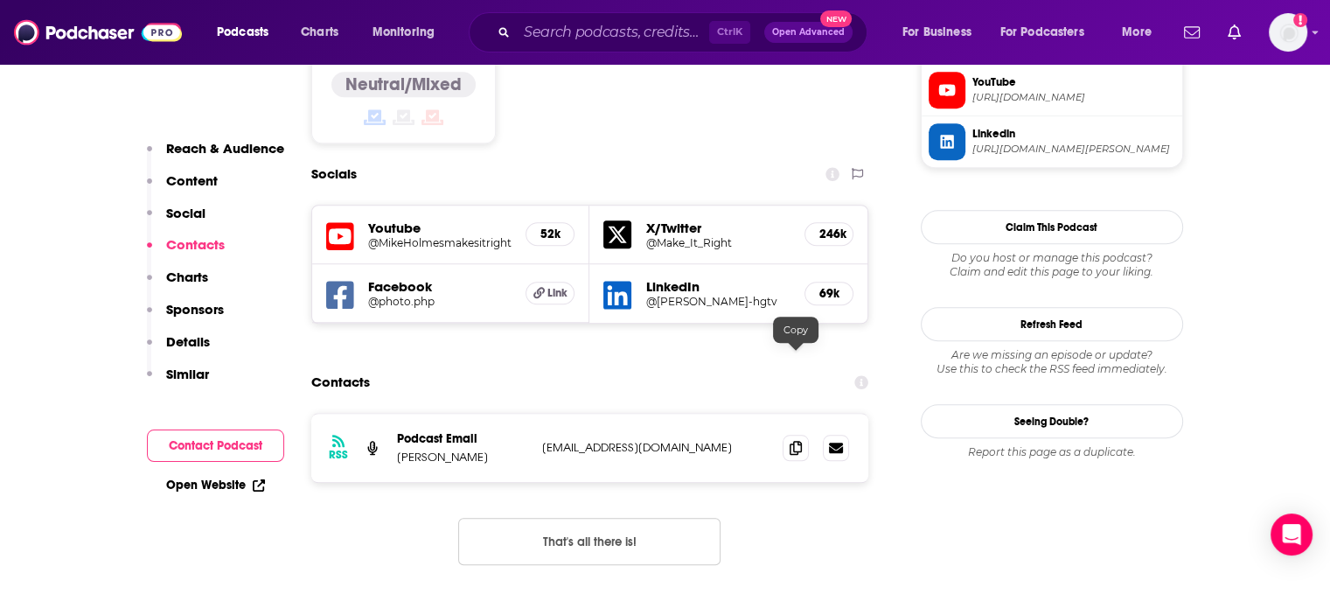
click at [795, 441] on icon at bounding box center [796, 448] width 12 height 14
click at [210, 494] on div "Open Website" at bounding box center [215, 485] width 137 height 32
click at [239, 471] on div "Open Website" at bounding box center [215, 485] width 137 height 32
click at [238, 484] on link "Open Website" at bounding box center [215, 484] width 99 height 15
click at [502, 236] on h5 "@MikeHolmesmakesitright" at bounding box center [440, 242] width 144 height 13
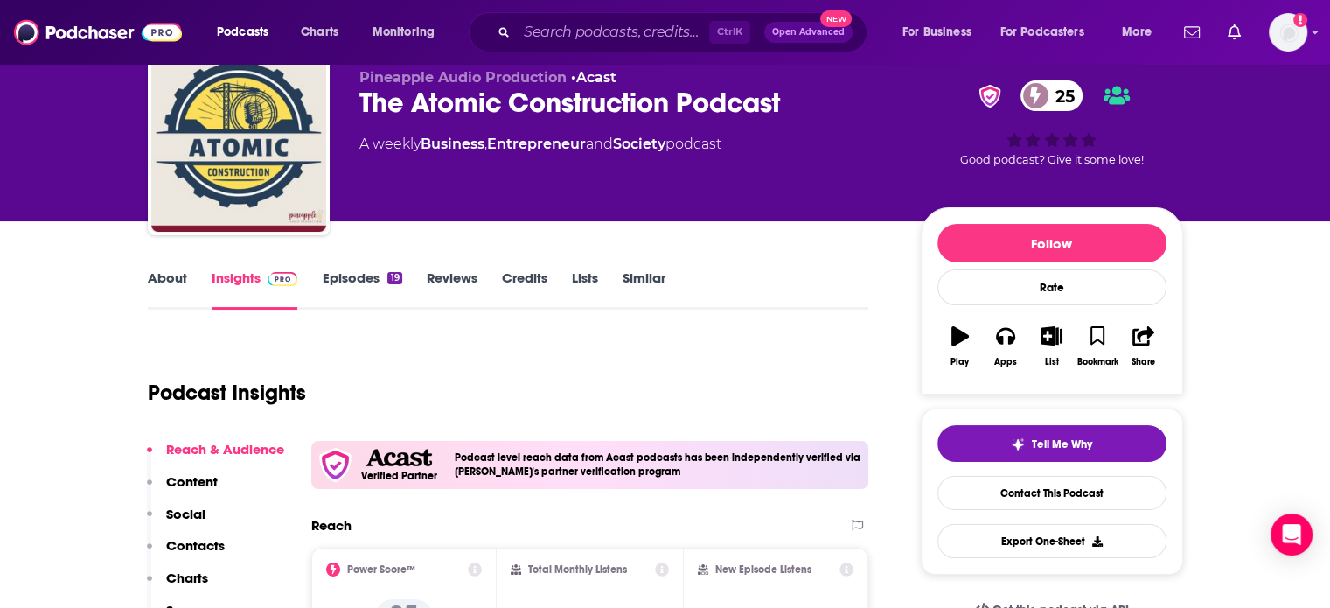
scroll to position [175, 0]
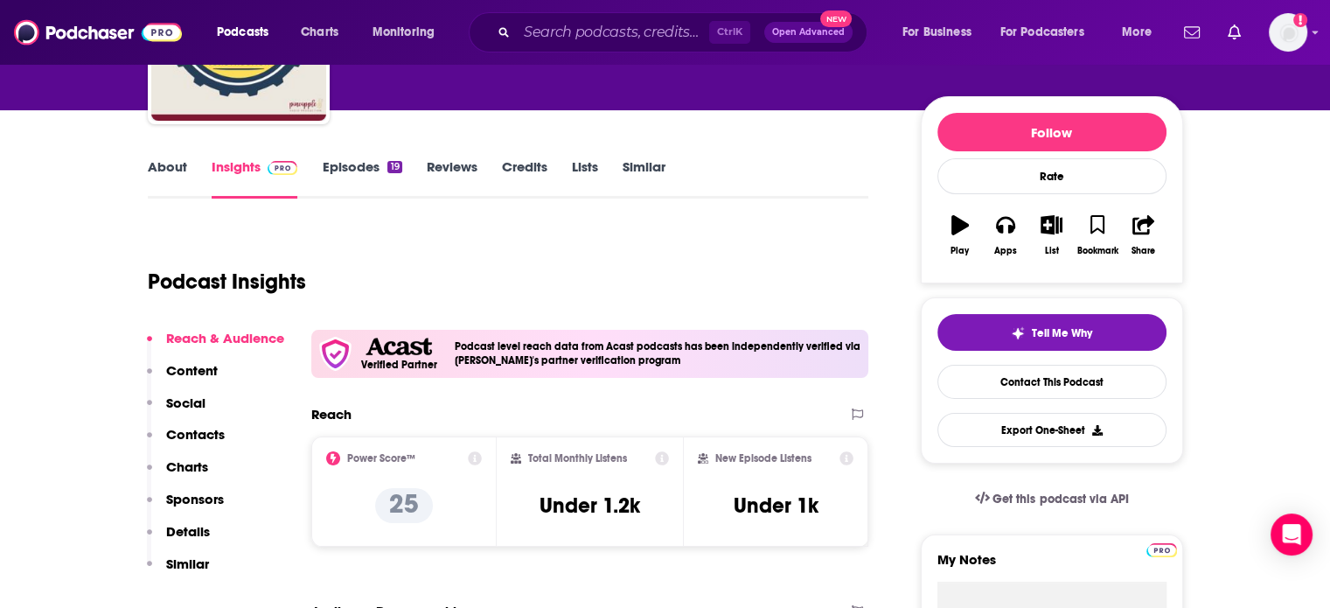
click at [149, 174] on link "About" at bounding box center [167, 178] width 39 height 40
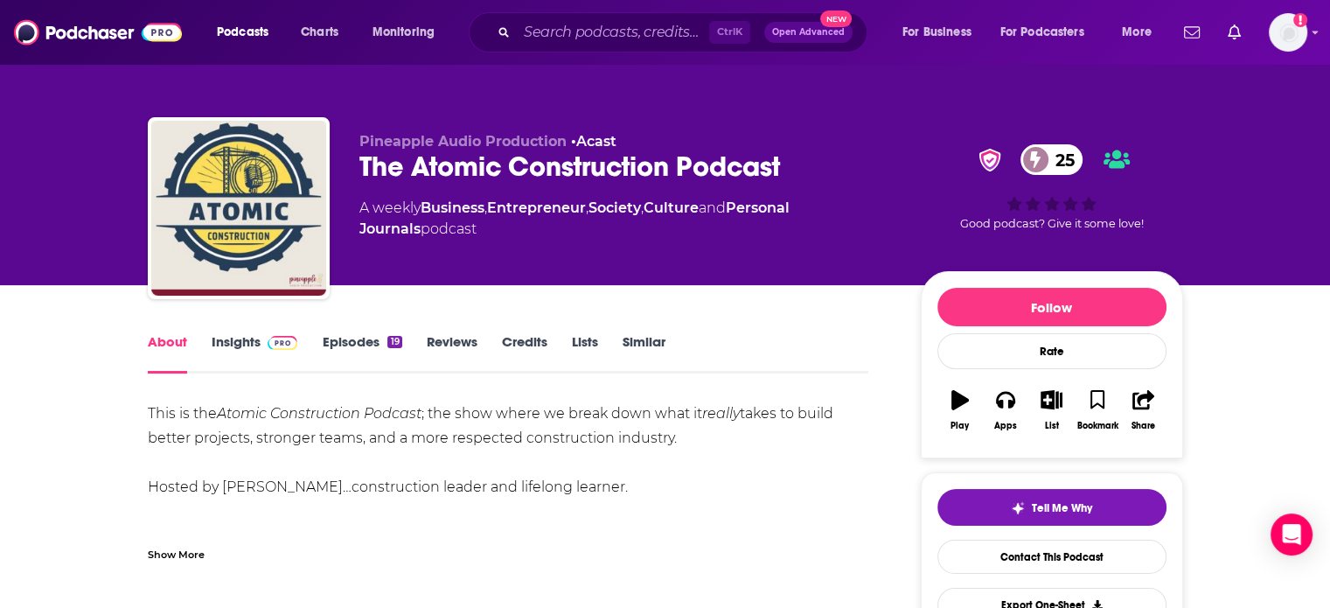
drag, startPoint x: 236, startPoint y: 342, endPoint x: 414, endPoint y: 4, distance: 381.4
click at [236, 342] on link "Insights" at bounding box center [255, 353] width 87 height 40
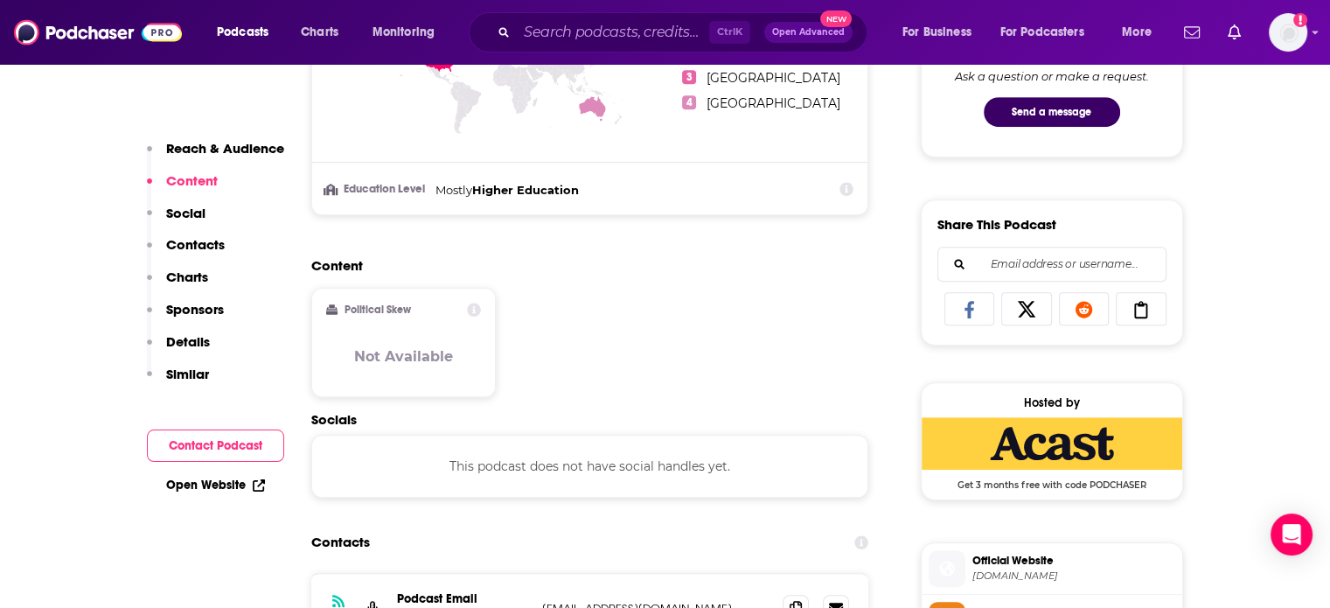
scroll to position [1137, 0]
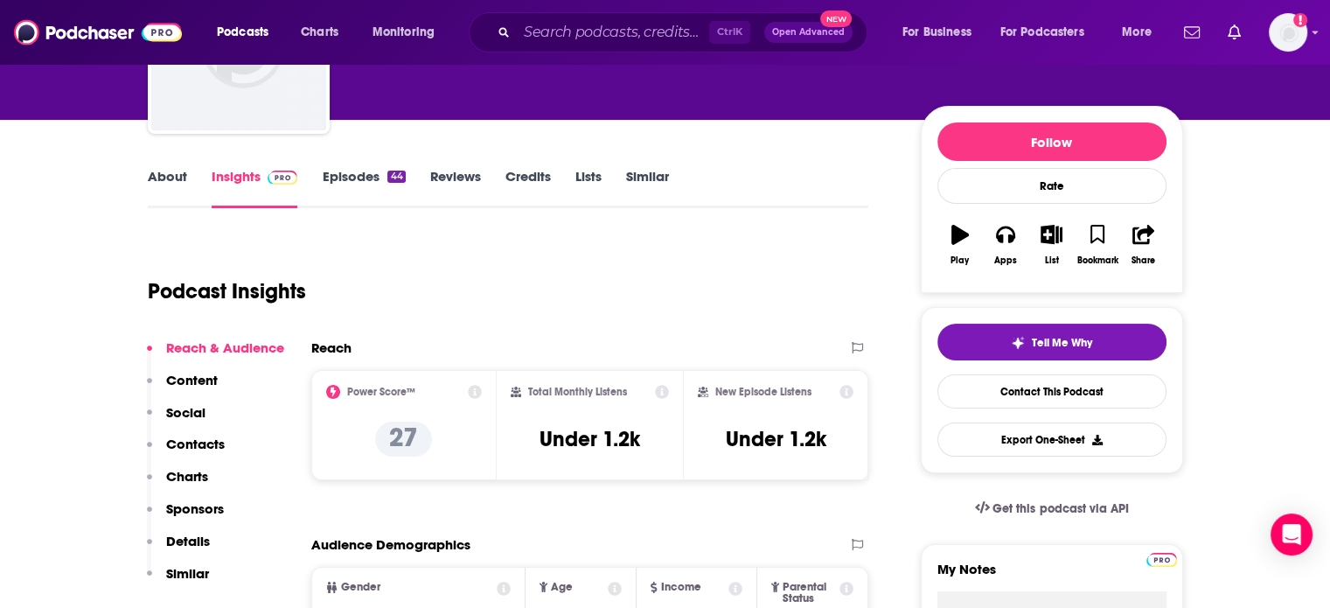
scroll to position [175, 0]
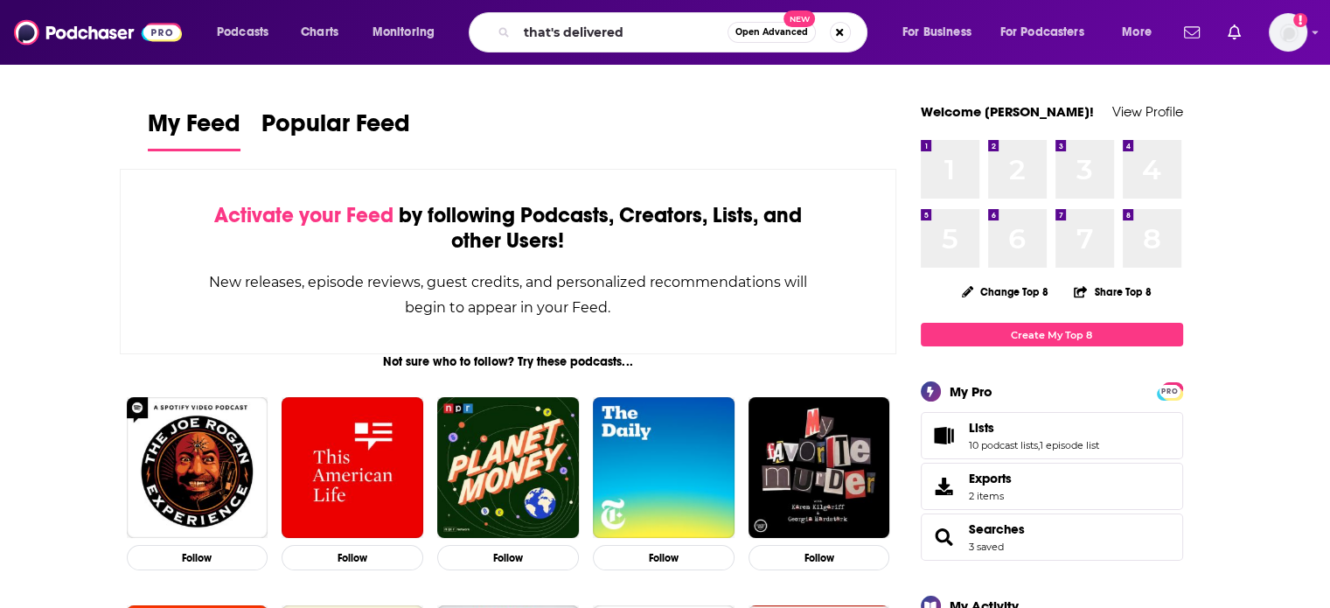
type input "that's delivered"
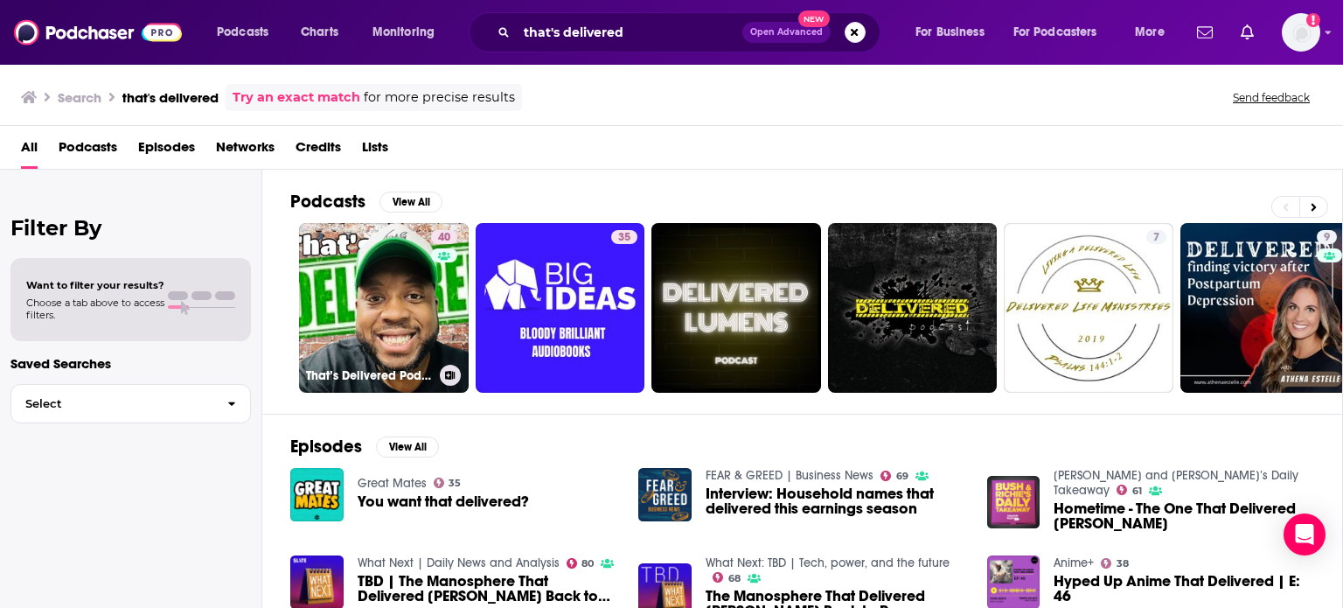
click at [391, 286] on link "40 That’s Delivered Podcast" at bounding box center [384, 308] width 170 height 170
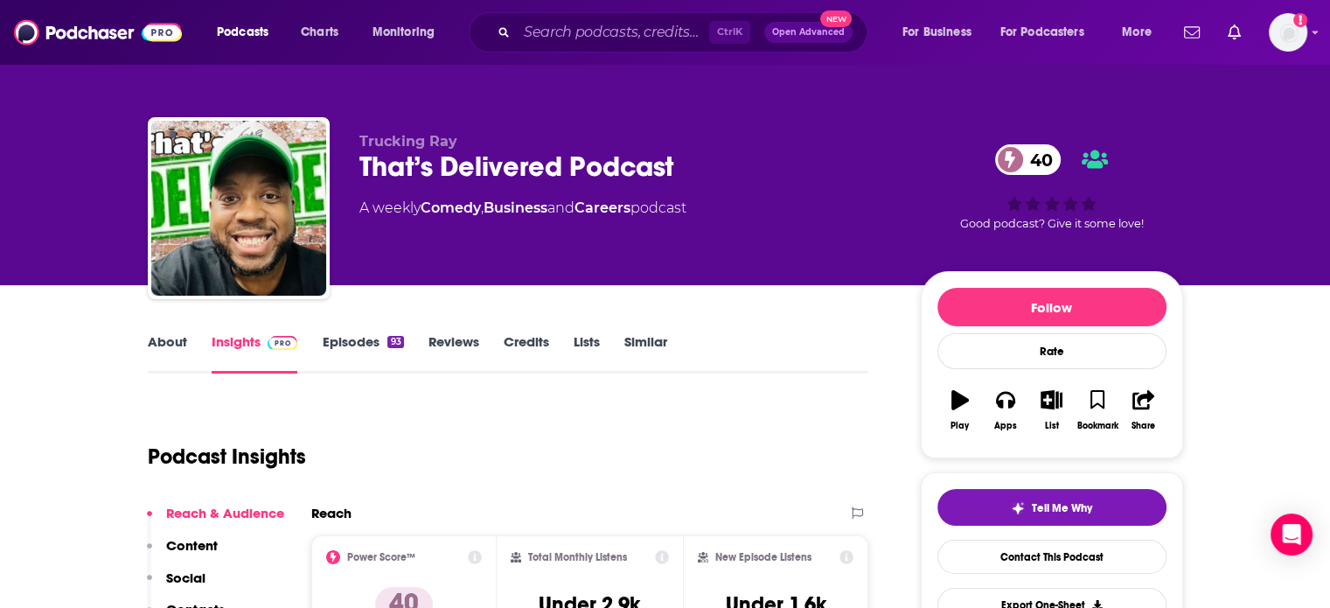
click at [638, 356] on link "Similar" at bounding box center [645, 353] width 43 height 40
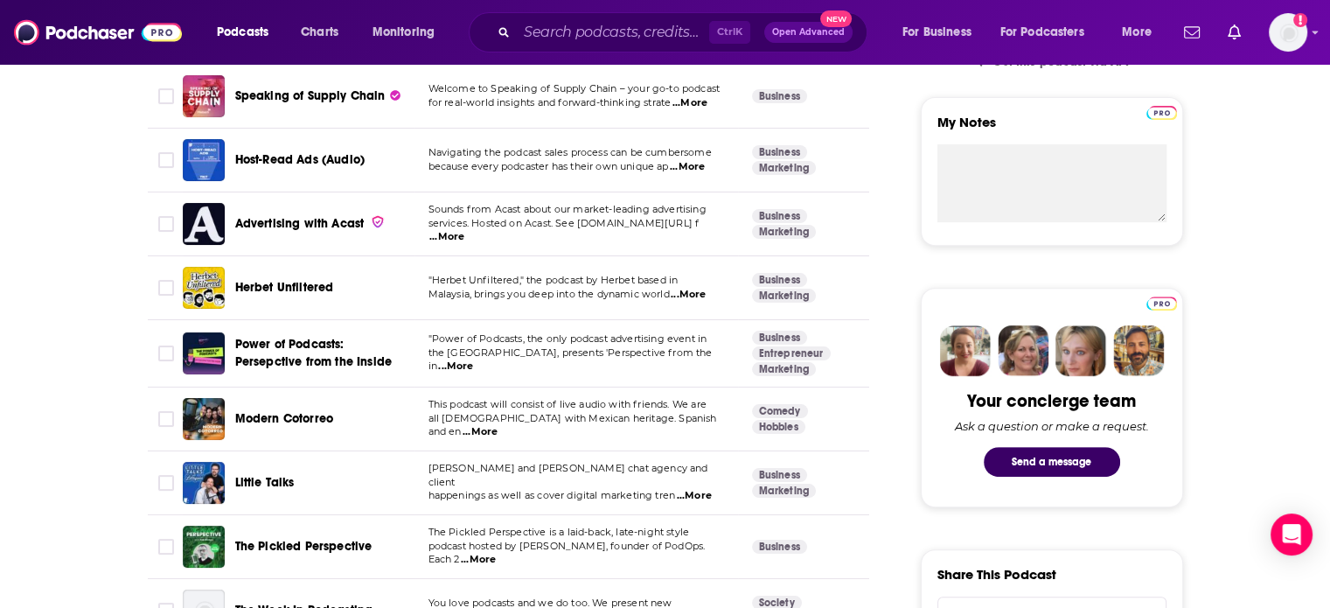
scroll to position [700, 0]
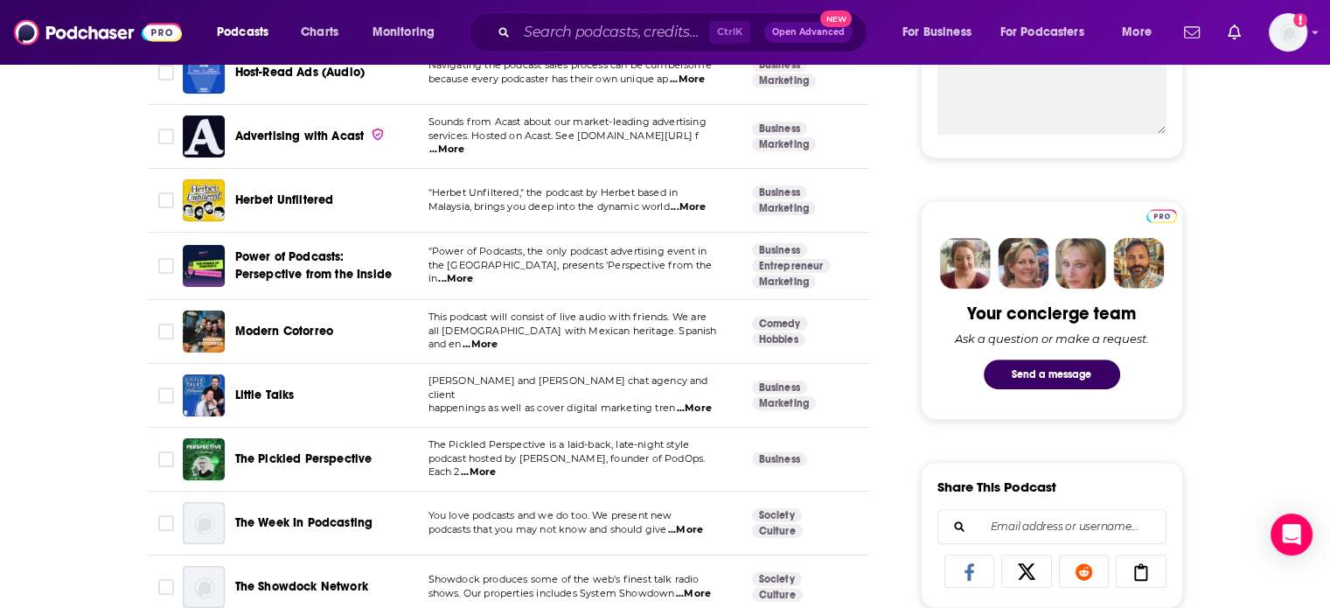
click at [698, 210] on span "...More" at bounding box center [688, 207] width 35 height 14
click at [438, 219] on td ""Herbet Unfiltered," the podcast by Herbet based in Malaysia, brings you deep i…" at bounding box center [576, 201] width 324 height 64
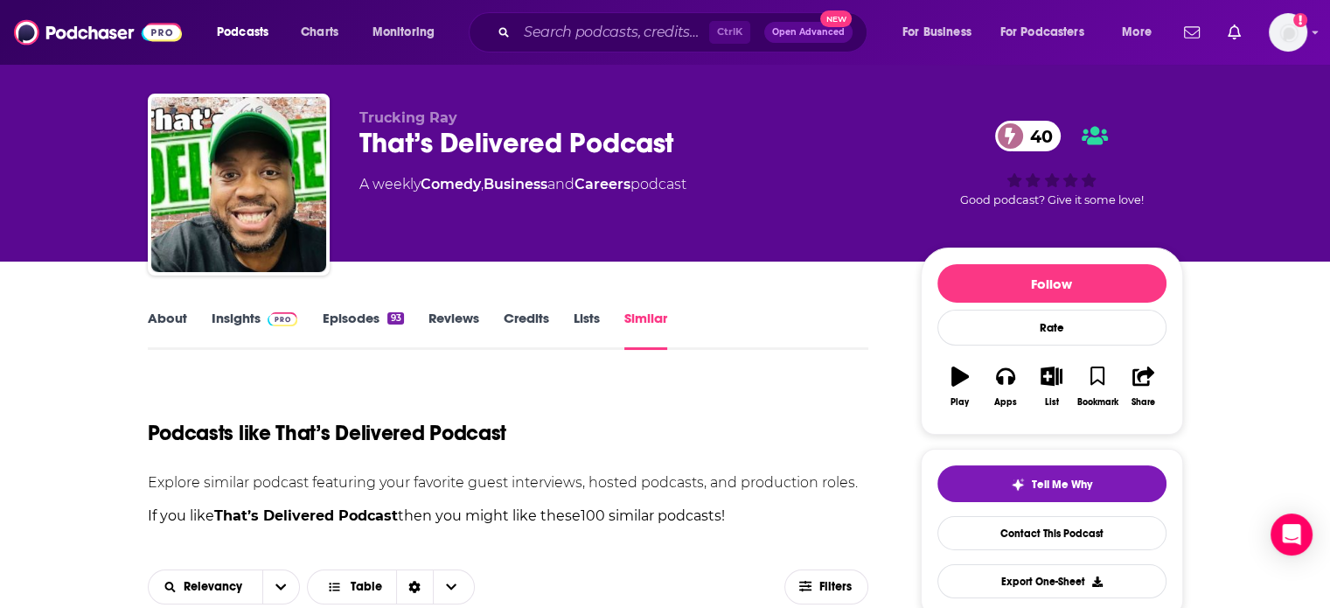
scroll to position [0, 0]
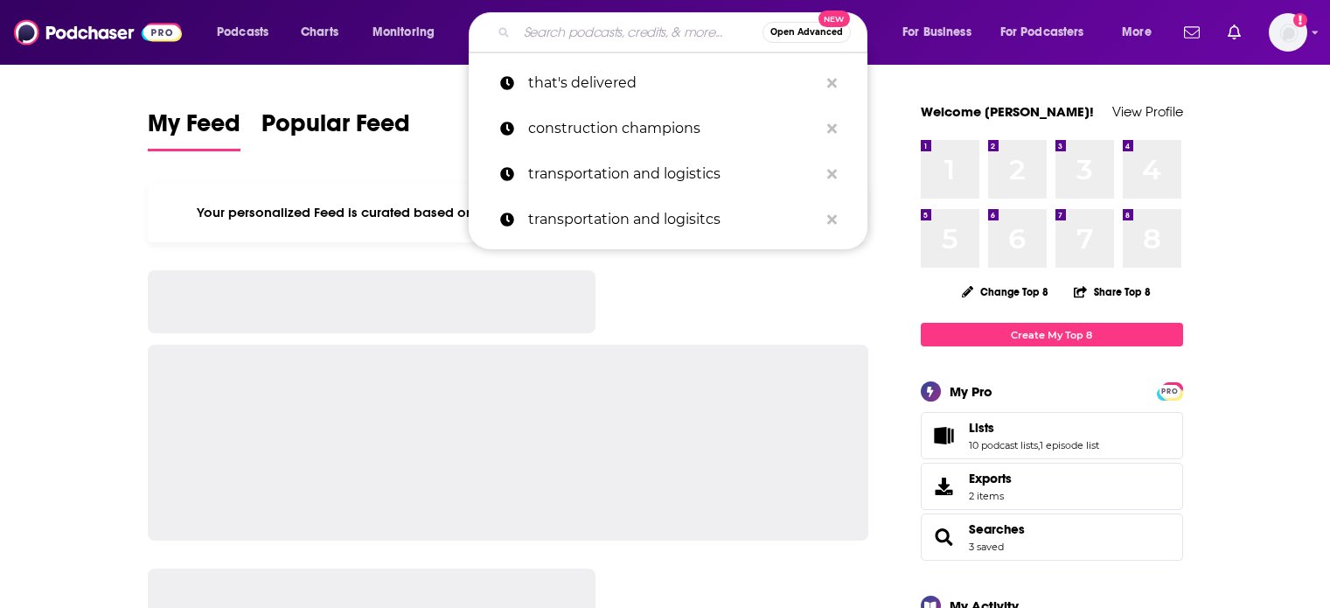
click at [614, 25] on input "Search podcasts, credits, & more..." at bounding box center [640, 32] width 246 height 28
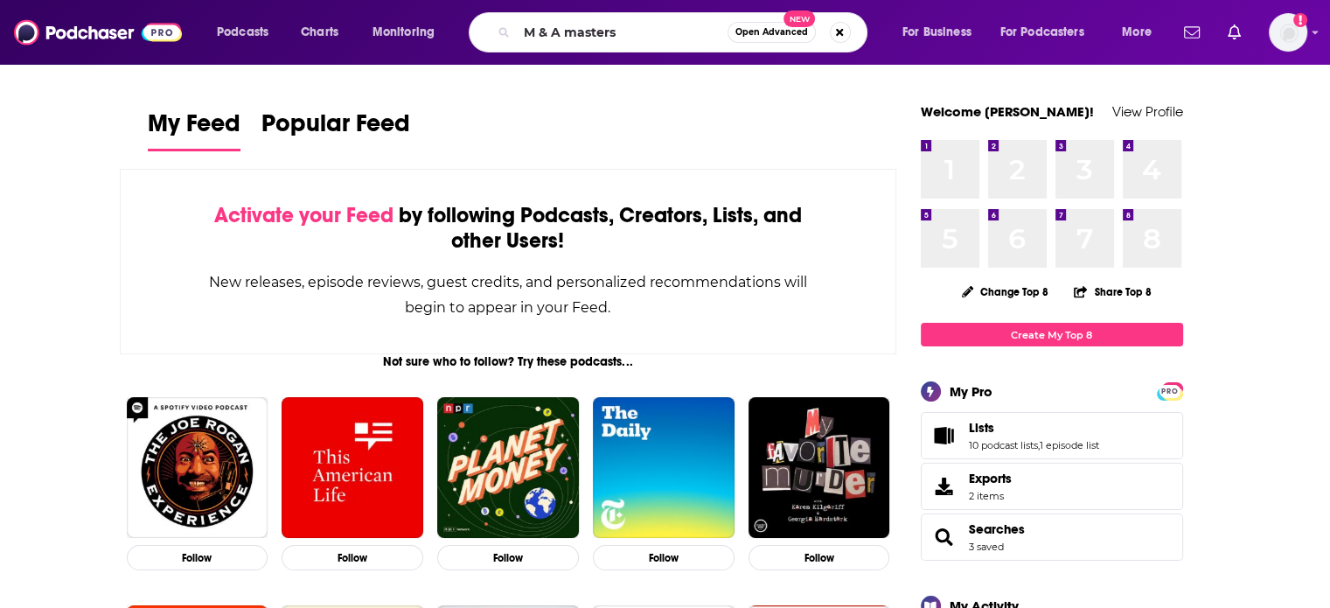
type input "M & A masters"
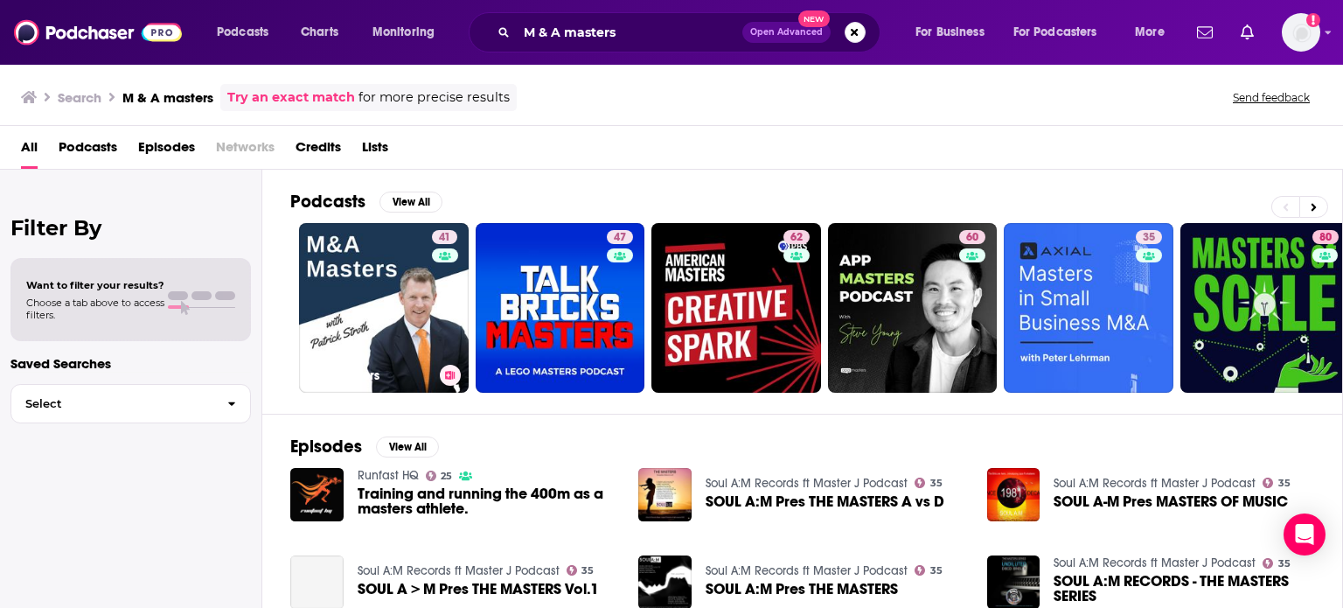
click at [381, 310] on link "41 M&A Masters" at bounding box center [384, 308] width 170 height 170
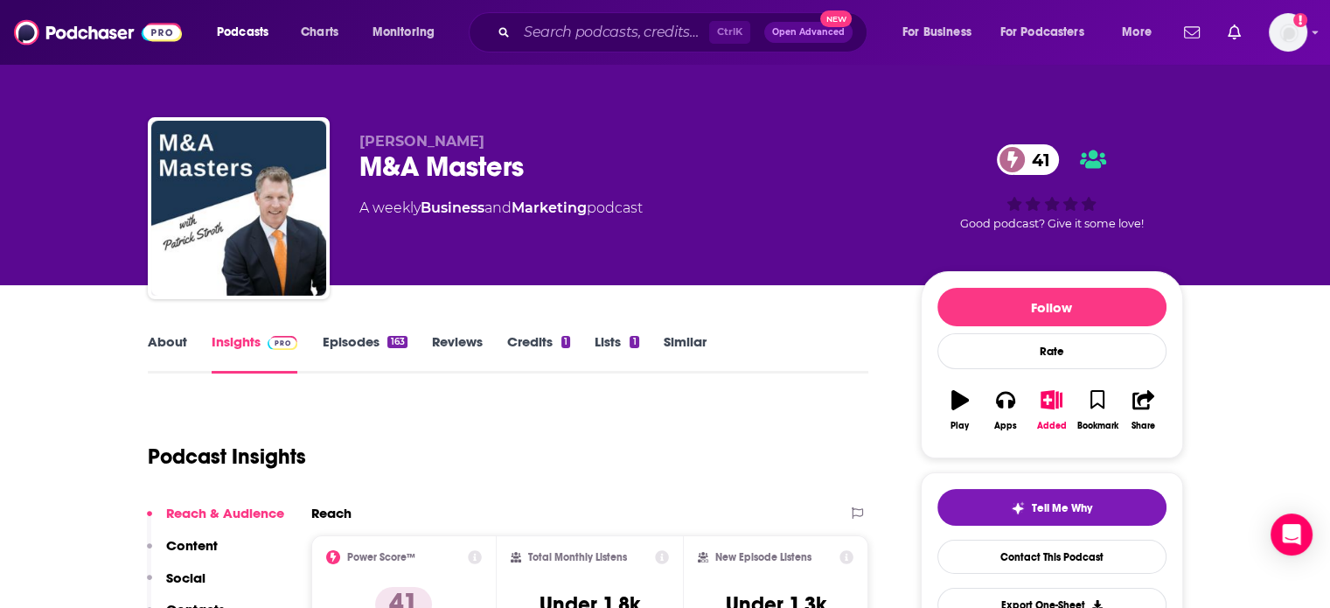
click at [682, 336] on link "Similar" at bounding box center [685, 353] width 43 height 40
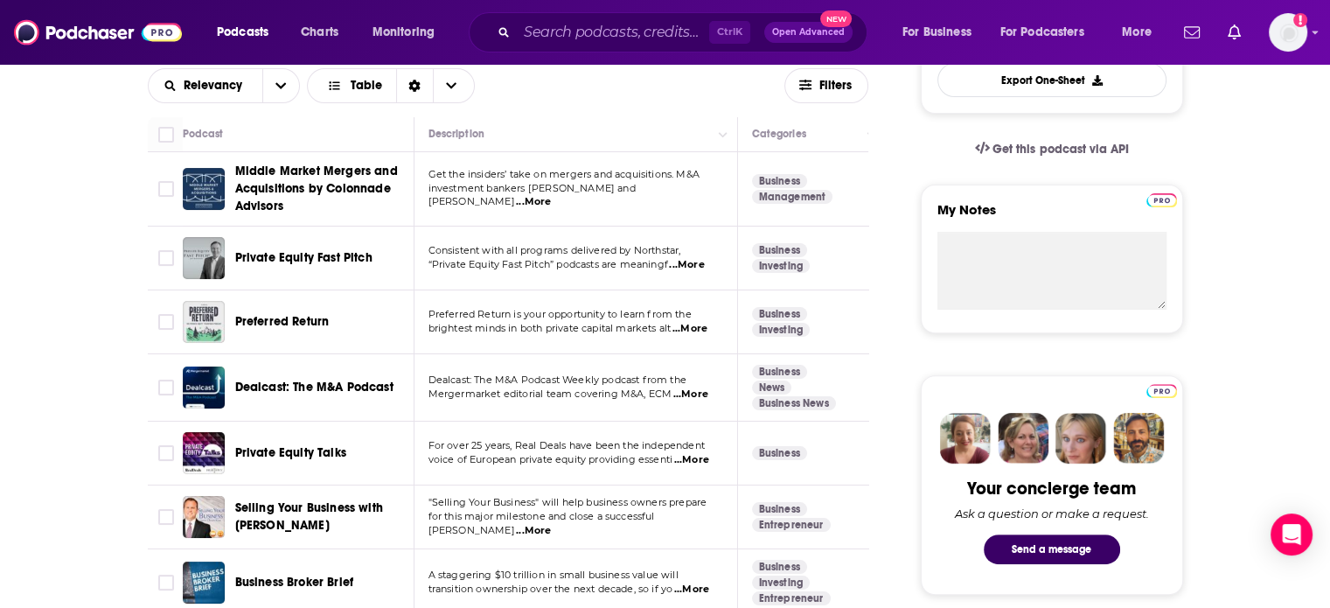
scroll to position [612, 0]
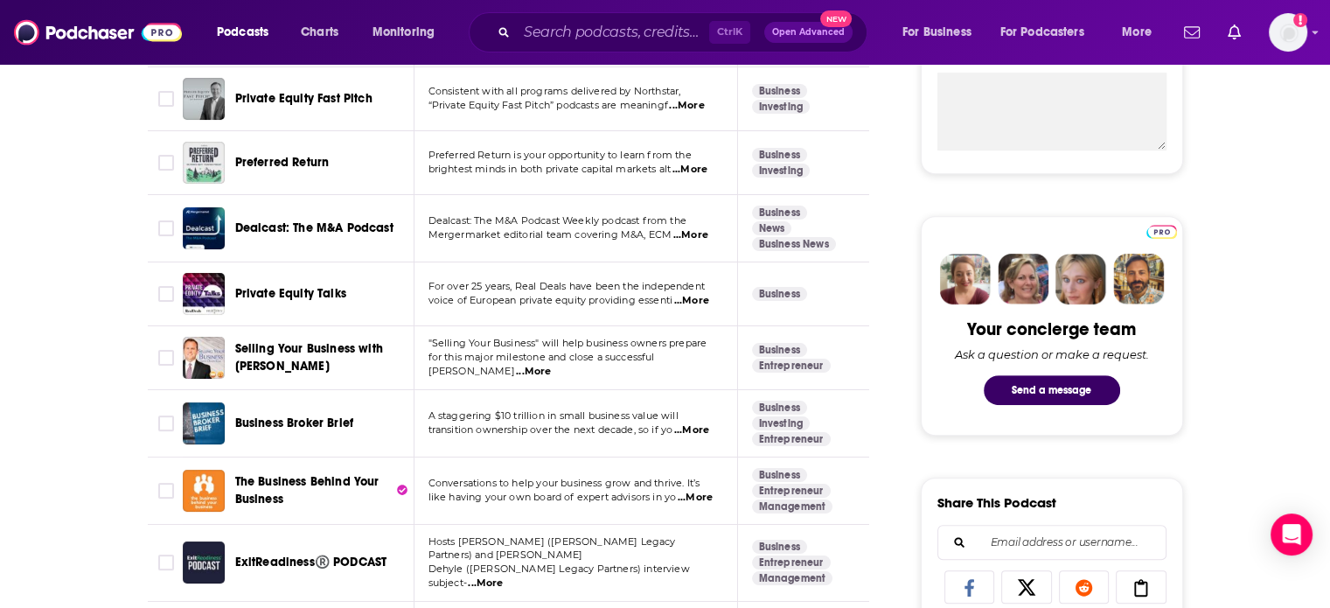
scroll to position [787, 0]
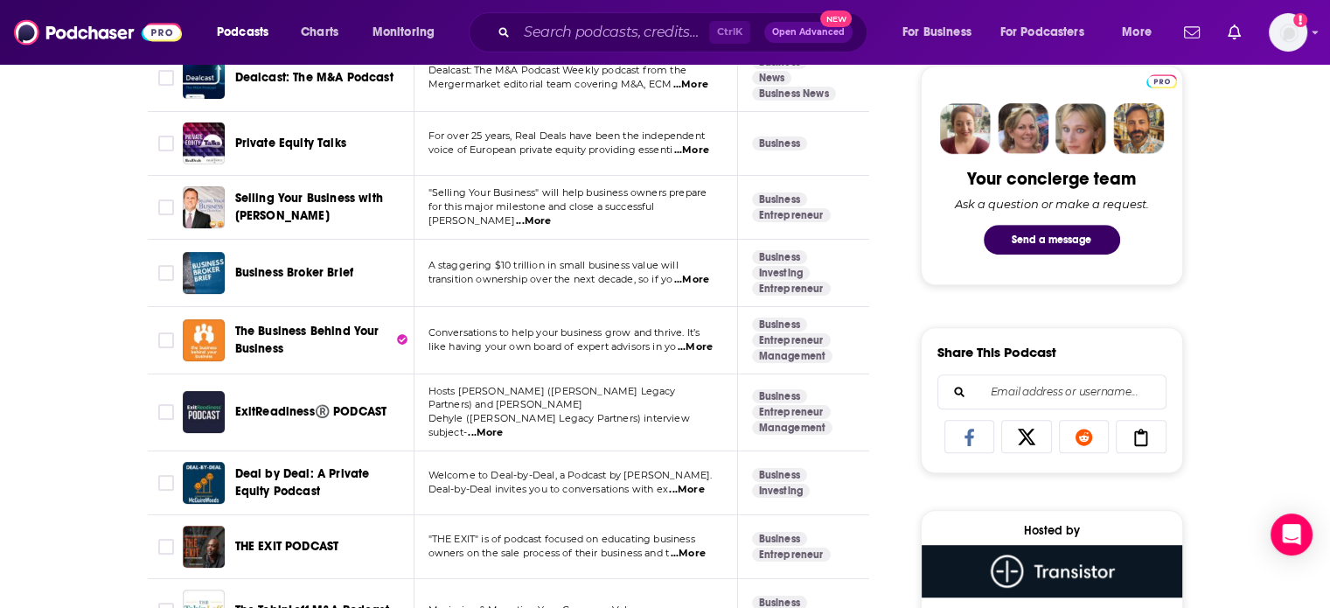
scroll to position [962, 0]
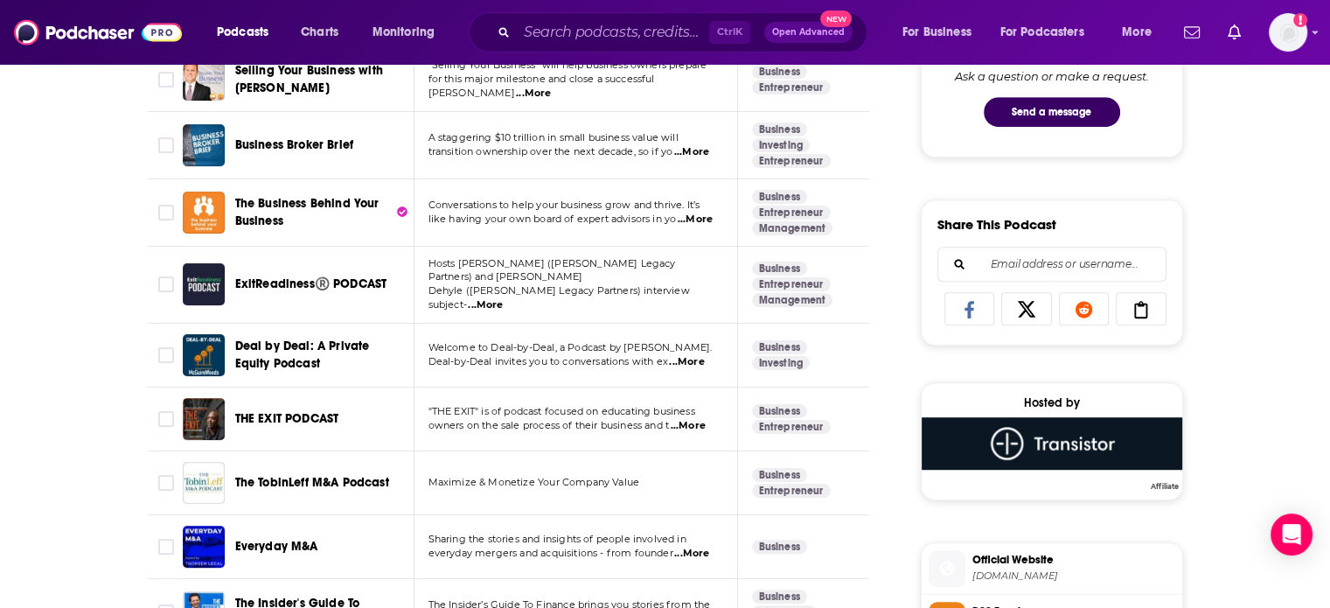
drag, startPoint x: 286, startPoint y: 205, endPoint x: 58, endPoint y: 212, distance: 228.3
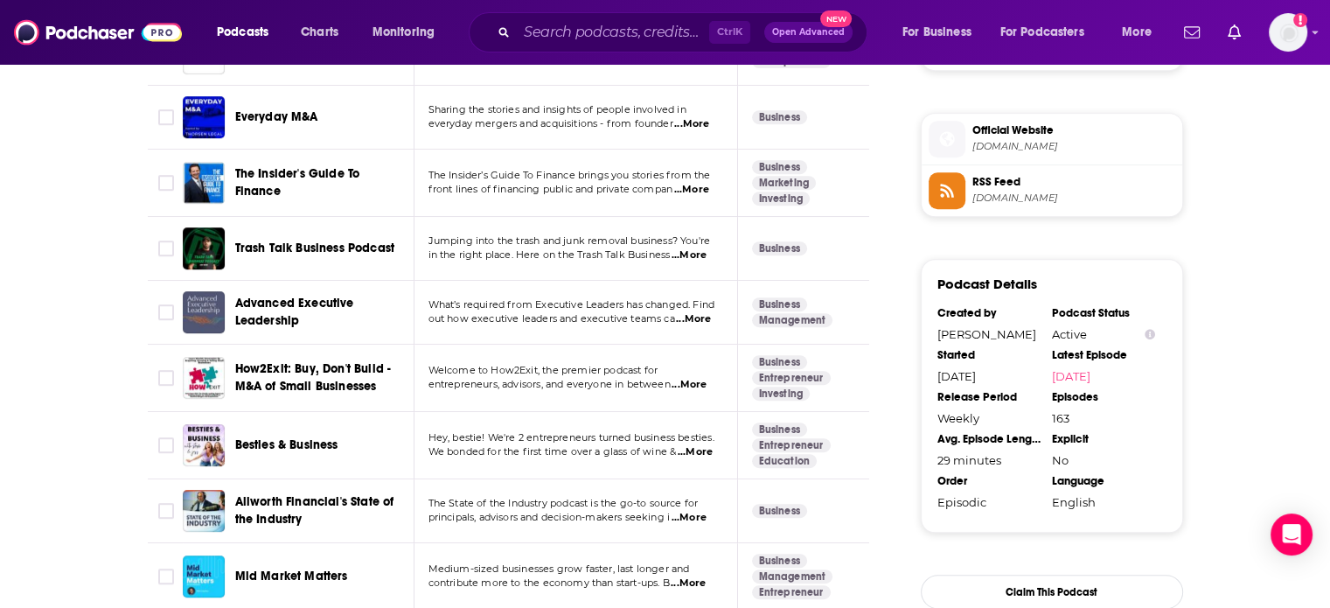
scroll to position [1399, 0]
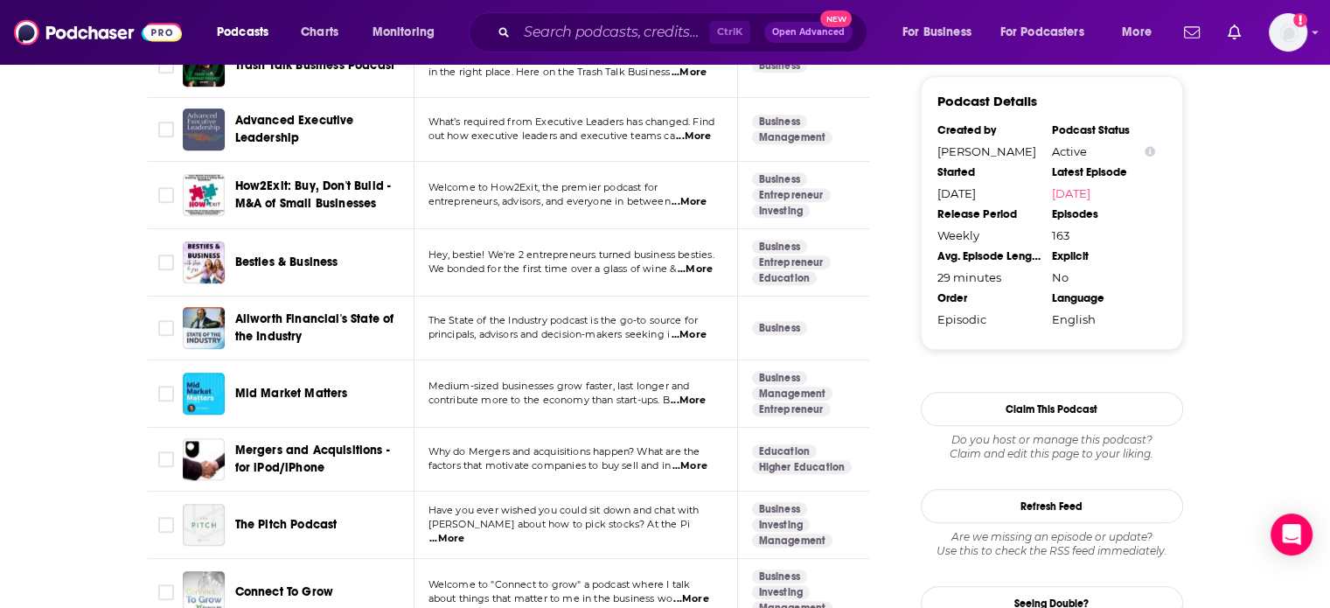
scroll to position [1661, 0]
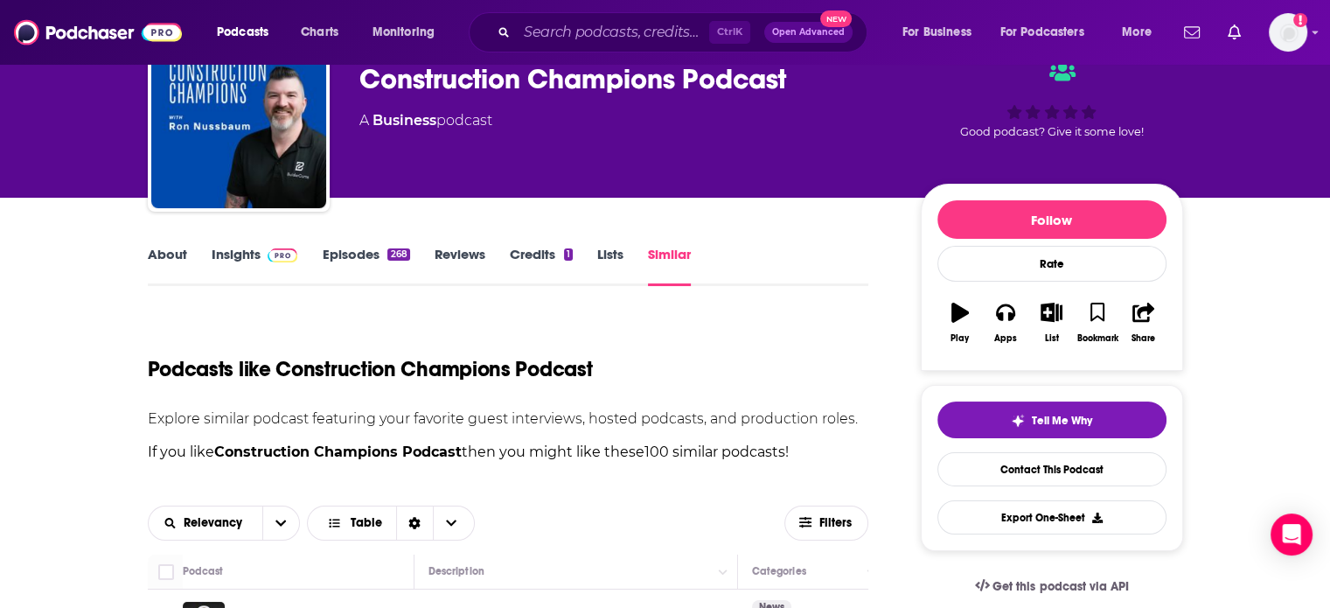
scroll to position [87, 0]
drag, startPoint x: 336, startPoint y: 250, endPoint x: 255, endPoint y: 26, distance: 237.9
click at [336, 250] on link "Episodes 268" at bounding box center [365, 266] width 87 height 40
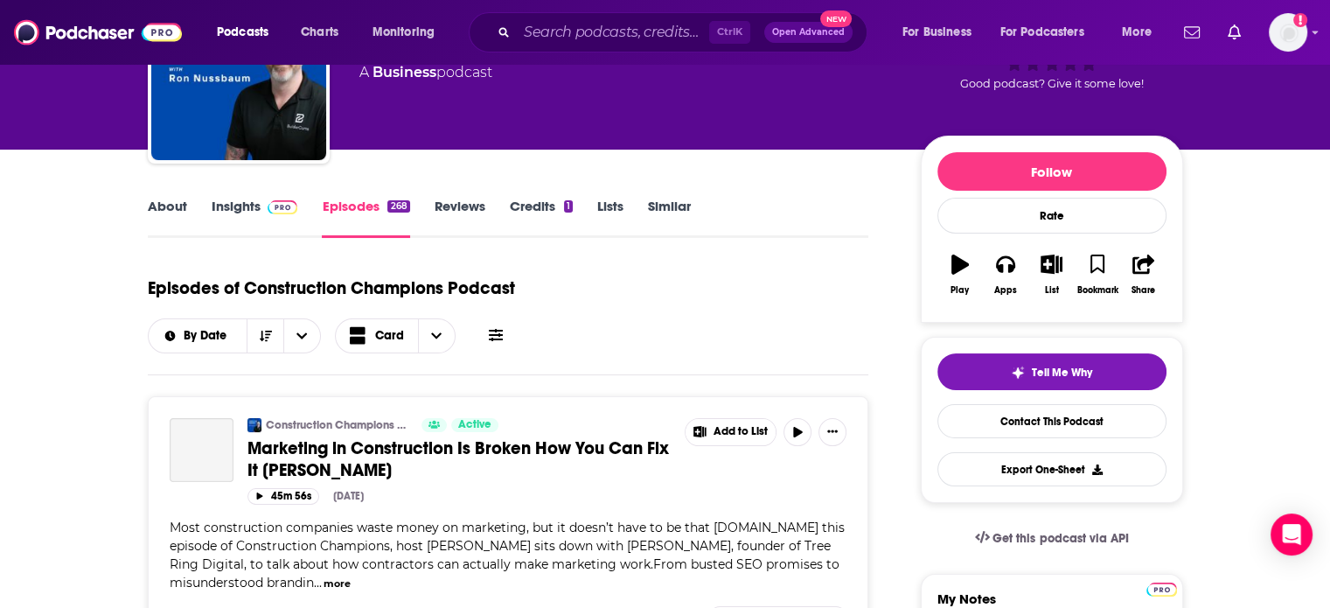
scroll to position [175, 0]
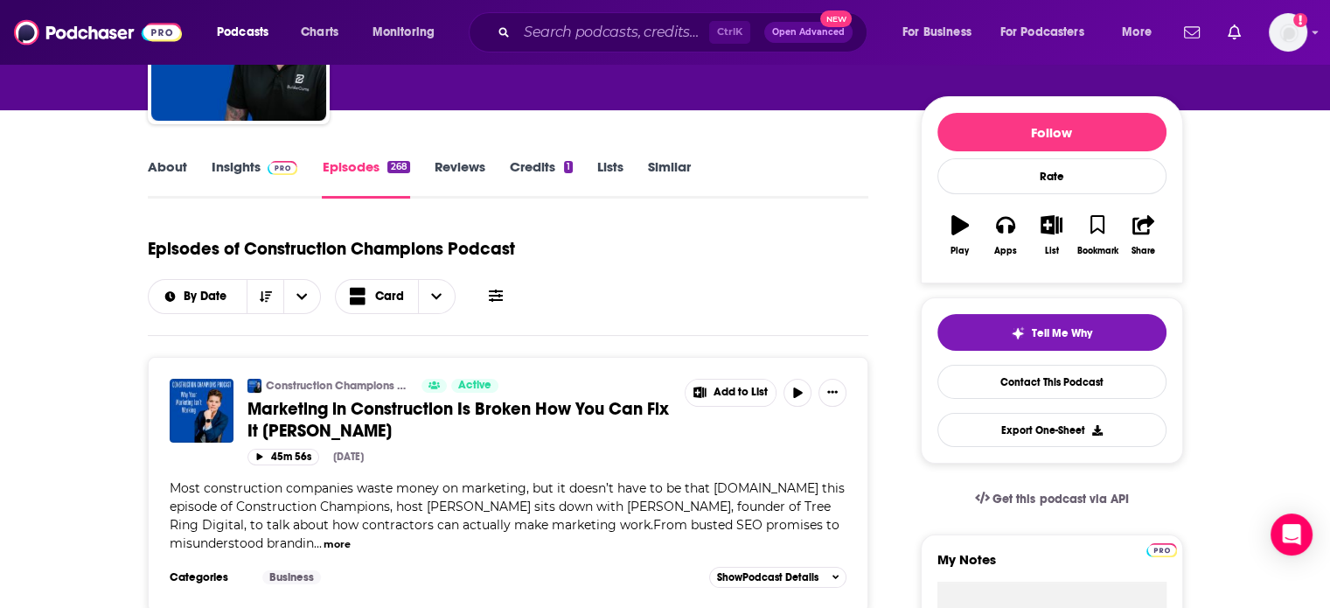
click at [579, 414] on span "Marketing in Construction Is Broken How You Can Fix It [PERSON_NAME]" at bounding box center [457, 420] width 421 height 44
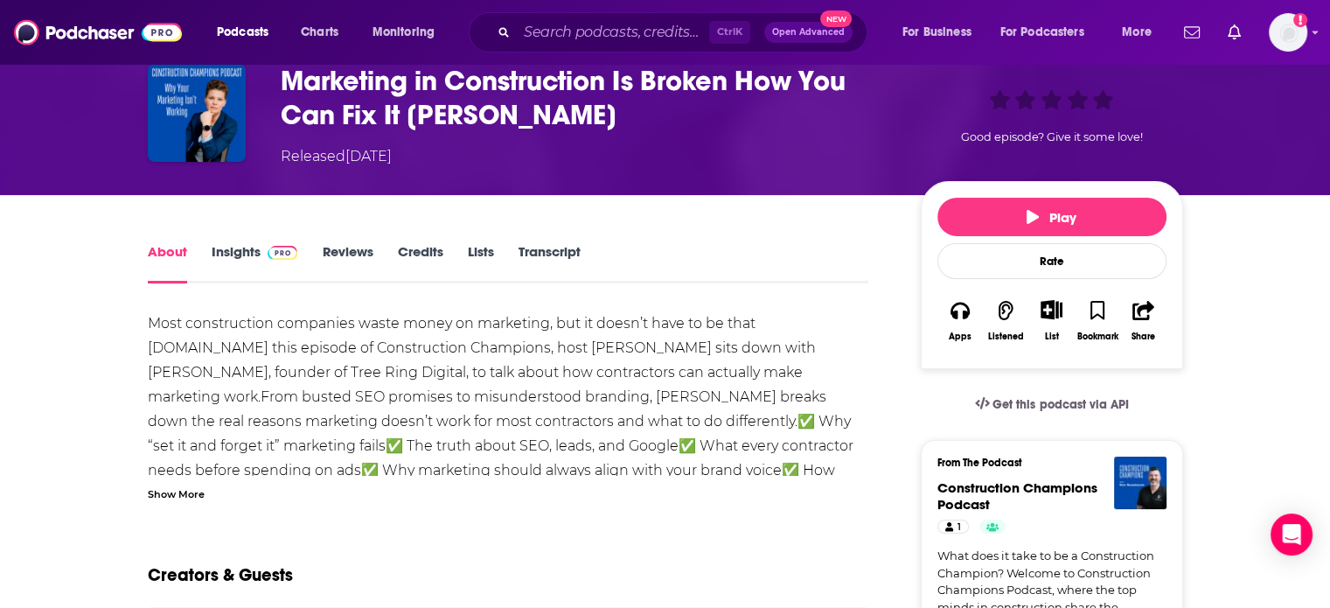
scroll to position [87, 0]
click at [262, 256] on span at bounding box center [280, 252] width 38 height 17
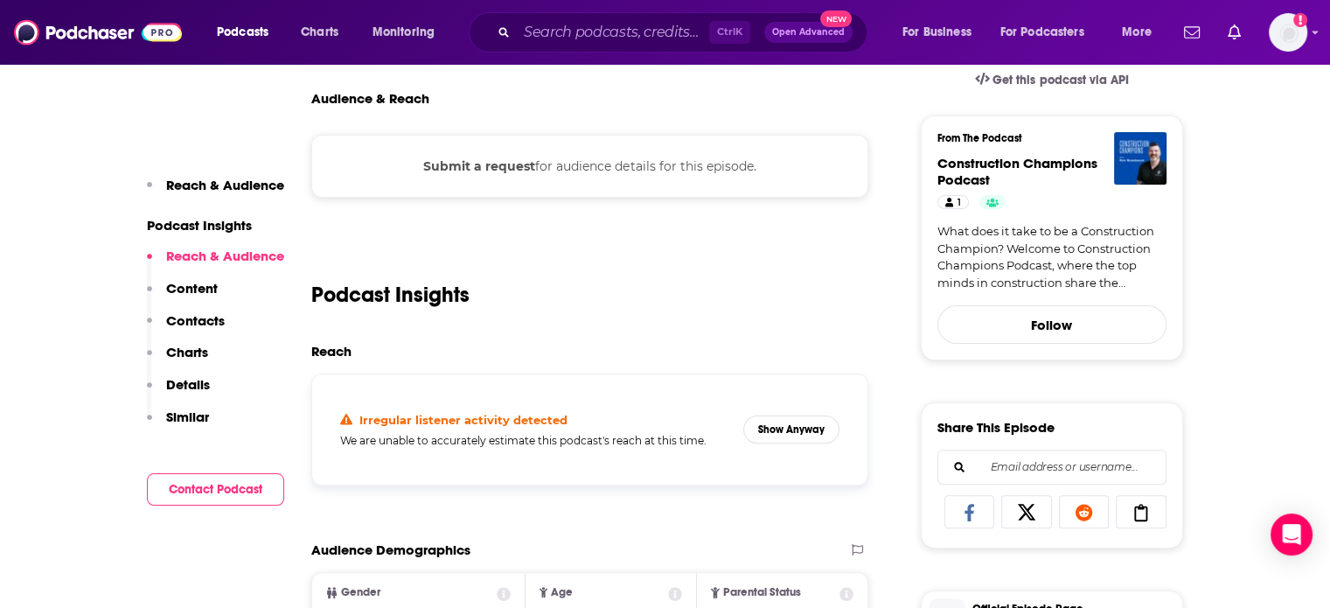
scroll to position [525, 0]
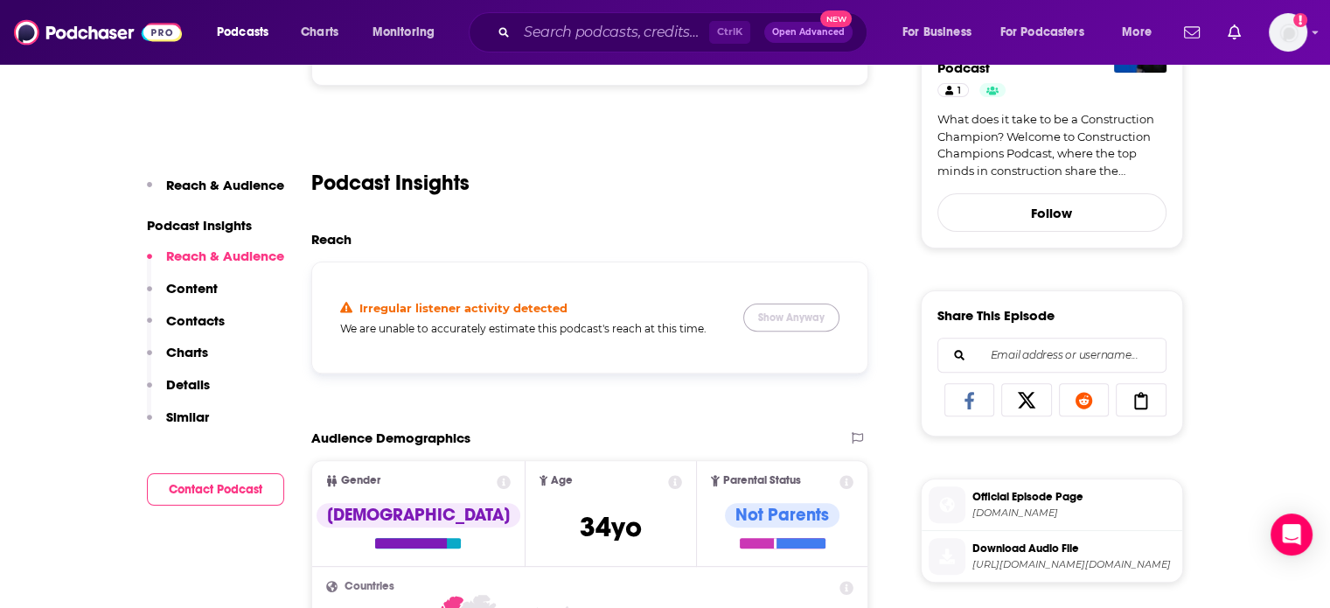
click at [815, 323] on button "Show Anyway" at bounding box center [791, 317] width 96 height 28
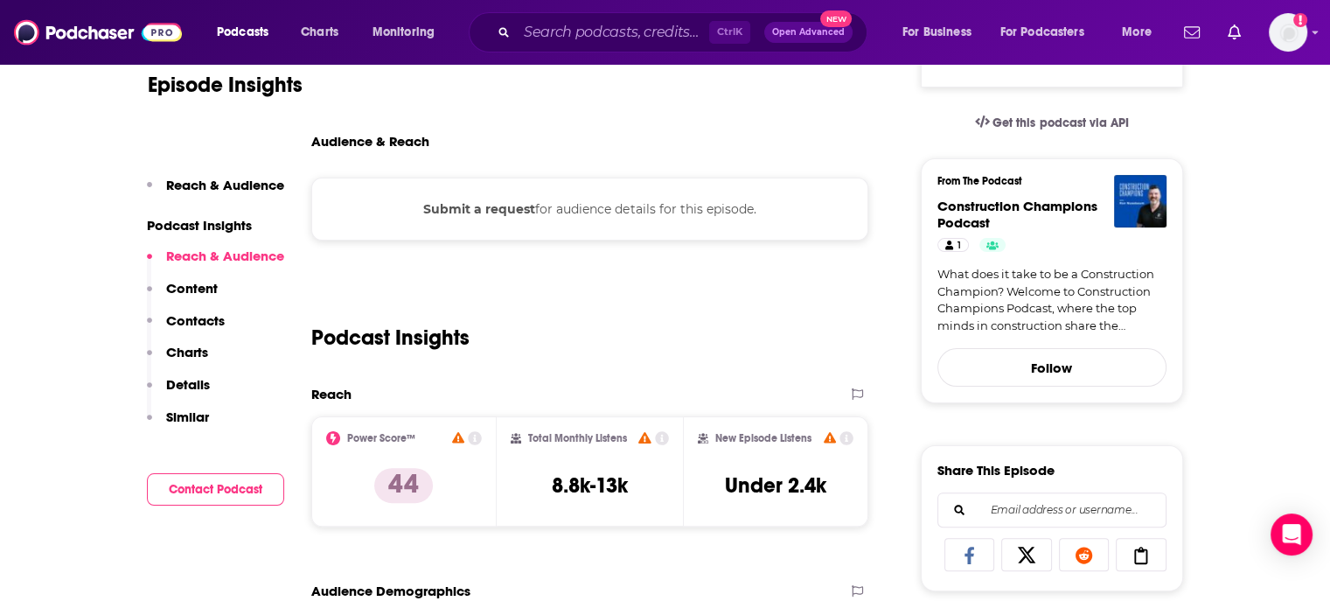
scroll to position [350, 0]
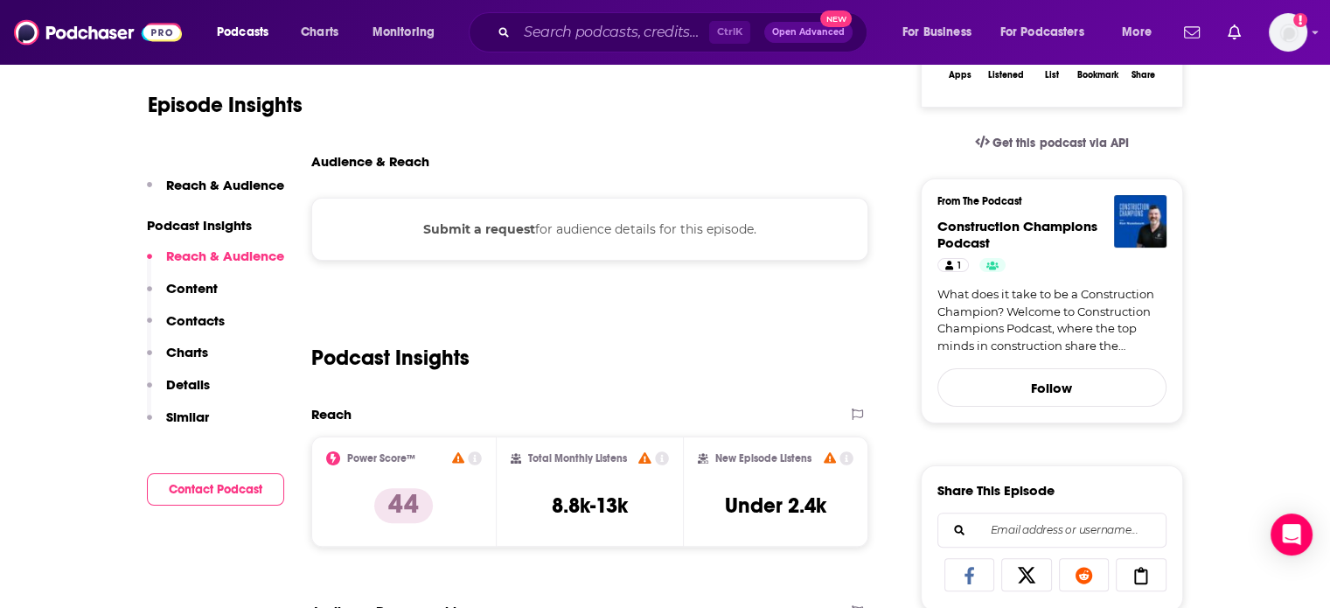
click at [456, 226] on button "Submit a request" at bounding box center [479, 228] width 112 height 19
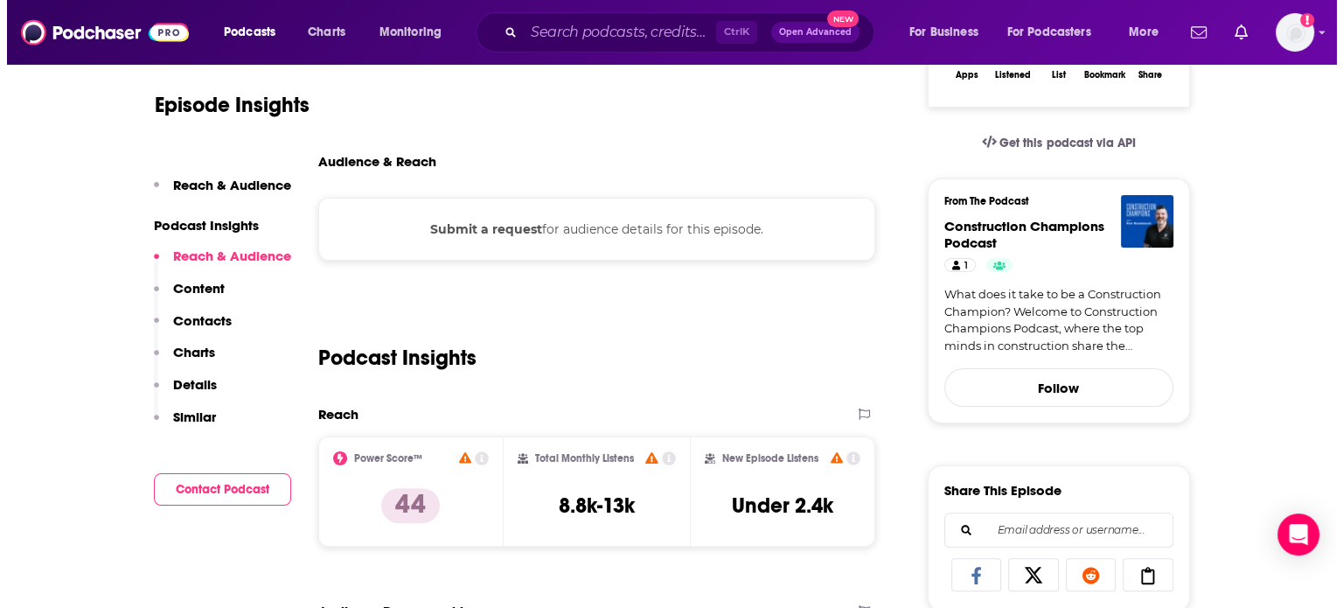
scroll to position [0, 0]
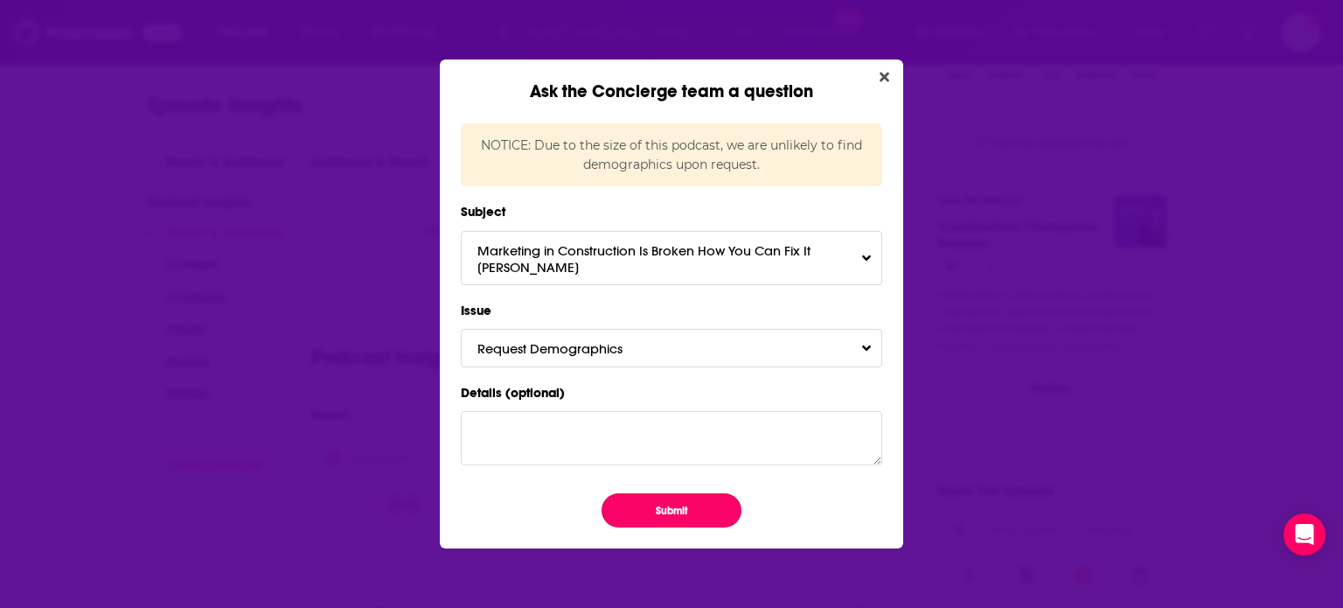
click at [660, 503] on button "Submit" at bounding box center [672, 510] width 140 height 34
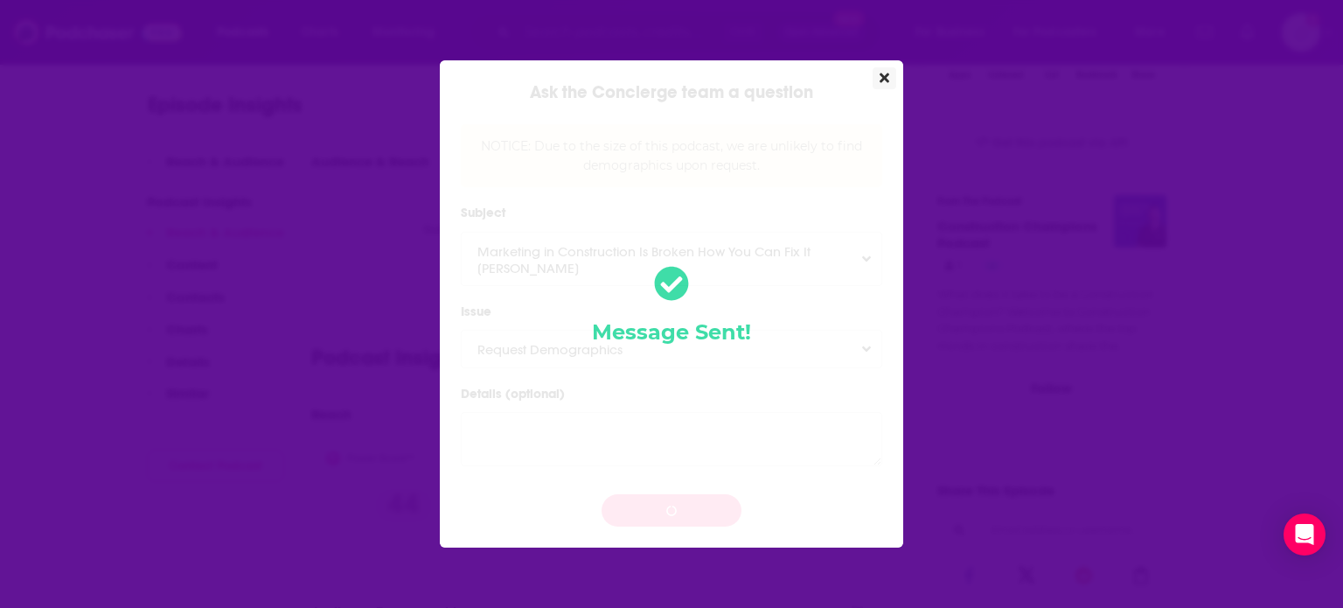
click at [881, 81] on icon "Close" at bounding box center [885, 78] width 10 height 10
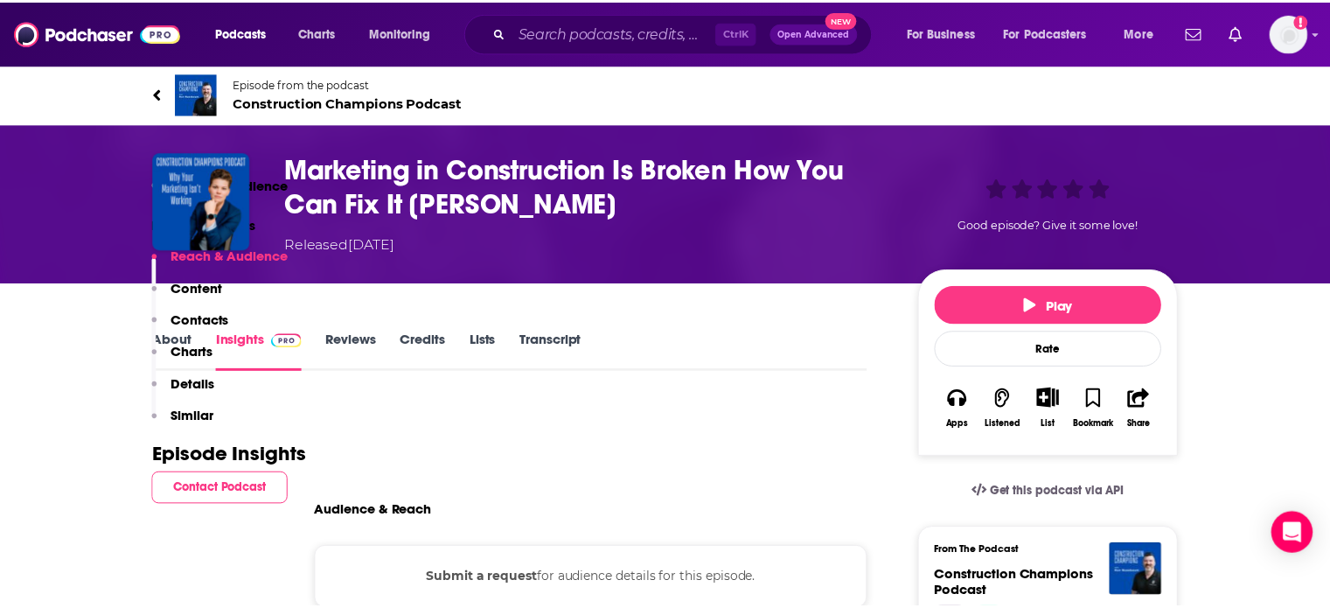
scroll to position [350, 0]
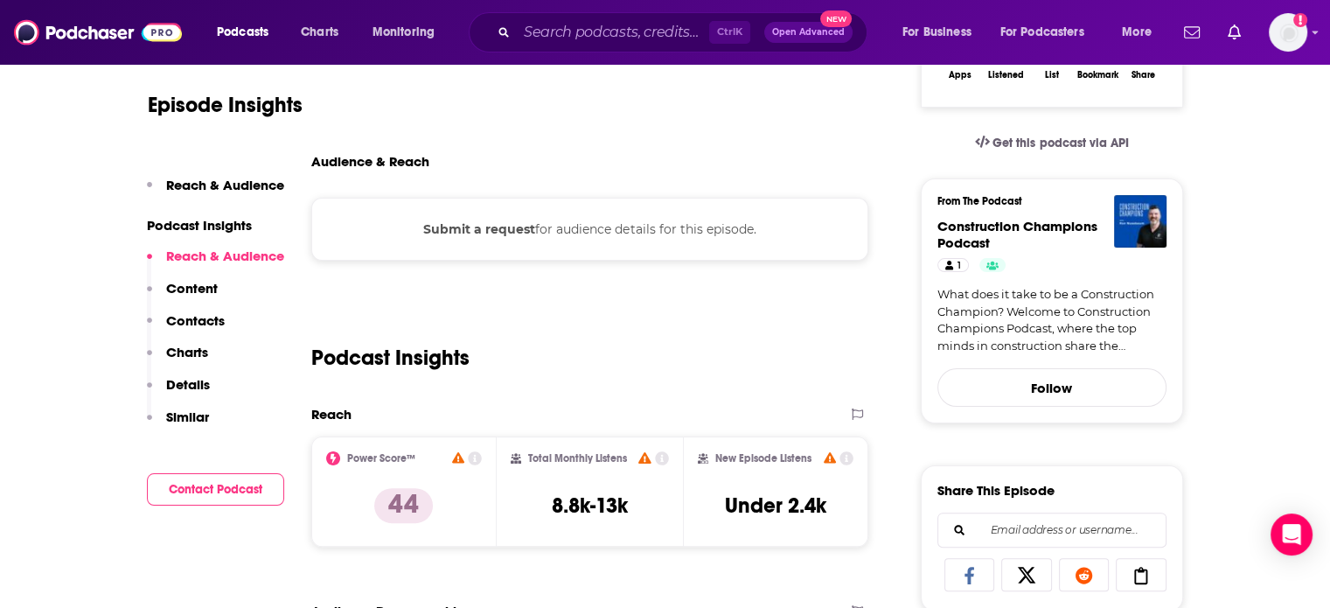
click at [132, 57] on div "Podcasts Charts Monitoring Ctrl K Open Advanced New For Business For Podcasters…" at bounding box center [665, 32] width 1330 height 65
click at [131, 52] on div "Podcasts Charts Monitoring Ctrl K Open Advanced New For Business For Podcasters…" at bounding box center [665, 32] width 1330 height 65
click at [129, 35] on img at bounding box center [98, 32] width 168 height 33
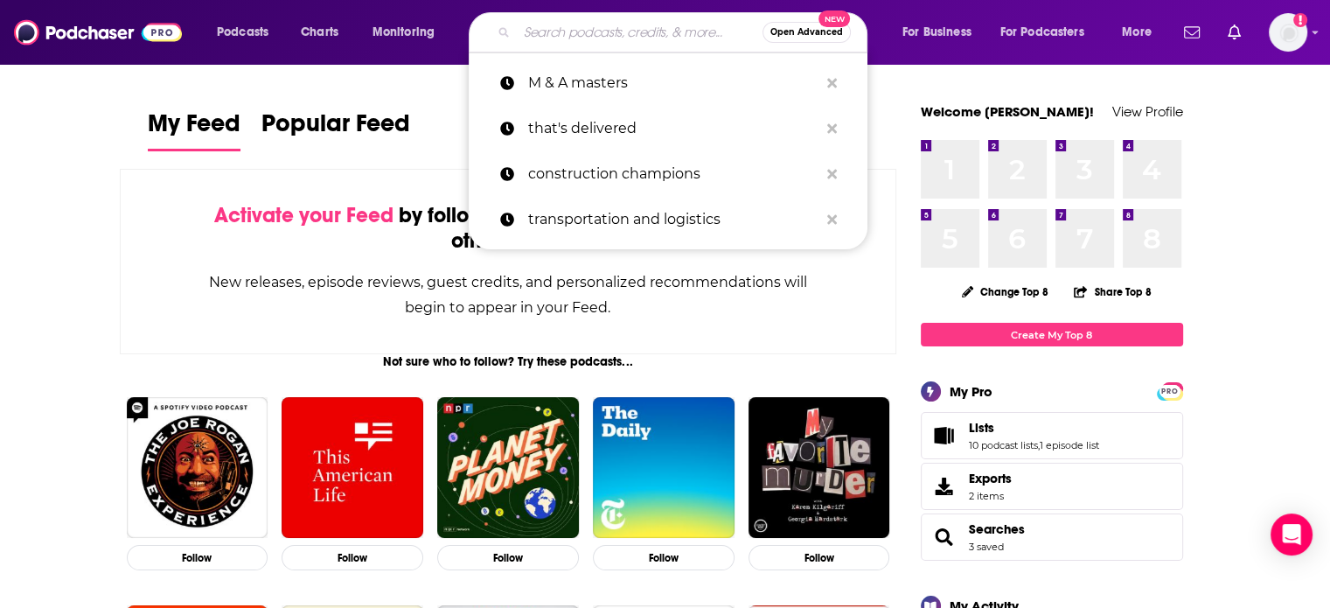
click at [553, 31] on input "Search podcasts, credits, & more..." at bounding box center [640, 32] width 246 height 28
click at [619, 193] on p "construction champions" at bounding box center [673, 173] width 290 height 45
type input "construction champions"
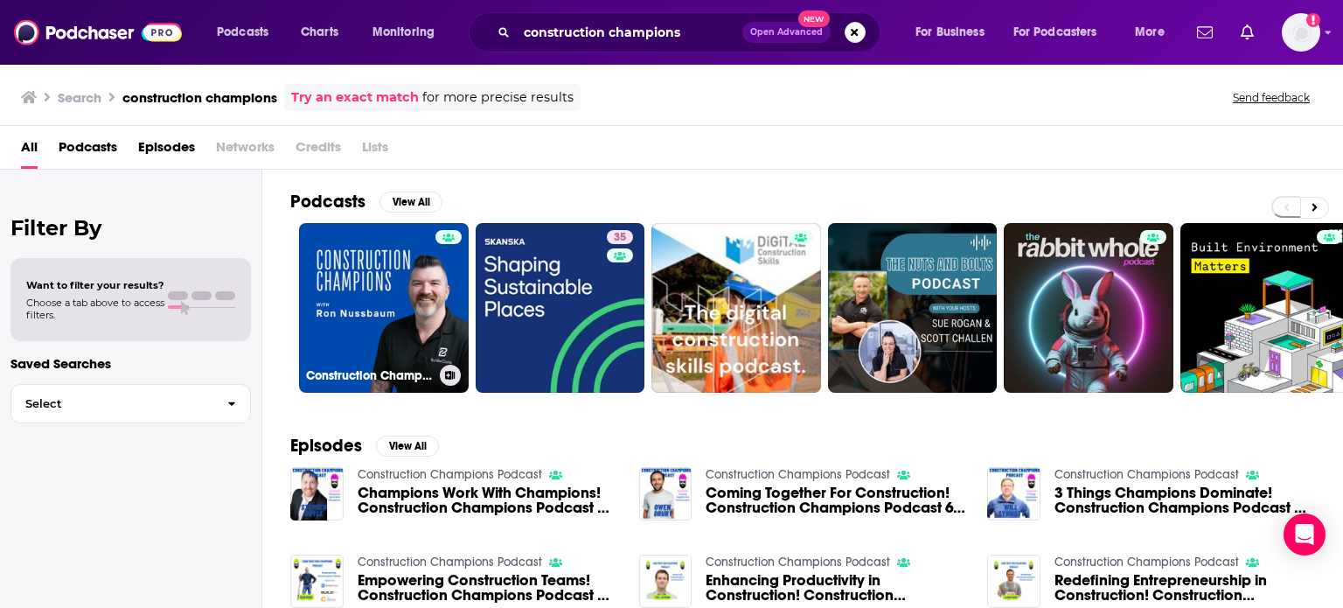
click at [391, 272] on link "Construction Champions Podcast" at bounding box center [384, 308] width 170 height 170
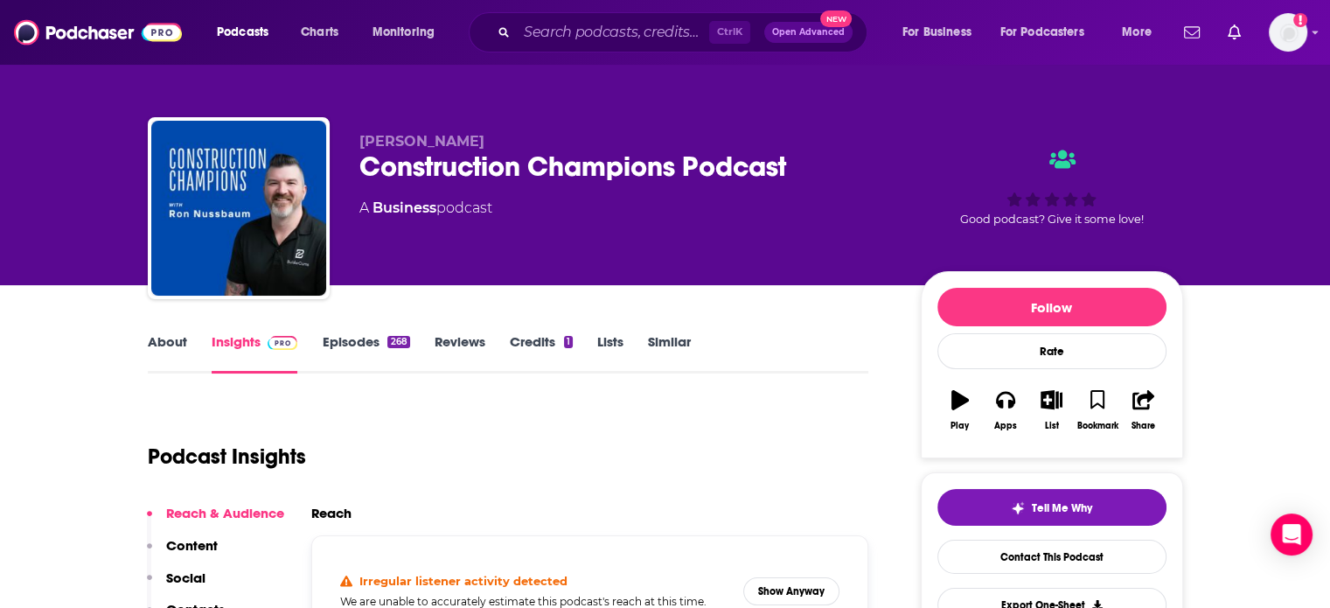
click at [671, 343] on link "Similar" at bounding box center [669, 353] width 43 height 40
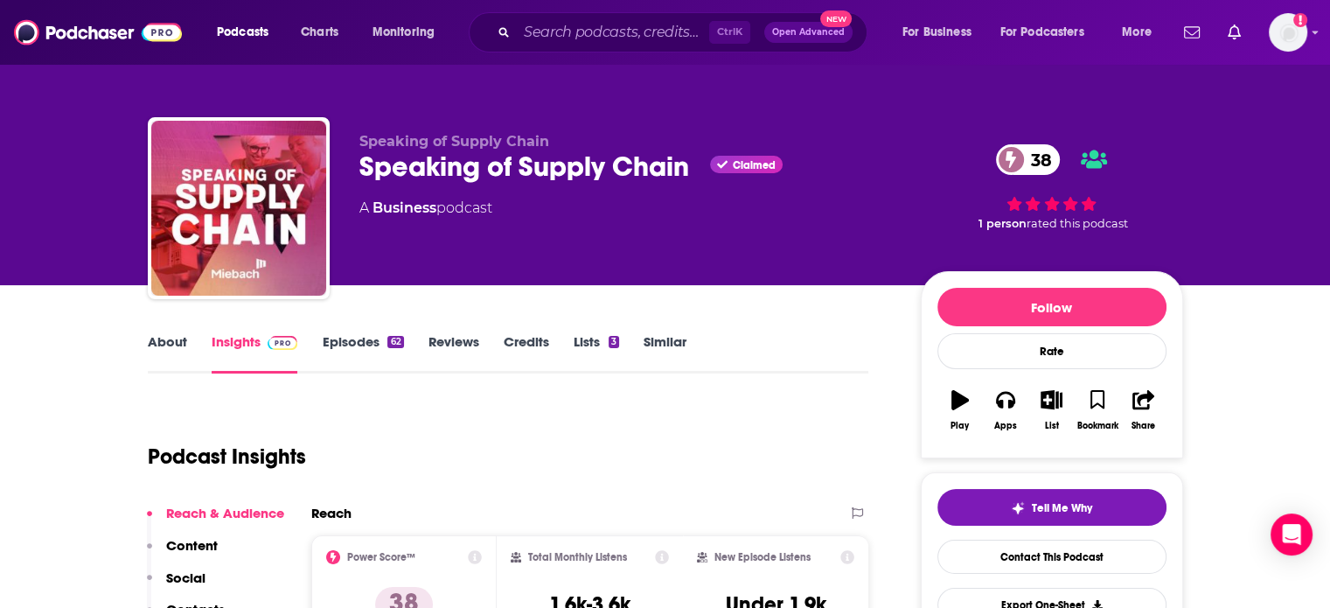
click at [164, 345] on link "About" at bounding box center [167, 353] width 39 height 40
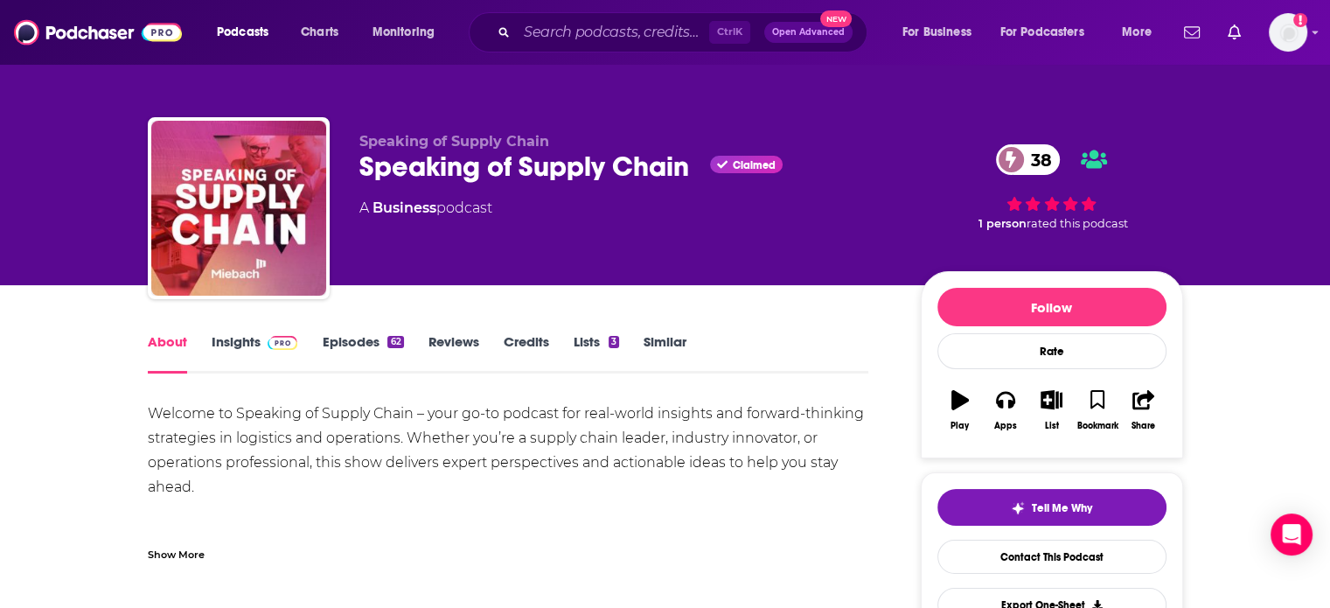
click at [164, 542] on div "Show More" at bounding box center [508, 548] width 721 height 30
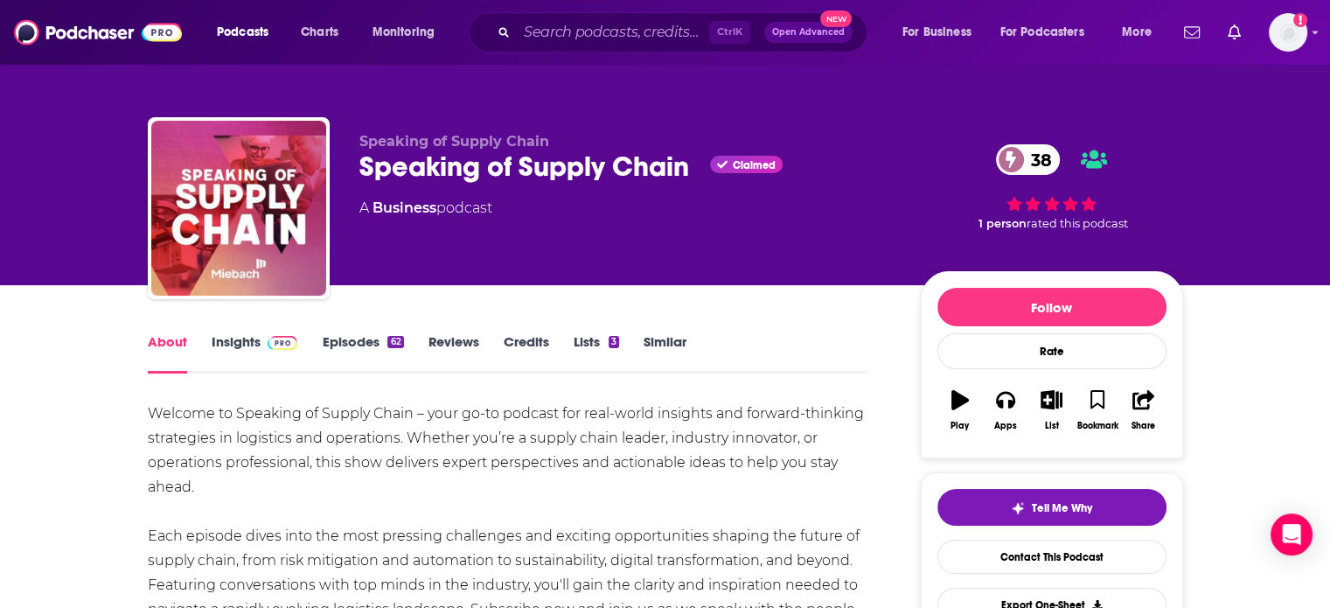
scroll to position [87, 0]
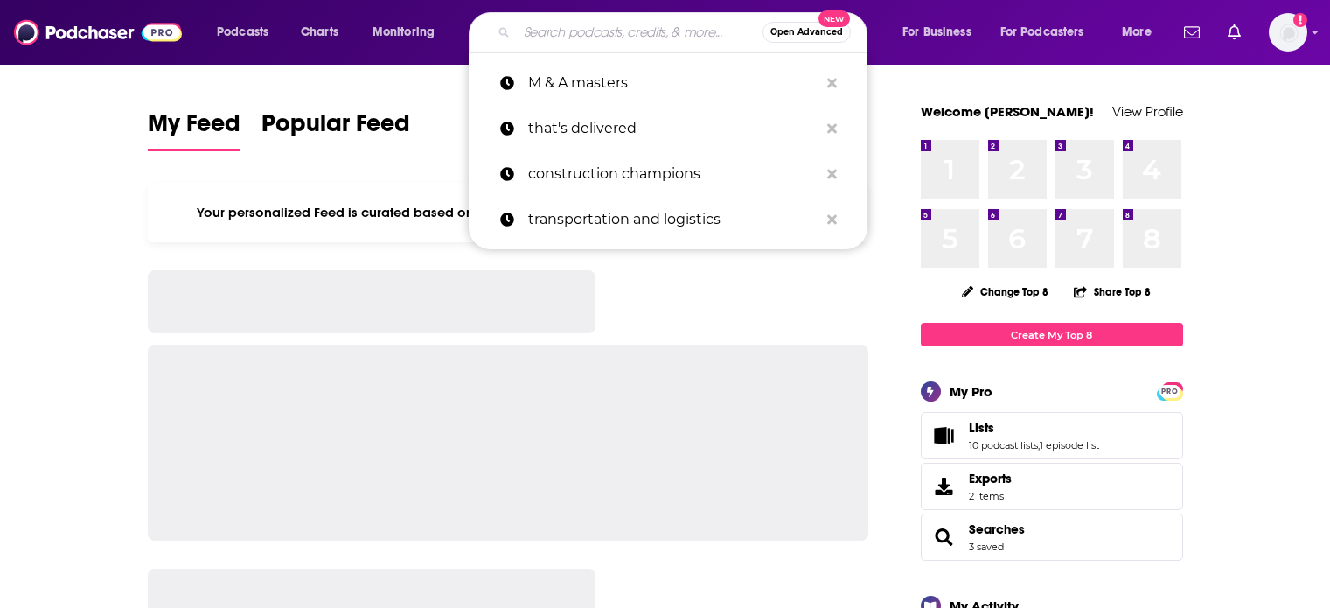
click at [576, 18] on input "Search podcasts, credits, & more..." at bounding box center [640, 32] width 246 height 28
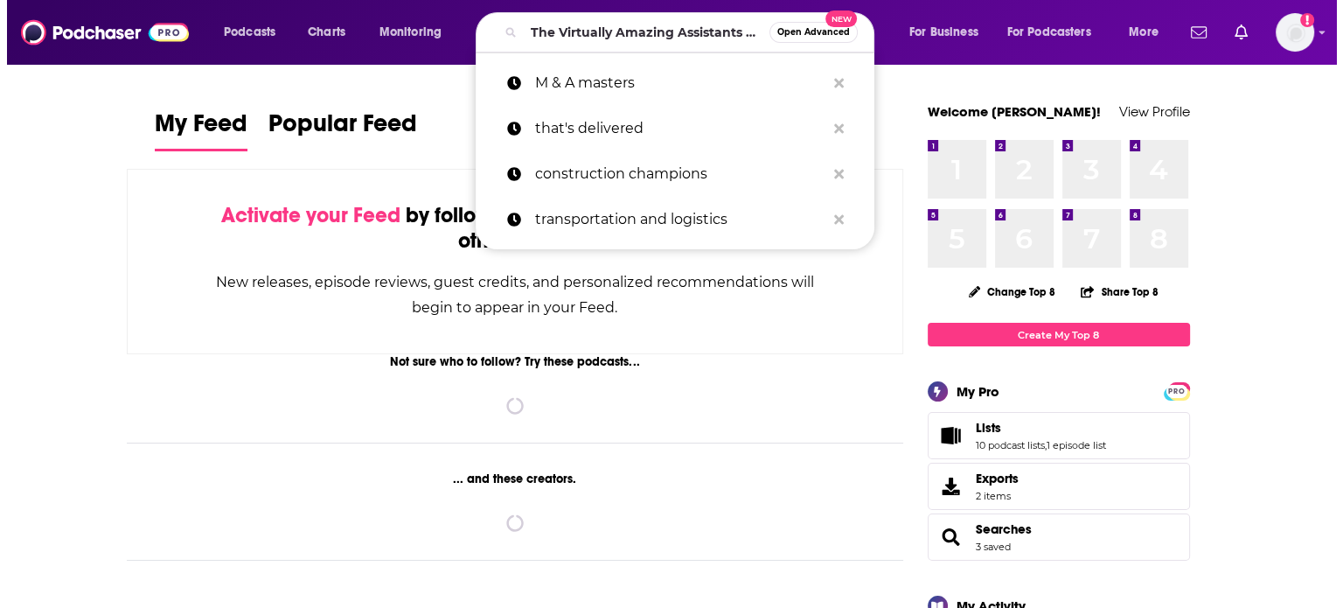
scroll to position [0, 79]
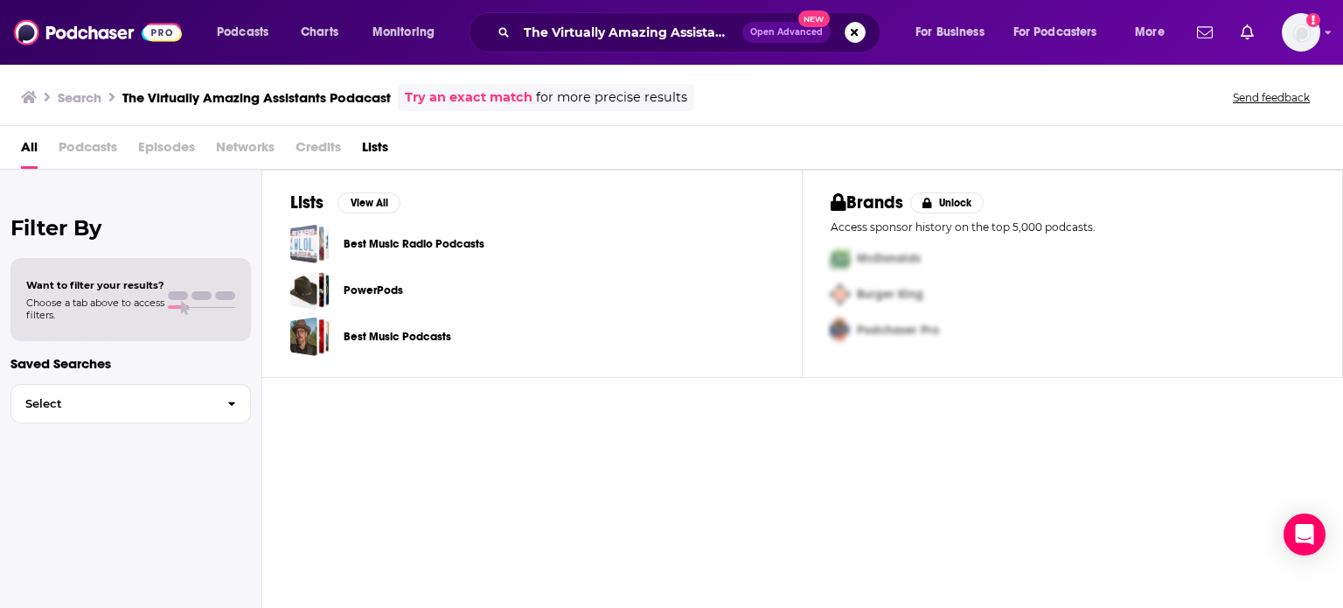
click at [672, 17] on div "The Virtually Amazing Assistants Podacast Open Advanced New" at bounding box center [675, 32] width 412 height 40
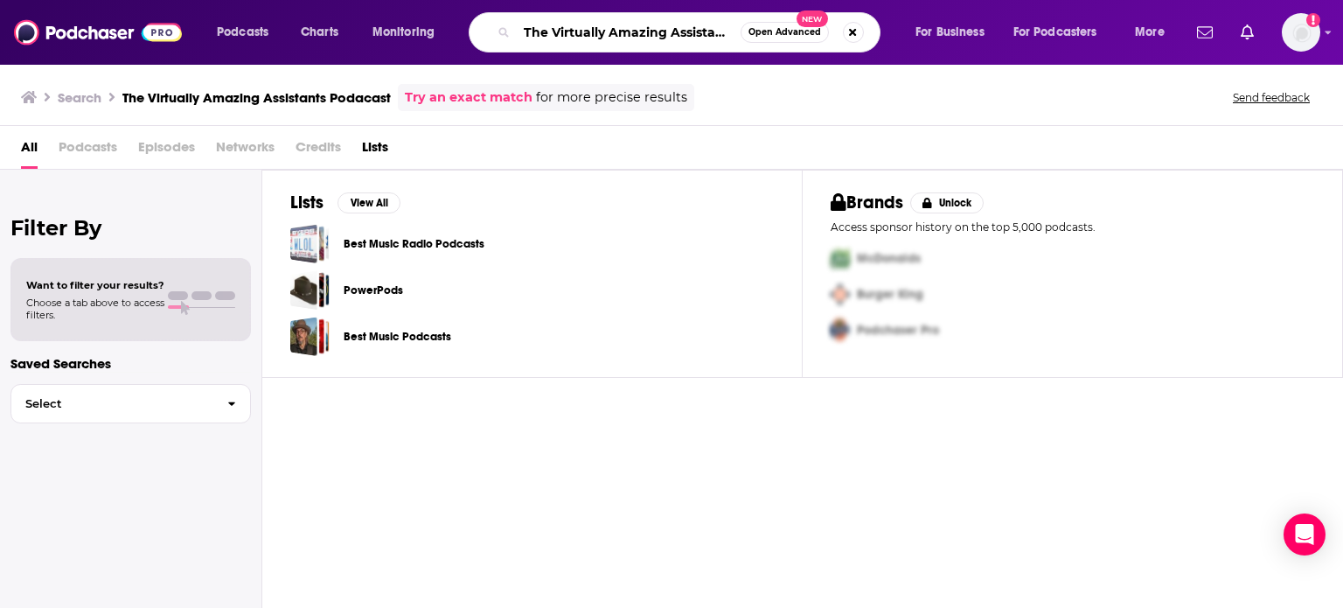
click at [685, 33] on input "The Virtually Amazing Assistants Podacast" at bounding box center [629, 32] width 224 height 28
click at [729, 29] on input "The Virtually Amazing Assistants Podacast" at bounding box center [629, 32] width 224 height 28
drag, startPoint x: 729, startPoint y: 29, endPoint x: 856, endPoint y: 37, distance: 127.0
click at [856, 37] on div "The Virtually Amazing Assistants Podacast Open Advanced New" at bounding box center [675, 32] width 412 height 40
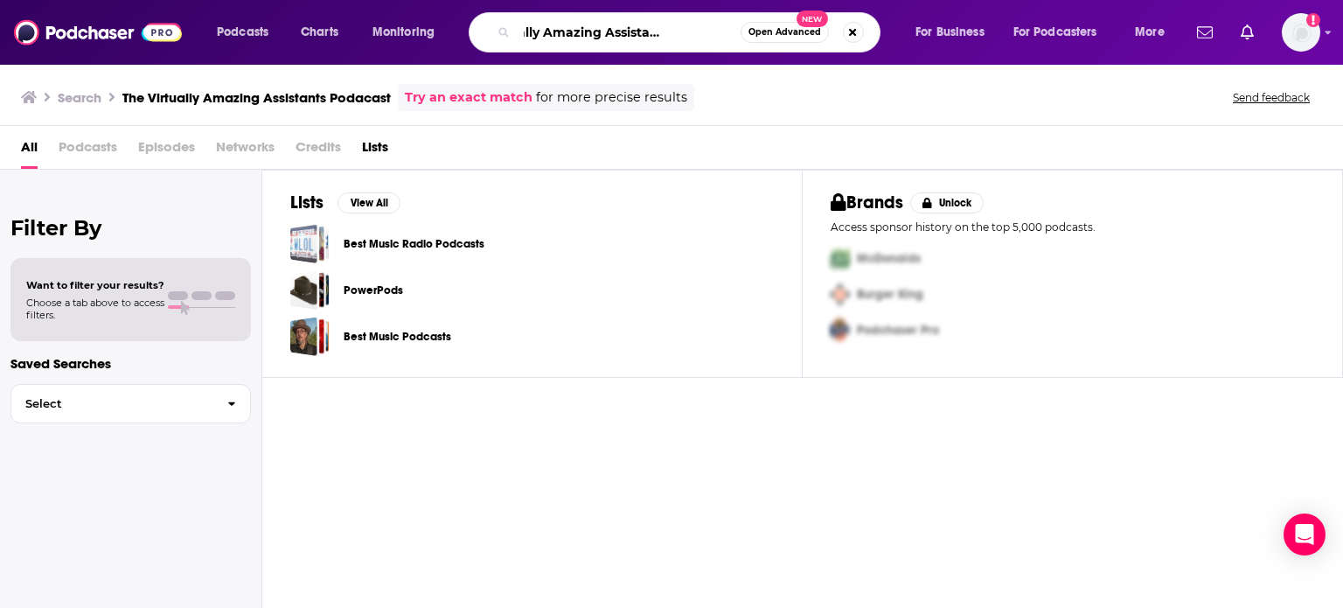
click at [709, 27] on input "The Virtually Amazing Assistants Podacast" at bounding box center [629, 32] width 224 height 28
type input "The Virtually Amazing Assistants Podcast"
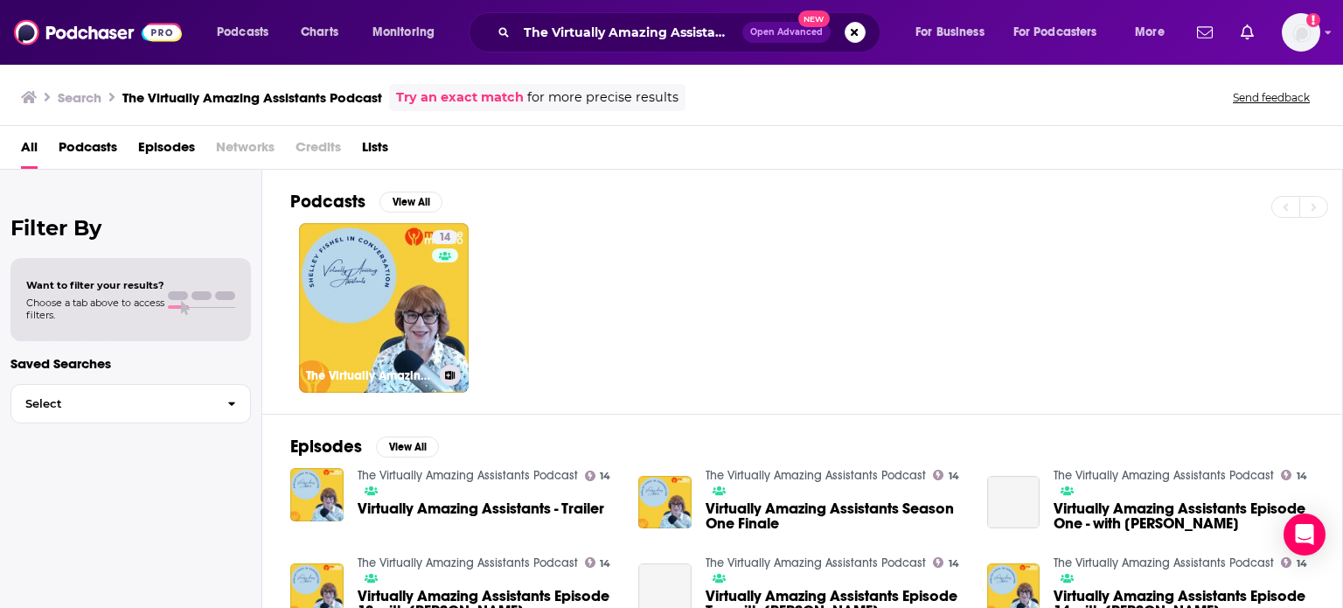
click at [336, 314] on link "14 The Virtually Amazing Assistants Podcast" at bounding box center [384, 308] width 170 height 170
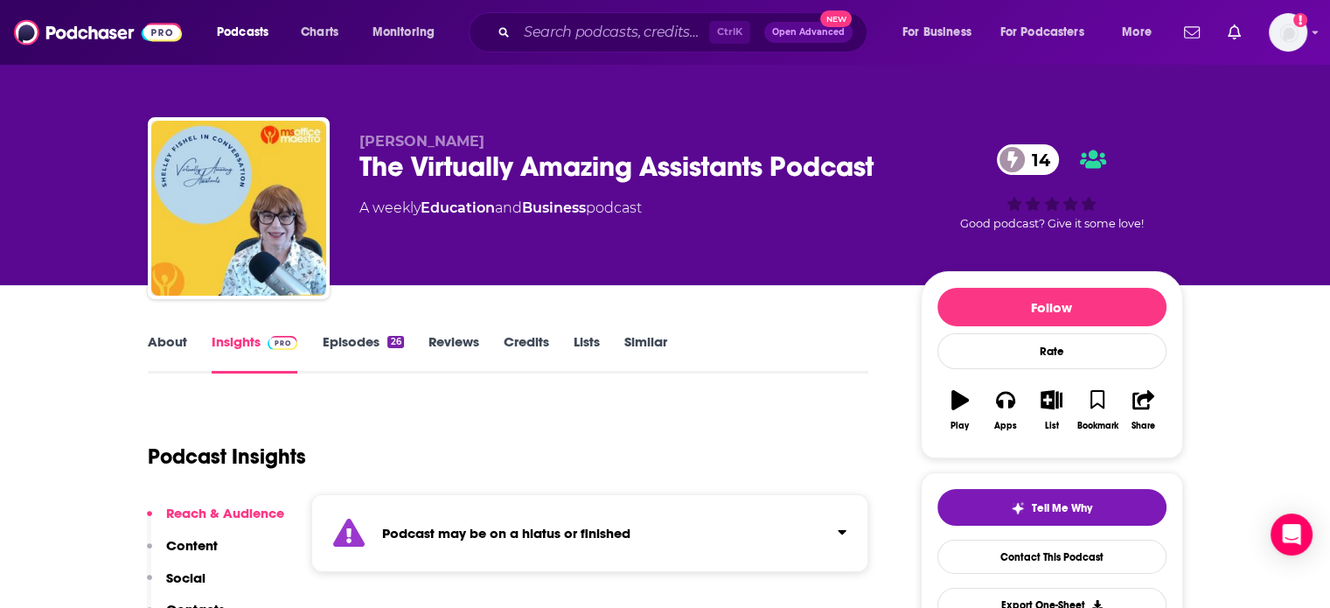
click at [658, 338] on link "Similar" at bounding box center [645, 353] width 43 height 40
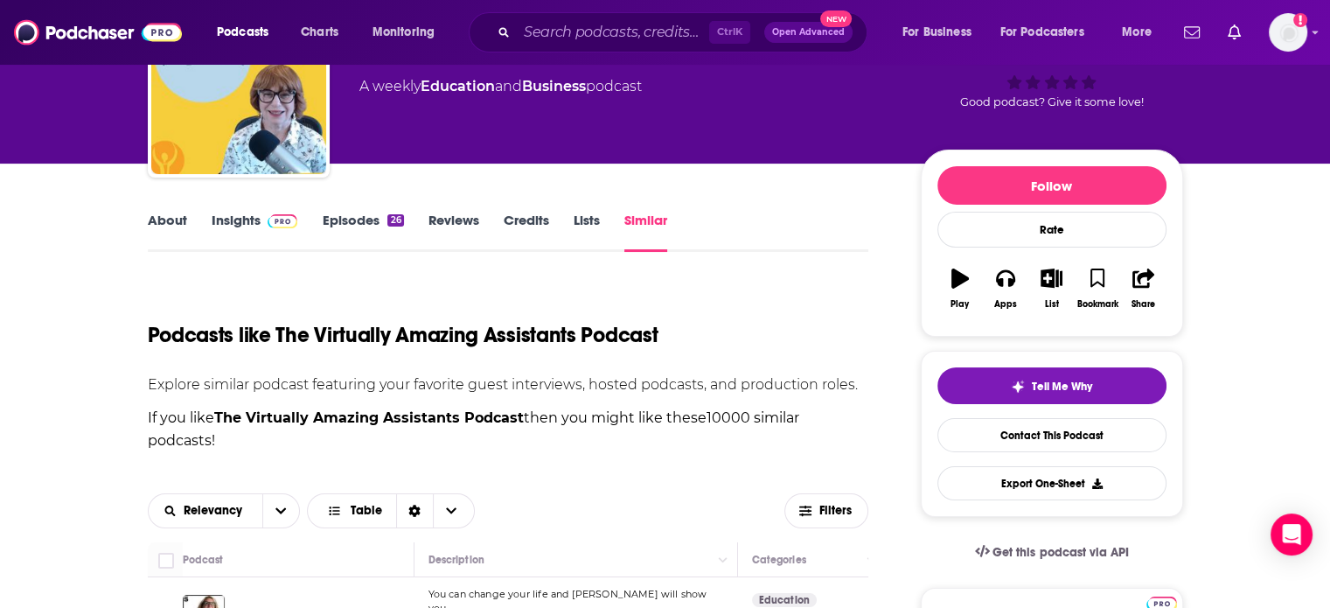
scroll to position [350, 0]
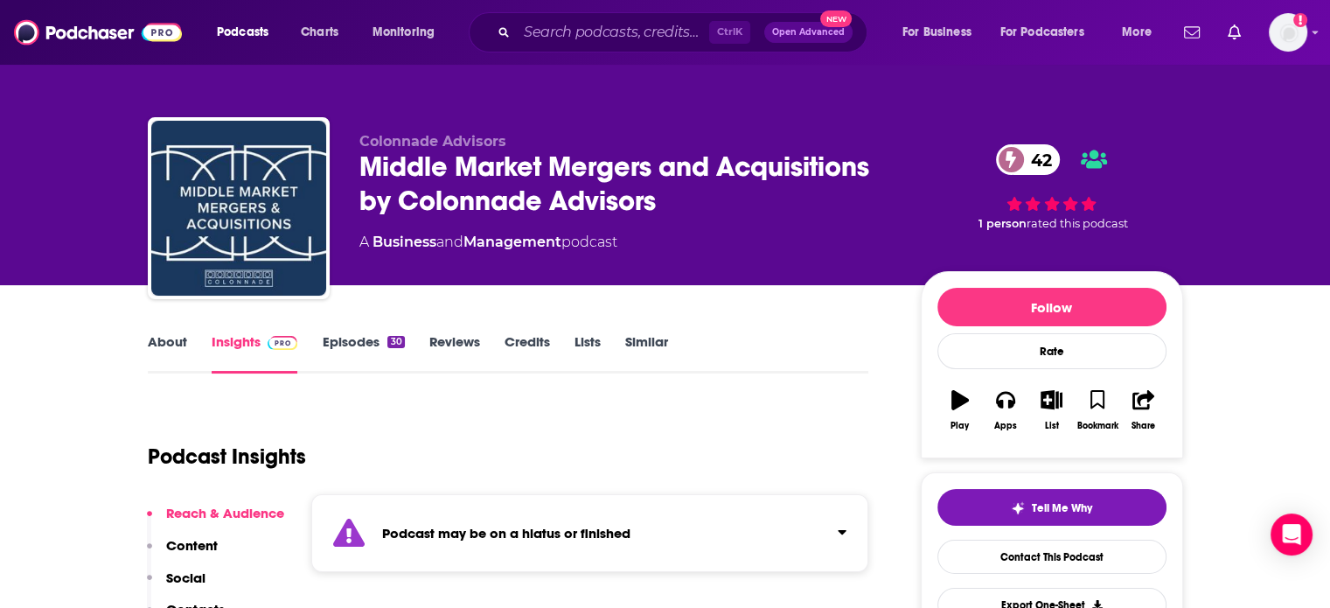
click at [365, 342] on link "Episodes 30" at bounding box center [363, 353] width 82 height 40
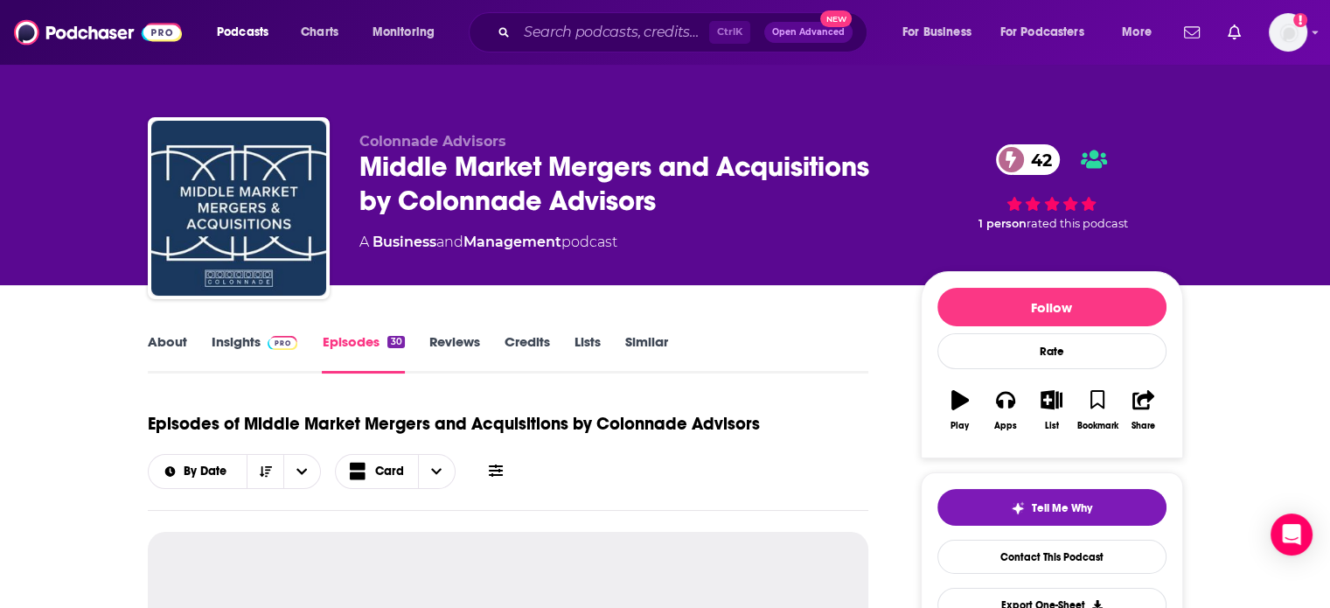
scroll to position [262, 0]
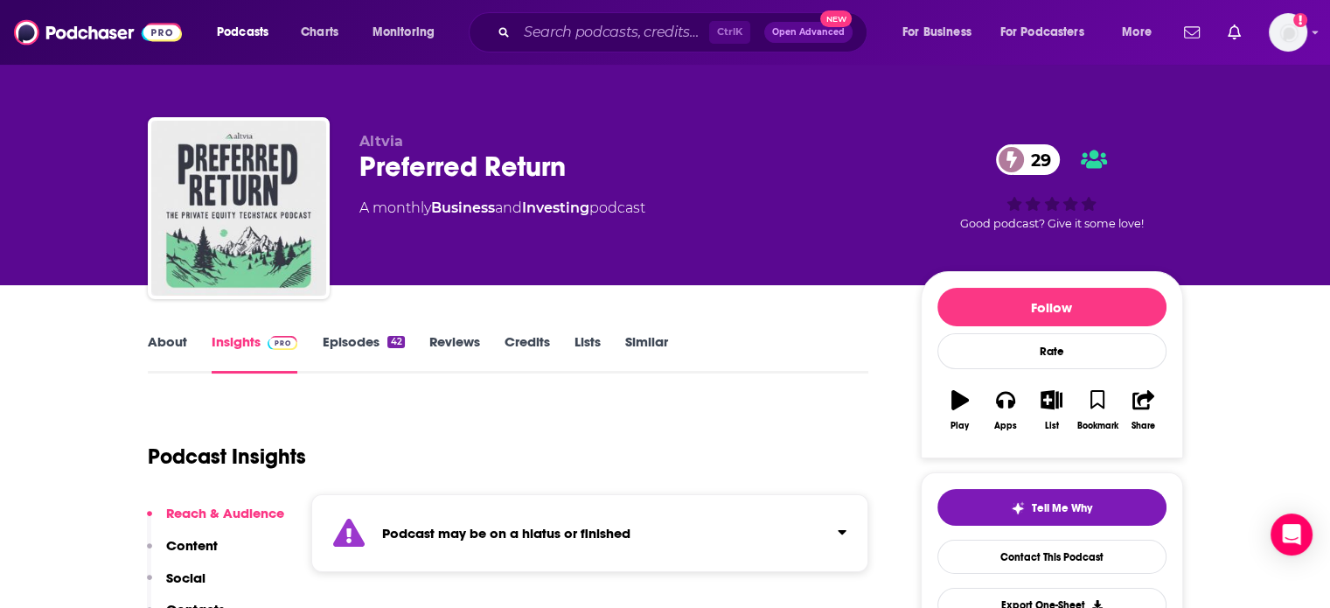
click at [352, 333] on link "Episodes 42" at bounding box center [363, 353] width 82 height 40
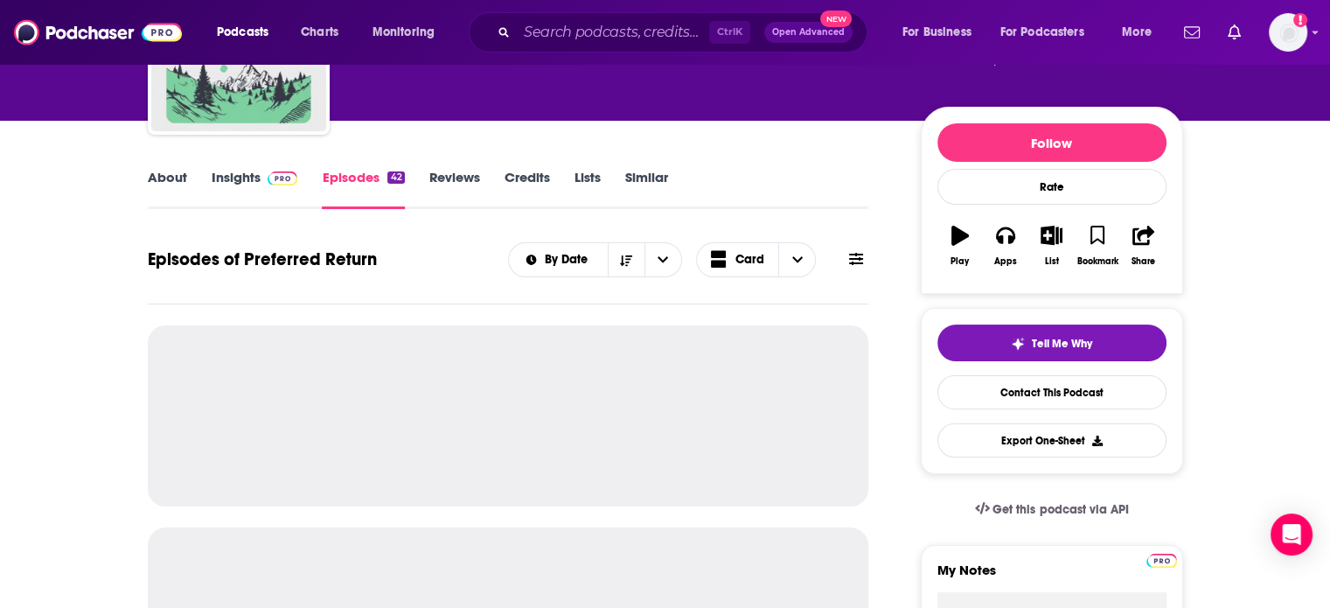
scroll to position [175, 0]
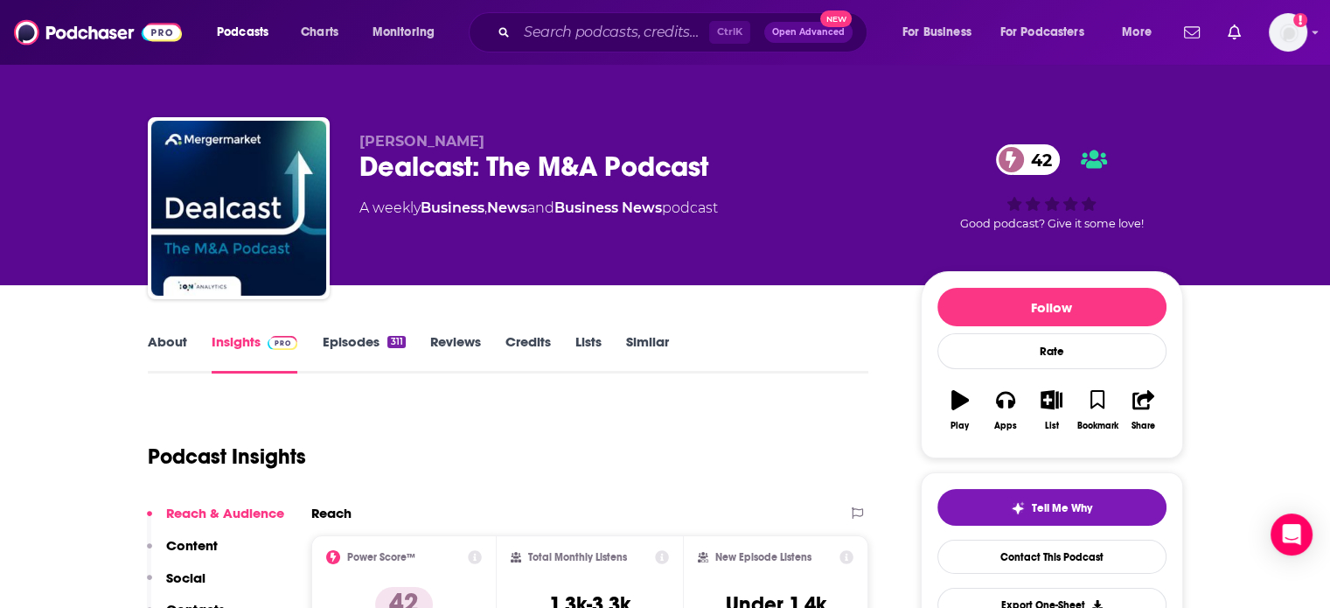
drag, startPoint x: 129, startPoint y: 339, endPoint x: 171, endPoint y: 341, distance: 42.9
click at [171, 341] on link "About" at bounding box center [167, 353] width 39 height 40
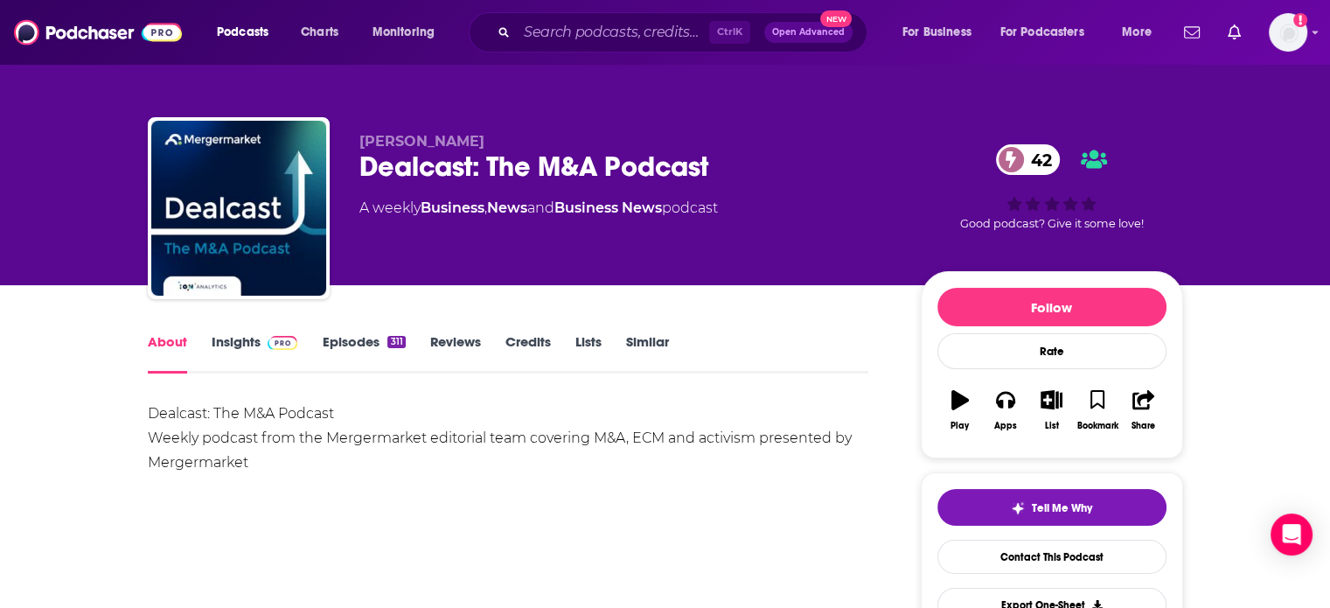
click at [248, 352] on link "Insights" at bounding box center [255, 353] width 87 height 40
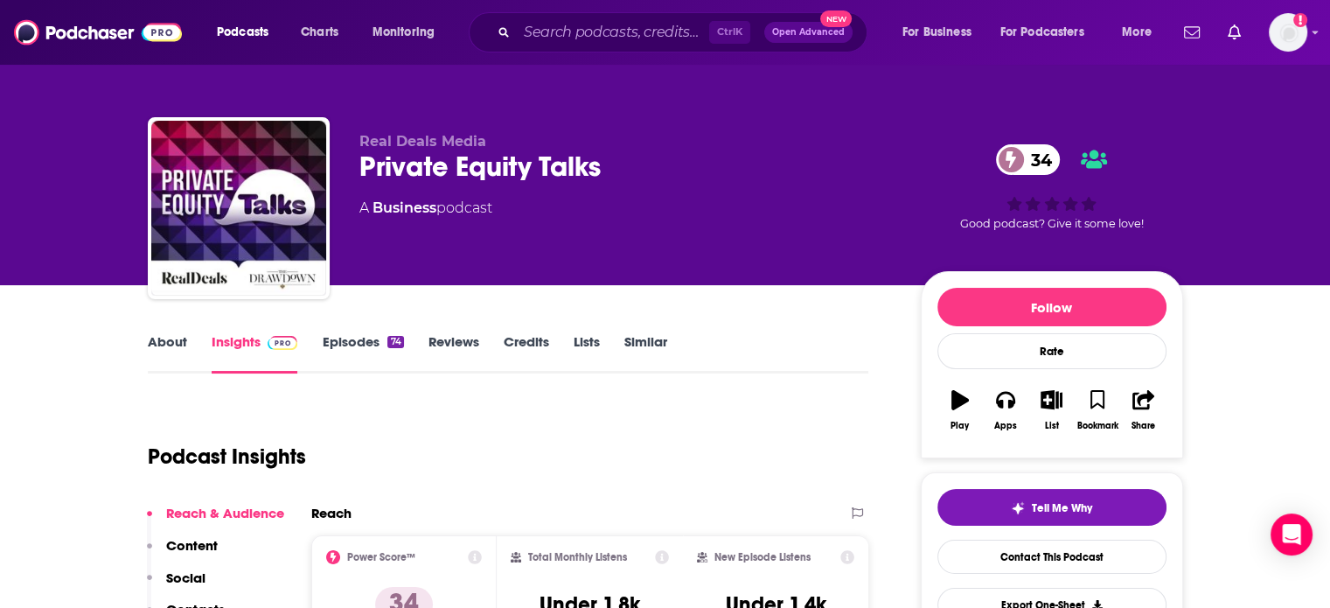
click at [173, 350] on link "About" at bounding box center [167, 353] width 39 height 40
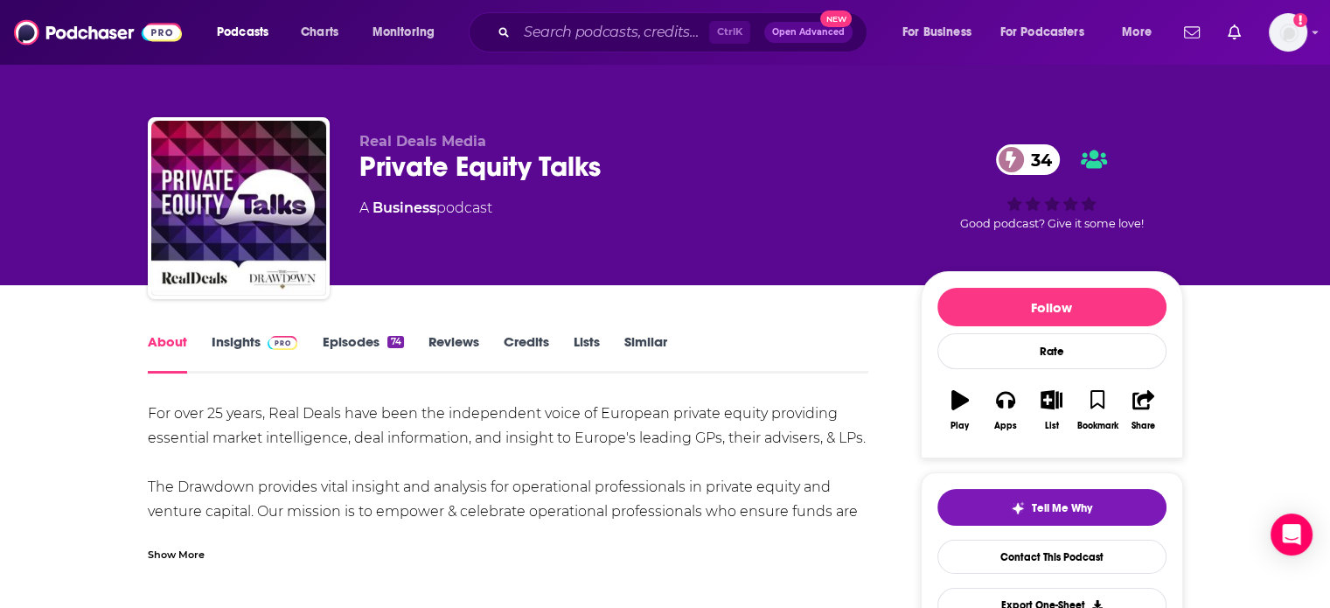
click at [240, 349] on link "Insights" at bounding box center [255, 353] width 87 height 40
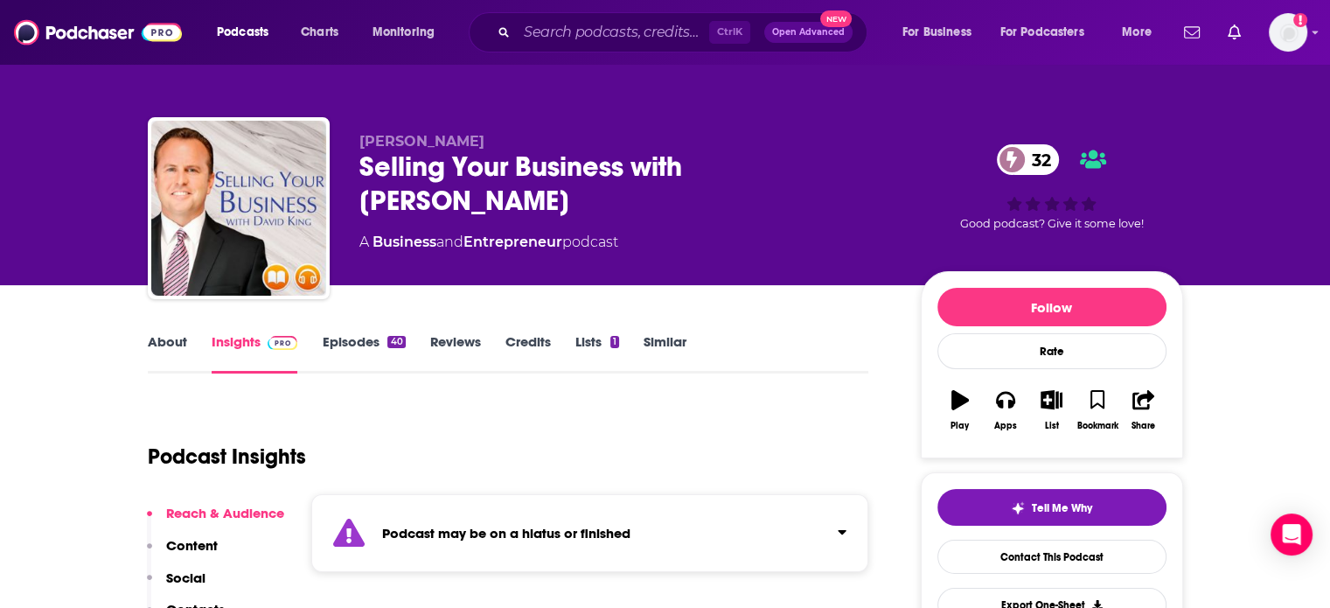
click at [393, 352] on link "Episodes 40" at bounding box center [363, 353] width 83 height 40
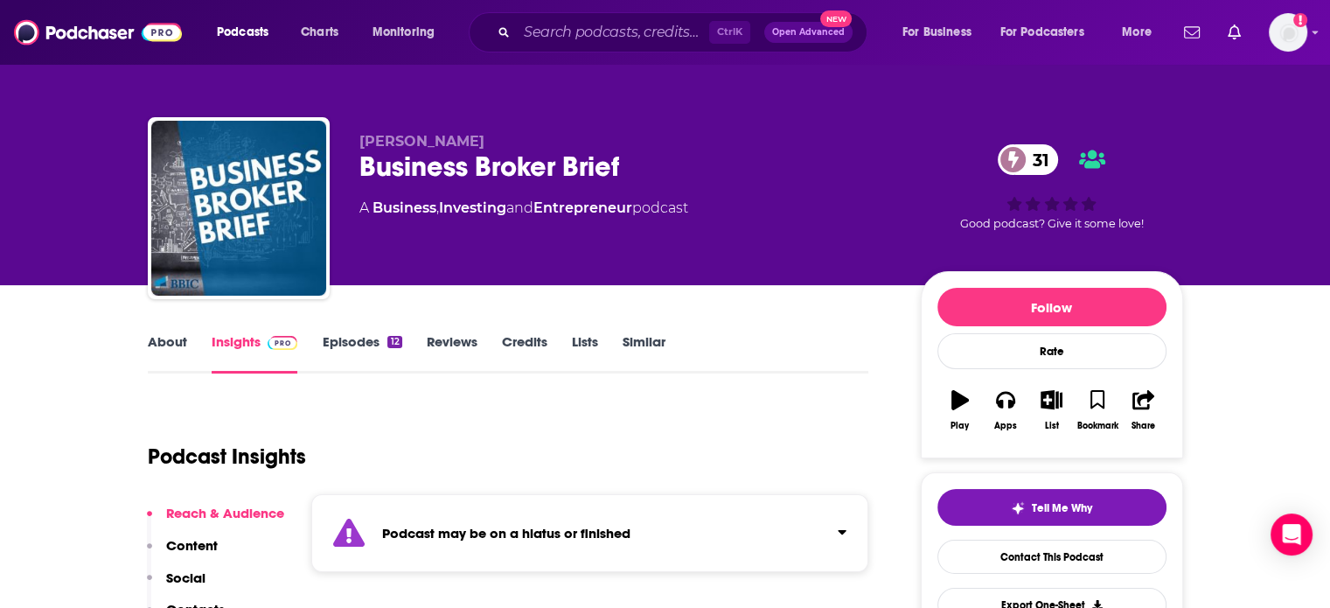
click at [338, 359] on link "Episodes 12" at bounding box center [362, 353] width 80 height 40
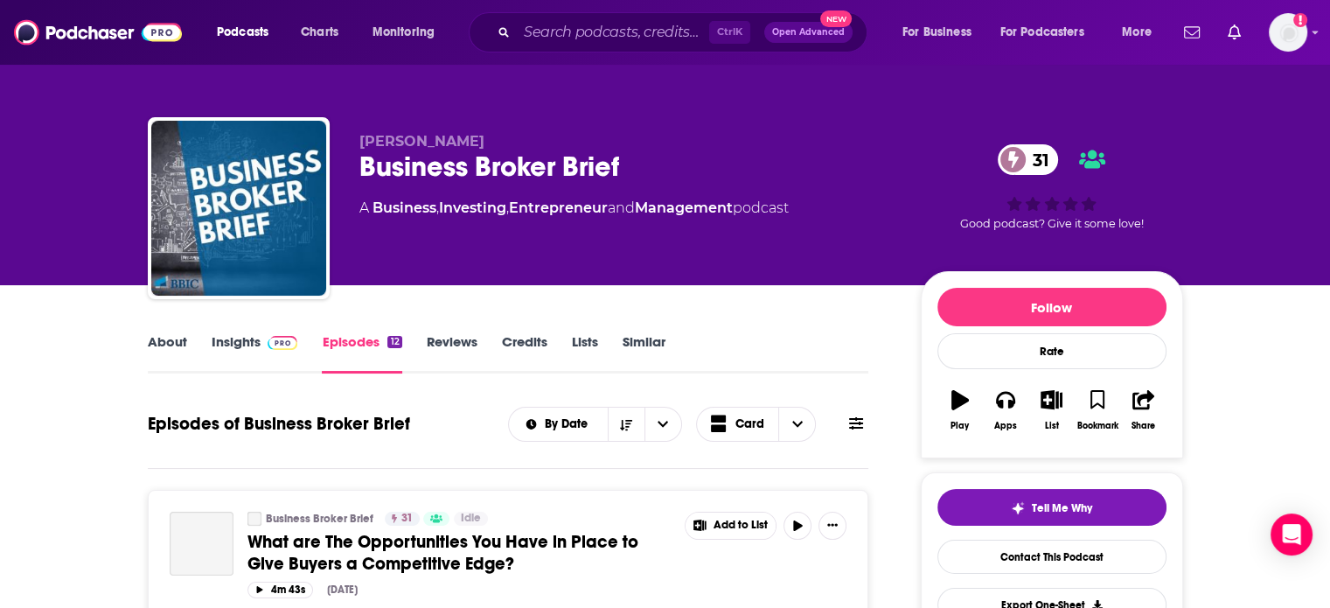
scroll to position [87, 0]
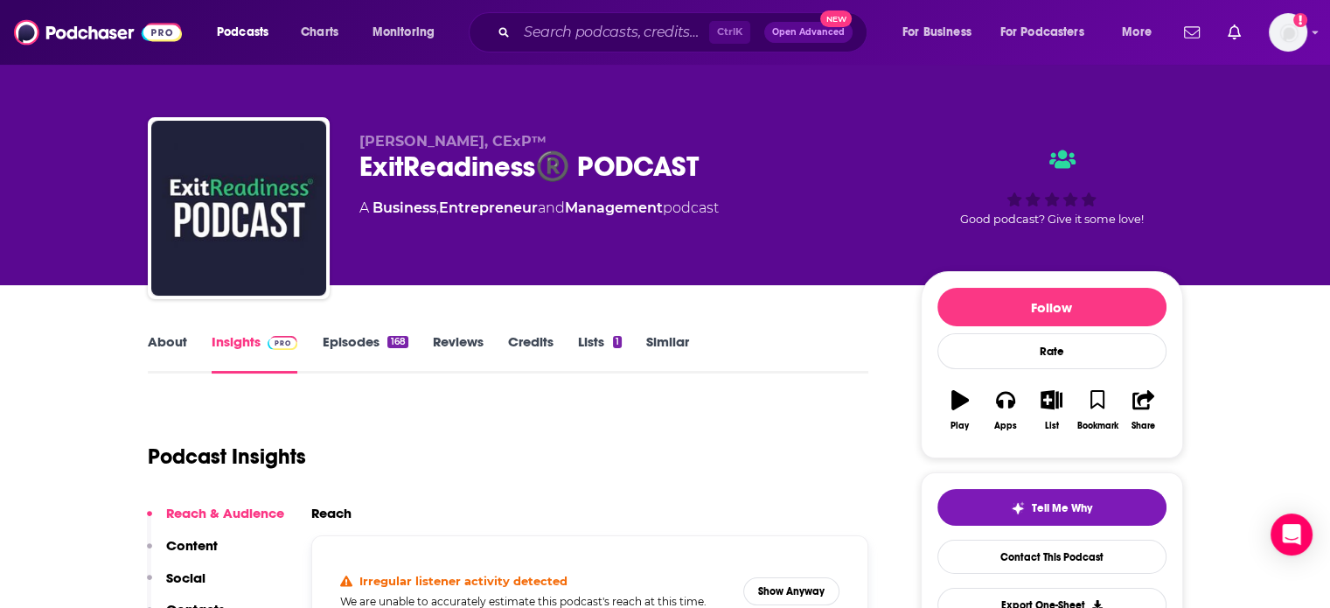
scroll to position [87, 0]
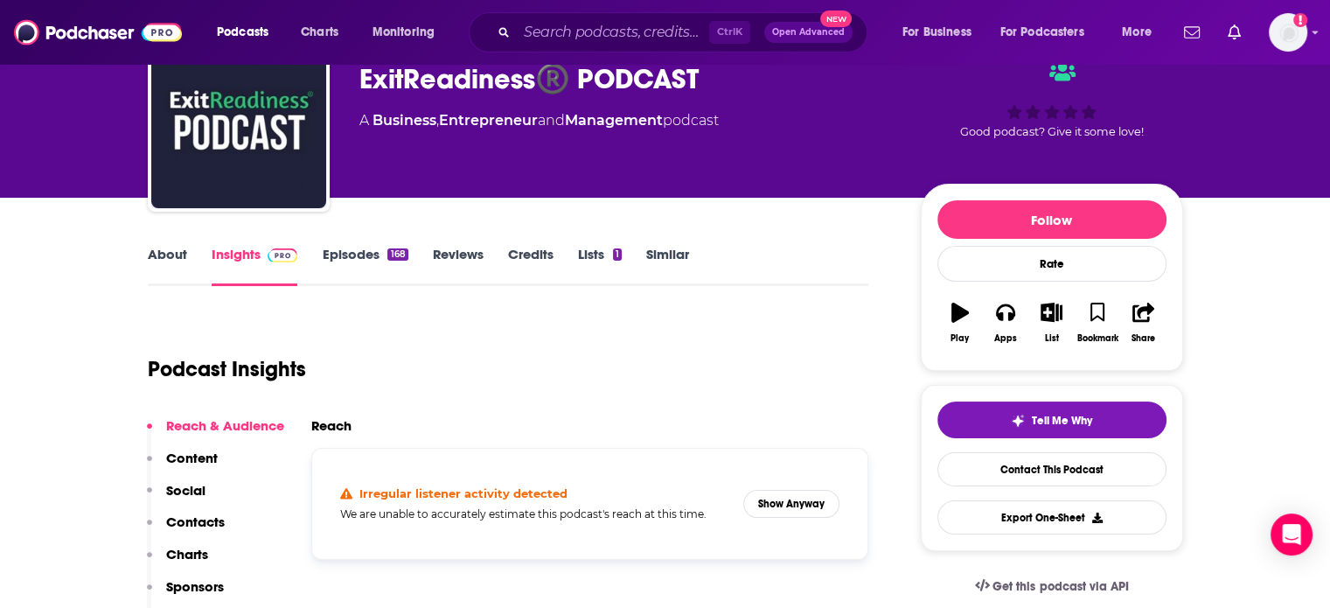
click at [182, 258] on link "About" at bounding box center [167, 266] width 39 height 40
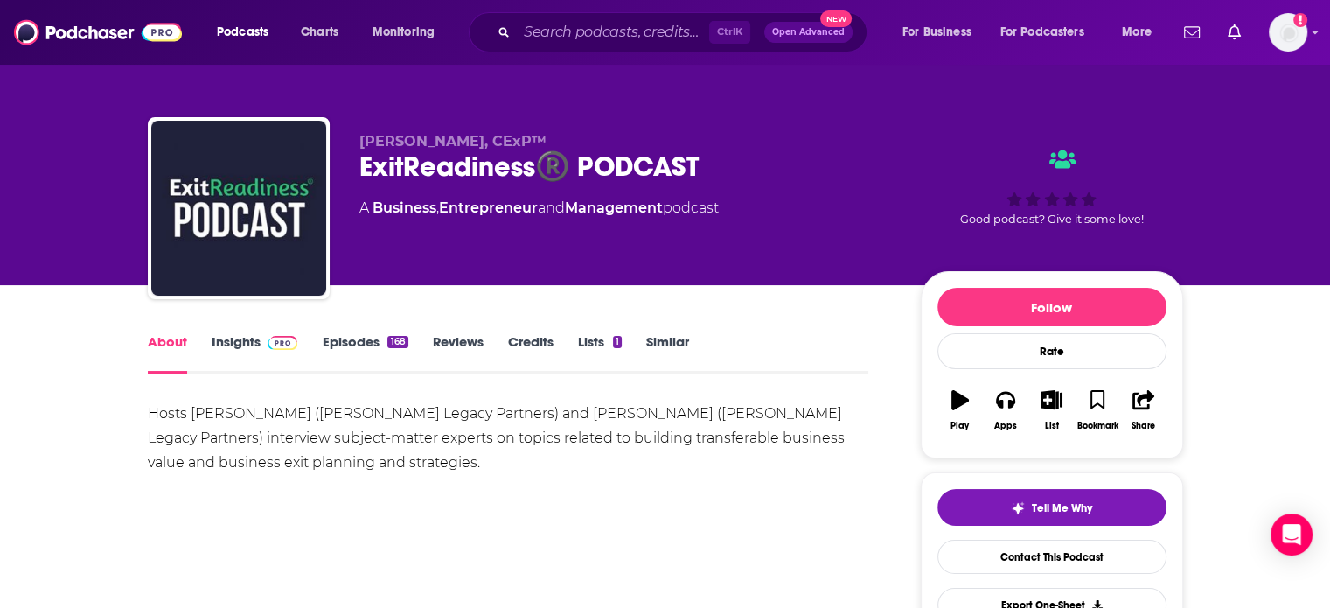
click at [248, 341] on link "Insights" at bounding box center [255, 353] width 87 height 40
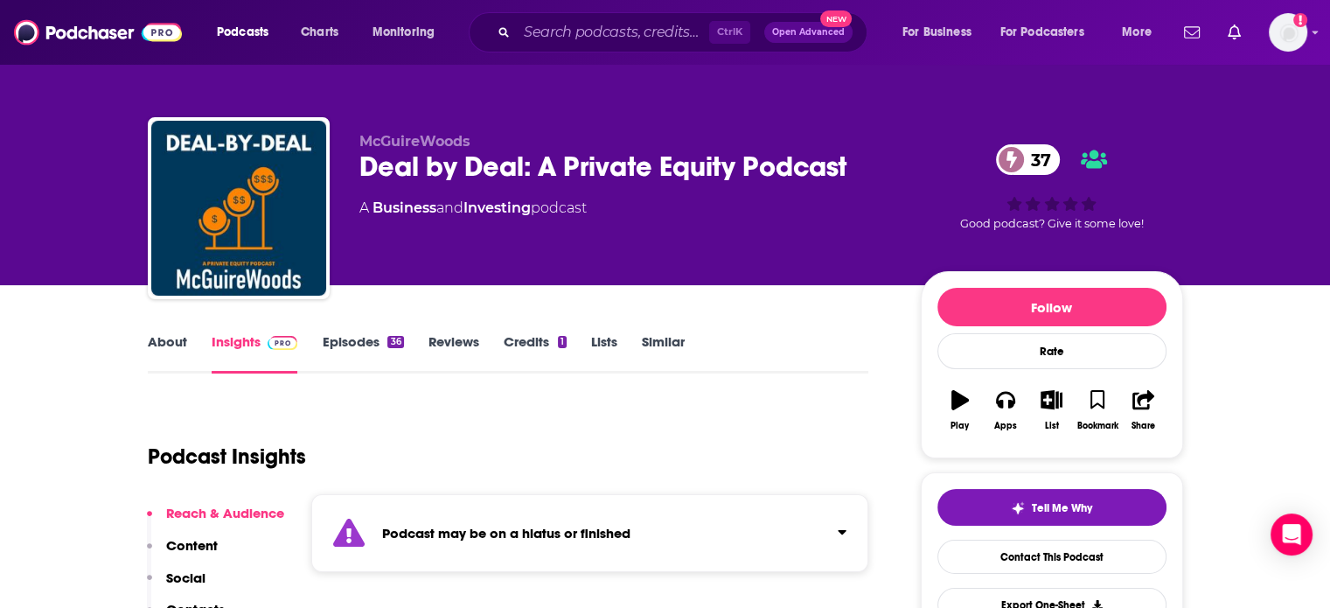
click at [382, 338] on link "Episodes 36" at bounding box center [362, 353] width 81 height 40
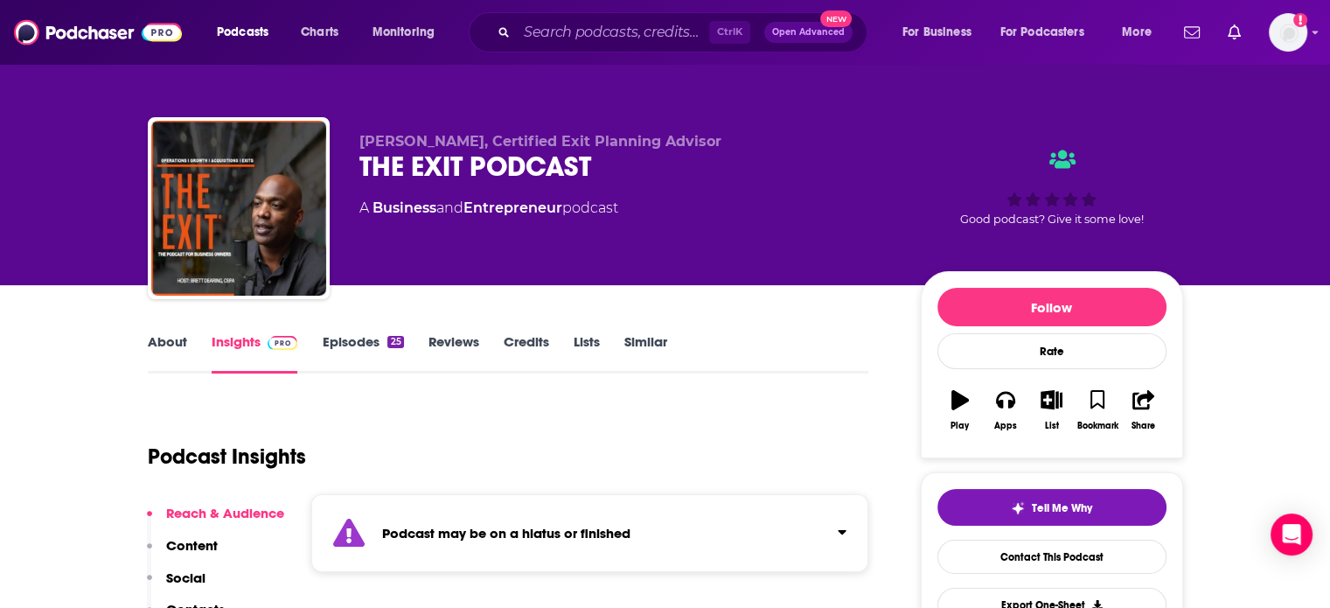
click at [352, 331] on div "About Insights Episodes 25 Reviews Credits Lists Similar" at bounding box center [508, 352] width 721 height 43
click at [359, 344] on link "Episodes 25" at bounding box center [362, 353] width 81 height 40
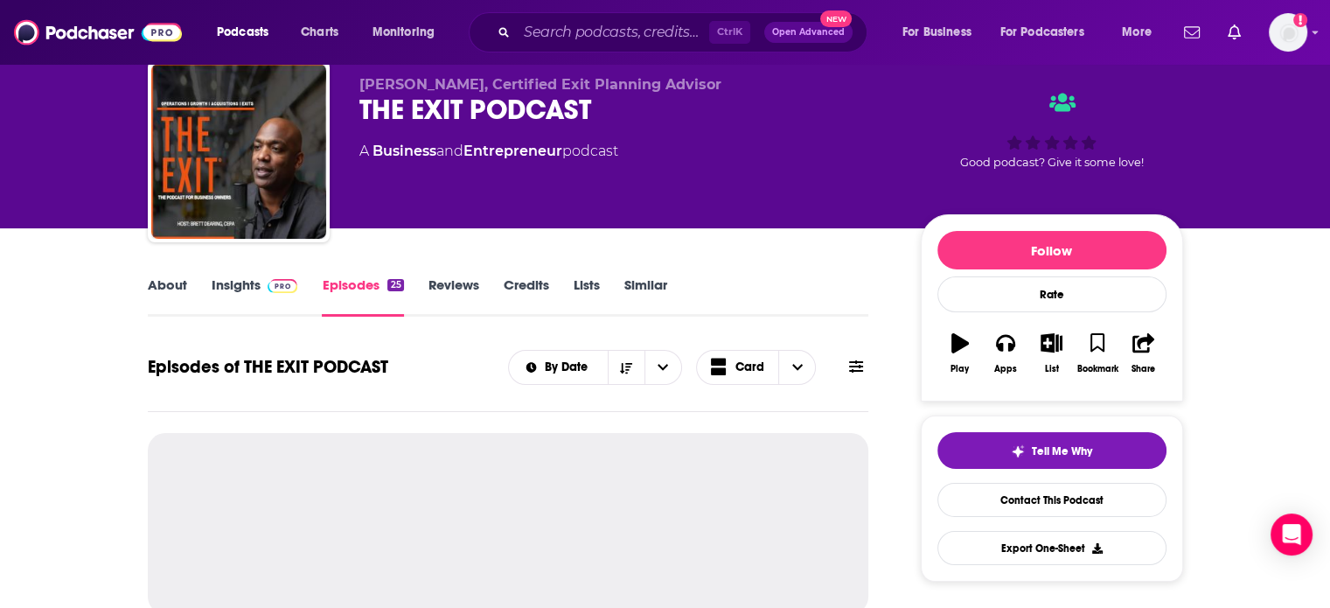
scroll to position [87, 0]
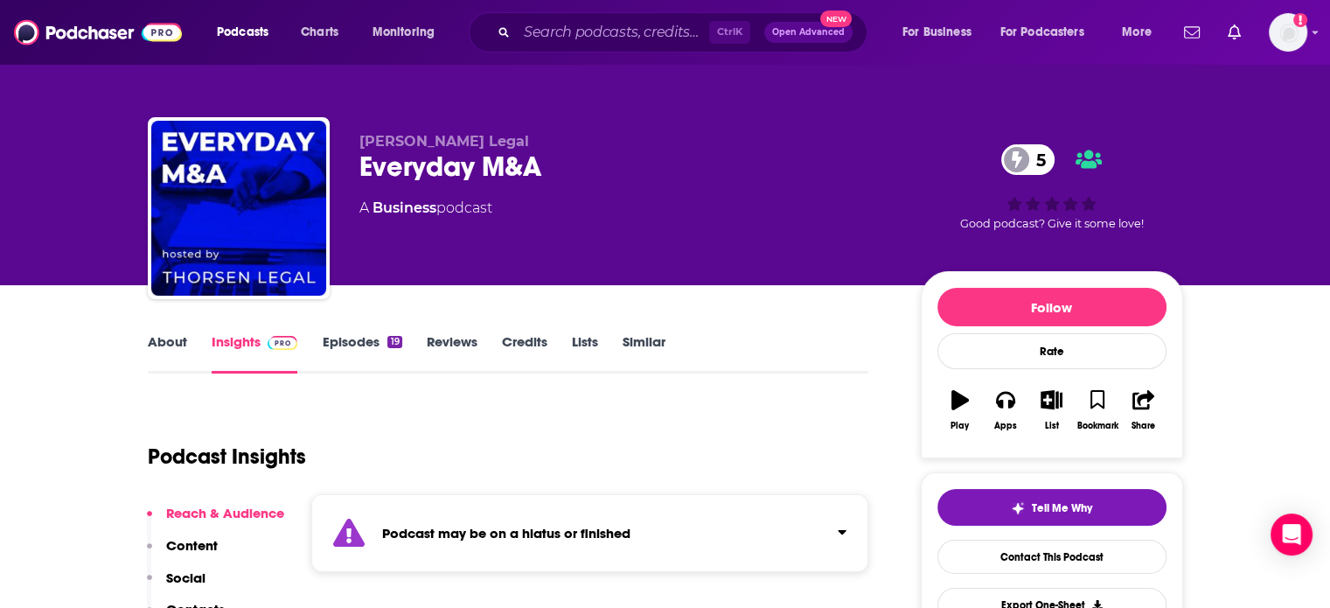
click at [359, 346] on link "Episodes 19" at bounding box center [362, 353] width 80 height 40
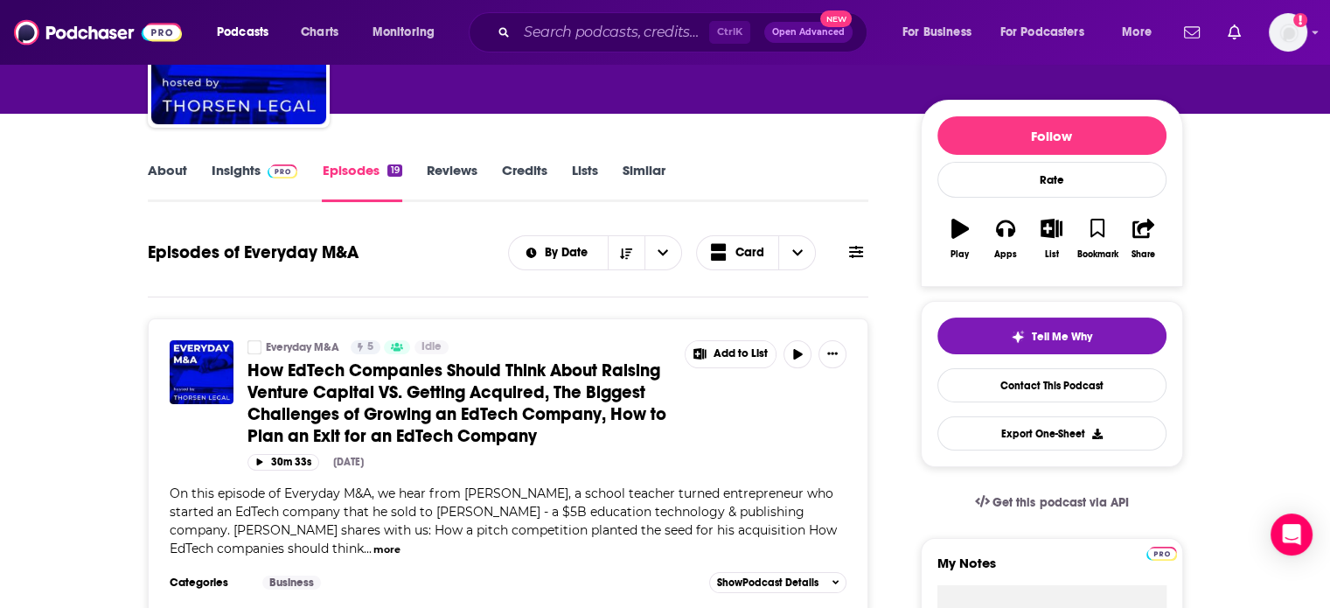
scroll to position [175, 0]
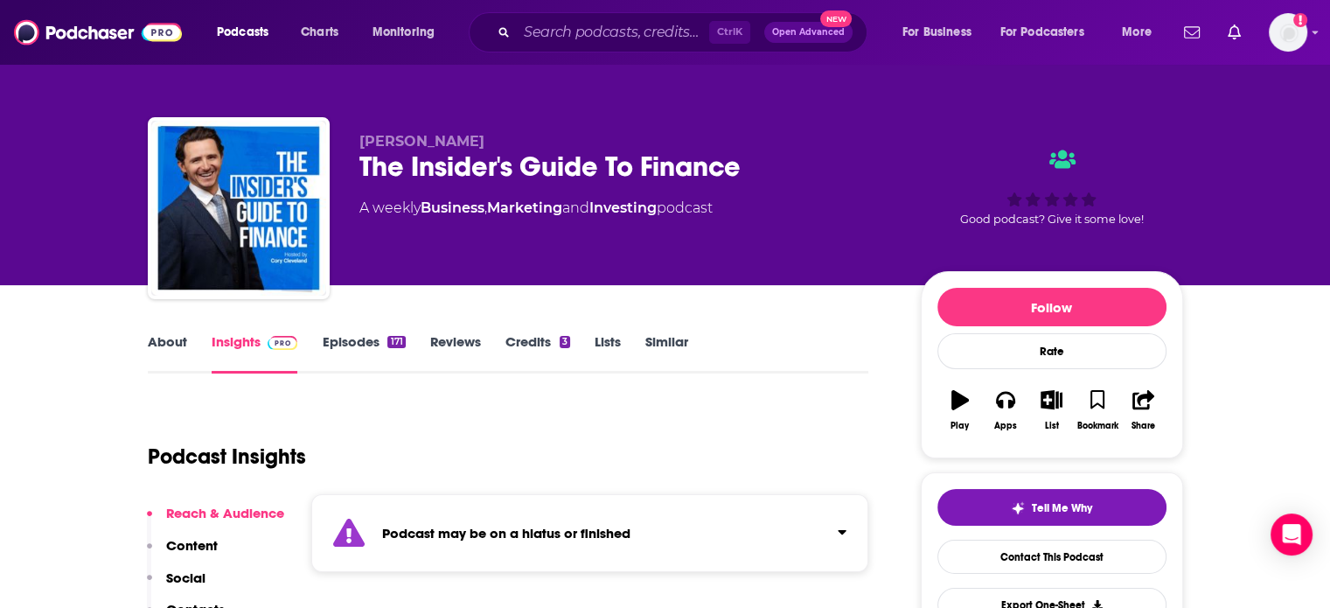
click at [368, 349] on link "Episodes 171" at bounding box center [363, 353] width 83 height 40
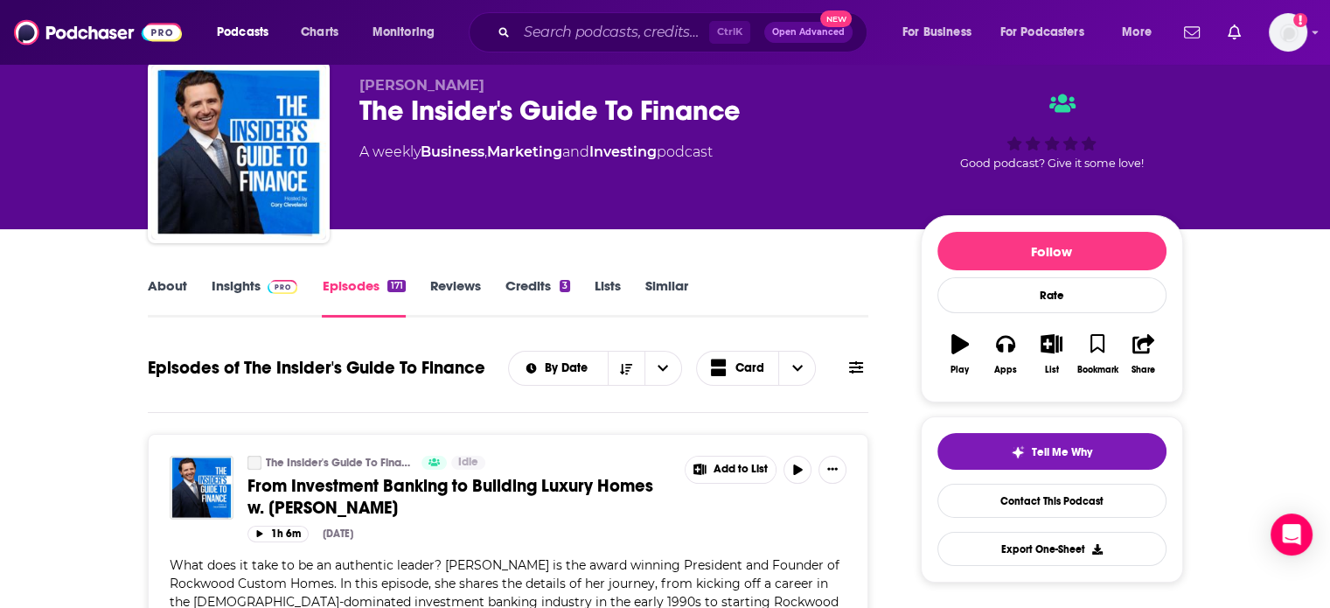
scroll to position [87, 0]
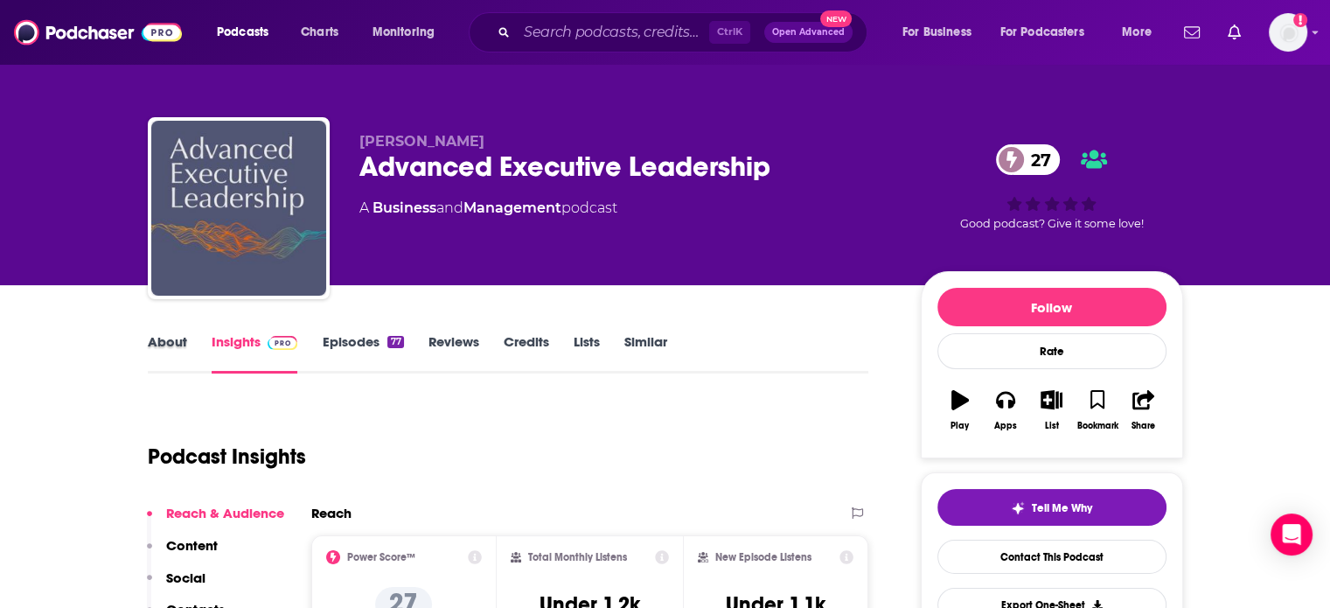
click at [202, 350] on div "About" at bounding box center [180, 353] width 64 height 40
click at [190, 352] on div "About" at bounding box center [180, 353] width 64 height 40
click at [178, 352] on link "About" at bounding box center [167, 353] width 39 height 40
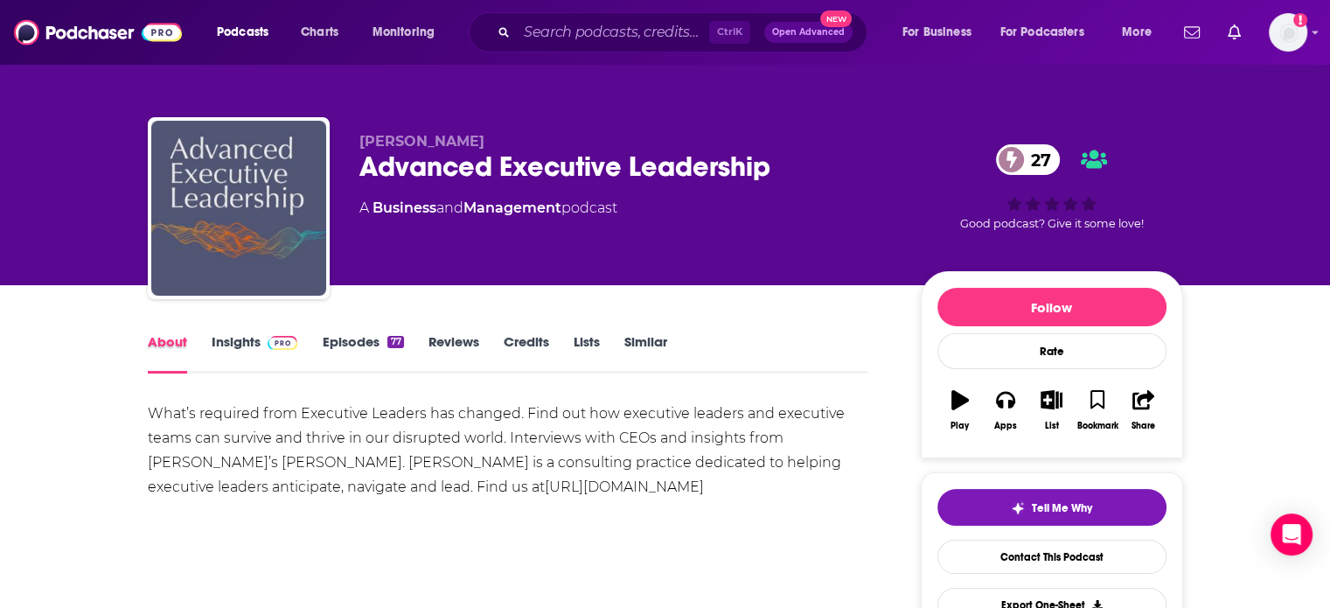
click at [201, 349] on div "About" at bounding box center [180, 353] width 64 height 40
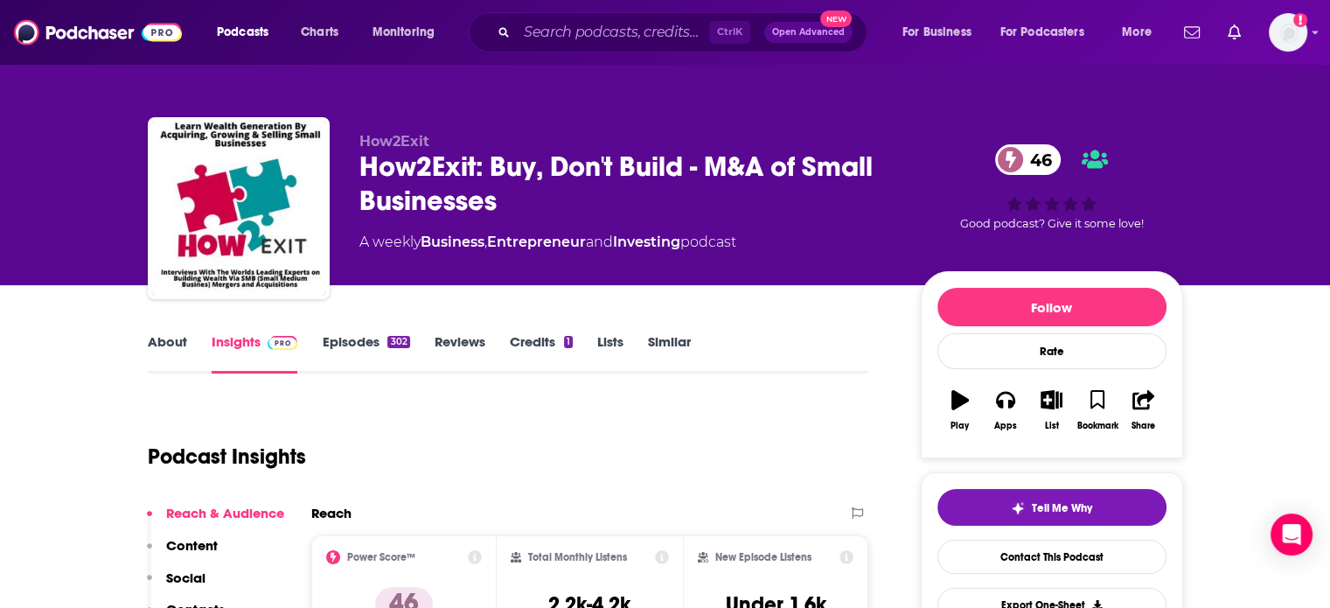
click at [164, 356] on link "About" at bounding box center [167, 353] width 39 height 40
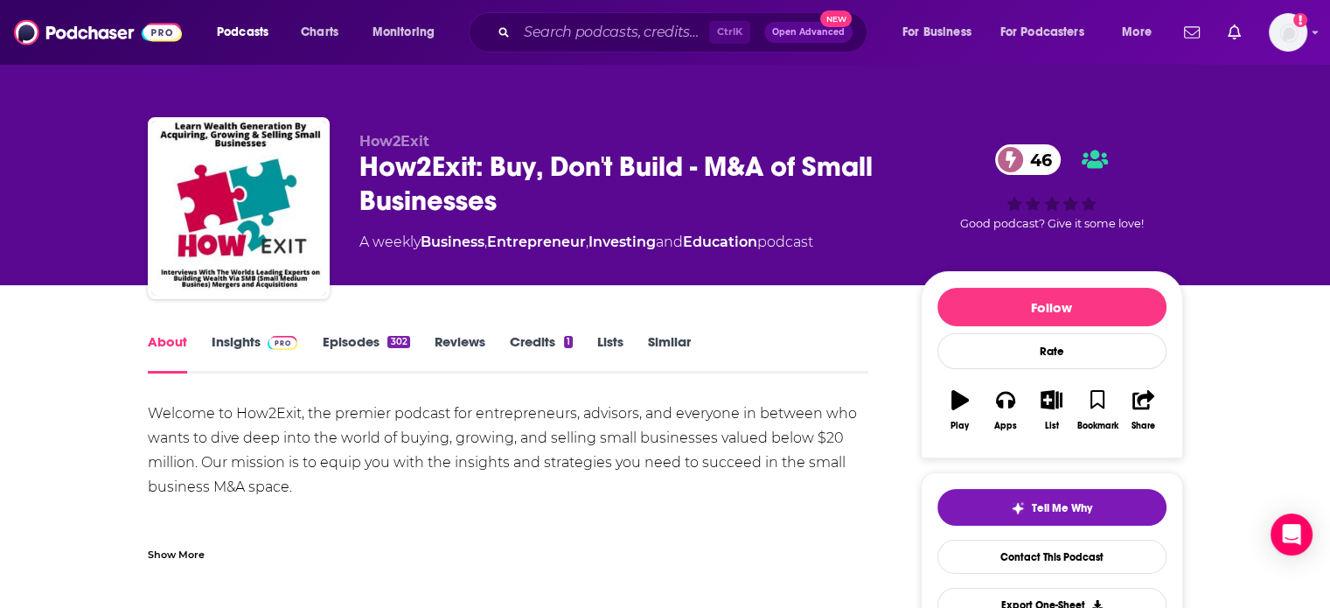
click at [253, 349] on link "Insights" at bounding box center [255, 353] width 87 height 40
